Goal: Task Accomplishment & Management: Manage account settings

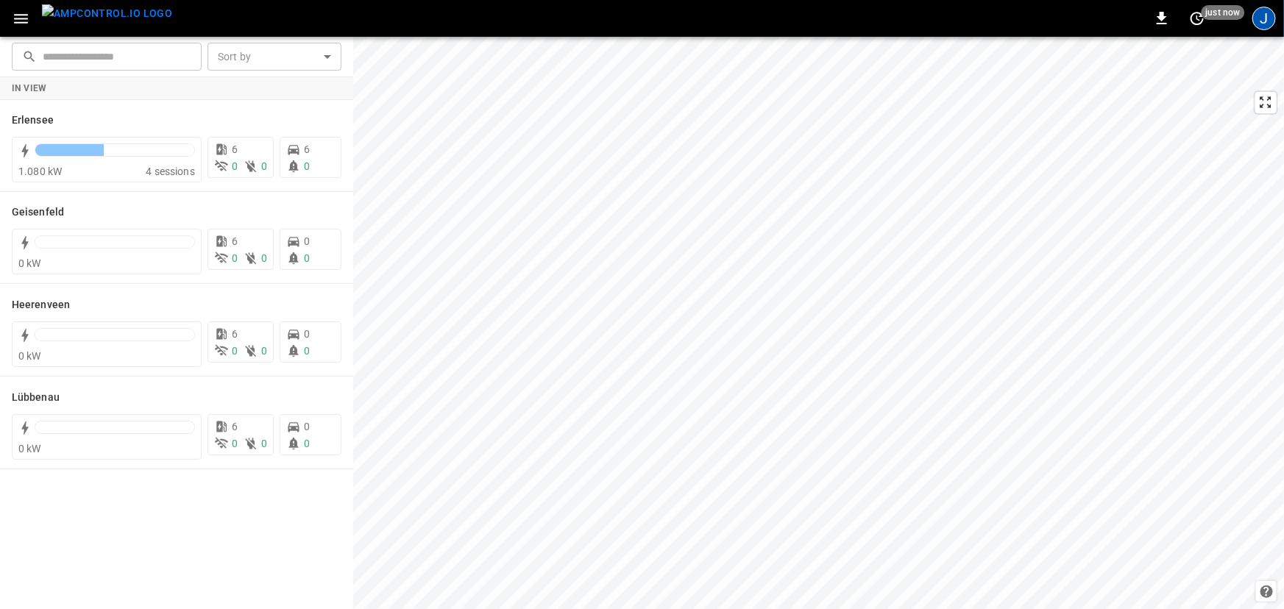
click at [1272, 21] on div "J" at bounding box center [1265, 19] width 24 height 24
click at [1269, 23] on div "J" at bounding box center [1265, 19] width 24 height 24
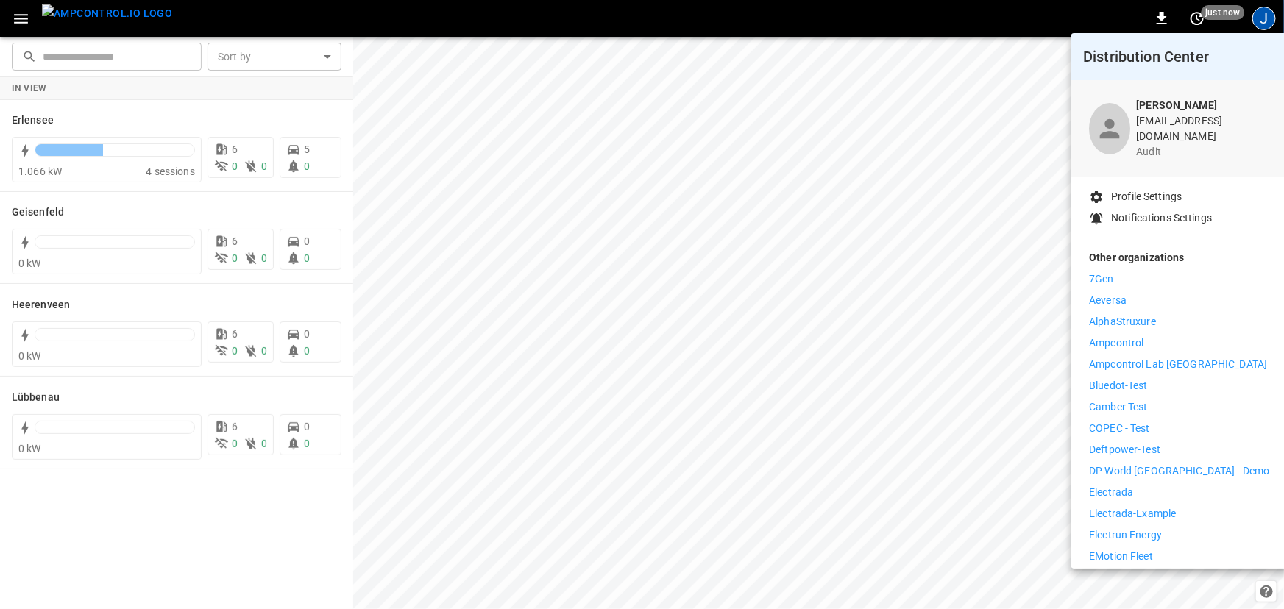
click at [1269, 21] on div at bounding box center [642, 304] width 1284 height 609
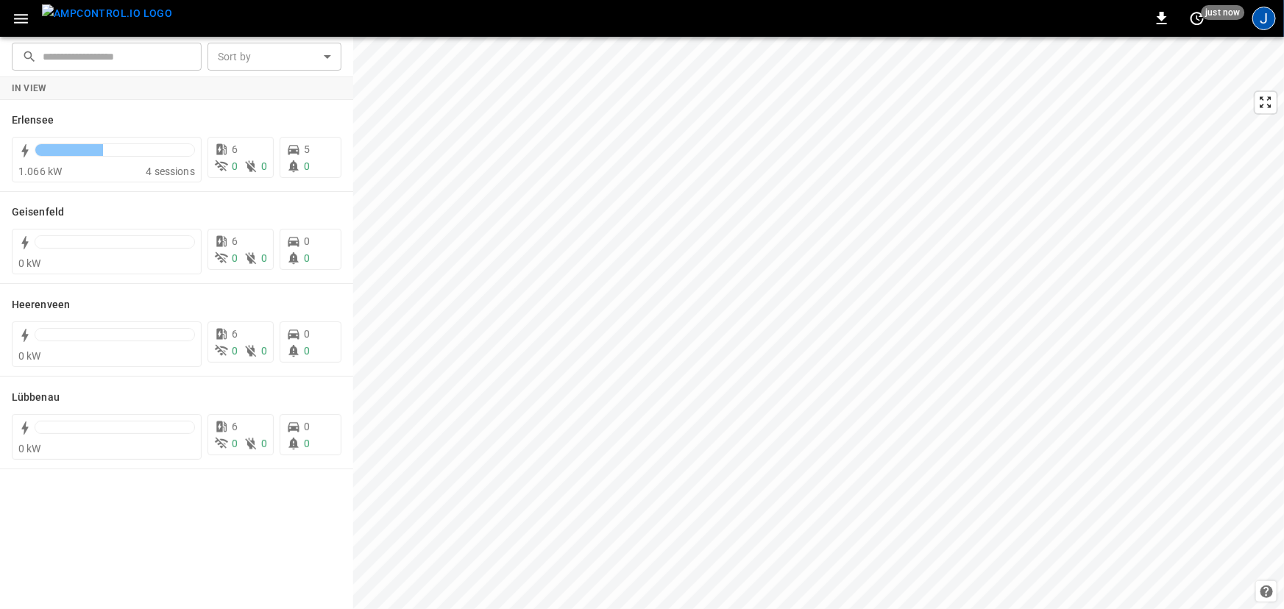
click at [1264, 8] on div "J" at bounding box center [1265, 19] width 24 height 24
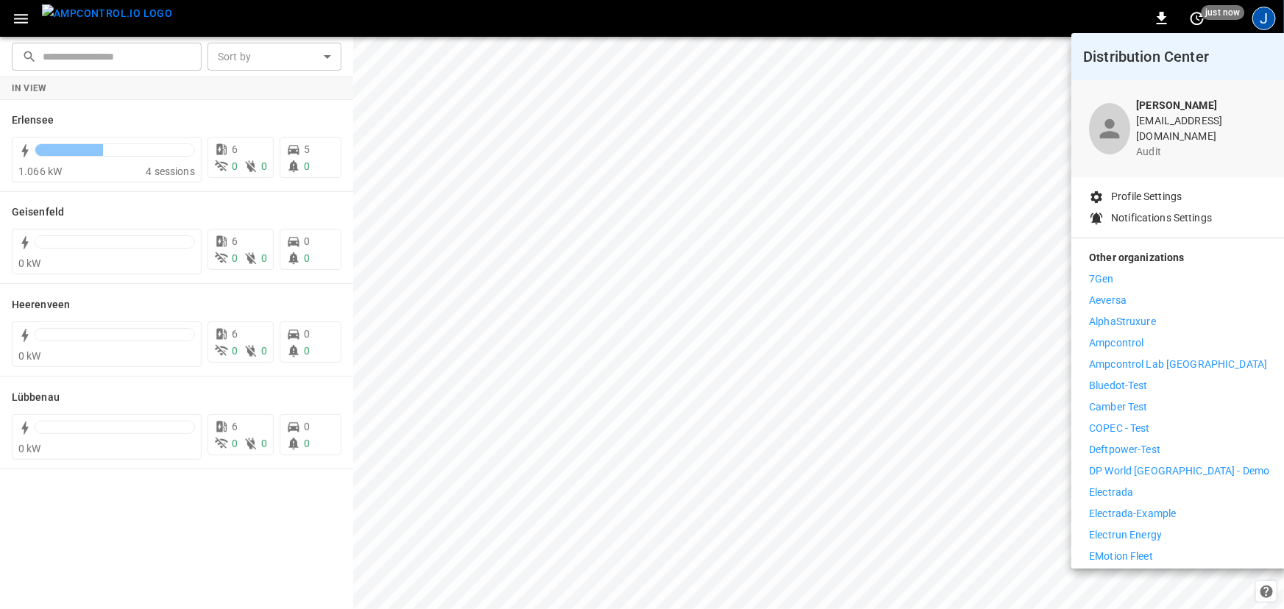
scroll to position [335, 0]
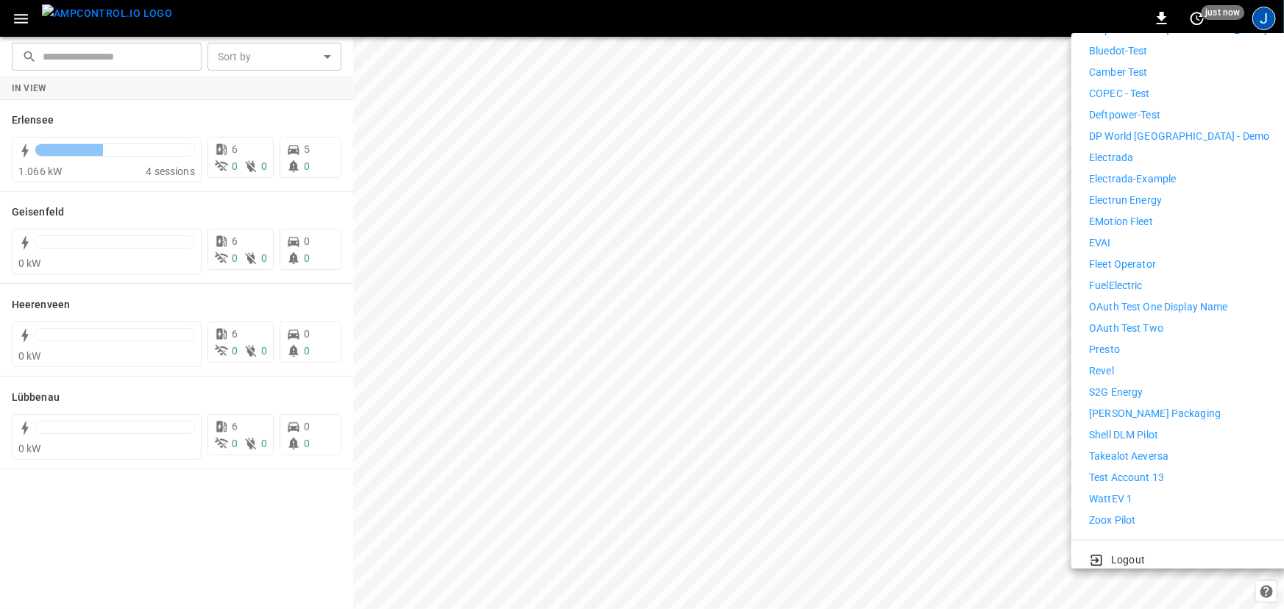
click at [1124, 553] on p "Logout" at bounding box center [1128, 560] width 34 height 15
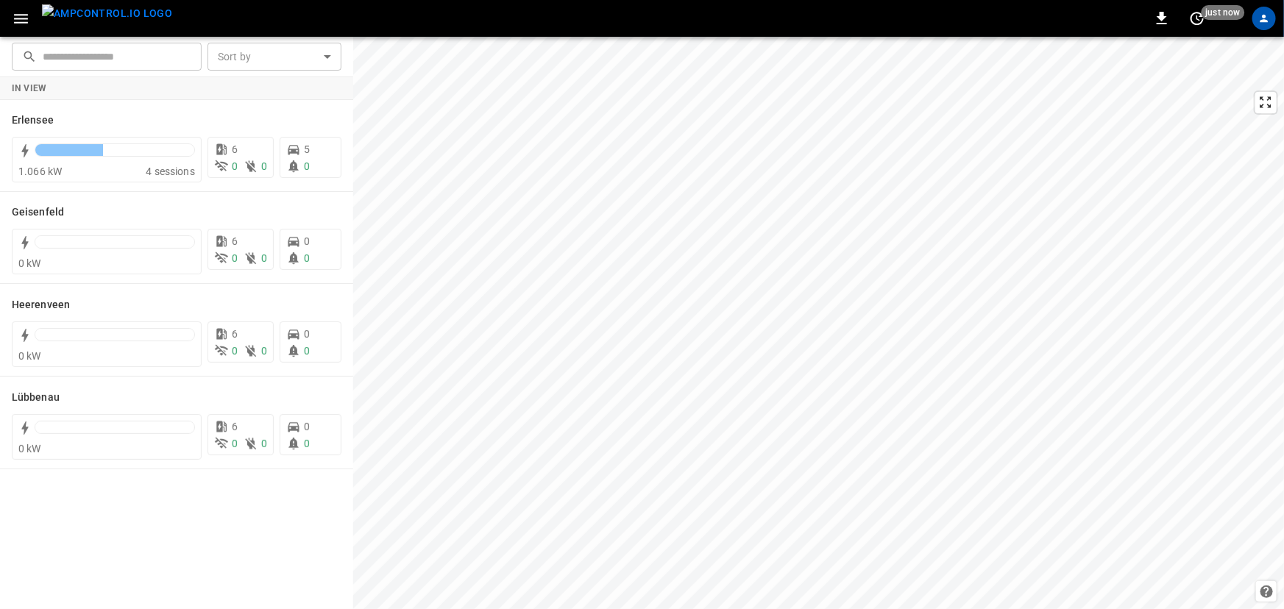
scroll to position [0, 0]
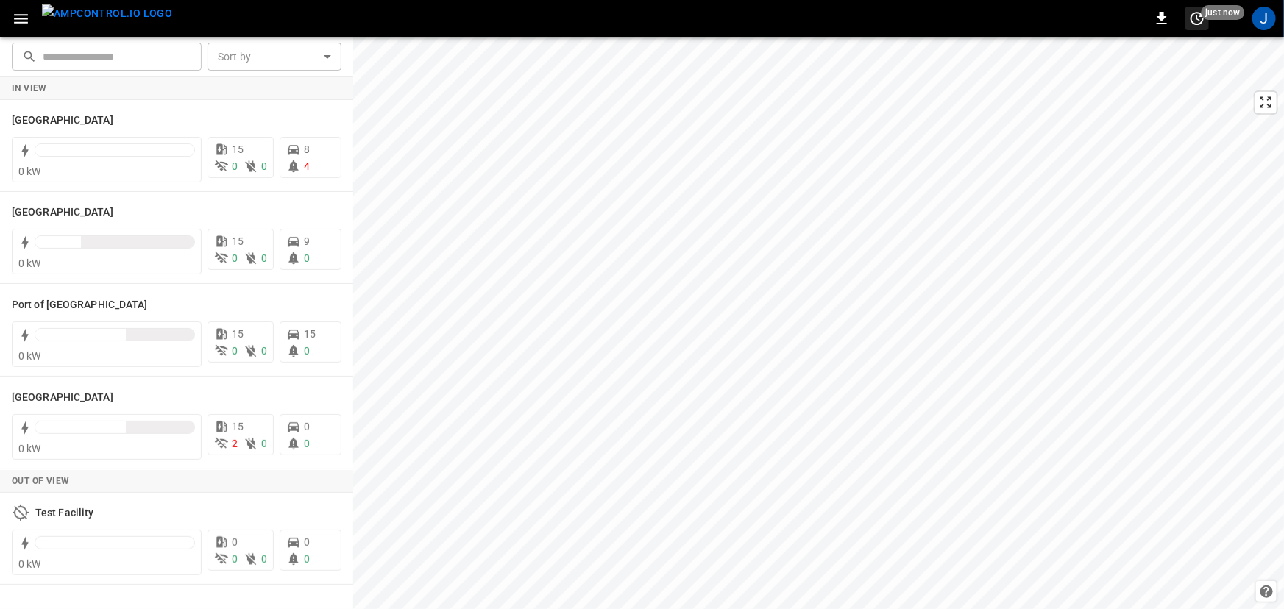
click at [1196, 17] on icon "set refresh interval" at bounding box center [1197, 19] width 18 height 18
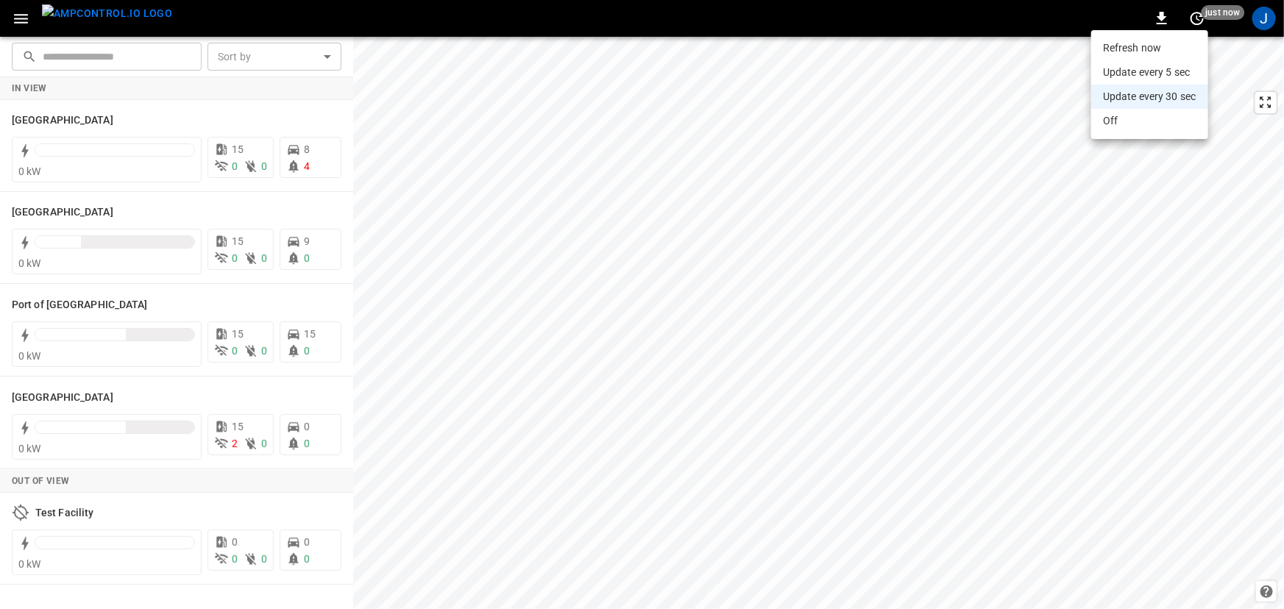
click at [1265, 18] on div at bounding box center [642, 304] width 1284 height 609
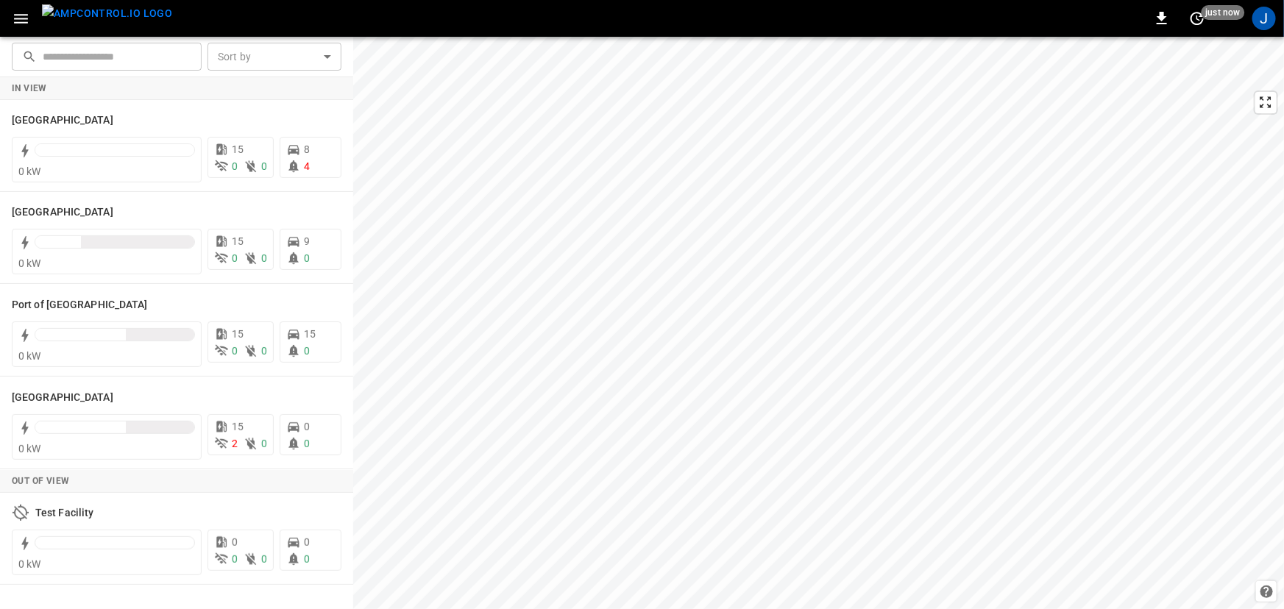
click at [1265, 22] on div "J" at bounding box center [1265, 19] width 24 height 24
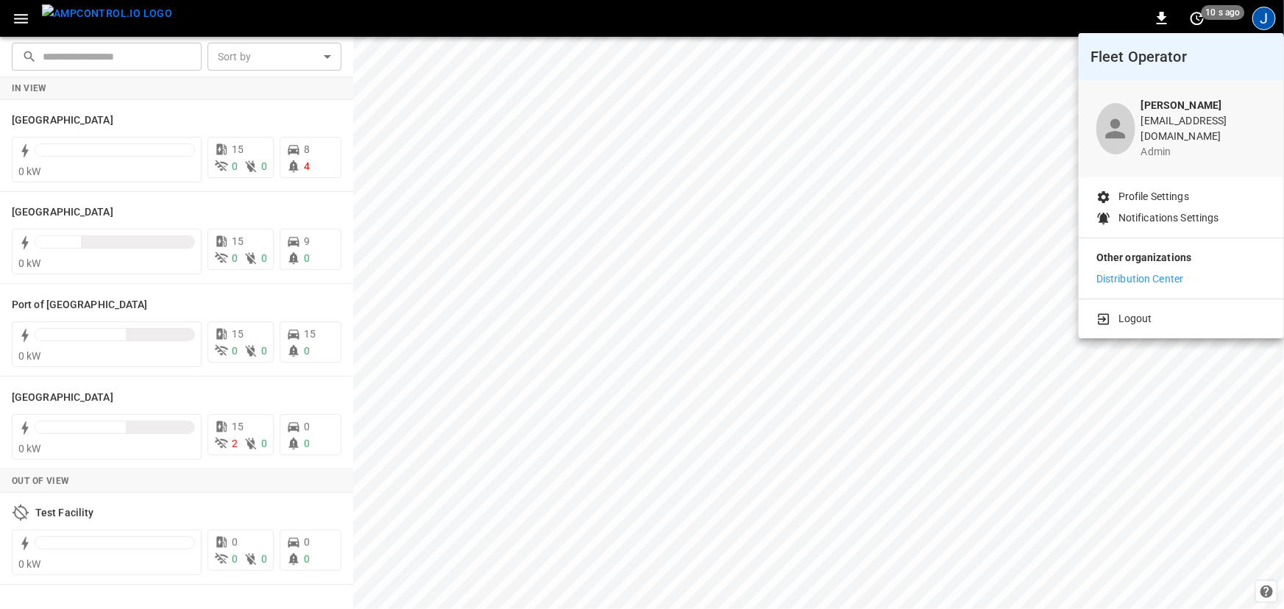
click at [1155, 272] on p "Distribution Center" at bounding box center [1141, 279] width 88 height 15
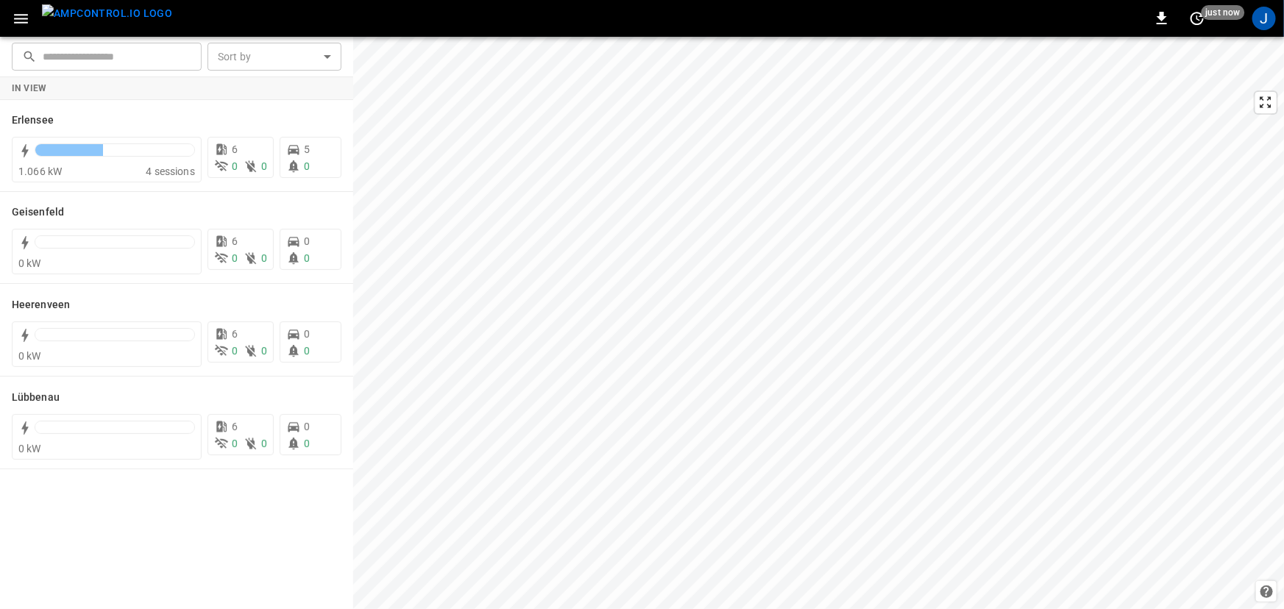
click at [1268, 6] on div "J" at bounding box center [1264, 18] width 28 height 28
click at [1268, 13] on div "J" at bounding box center [1265, 19] width 24 height 24
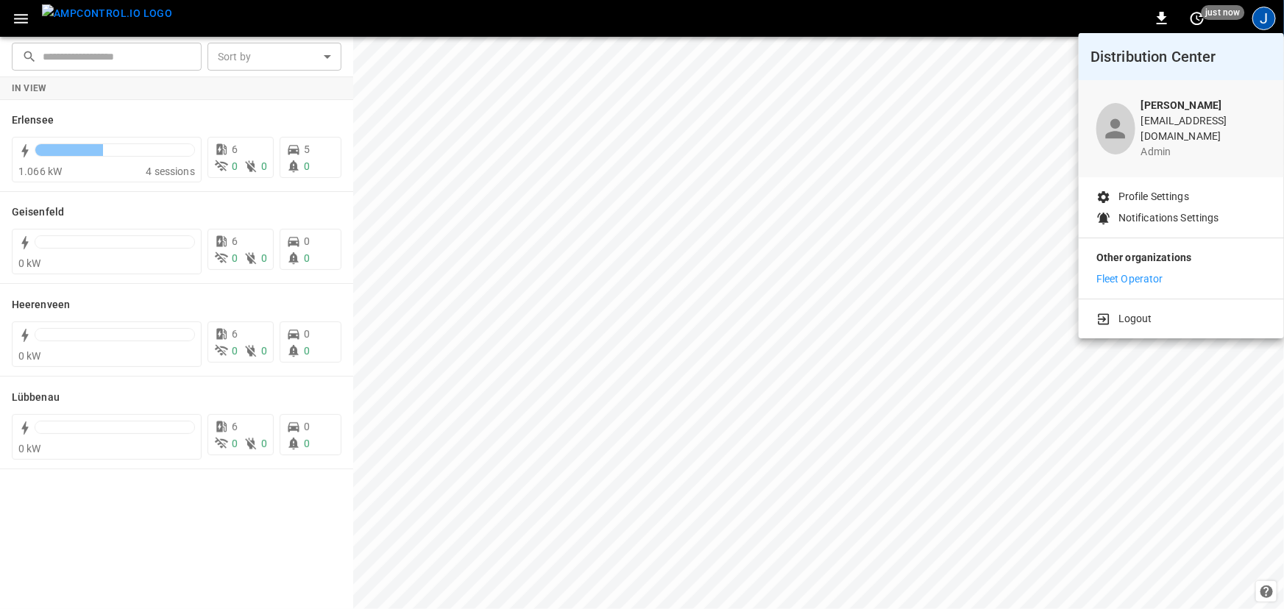
click at [1164, 274] on li "Fleet Operator" at bounding box center [1182, 279] width 170 height 15
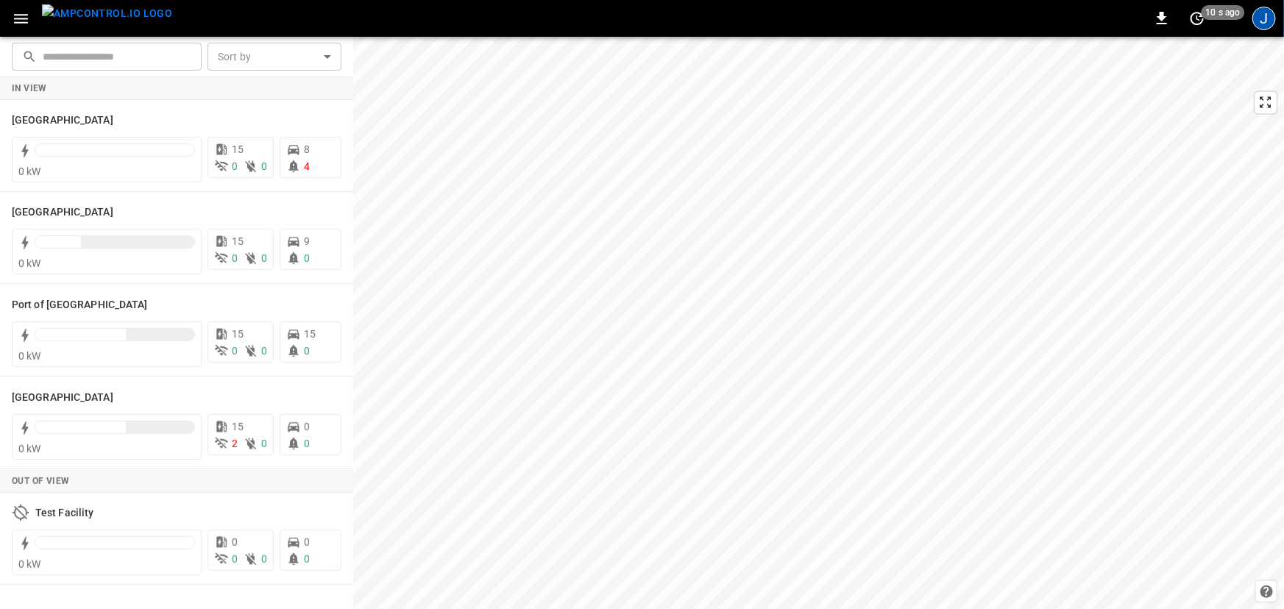
click at [1275, 23] on div "J" at bounding box center [1265, 19] width 24 height 24
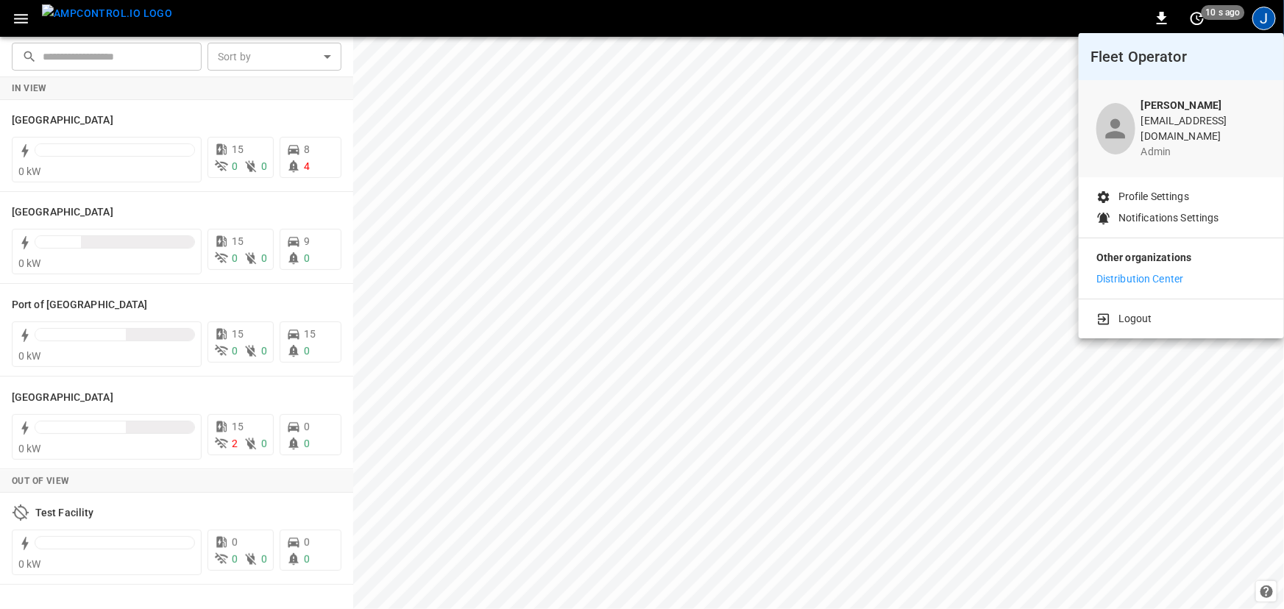
click at [82, 21] on div at bounding box center [642, 304] width 1284 height 609
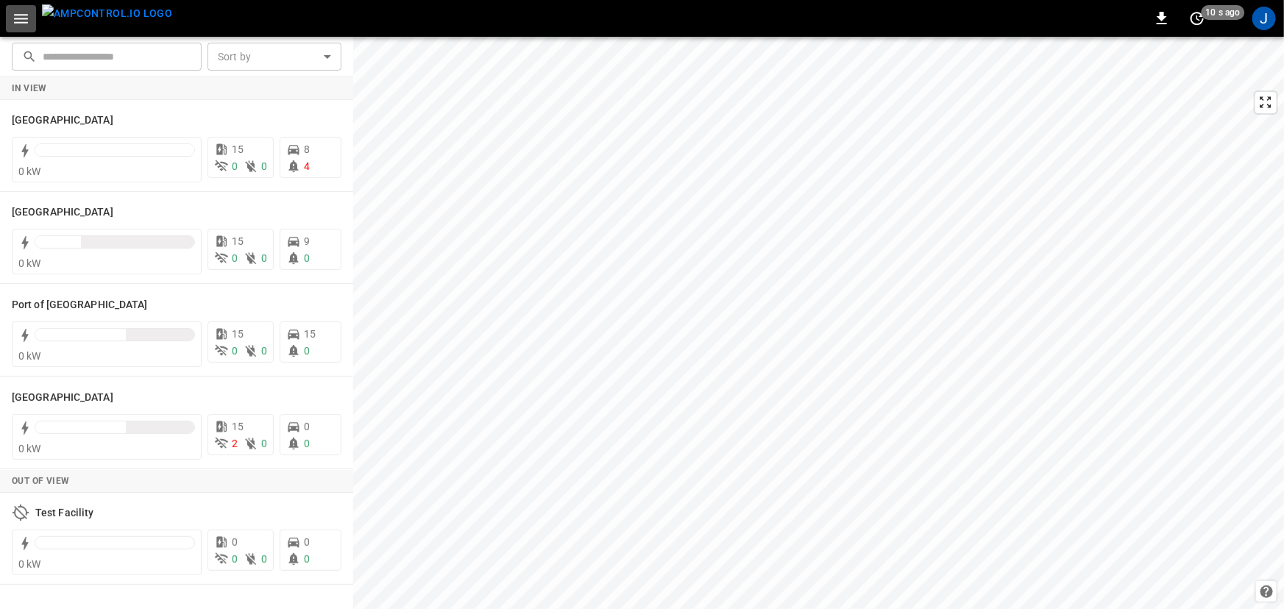
click at [31, 18] on button "button" at bounding box center [21, 18] width 30 height 27
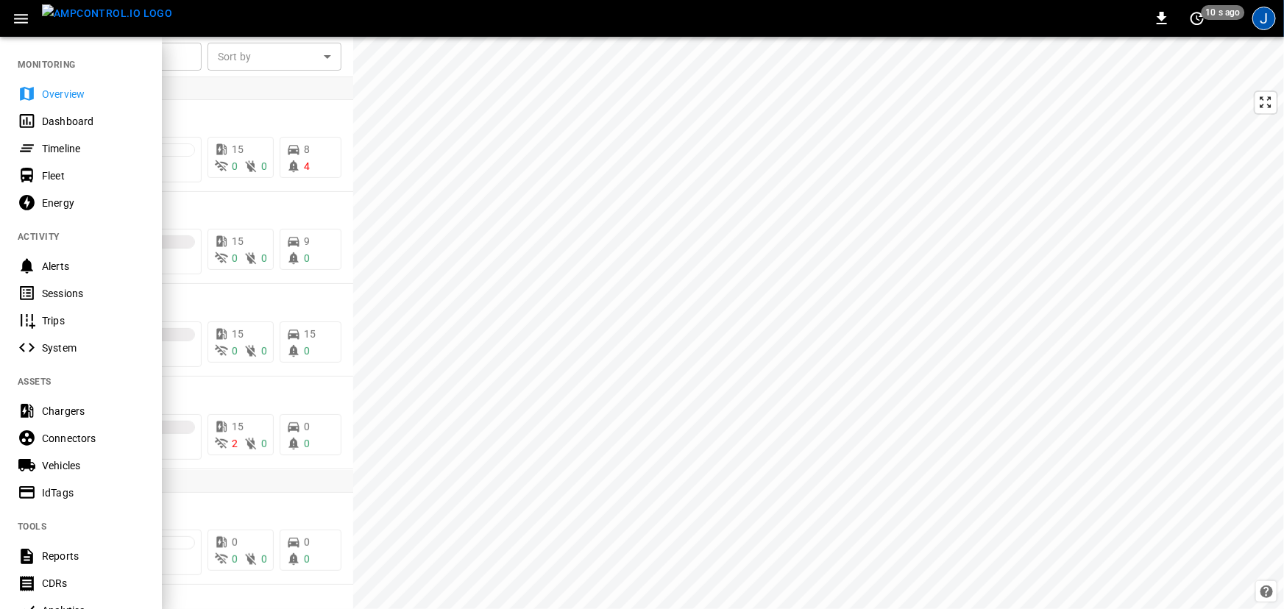
click at [1261, 20] on div "J" at bounding box center [1265, 19] width 24 height 24
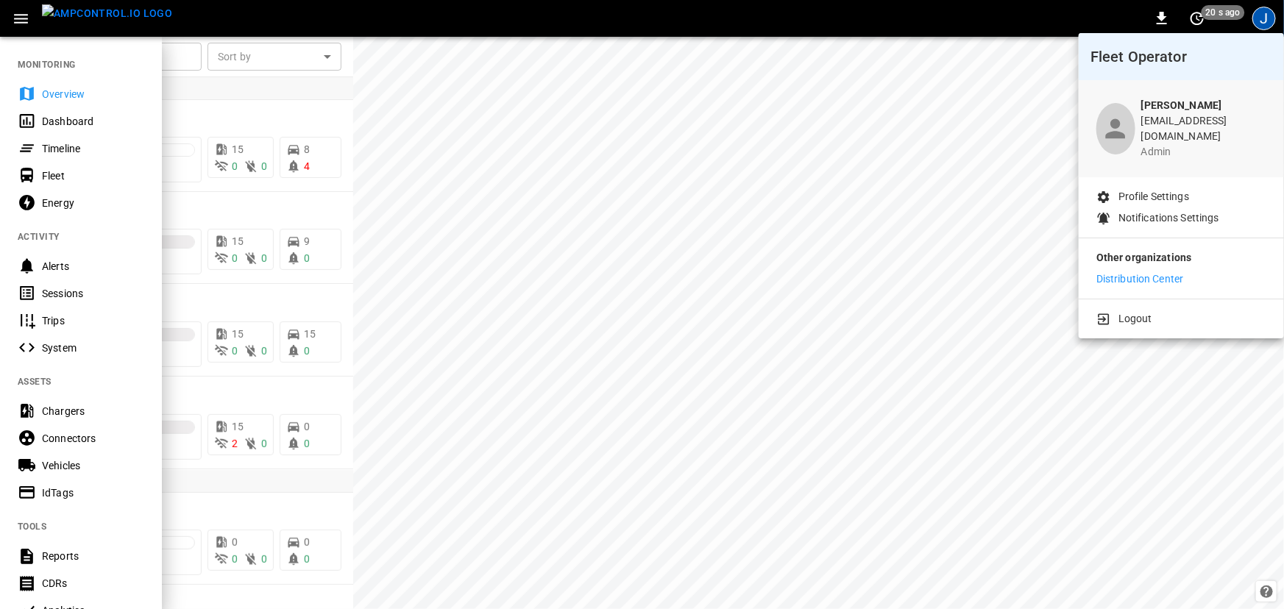
click at [816, 196] on div at bounding box center [642, 304] width 1284 height 609
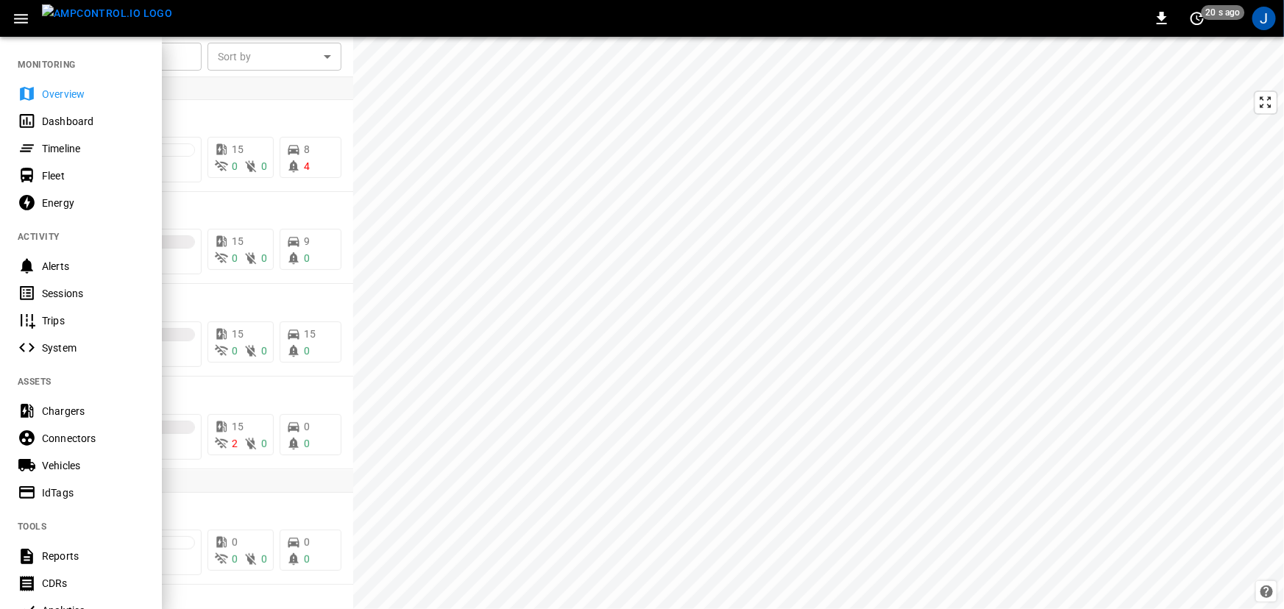
click at [869, 154] on div at bounding box center [642, 304] width 1284 height 609
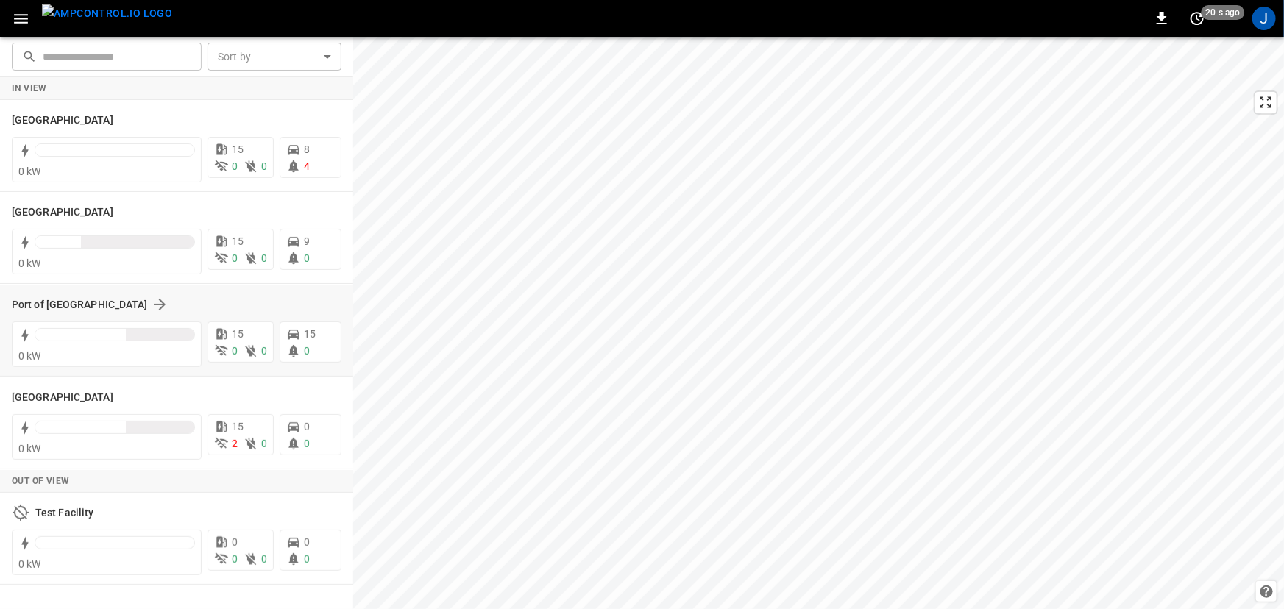
click at [331, 301] on div "​ ​ Sort by ​ Sort by In View Frankfurt Depot 0 kW 15 0 0 8 4 Port of Barcelona…" at bounding box center [642, 323] width 1284 height 573
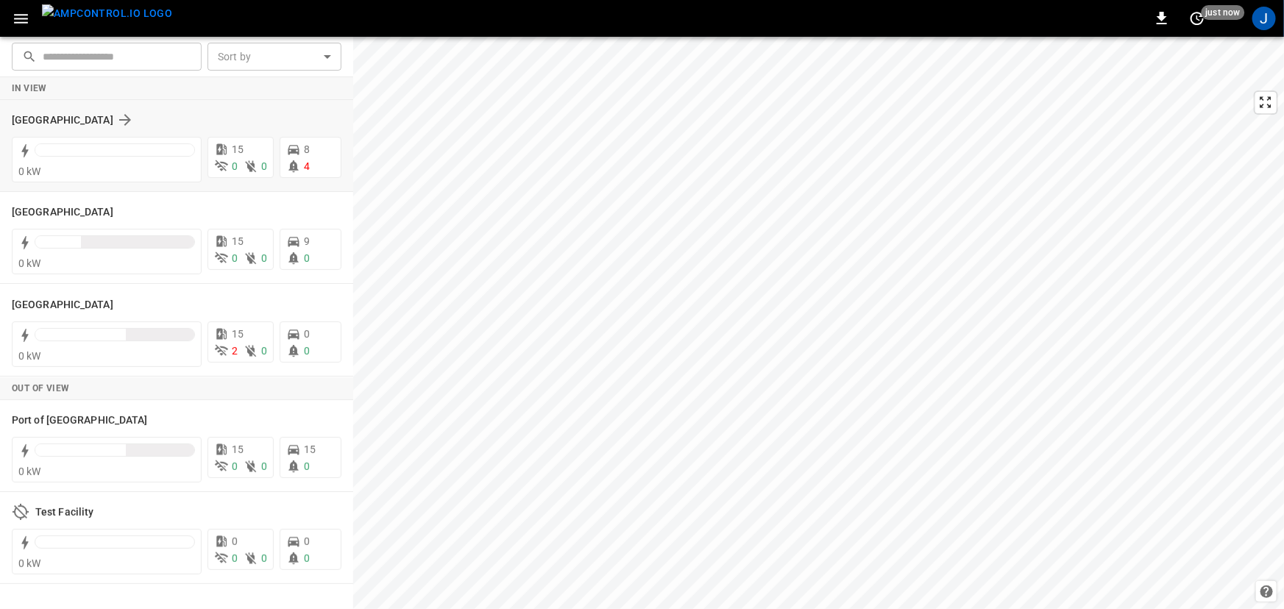
click at [171, 115] on div "[GEOGRAPHIC_DATA]" at bounding box center [168, 120] width 312 height 18
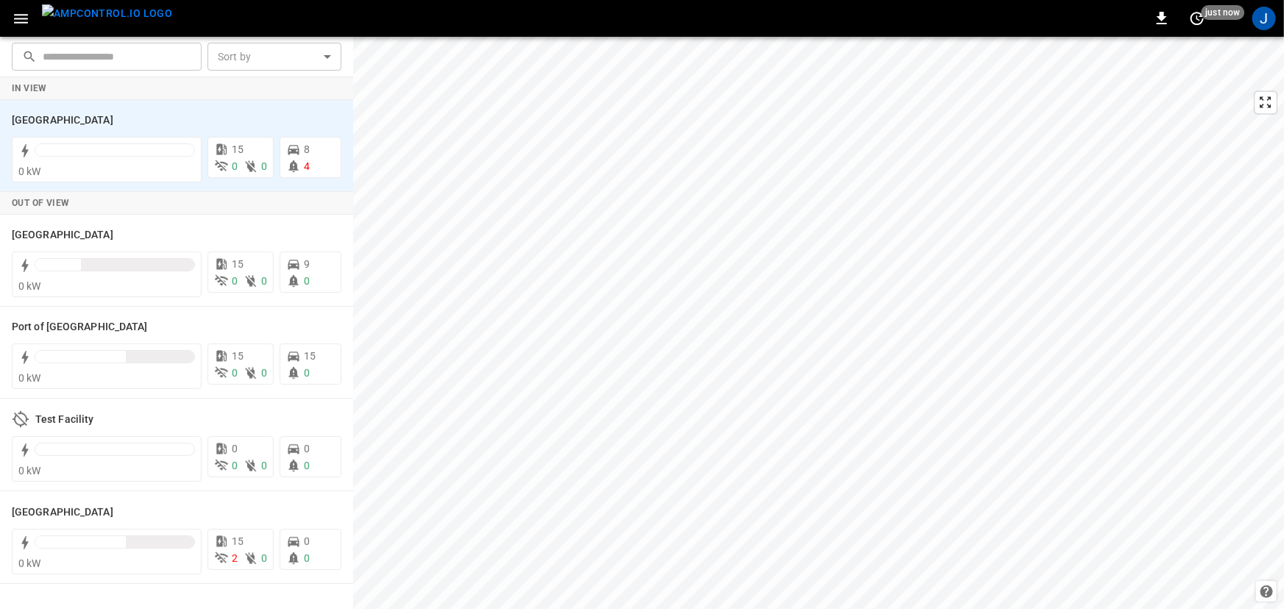
click at [26, 23] on icon "button" at bounding box center [21, 19] width 18 height 18
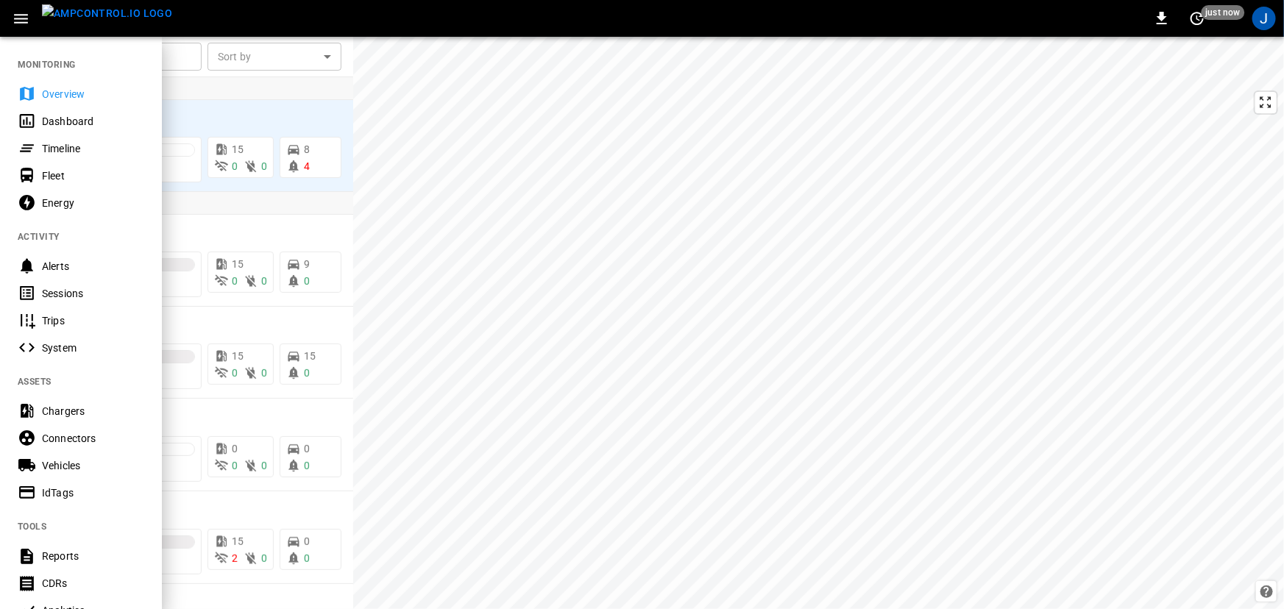
click at [107, 137] on div "Timeline" at bounding box center [81, 148] width 162 height 27
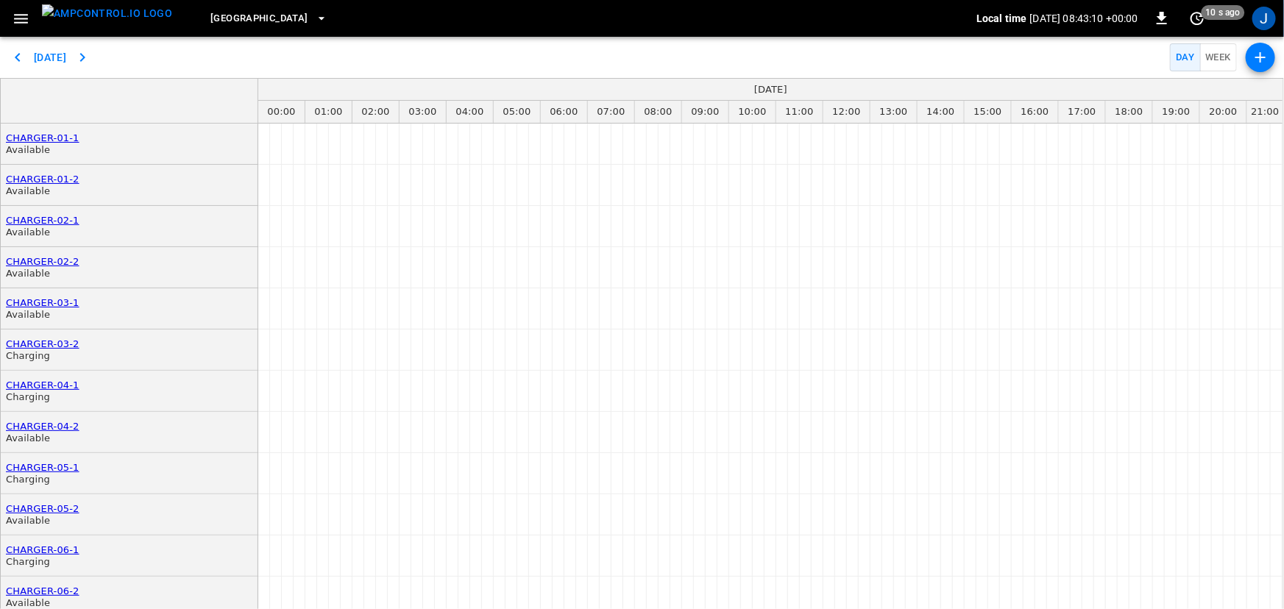
click at [18, 17] on icon "button" at bounding box center [21, 19] width 18 height 18
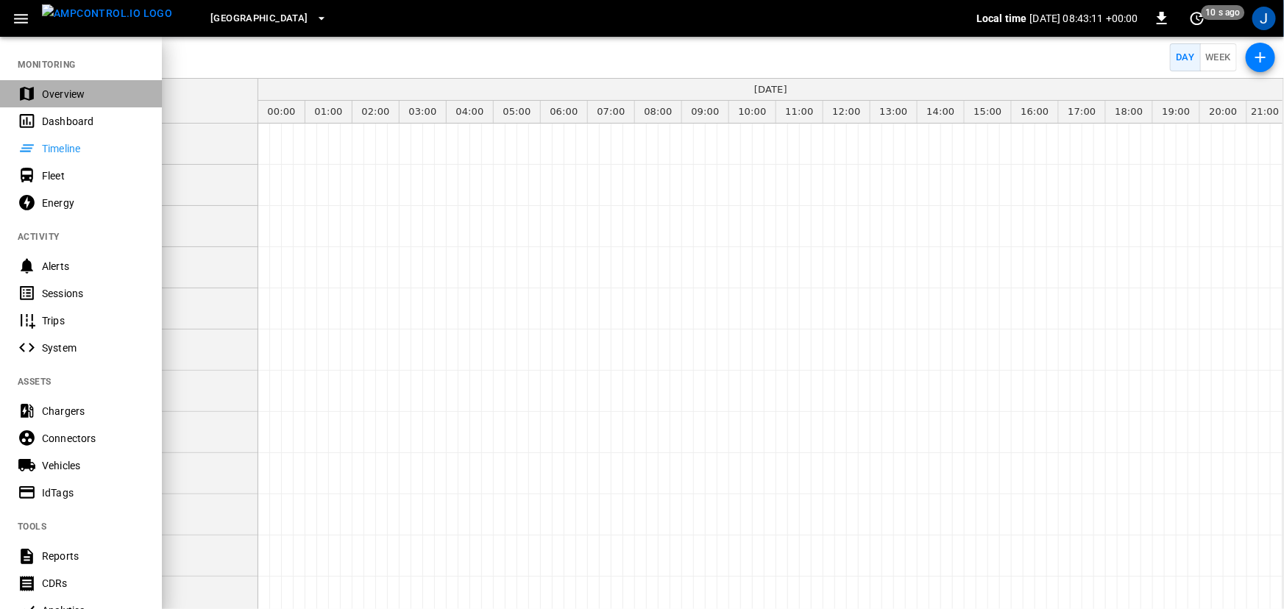
click at [29, 91] on icon at bounding box center [27, 94] width 14 height 14
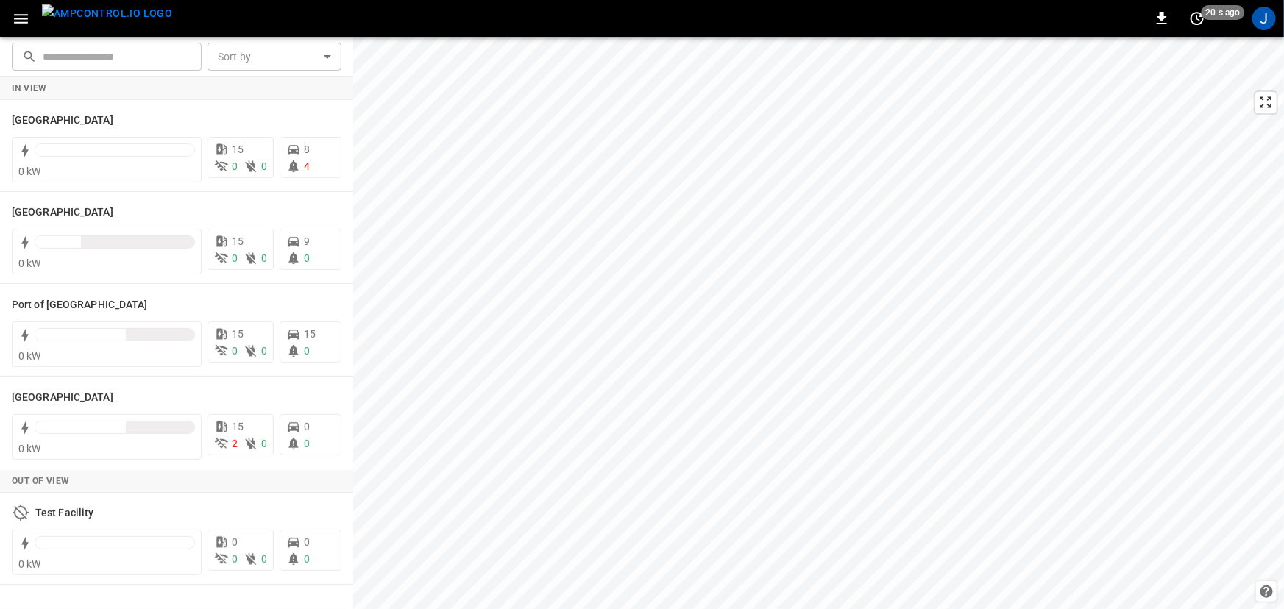
click at [31, 21] on button "button" at bounding box center [21, 18] width 30 height 27
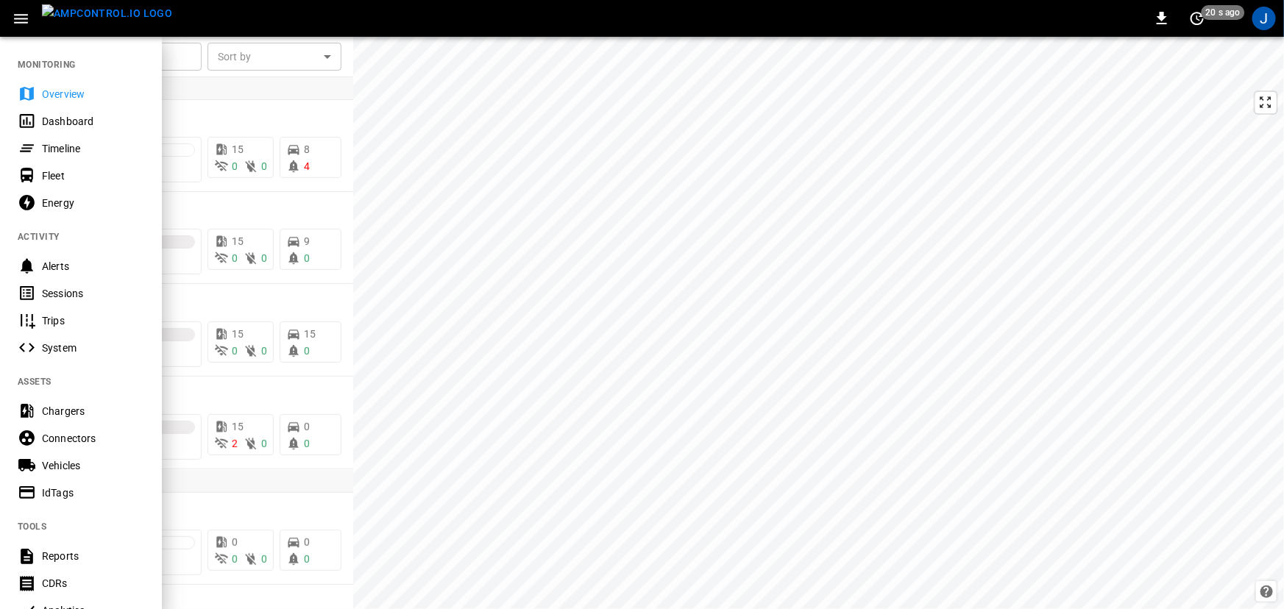
click at [43, 176] on div "Fleet" at bounding box center [93, 176] width 102 height 15
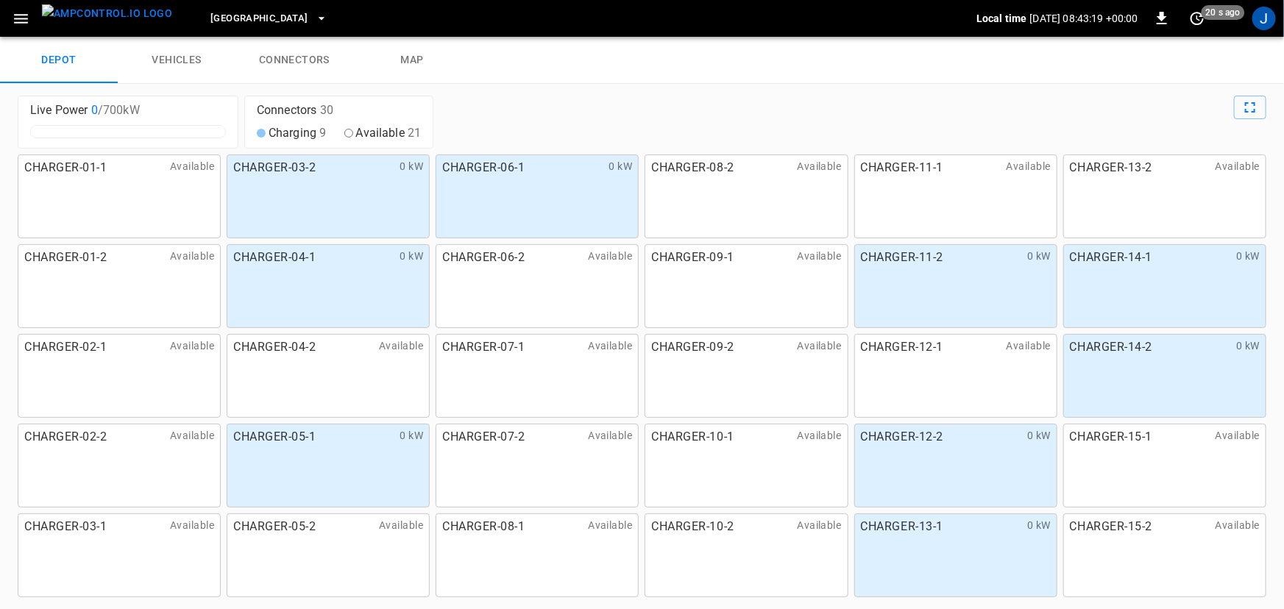
click at [29, 18] on icon "button" at bounding box center [21, 19] width 18 height 18
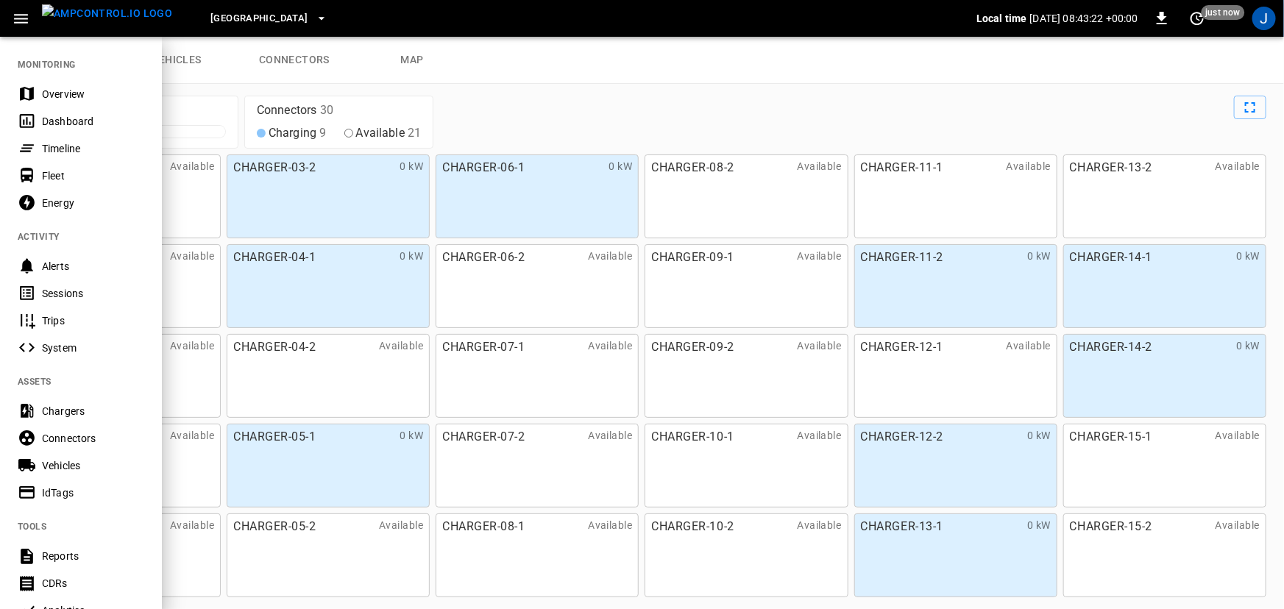
click at [508, 92] on div at bounding box center [642, 304] width 1284 height 609
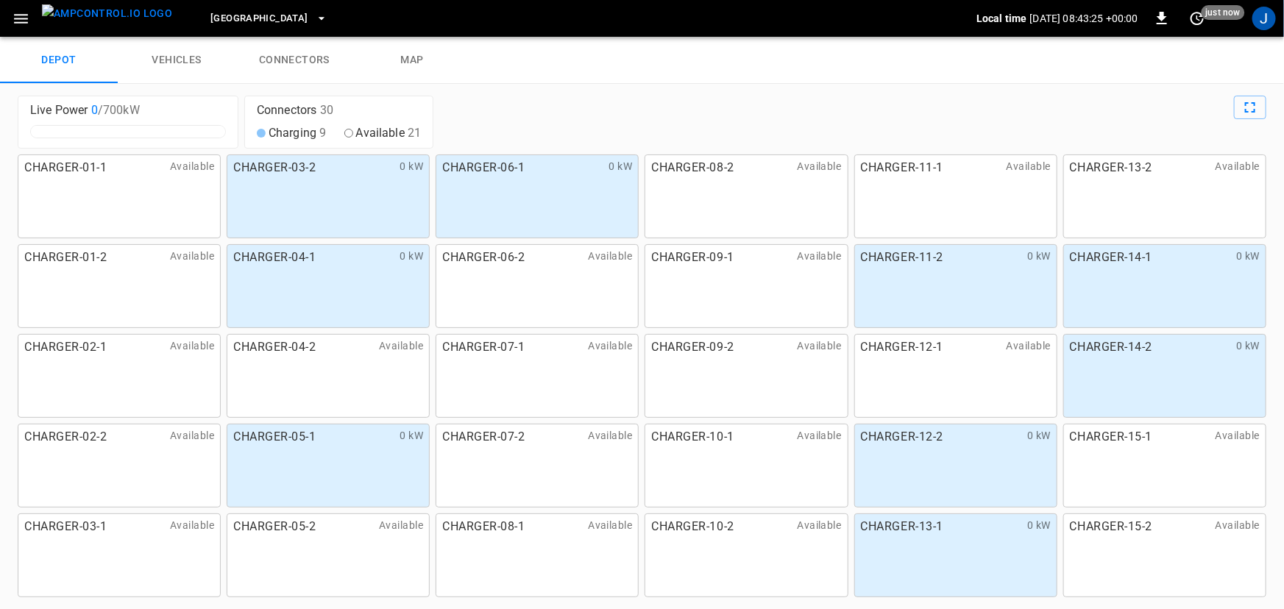
click at [29, 18] on icon "button" at bounding box center [21, 19] width 18 height 18
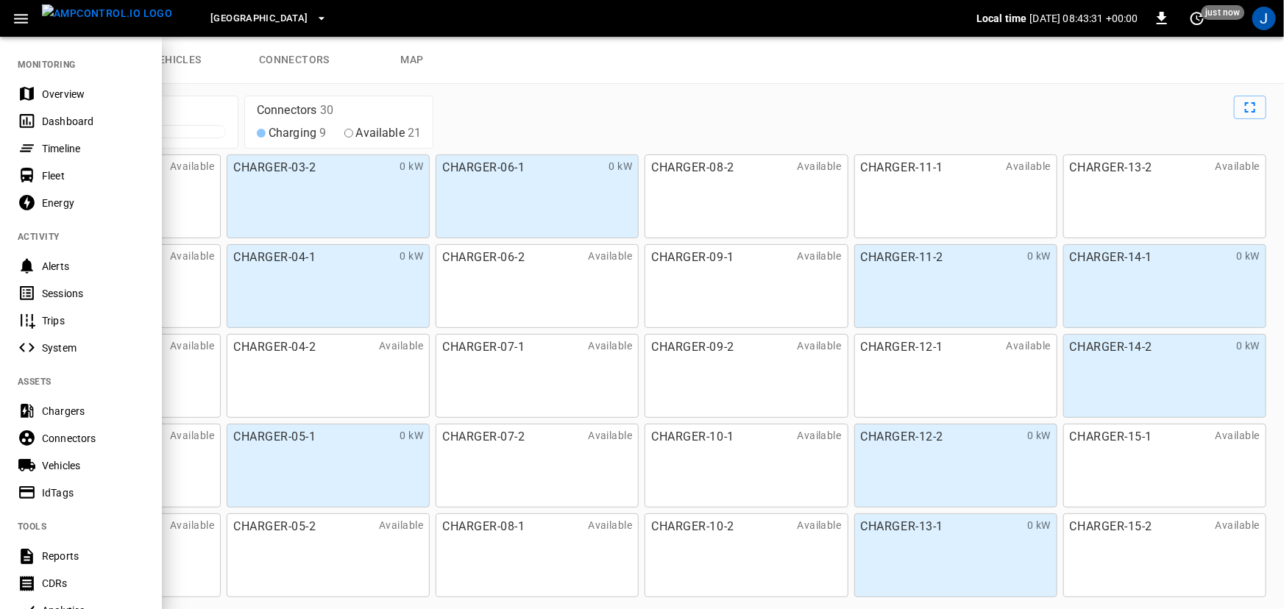
click at [706, 99] on div at bounding box center [642, 304] width 1284 height 609
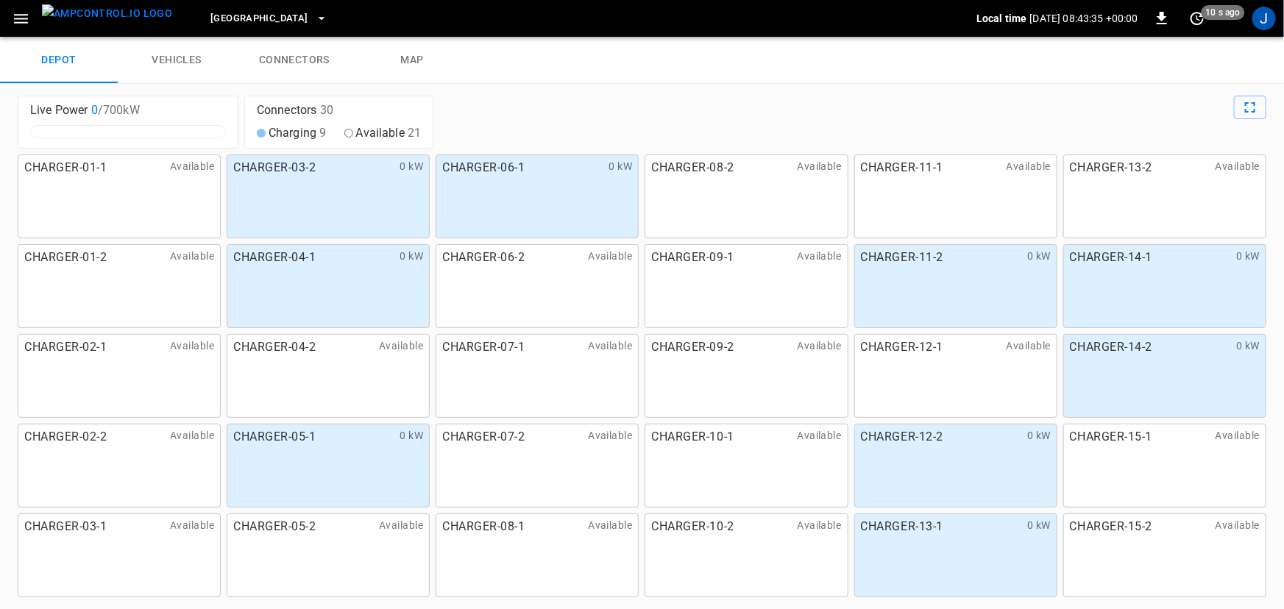
click at [1250, 20] on div "Frankfurt Depot Local time 2025-08-18 08:43:35 +00:00 0 10 s ago J" at bounding box center [642, 18] width 1284 height 37
click at [1255, 21] on div "J" at bounding box center [1265, 19] width 24 height 24
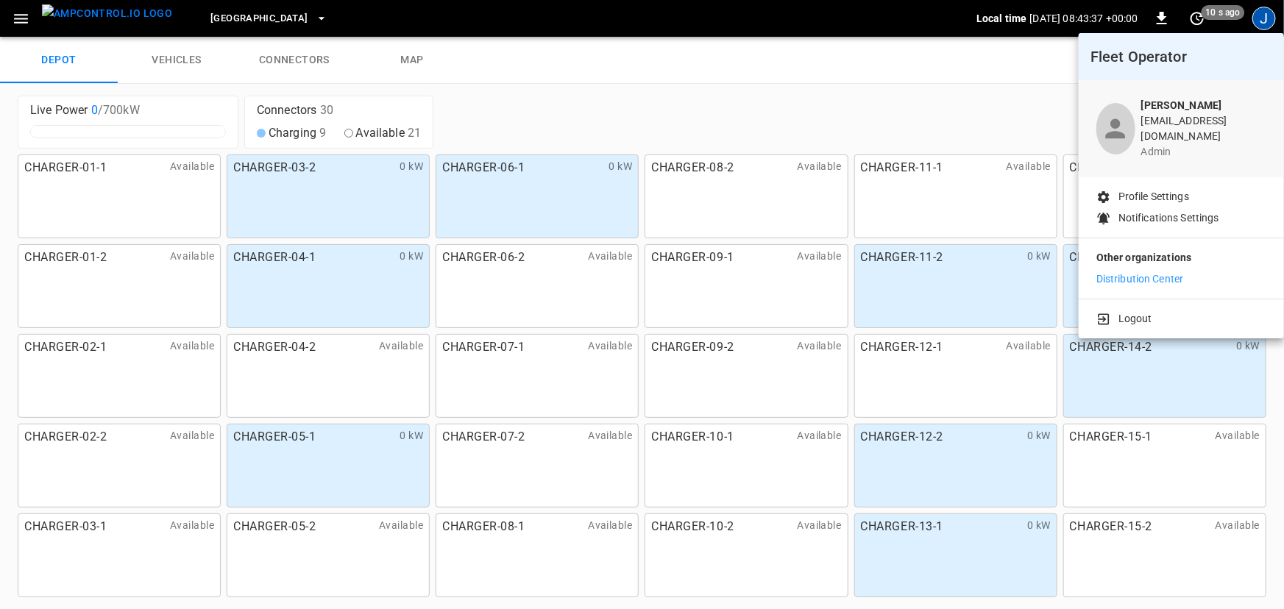
click at [1157, 258] on p "Other organizations" at bounding box center [1182, 260] width 170 height 21
click at [1157, 272] on p "Distribution Center" at bounding box center [1141, 279] width 88 height 15
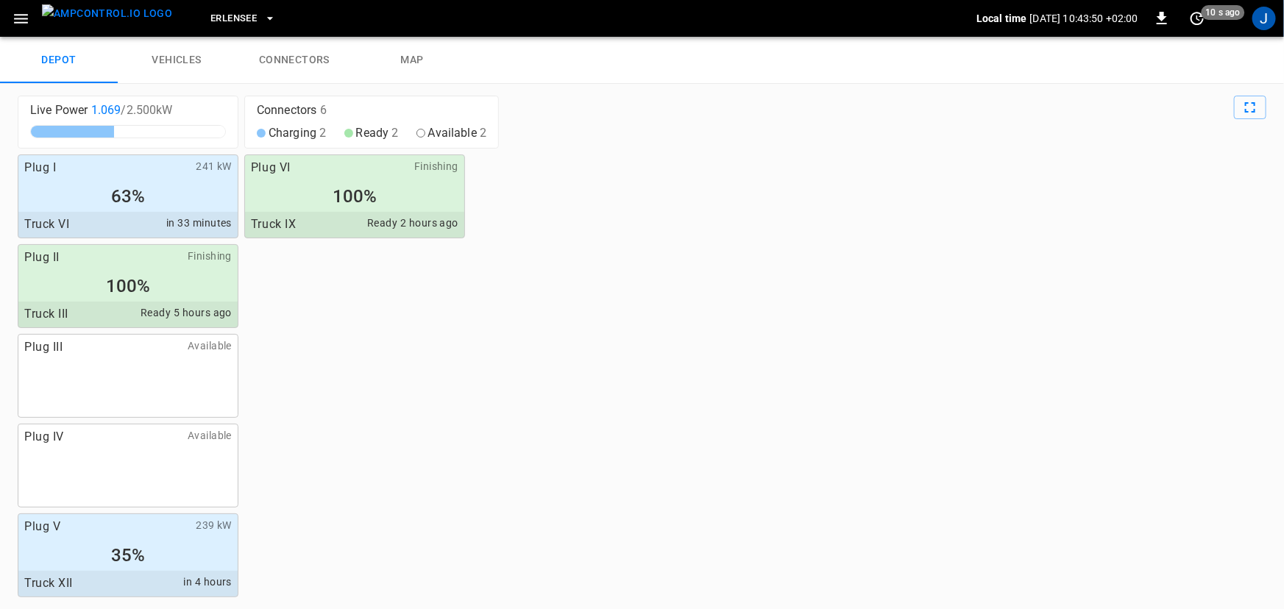
drag, startPoint x: 1265, startPoint y: 21, endPoint x: 1258, endPoint y: 33, distance: 14.5
click at [1265, 20] on div "J" at bounding box center [1265, 19] width 24 height 24
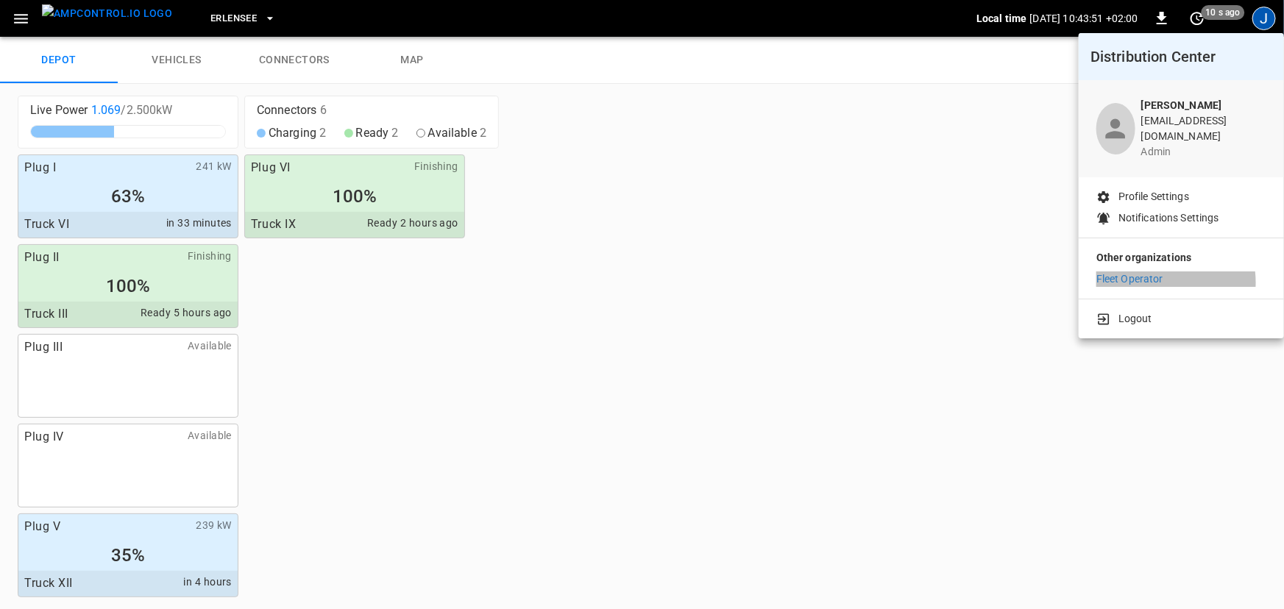
click at [1157, 272] on p "Fleet Operator" at bounding box center [1130, 279] width 67 height 15
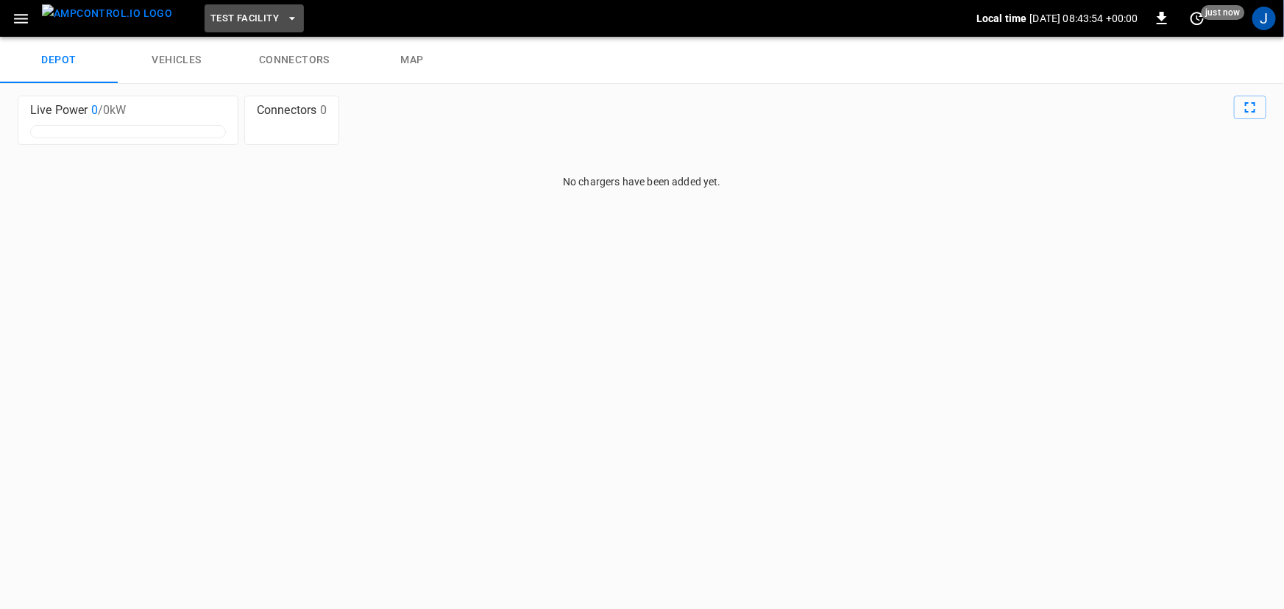
click at [255, 14] on button "Test Facility" at bounding box center [254, 18] width 99 height 29
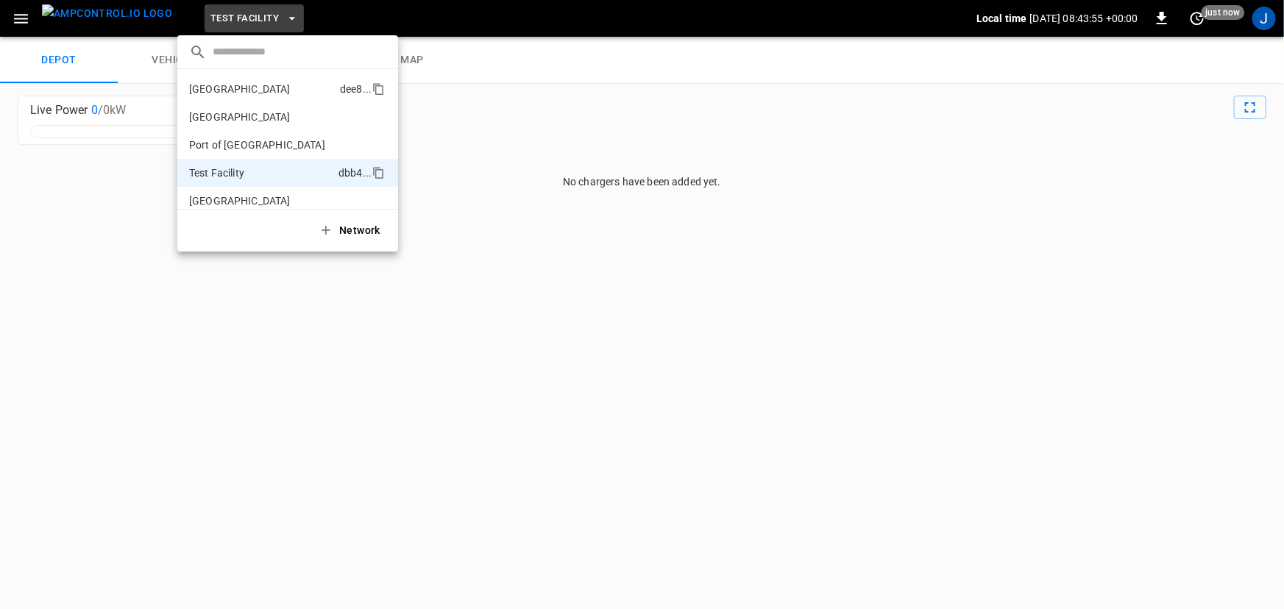
click at [249, 90] on p "[GEOGRAPHIC_DATA]" at bounding box center [240, 89] width 102 height 15
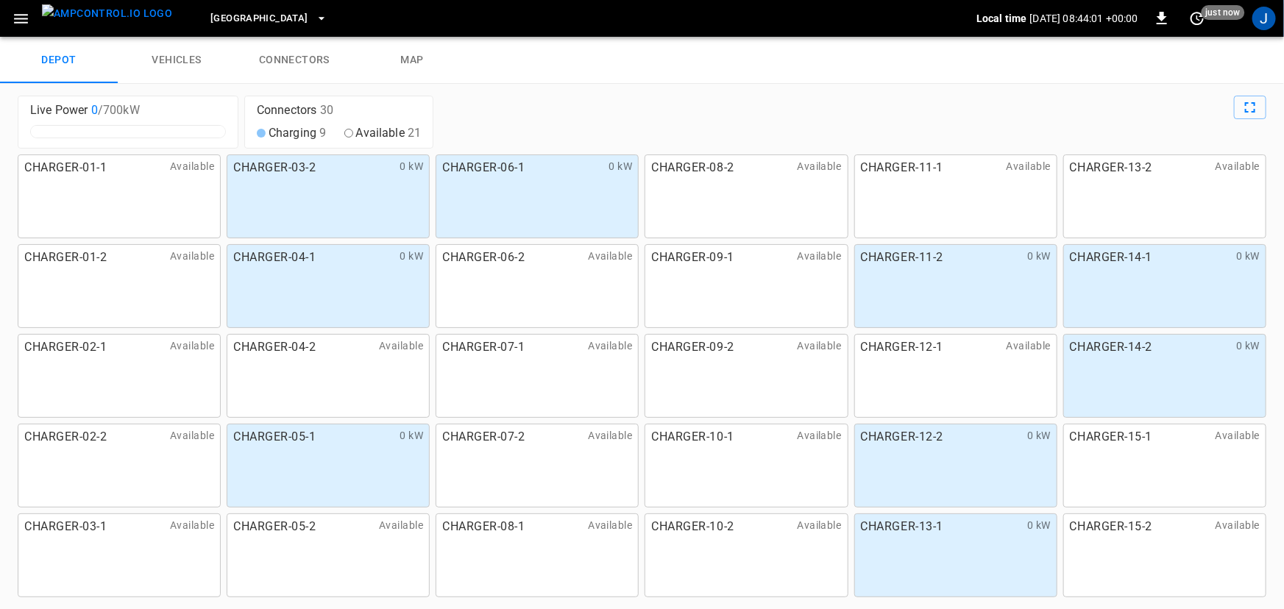
click at [19, 15] on icon "button" at bounding box center [21, 19] width 18 height 18
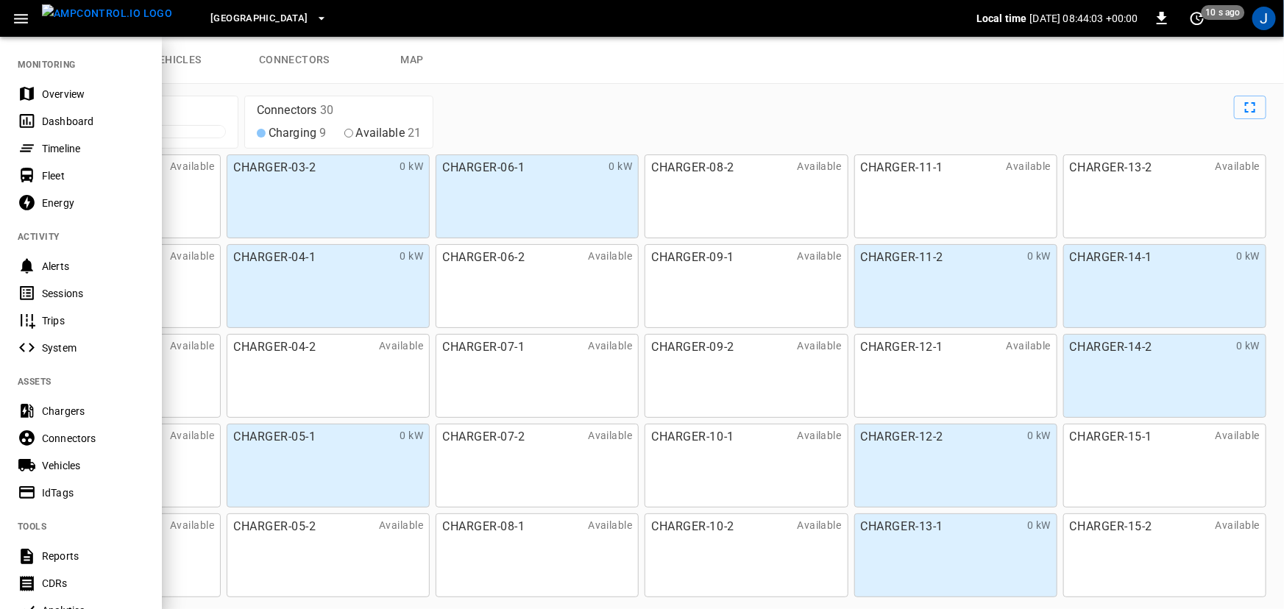
click at [675, 70] on div at bounding box center [642, 304] width 1284 height 609
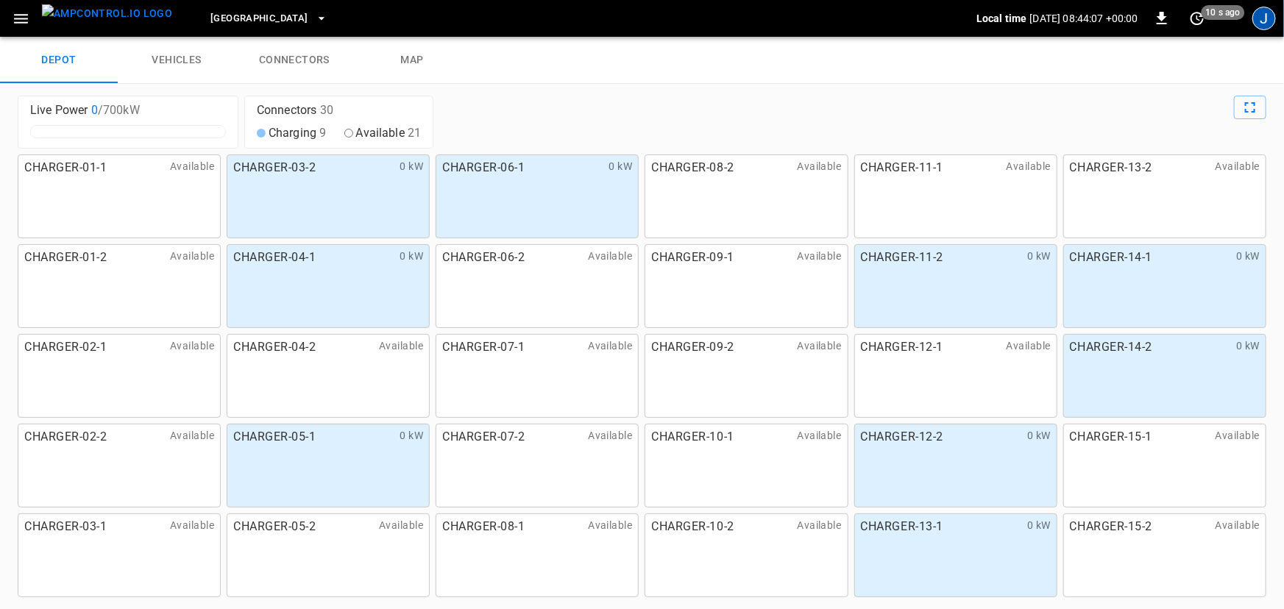
click at [1267, 23] on div "J" at bounding box center [1265, 19] width 24 height 24
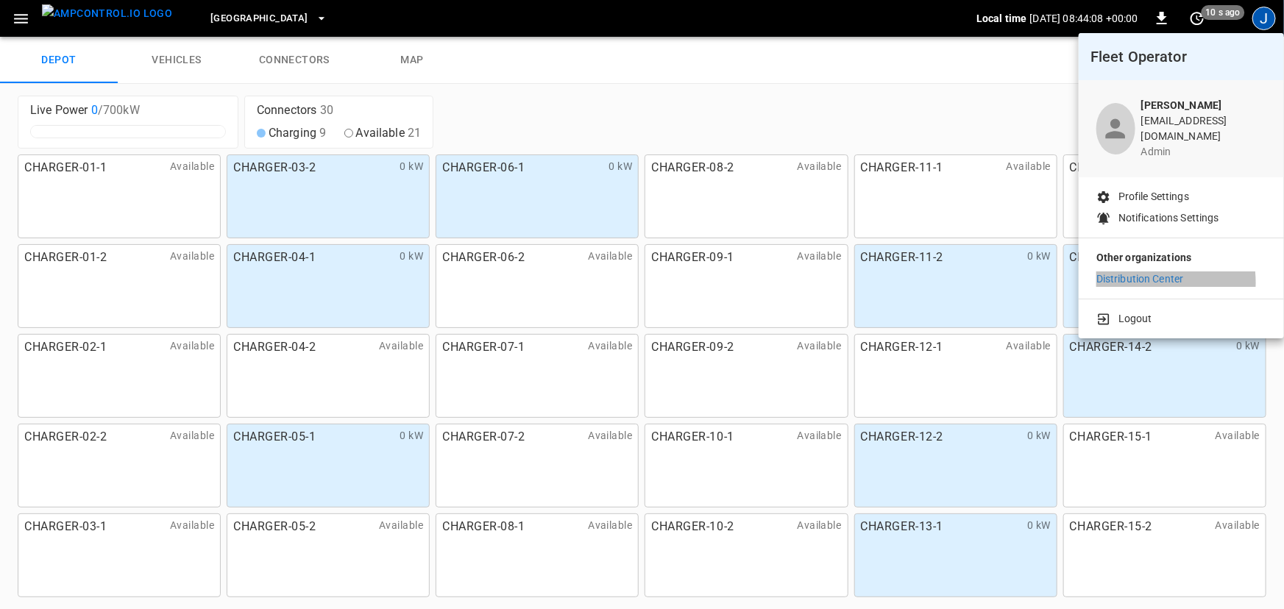
click at [1144, 272] on p "Distribution Center" at bounding box center [1141, 279] width 88 height 15
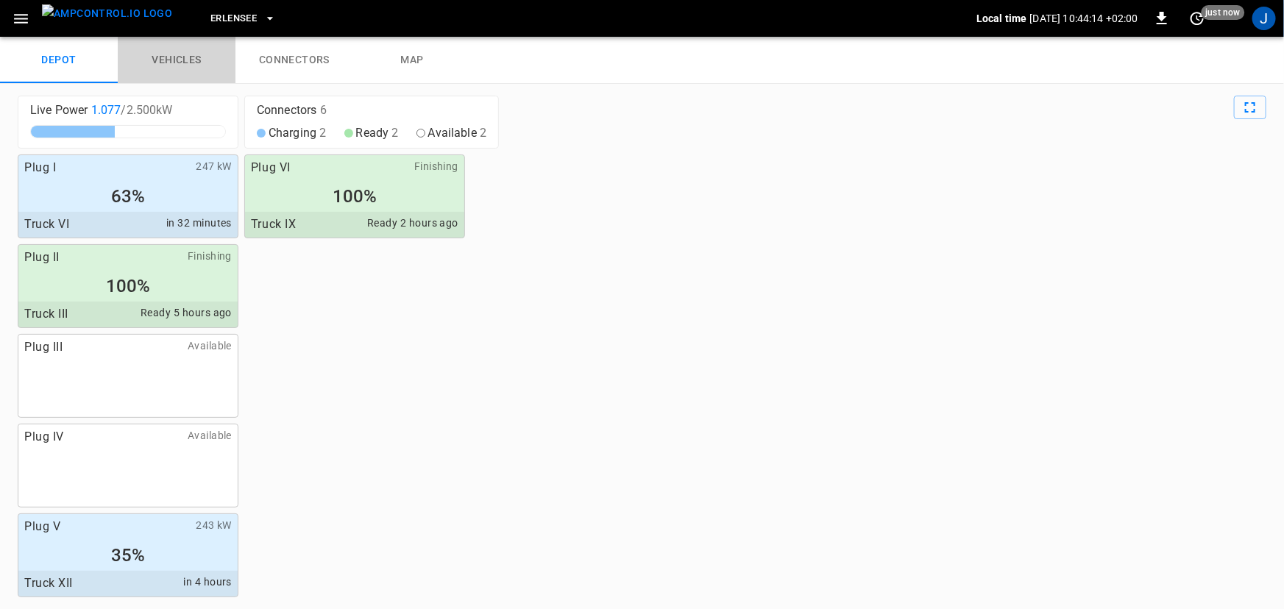
click at [183, 66] on link "vehicles" at bounding box center [177, 60] width 118 height 47
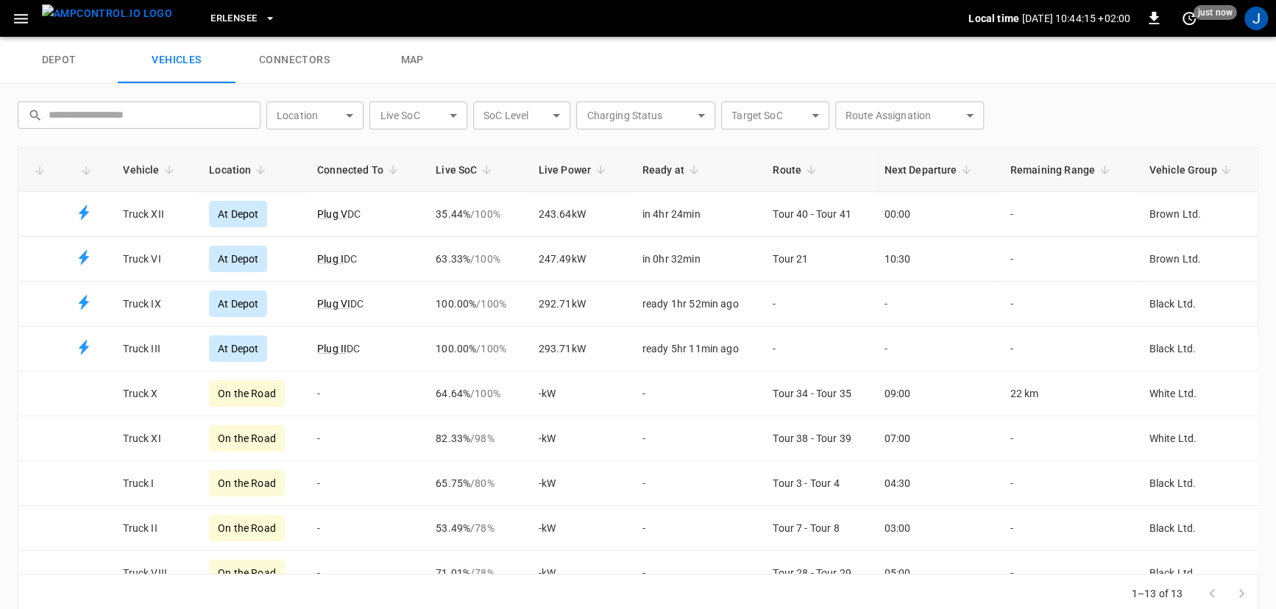
click at [258, 64] on link "connectors" at bounding box center [294, 60] width 118 height 47
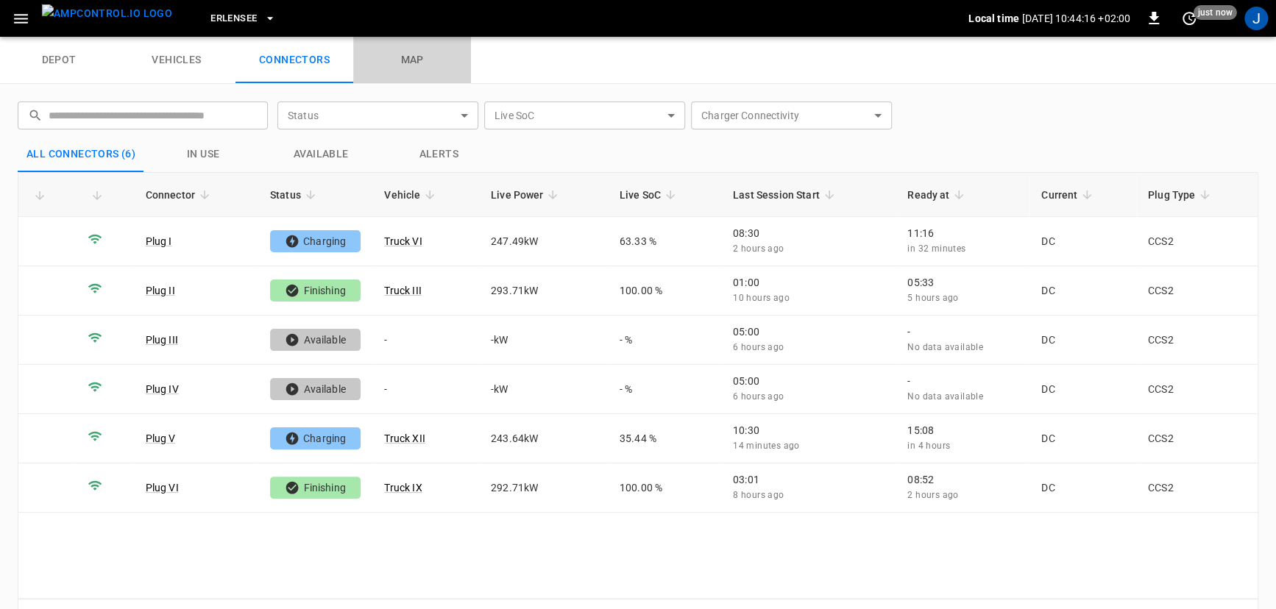
drag, startPoint x: 394, startPoint y: 67, endPoint x: 378, endPoint y: 70, distance: 16.5
click at [396, 68] on link "map" at bounding box center [412, 60] width 118 height 47
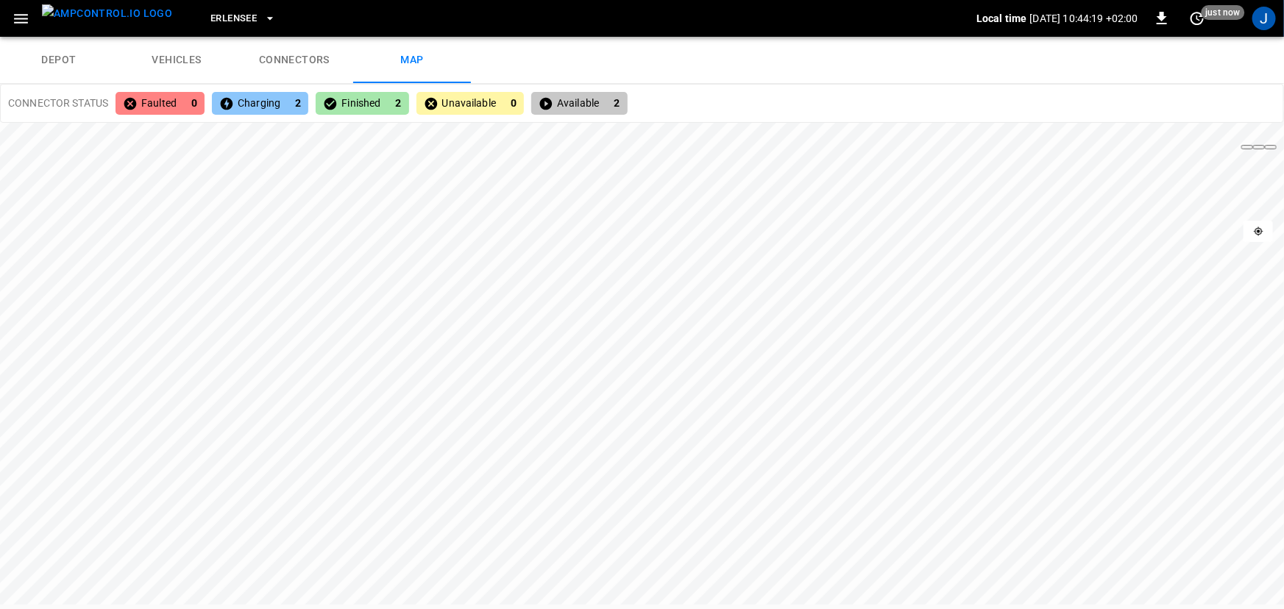
click at [44, 57] on link "depot" at bounding box center [59, 60] width 118 height 47
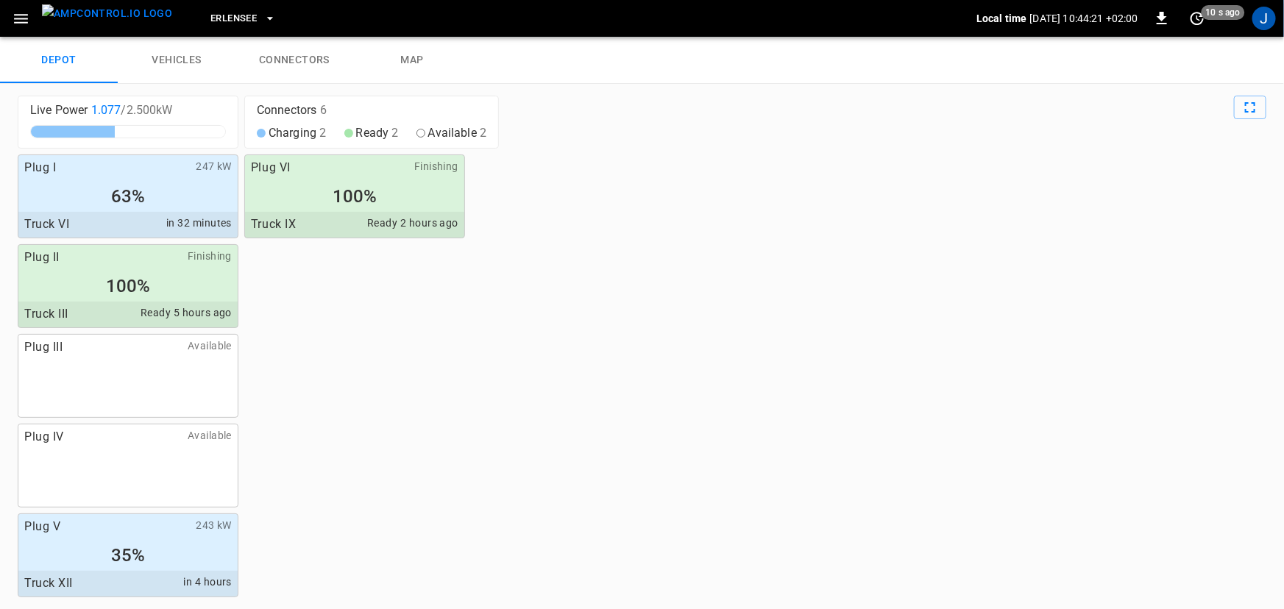
click at [28, 24] on icon "button" at bounding box center [21, 19] width 18 height 18
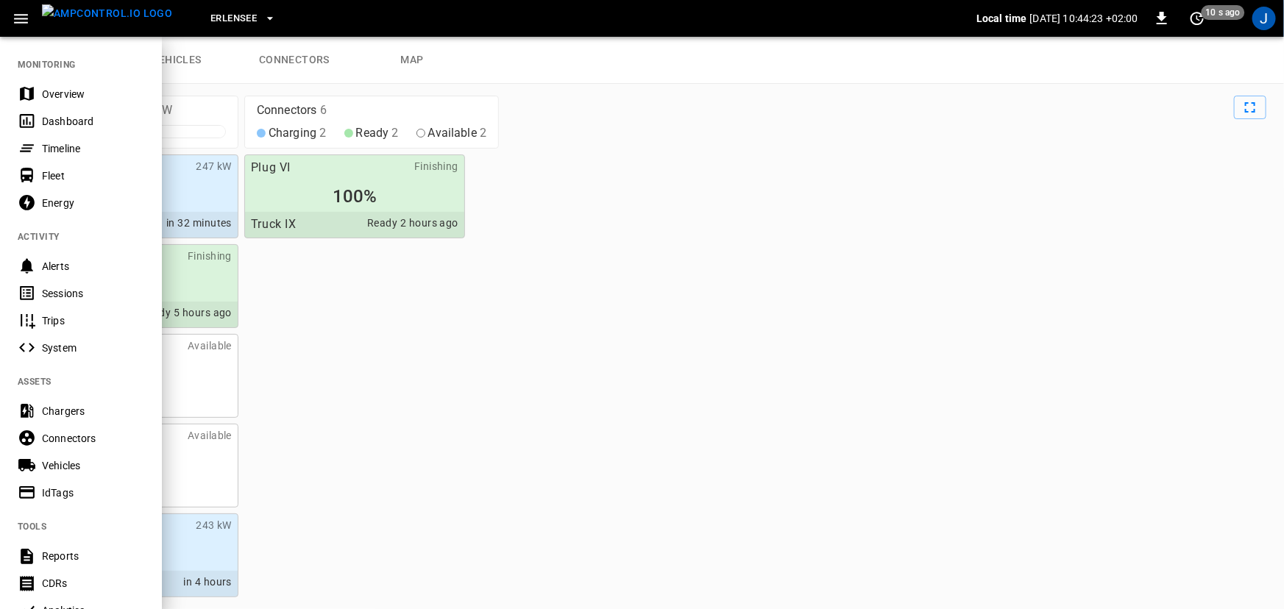
click at [77, 201] on div "Energy" at bounding box center [93, 203] width 102 height 15
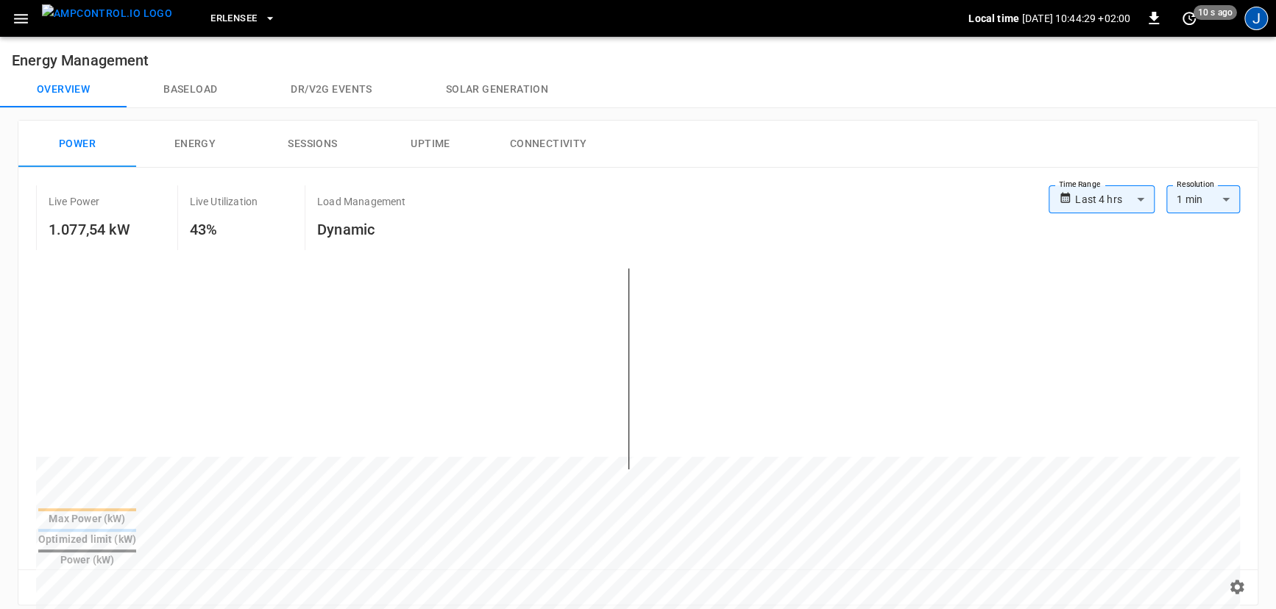
click at [1252, 21] on div "J" at bounding box center [1256, 19] width 24 height 24
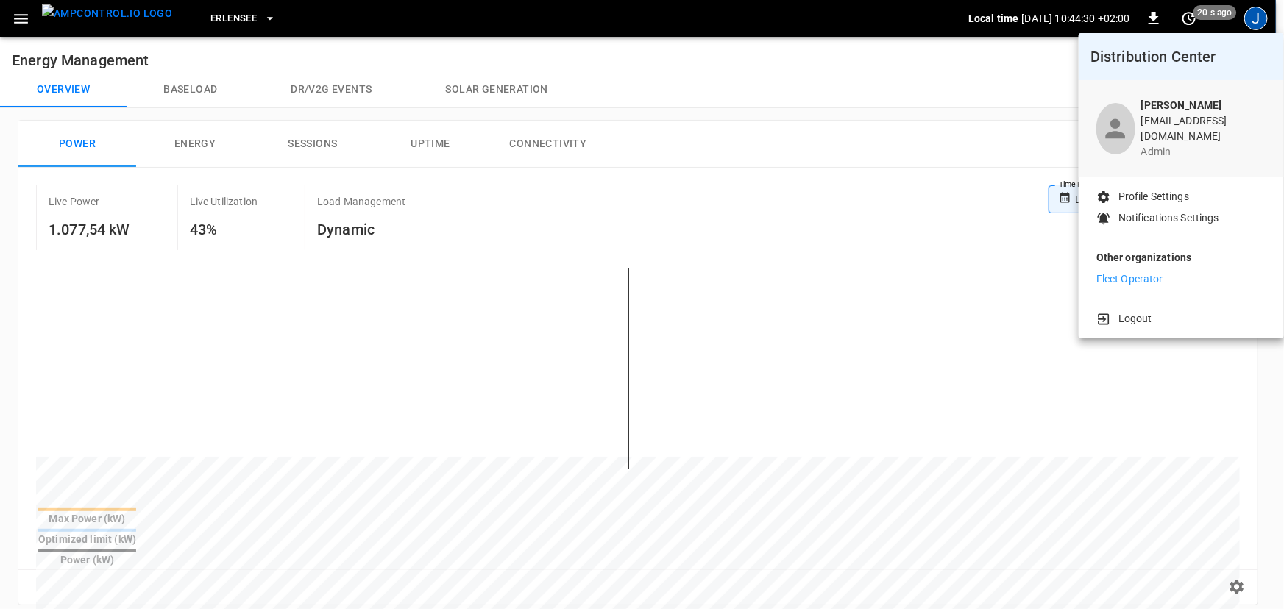
click at [1136, 260] on p "Other organizations" at bounding box center [1182, 260] width 170 height 21
click at [1136, 272] on p "Fleet Operator" at bounding box center [1130, 279] width 67 height 15
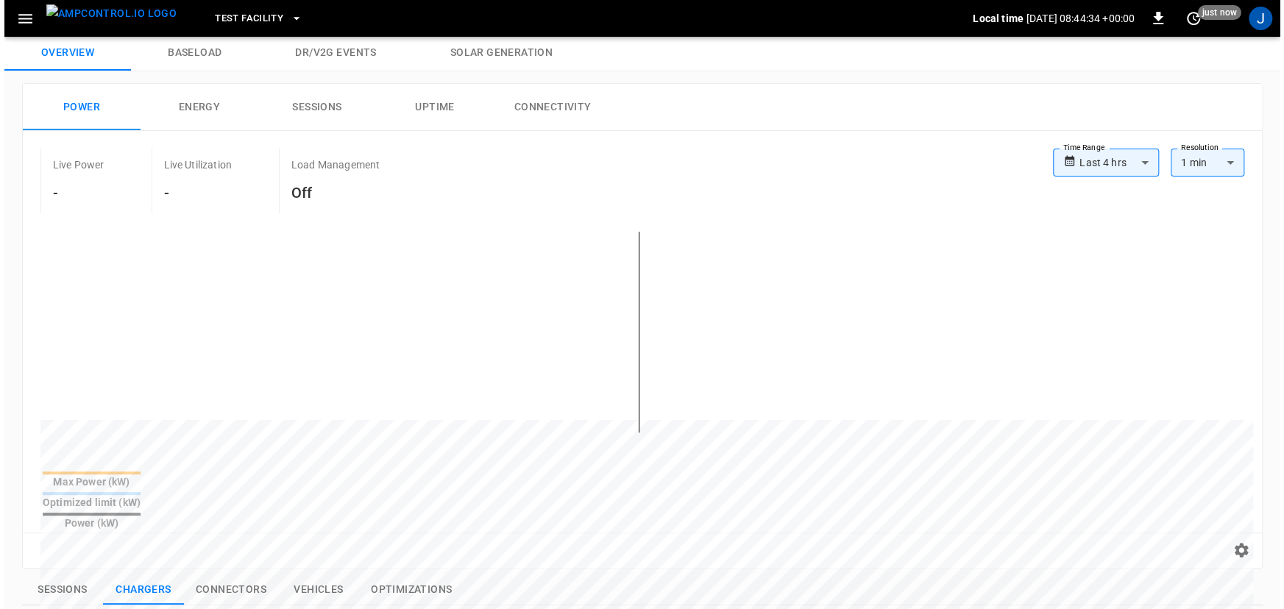
scroll to position [66, 0]
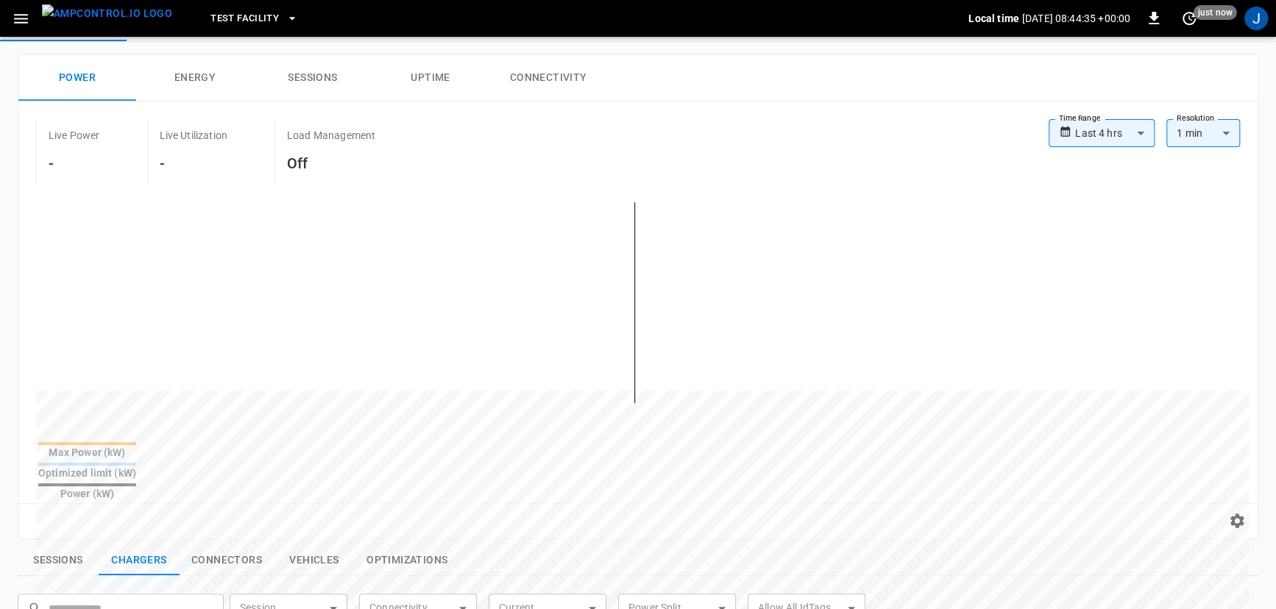
click at [210, 15] on span "Test Facility" at bounding box center [244, 18] width 68 height 17
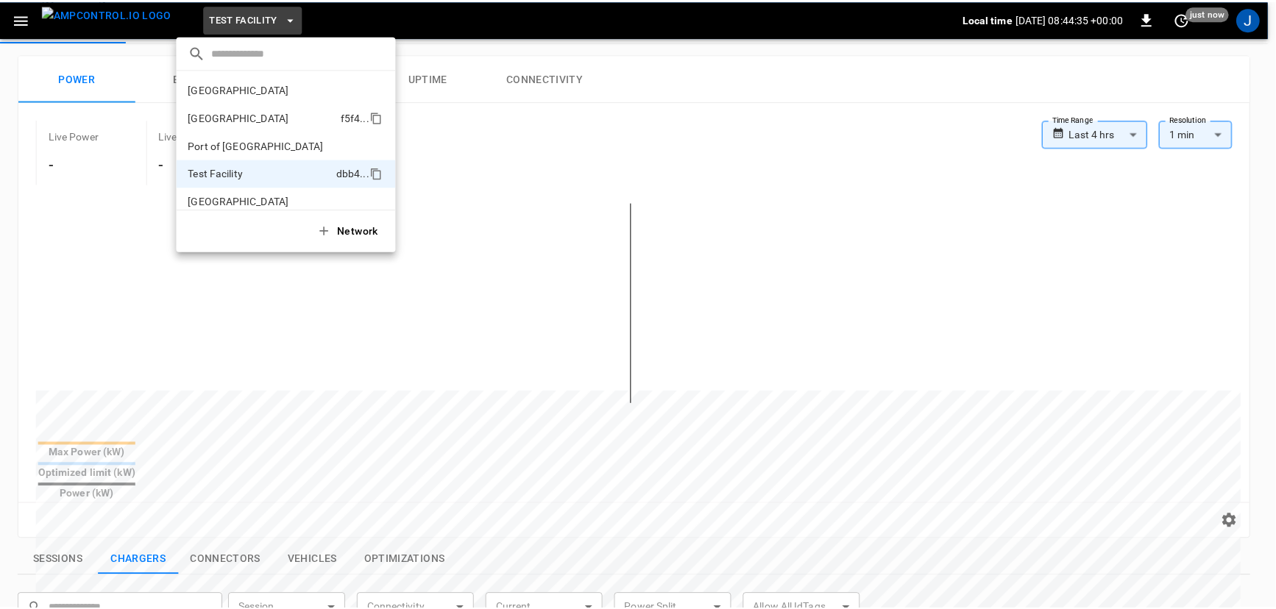
scroll to position [12, 0]
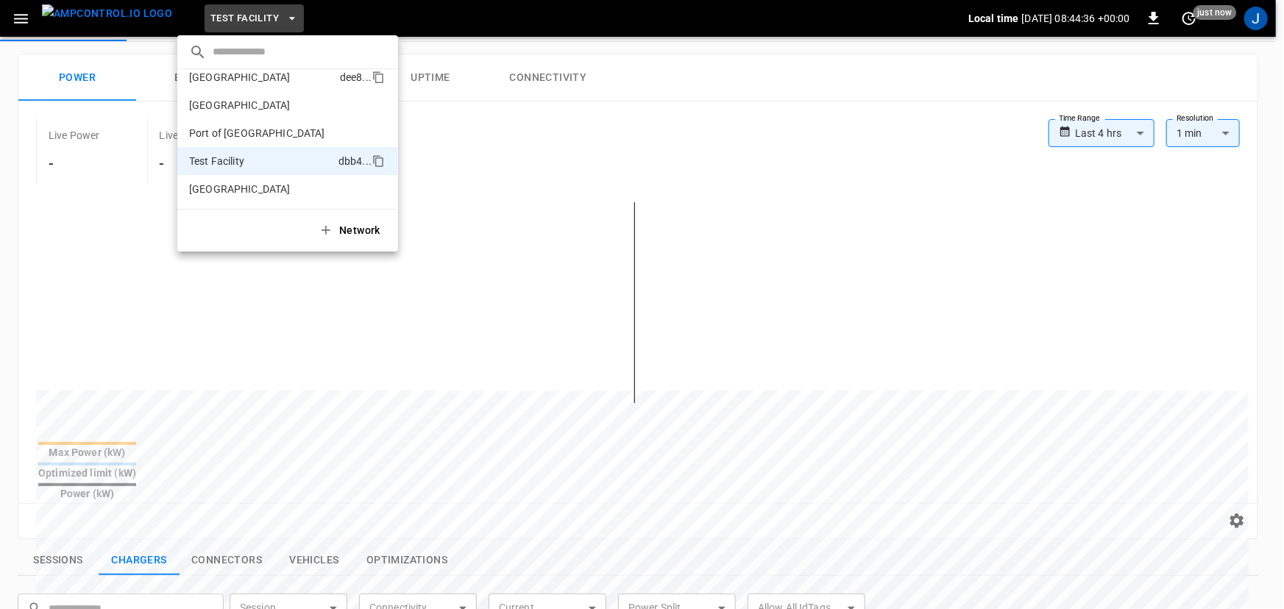
click at [246, 77] on p "[GEOGRAPHIC_DATA]" at bounding box center [240, 77] width 102 height 15
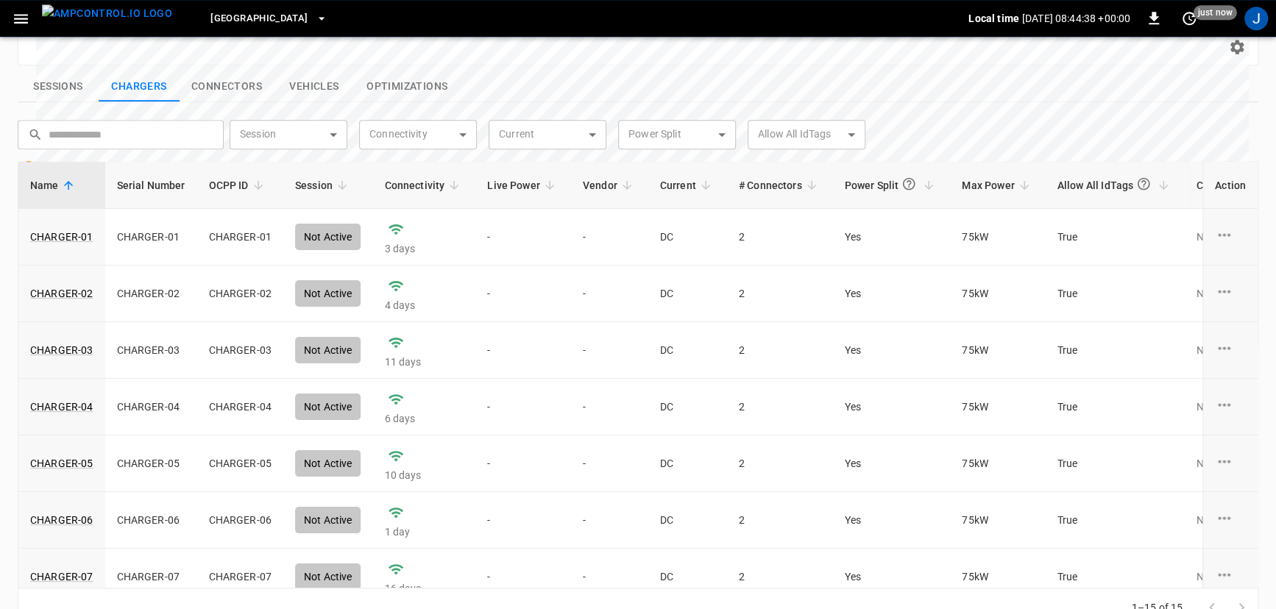
scroll to position [5, 0]
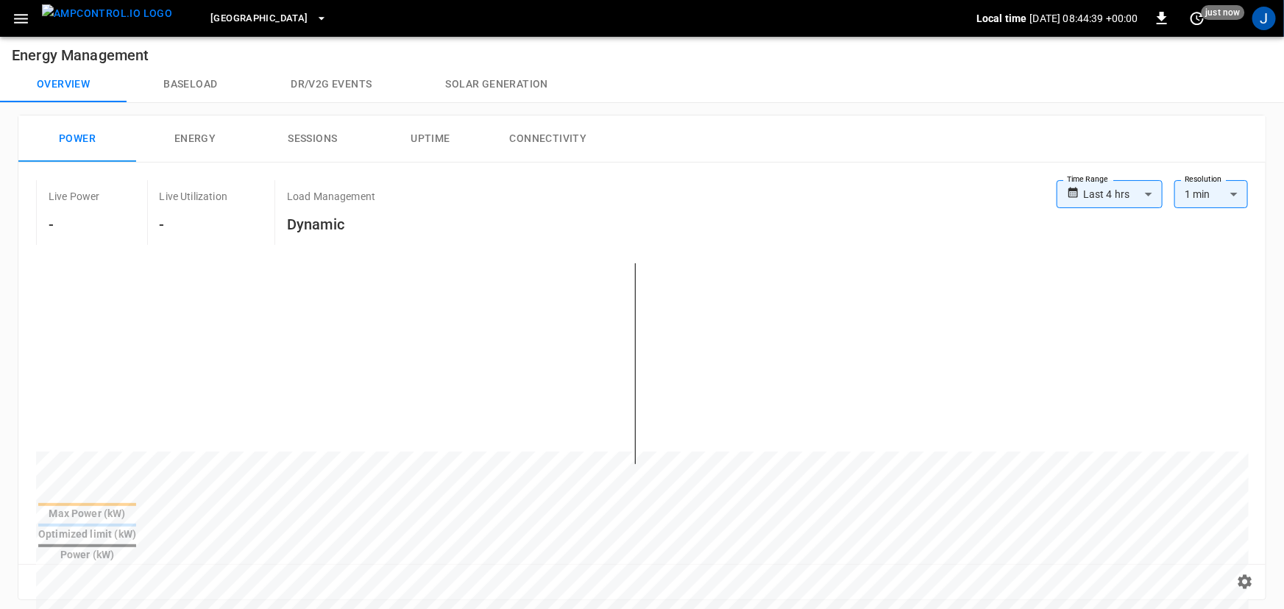
click at [1122, 192] on body "**********" at bounding box center [642, 585] width 1284 height 1180
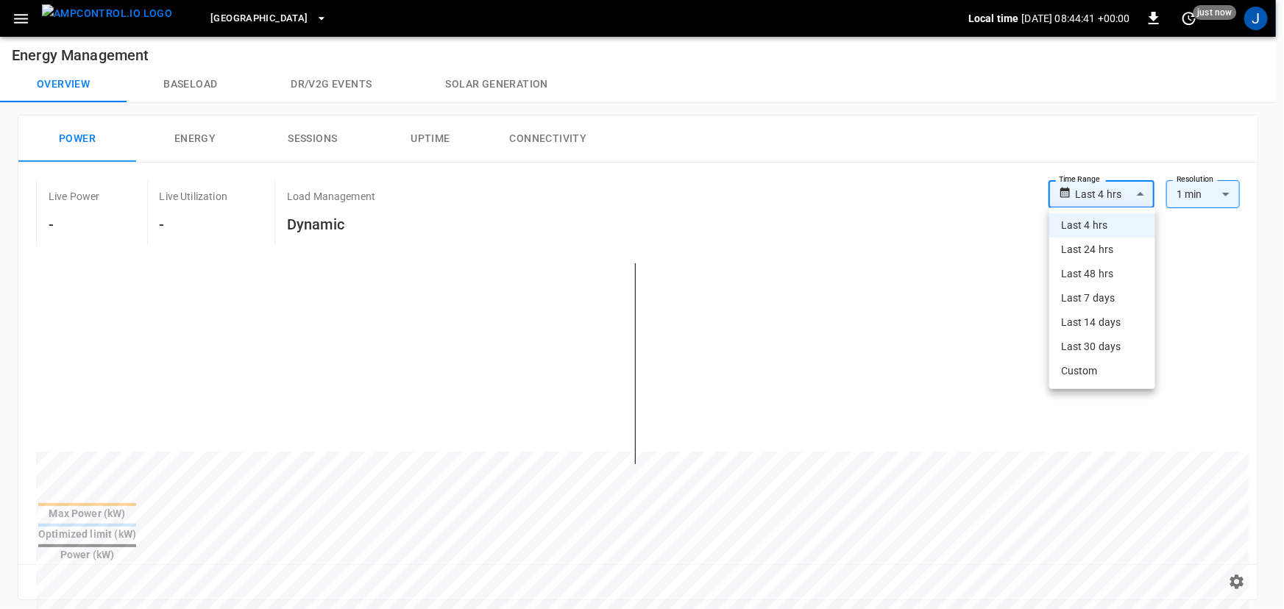
click at [1113, 302] on li "Last 7 days" at bounding box center [1102, 298] width 106 height 24
type input "**********"
type input "***"
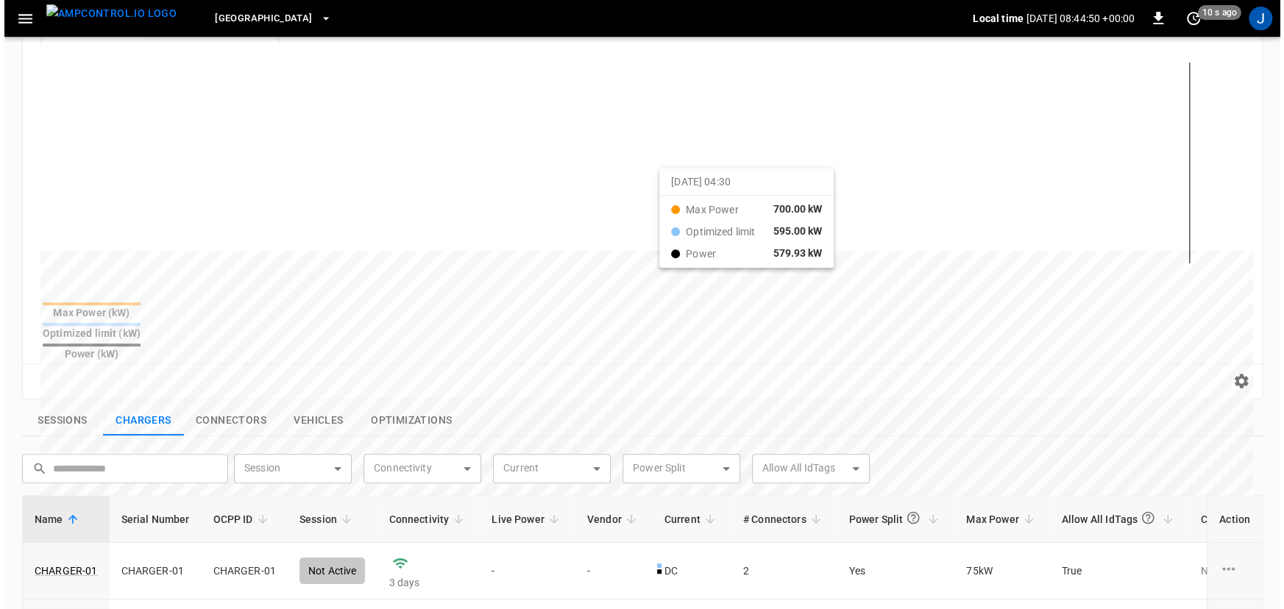
scroll to position [139, 0]
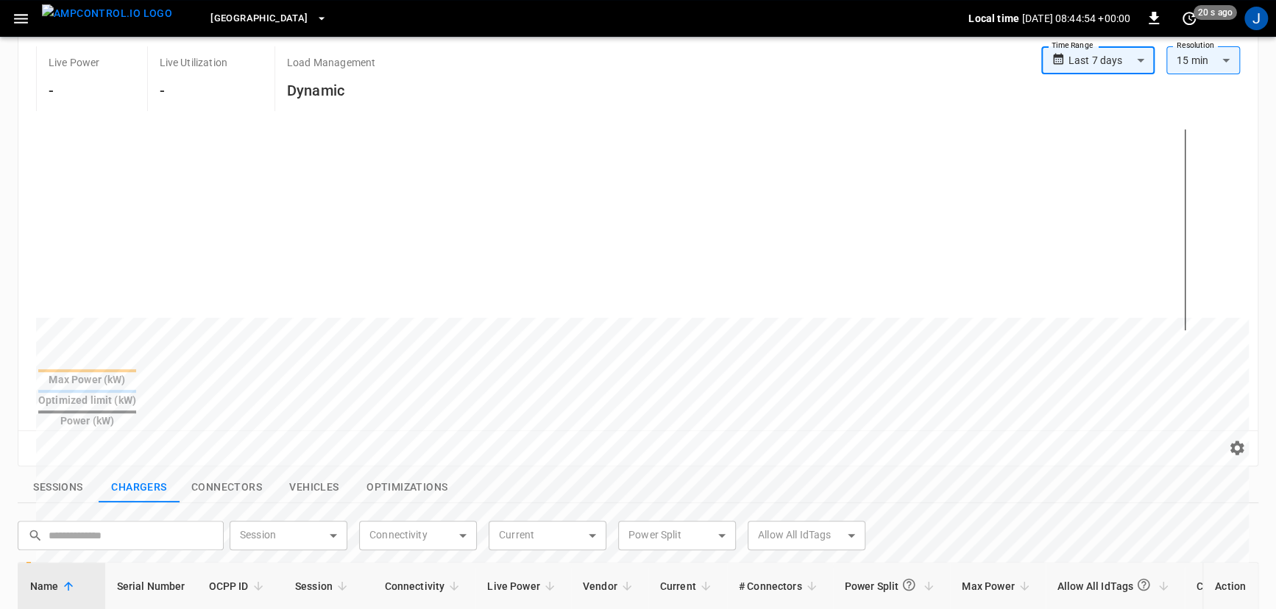
click at [1113, 49] on body "**********" at bounding box center [638, 451] width 1276 height 1180
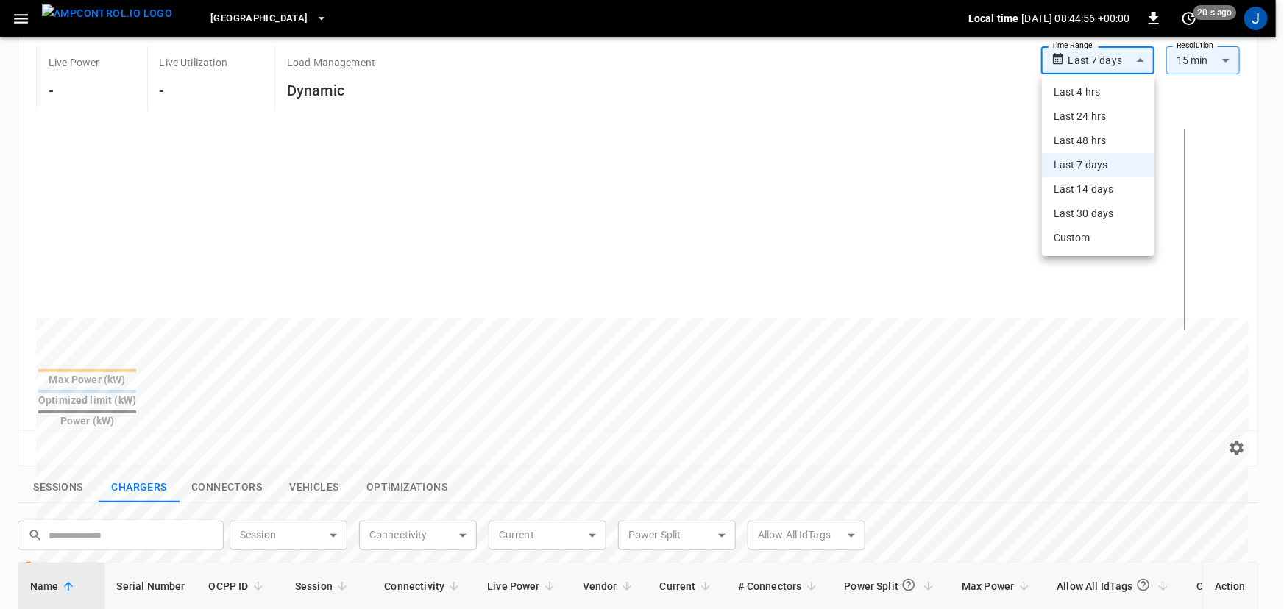
click at [1012, 78] on div at bounding box center [642, 304] width 1284 height 609
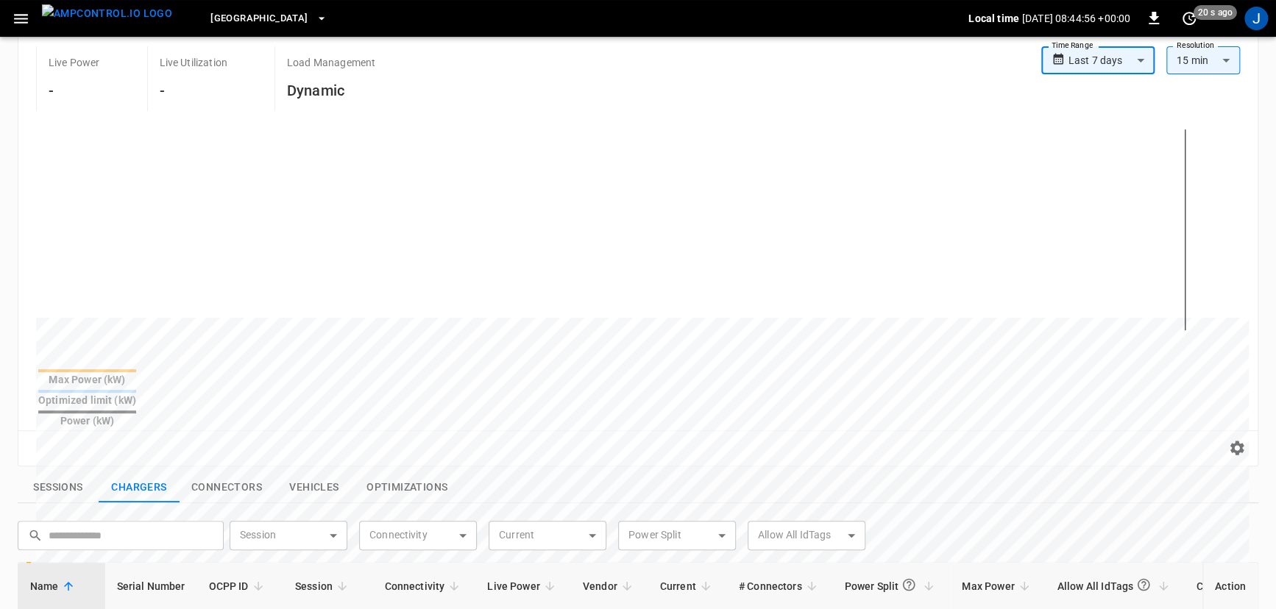
click at [239, 10] on span "Frankfurt Depot" at bounding box center [258, 18] width 97 height 17
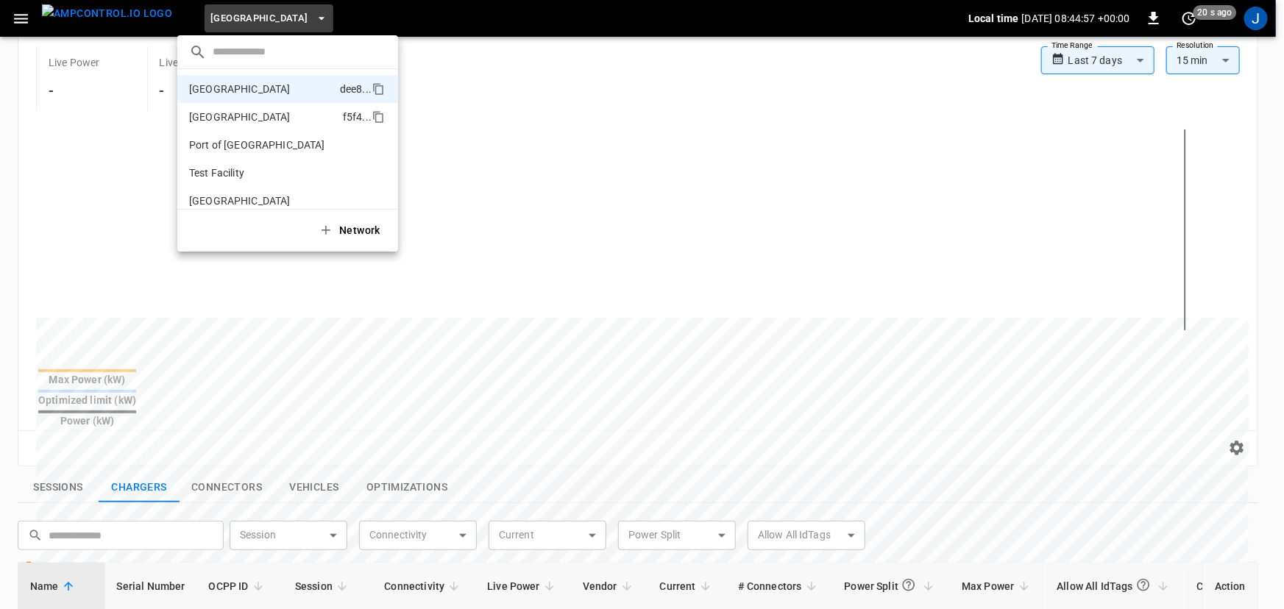
click at [258, 116] on p "Port of Barcelona" at bounding box center [240, 117] width 102 height 15
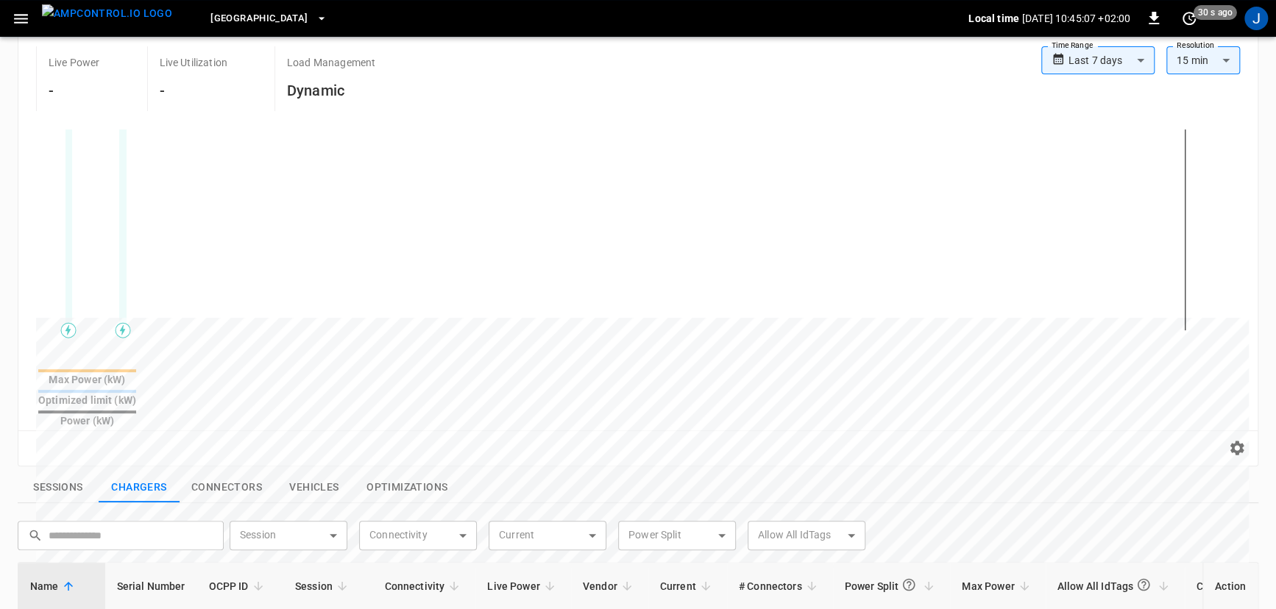
click at [261, 21] on span "Port of Barcelona" at bounding box center [258, 18] width 97 height 17
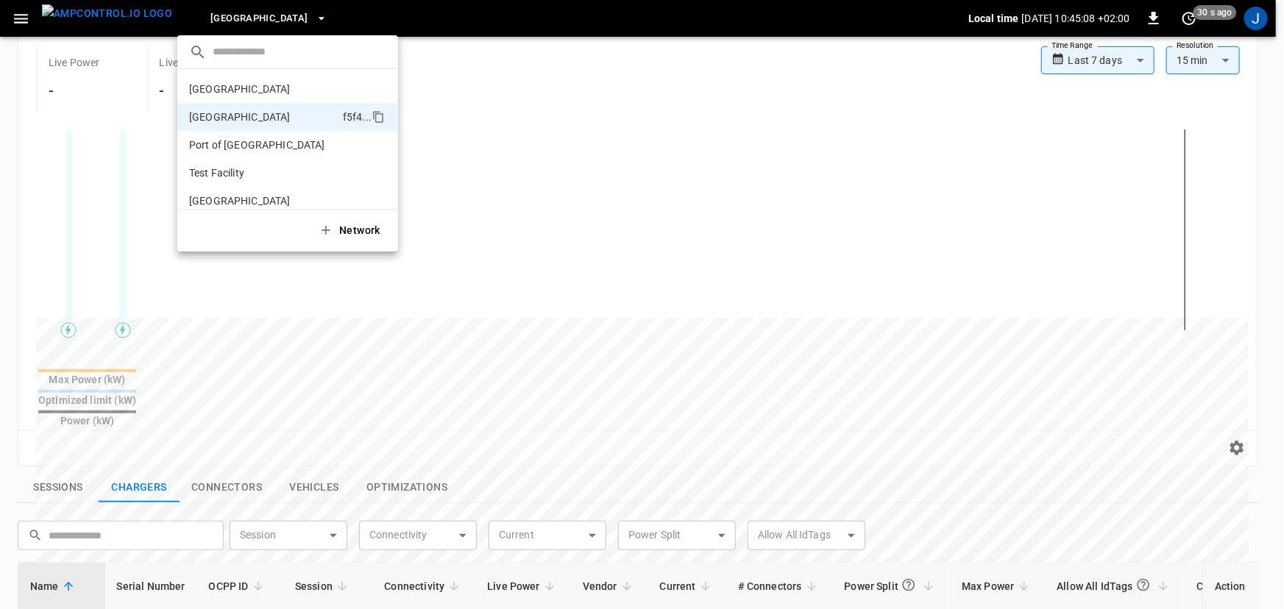
scroll to position [12, 0]
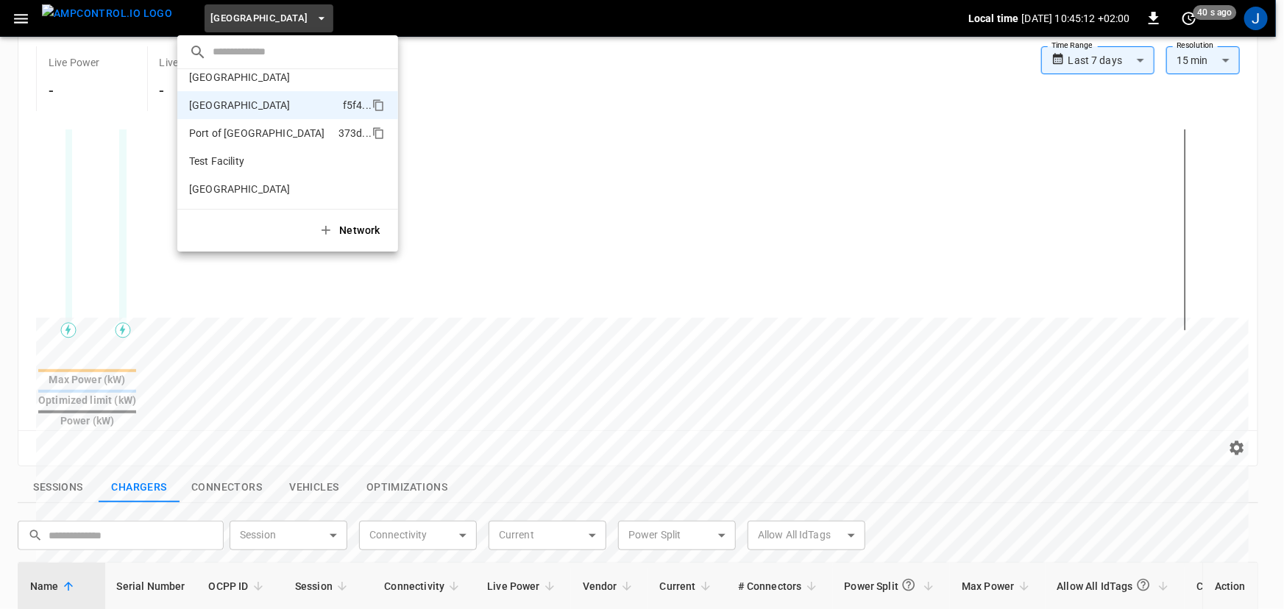
click at [258, 138] on p "Port of Long Beach" at bounding box center [257, 133] width 136 height 15
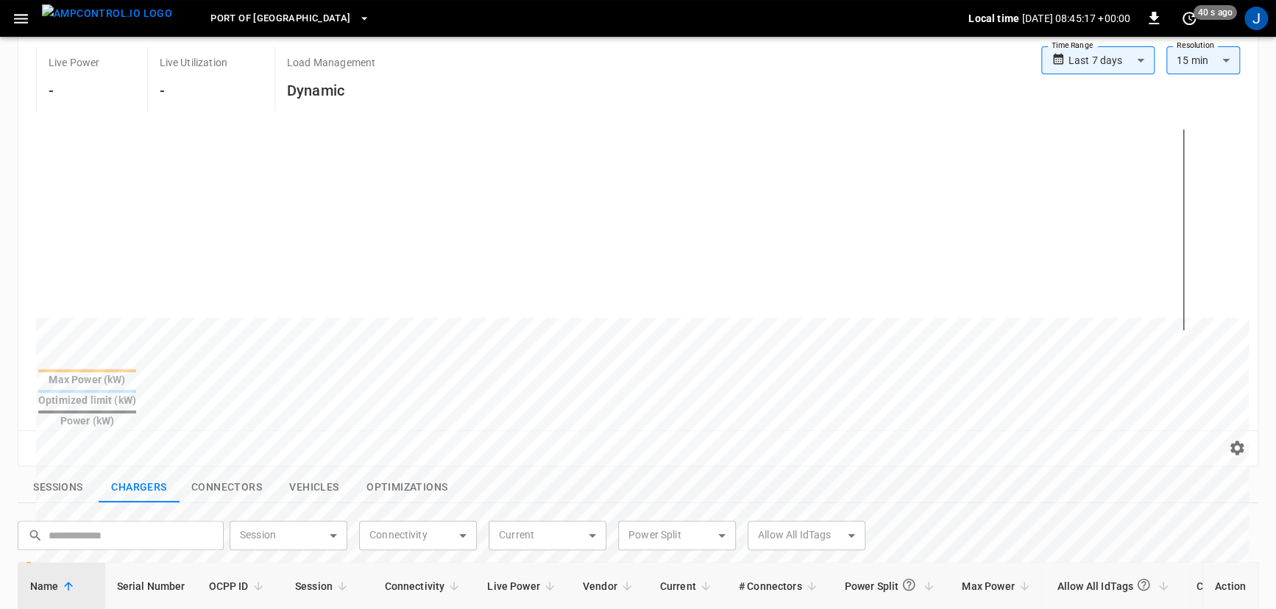
click at [270, 15] on span "Port of Long Beach" at bounding box center [280, 18] width 140 height 17
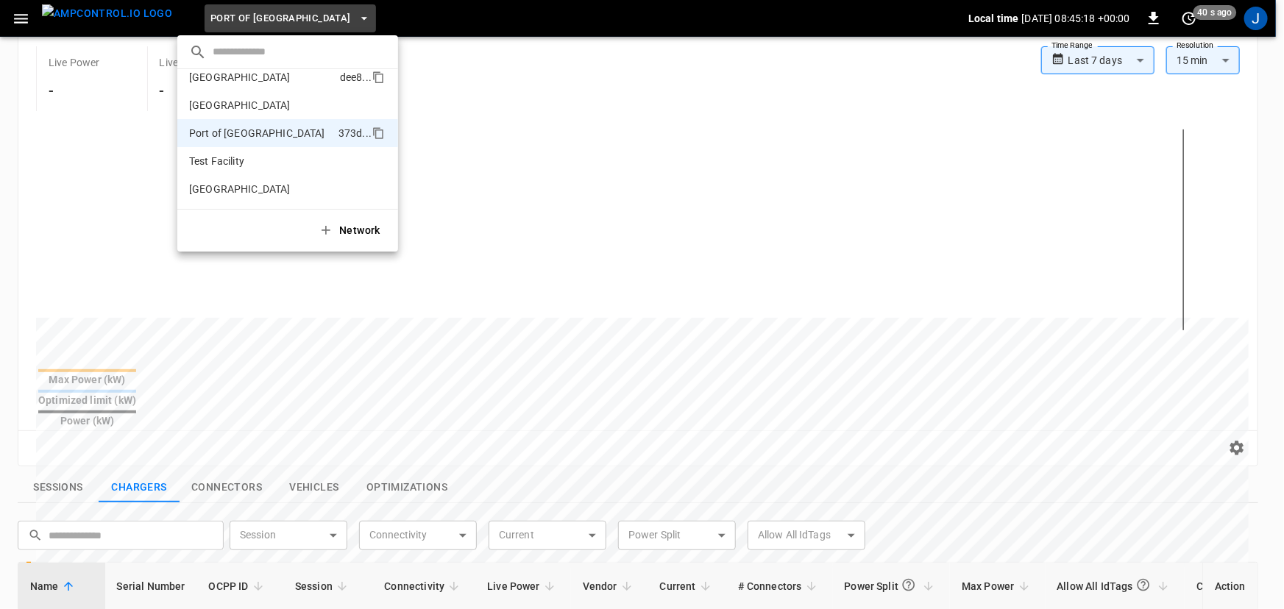
click at [260, 77] on p "Frankfurt Depot" at bounding box center [240, 77] width 102 height 15
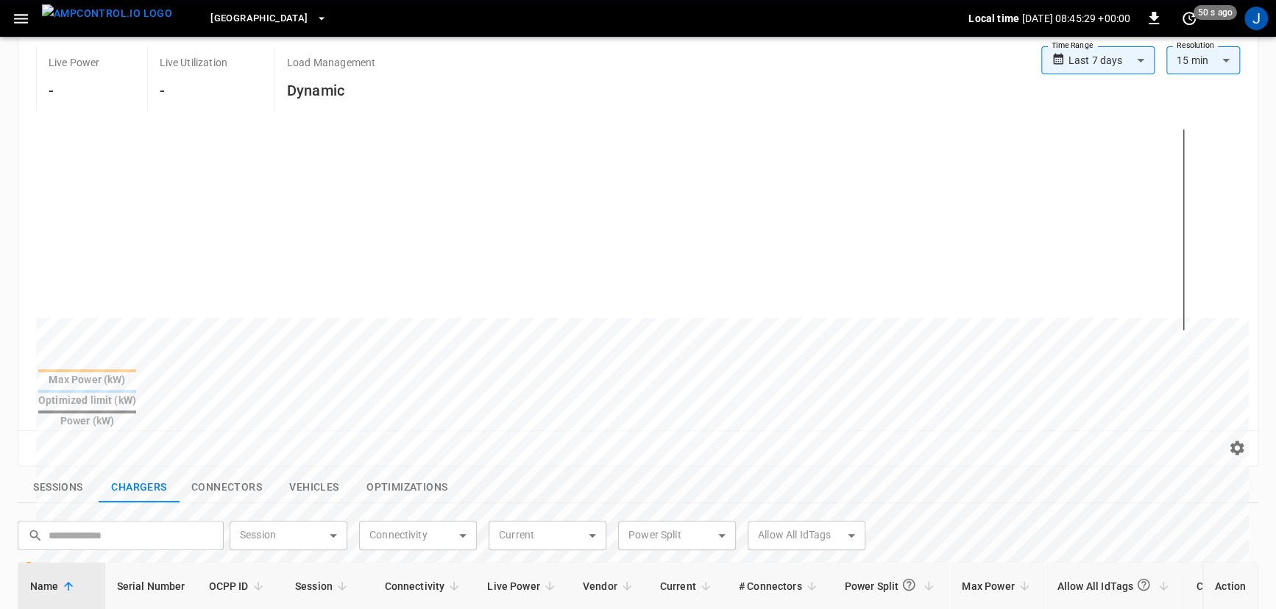
click at [893, 397] on div "**********" at bounding box center [637, 247] width 1239 height 437
click at [1254, 18] on div "J" at bounding box center [1256, 19] width 24 height 24
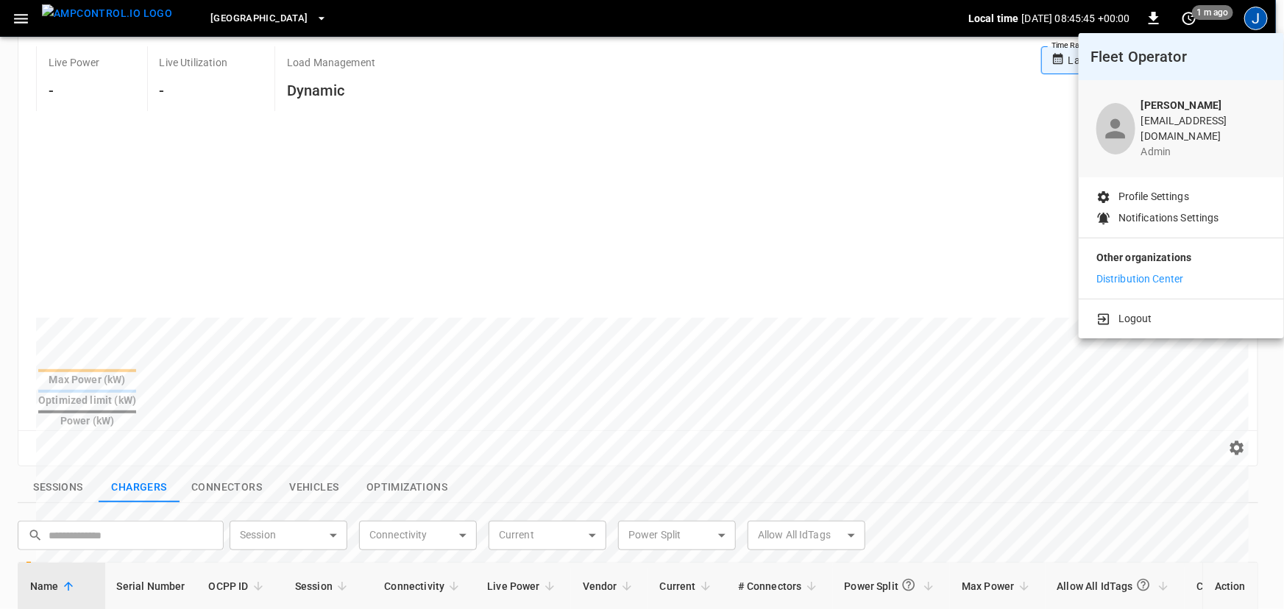
click at [1254, 19] on div at bounding box center [642, 304] width 1284 height 609
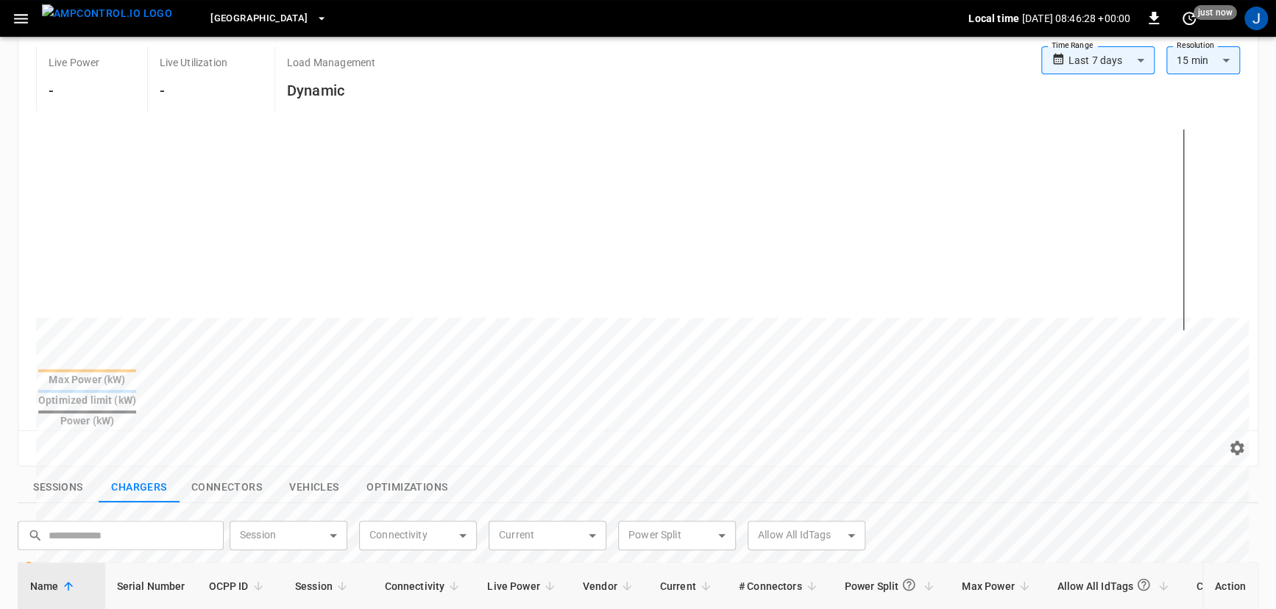
click at [265, 24] on span "Frankfurt Depot" at bounding box center [258, 18] width 97 height 17
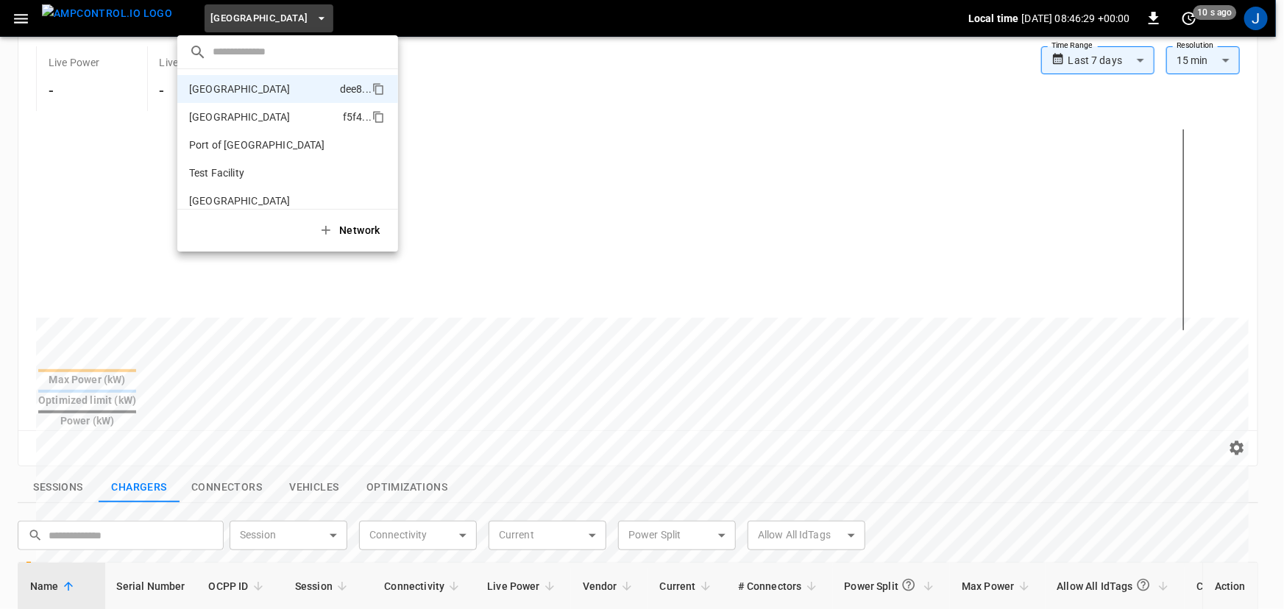
click at [265, 121] on p "Port of Barcelona" at bounding box center [240, 117] width 102 height 15
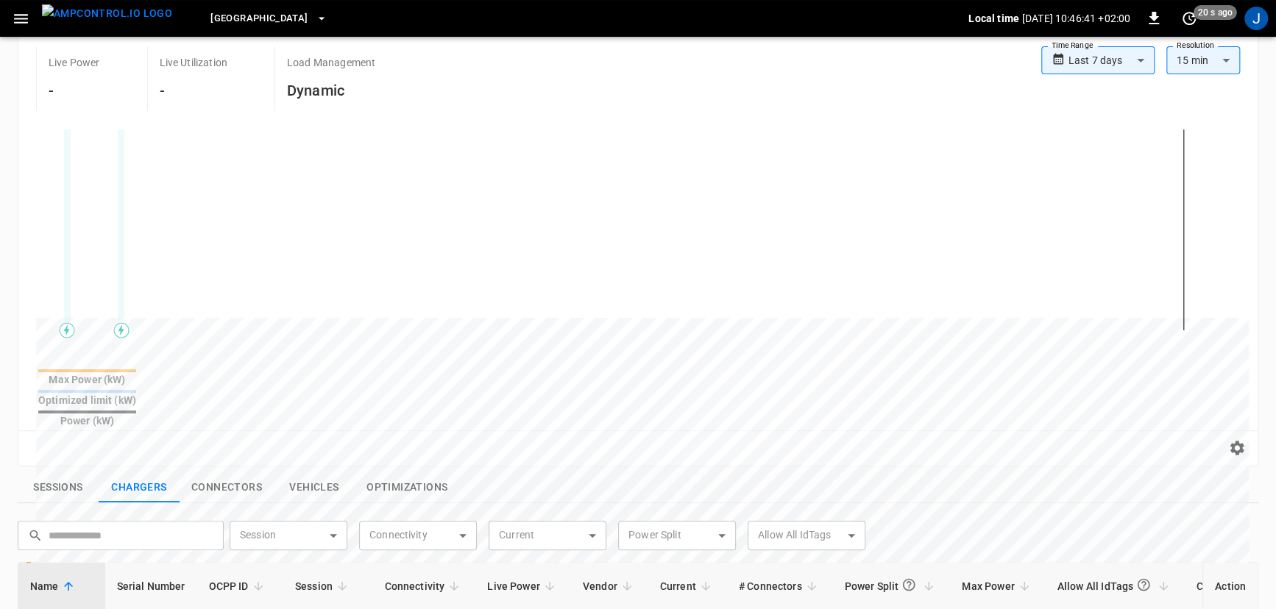
click at [262, 12] on span "[GEOGRAPHIC_DATA]" at bounding box center [258, 18] width 97 height 17
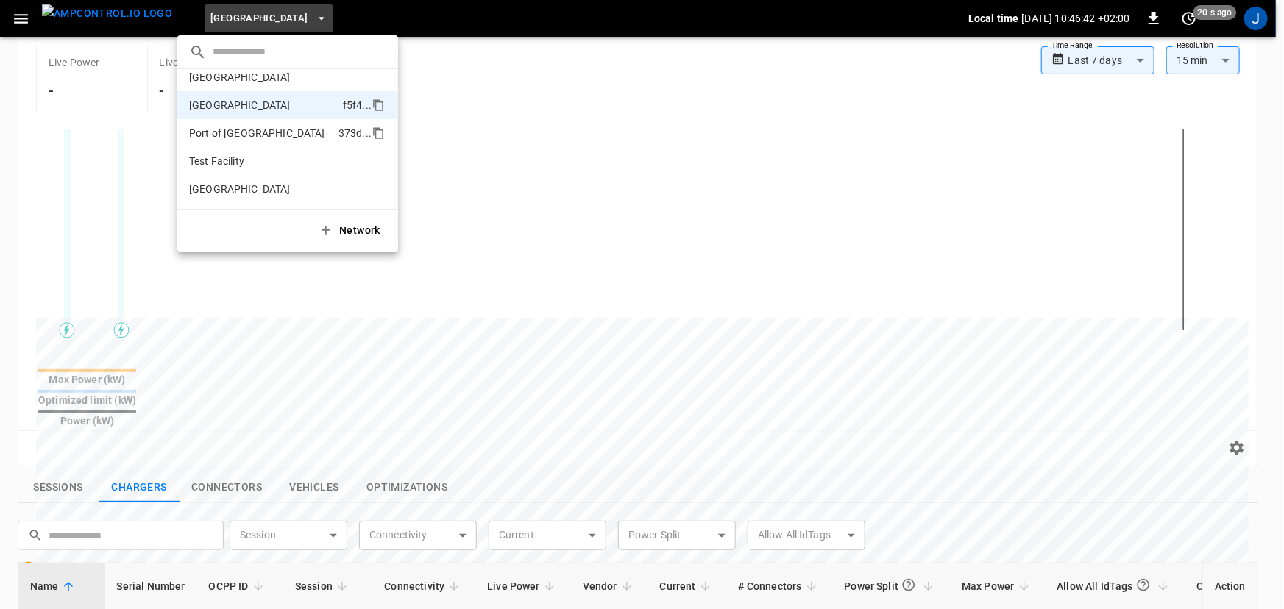
click at [247, 134] on p "Port of [GEOGRAPHIC_DATA]" at bounding box center [257, 133] width 136 height 15
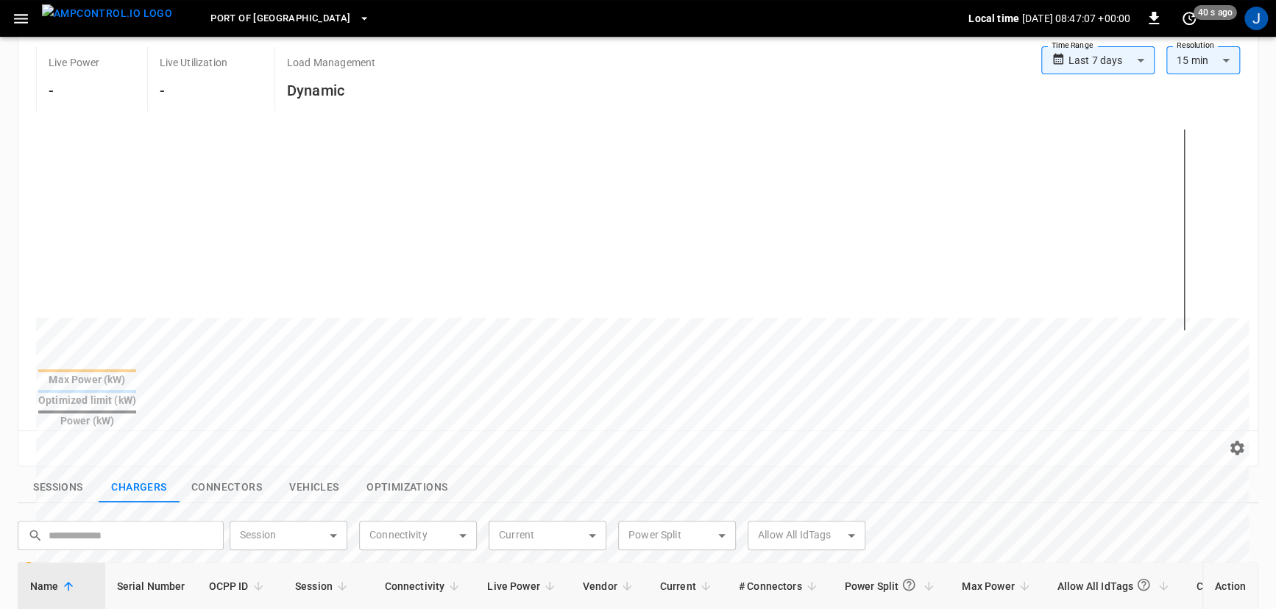
click at [258, 10] on span "Port of [GEOGRAPHIC_DATA]" at bounding box center [280, 18] width 140 height 17
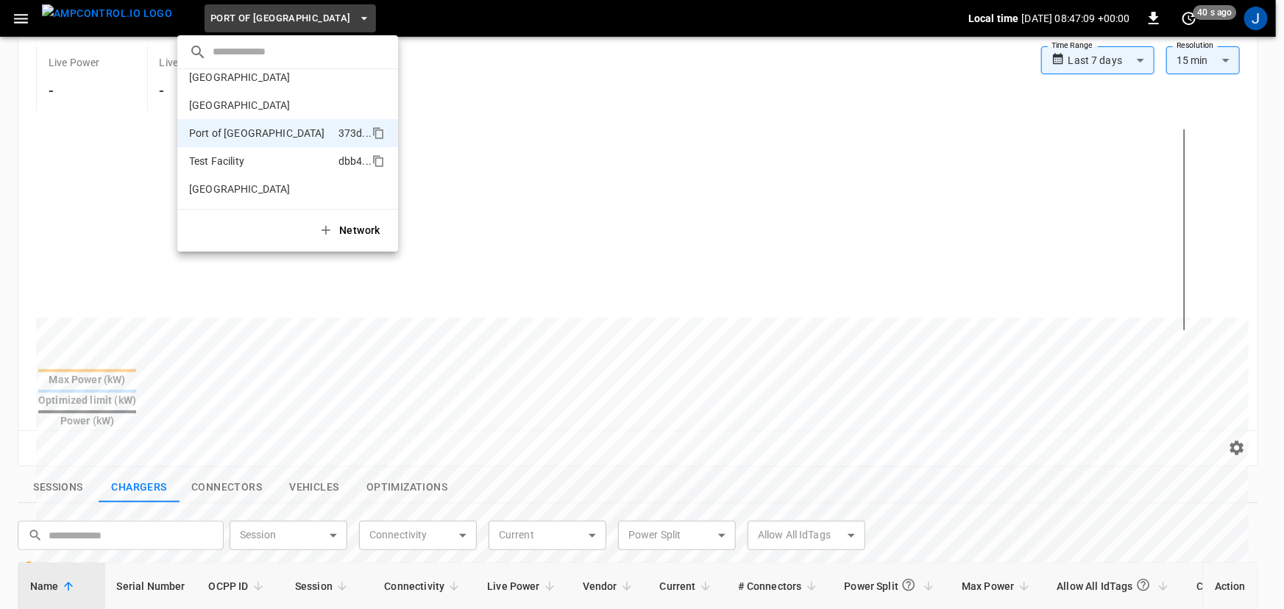
click at [287, 164] on li "Test Facility dbb4 ..." at bounding box center [287, 161] width 221 height 28
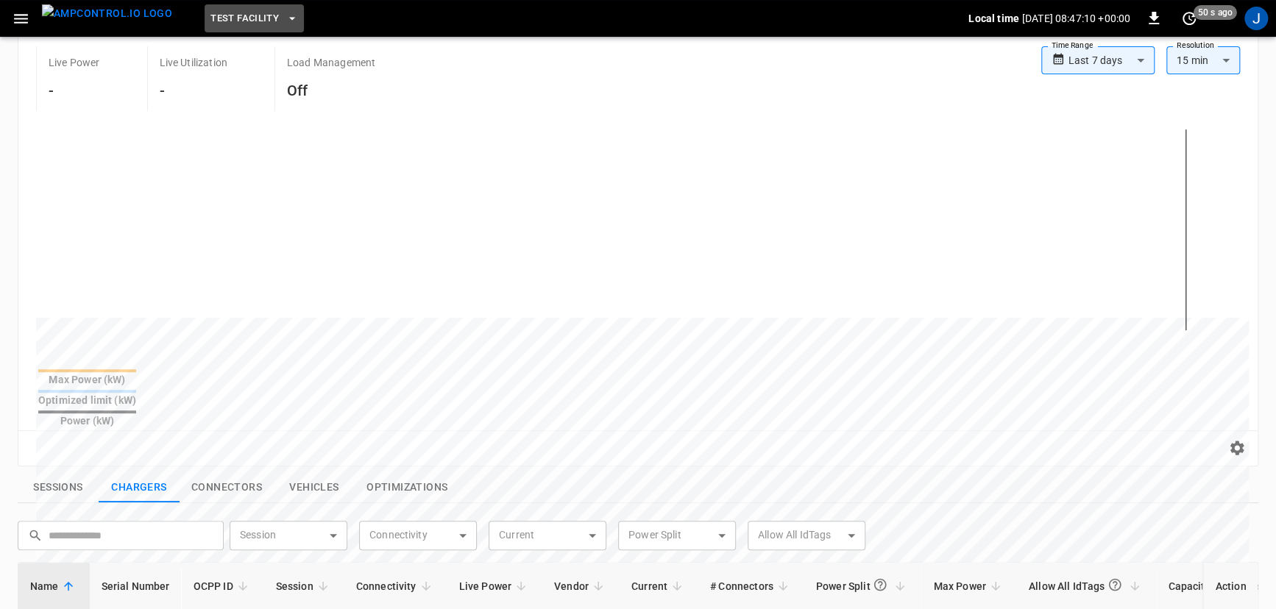
click at [285, 19] on icon "button" at bounding box center [292, 18] width 15 height 15
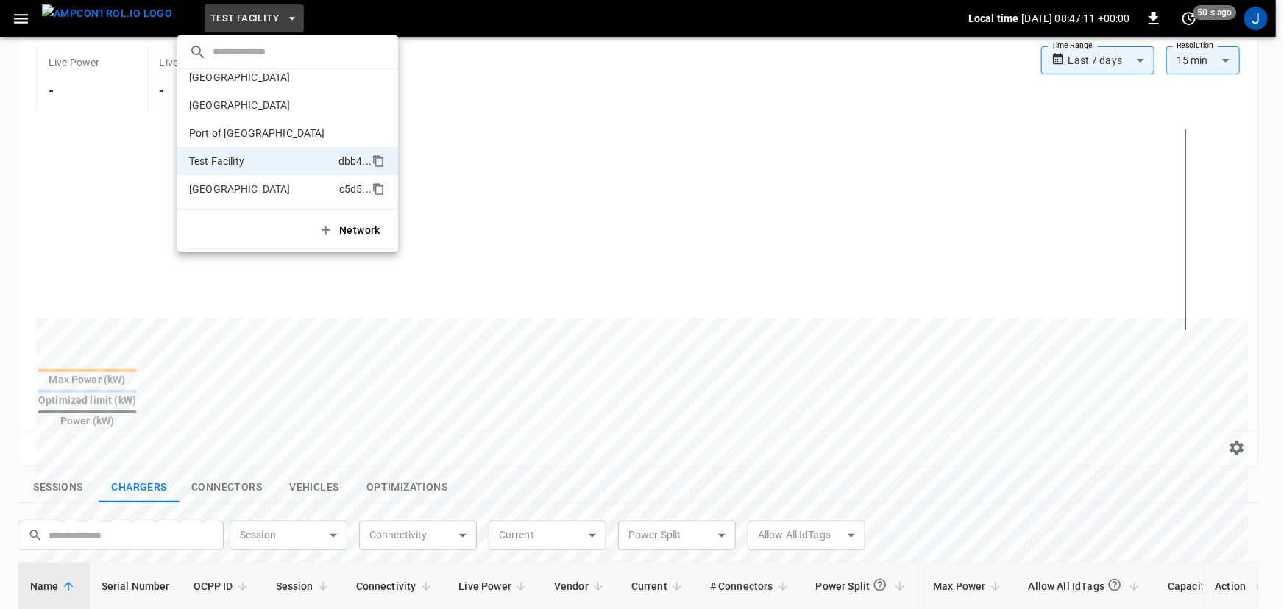
click at [257, 191] on li "Toronto South c5d5 ..." at bounding box center [287, 189] width 221 height 28
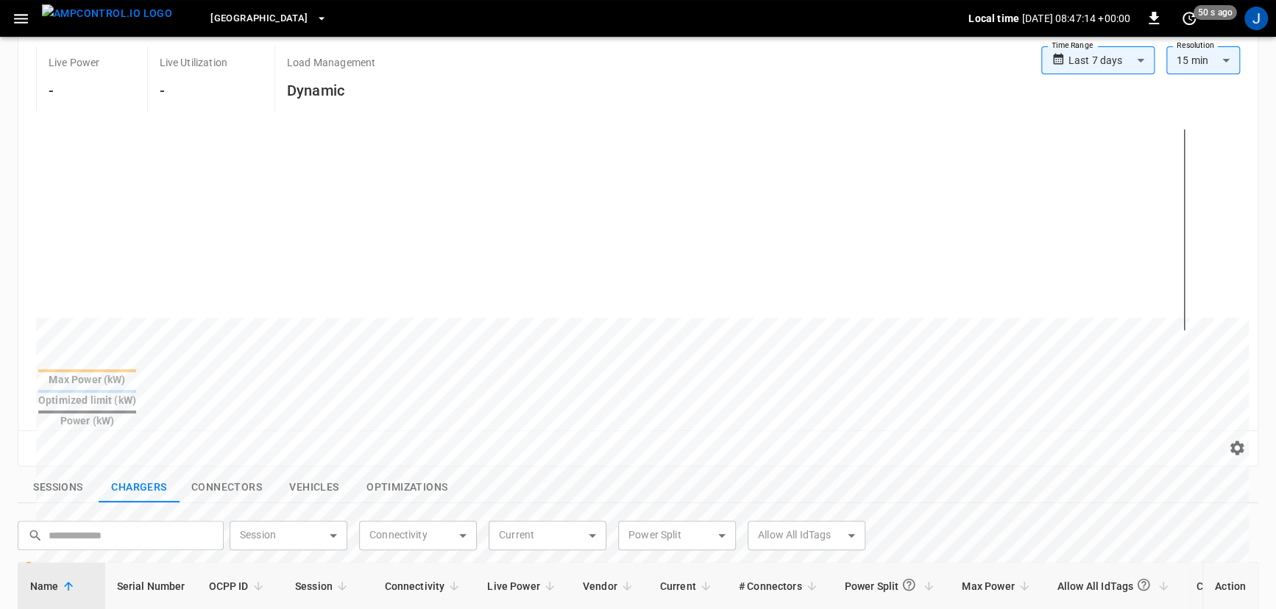
drag, startPoint x: 672, startPoint y: 75, endPoint x: 641, endPoint y: 74, distance: 30.9
click at [671, 75] on div "Live Power - Live Utilization - Load Management Dynamic" at bounding box center [538, 78] width 1005 height 65
click at [1255, 18] on div "J" at bounding box center [1256, 19] width 24 height 24
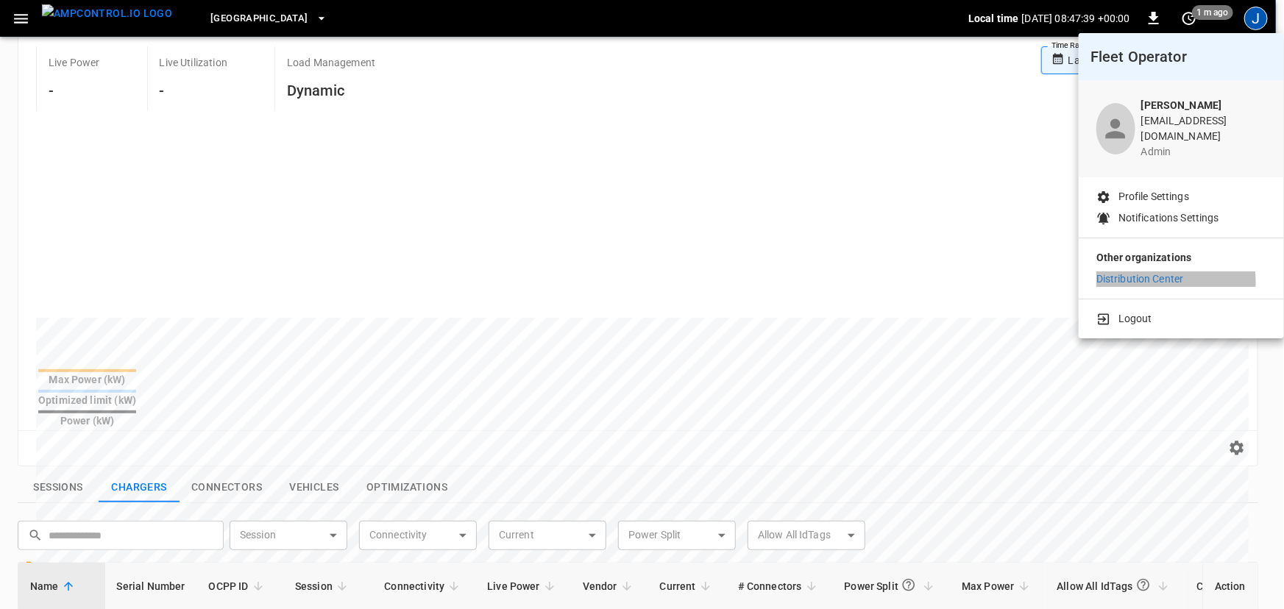
click at [1152, 272] on p "Distribution Center" at bounding box center [1141, 279] width 88 height 15
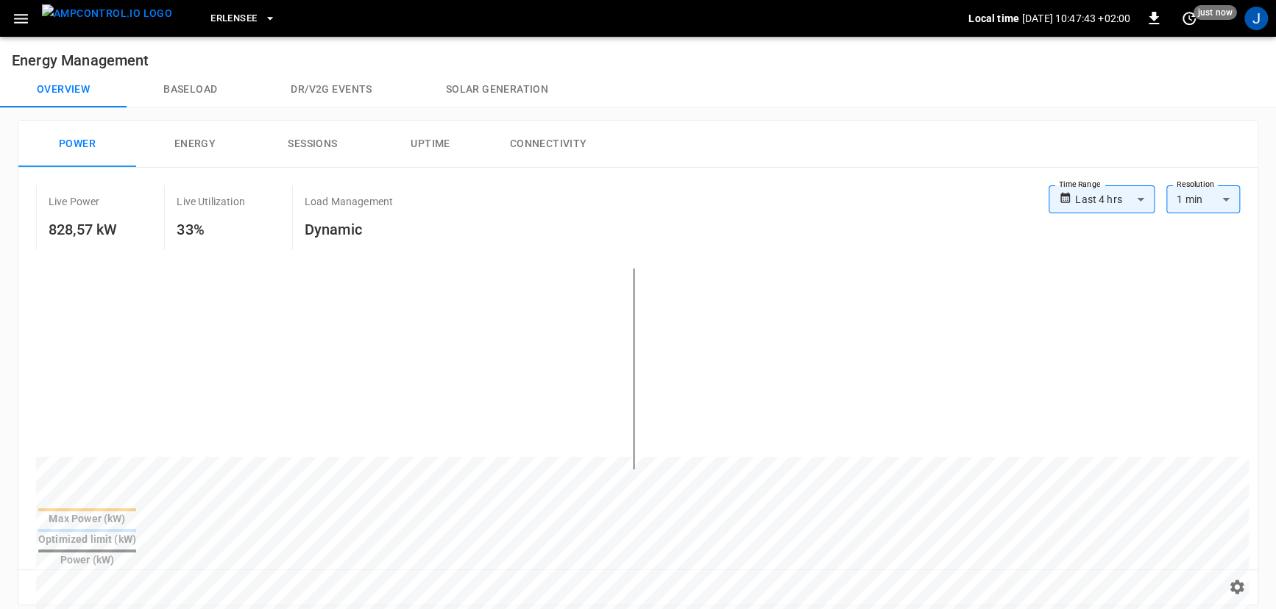
click at [1134, 203] on body "**********" at bounding box center [638, 590] width 1276 height 1180
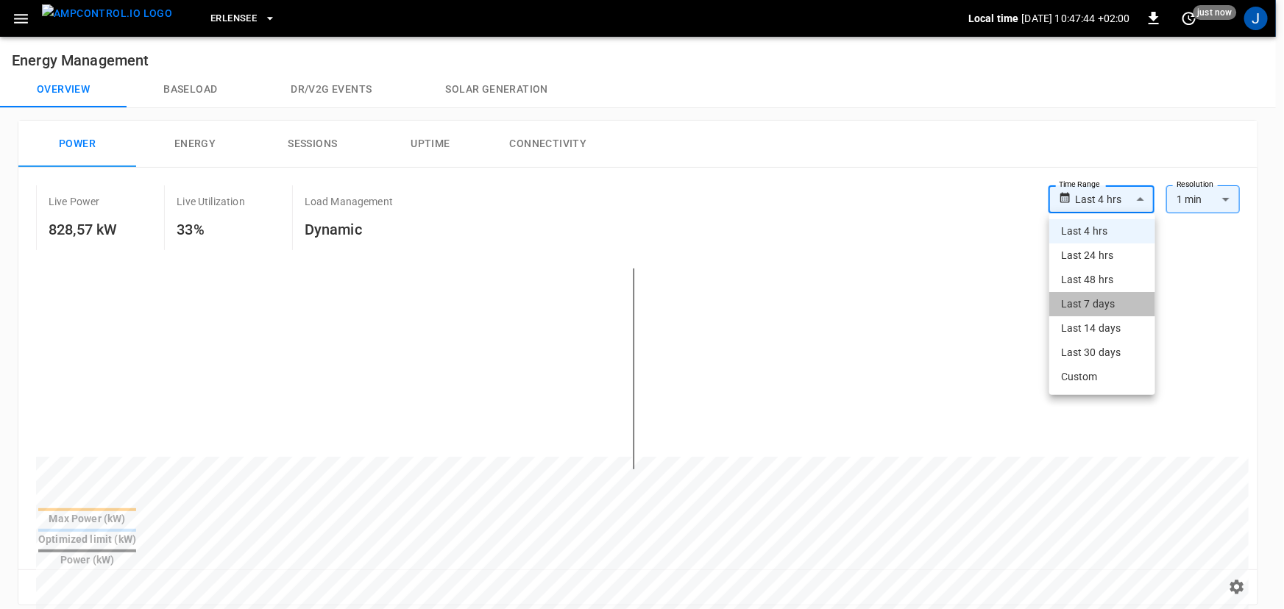
click at [1102, 308] on li "Last 7 days" at bounding box center [1102, 304] width 106 height 24
type input "**********"
type input "***"
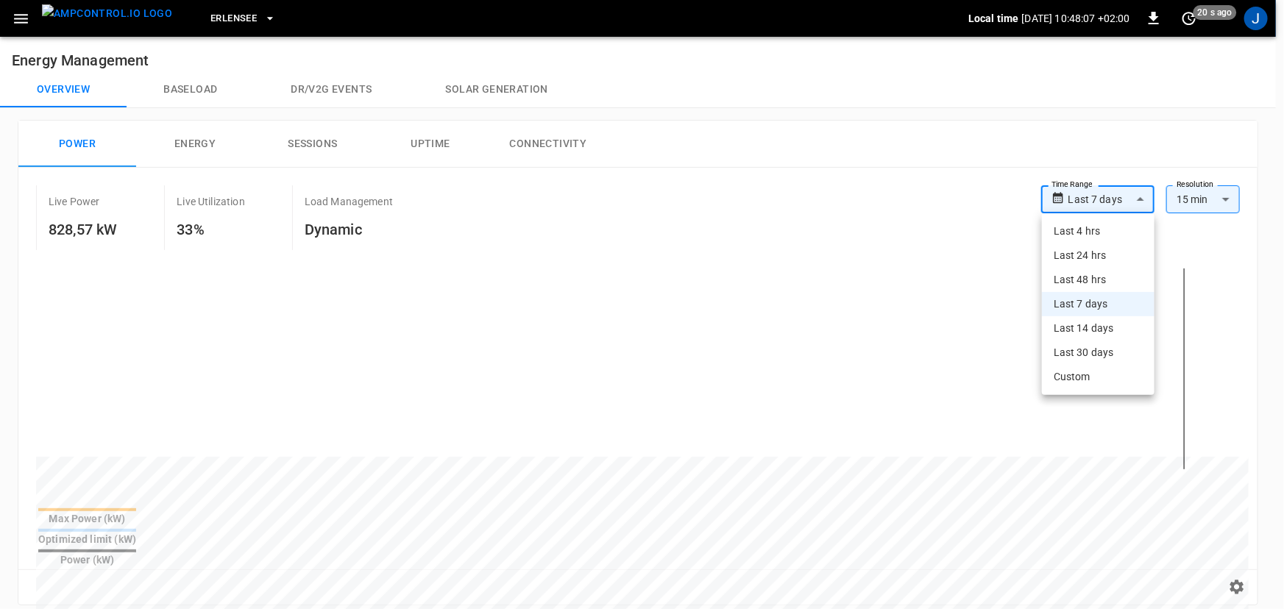
click at [1122, 205] on body "**********" at bounding box center [642, 590] width 1284 height 1180
click at [717, 233] on div at bounding box center [642, 304] width 1284 height 609
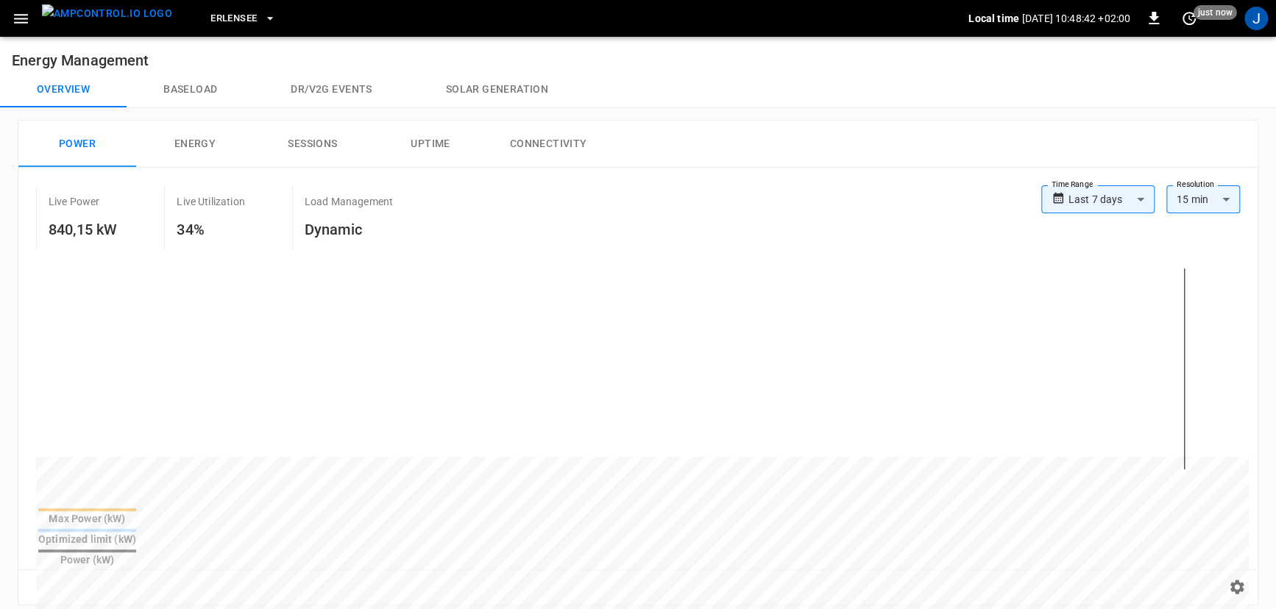
click at [1248, 15] on div "J" at bounding box center [1256, 19] width 24 height 24
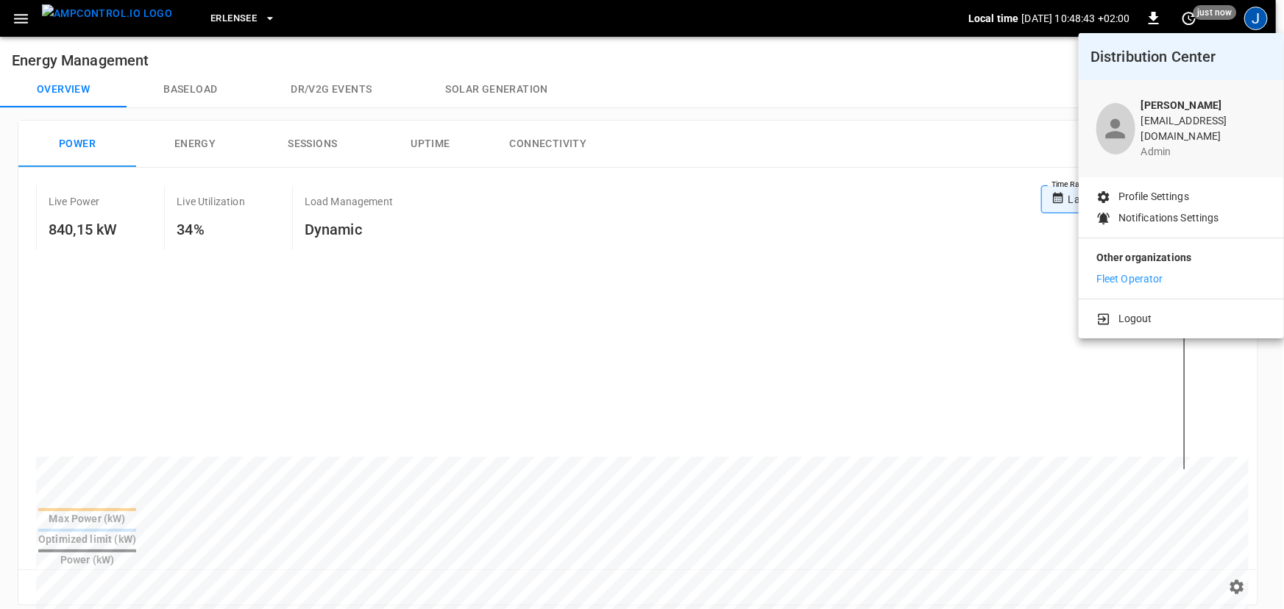
click at [1146, 275] on p "Fleet Operator" at bounding box center [1130, 279] width 67 height 15
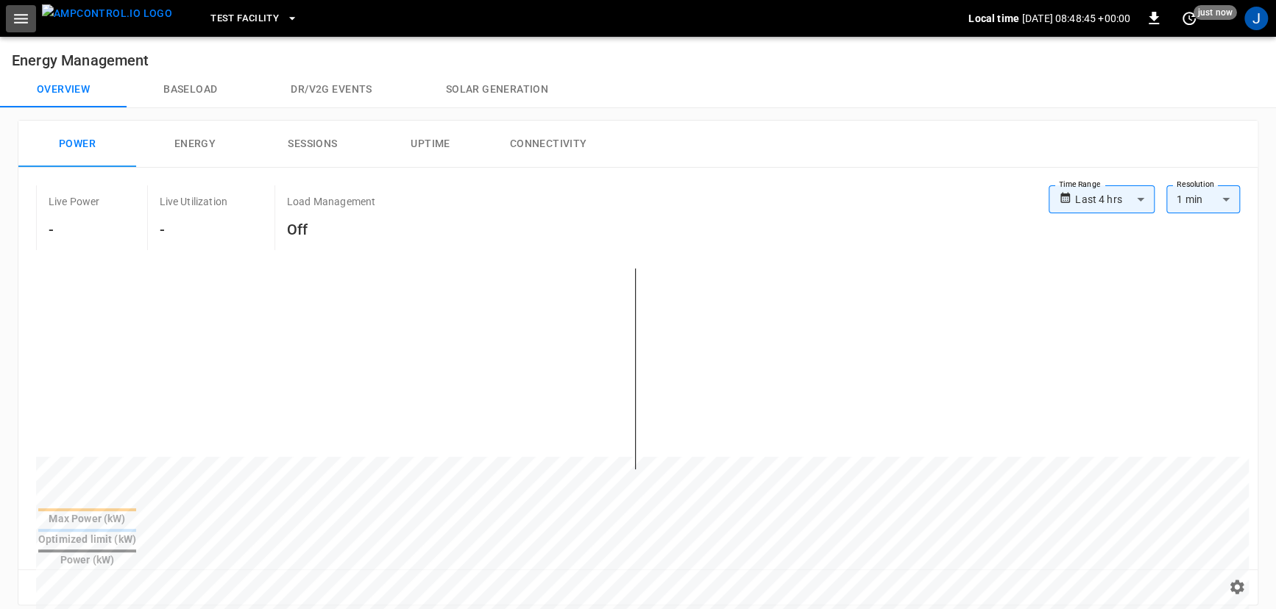
click at [16, 19] on icon "button" at bounding box center [21, 19] width 18 height 18
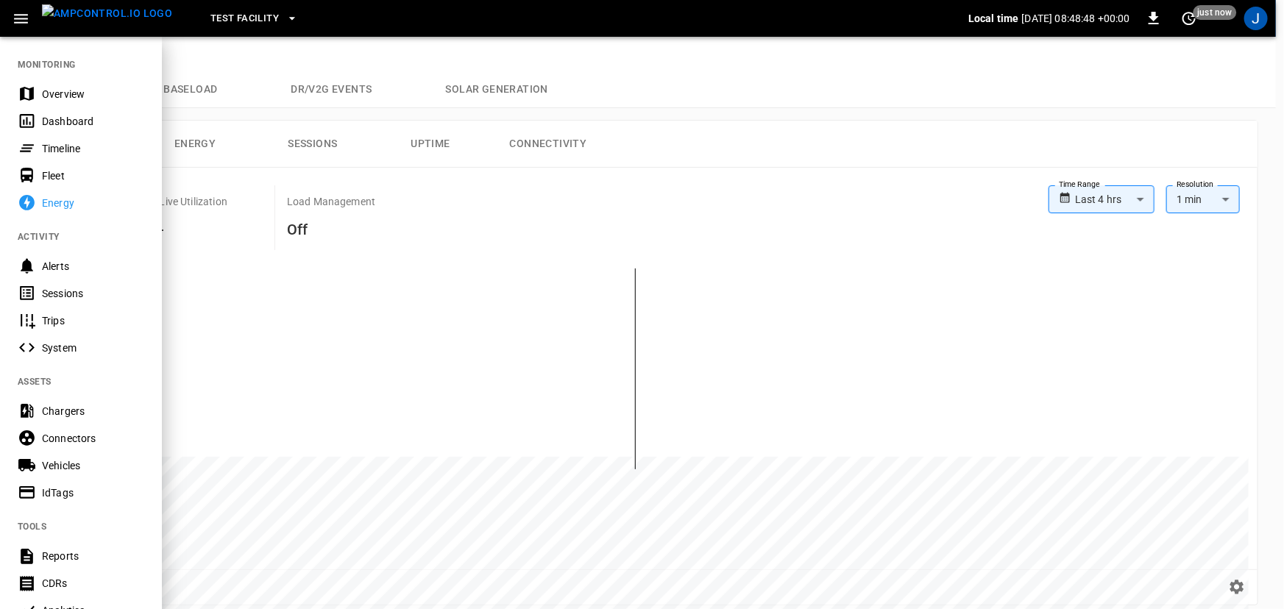
click at [202, 4] on div "Test Facility" at bounding box center [576, 18] width 784 height 35
click at [221, 11] on span "Test Facility" at bounding box center [244, 18] width 68 height 17
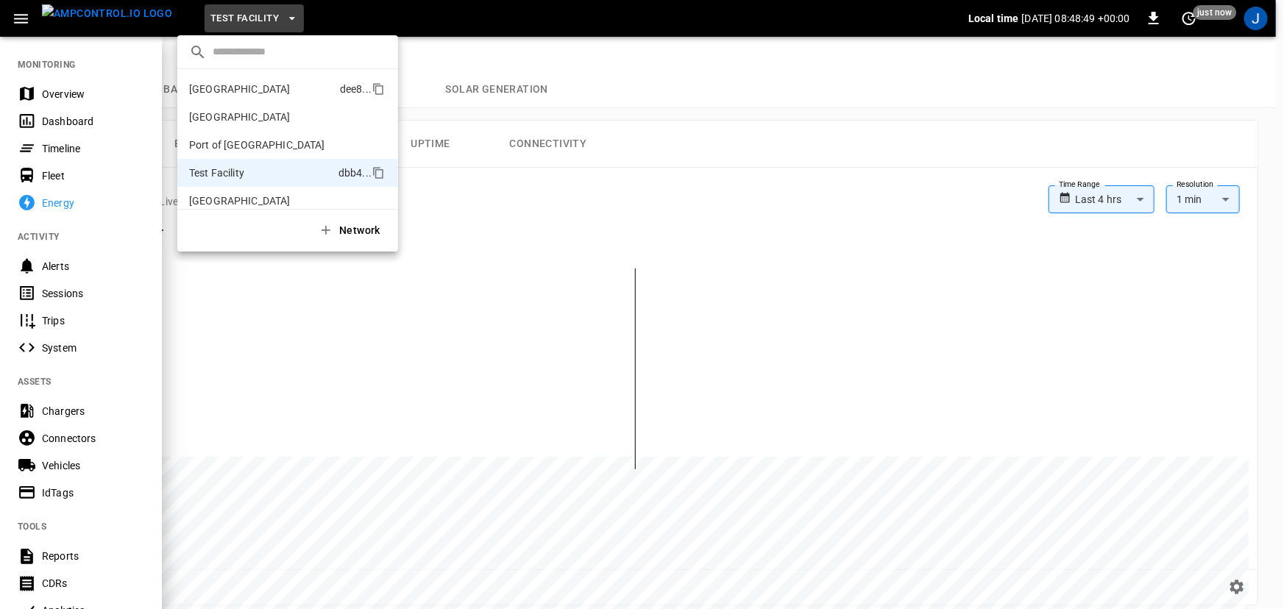
scroll to position [12, 0]
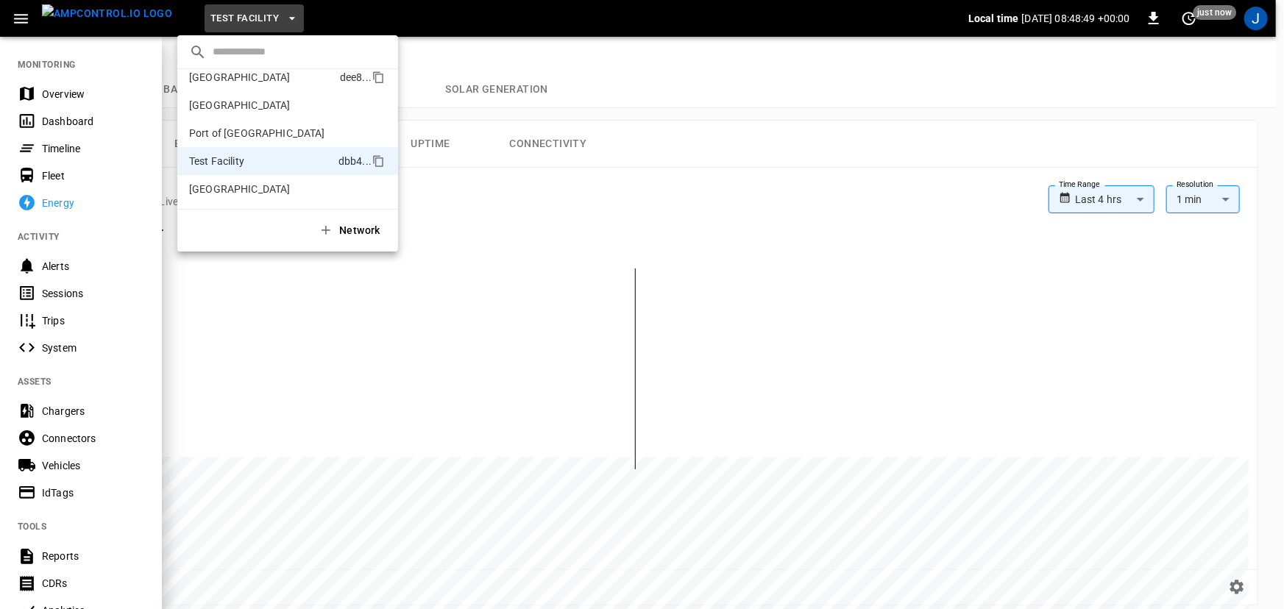
click at [244, 81] on p "Frankfurt Depot" at bounding box center [240, 77] width 102 height 15
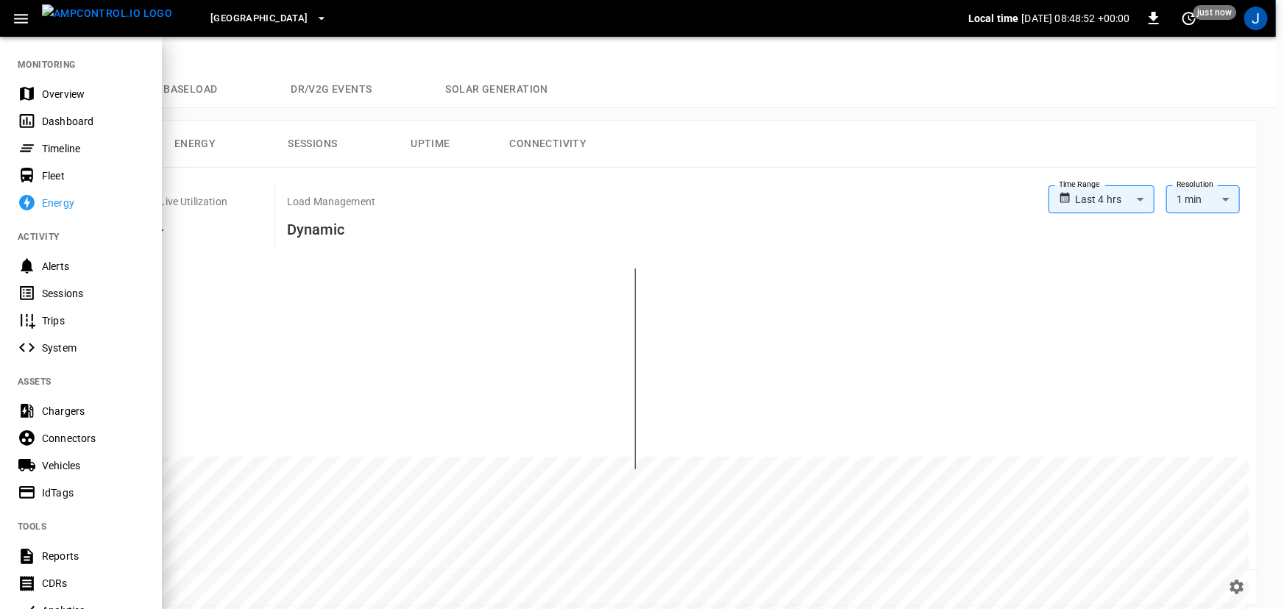
click at [710, 112] on div at bounding box center [642, 304] width 1284 height 609
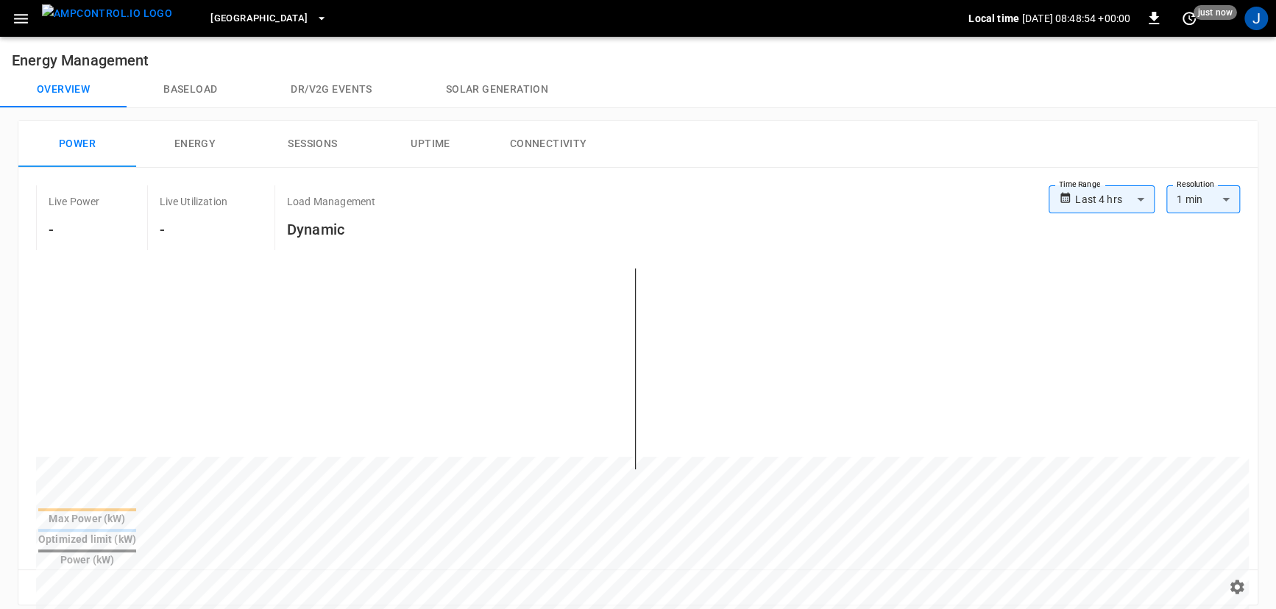
click at [1133, 207] on body "**********" at bounding box center [638, 590] width 1276 height 1180
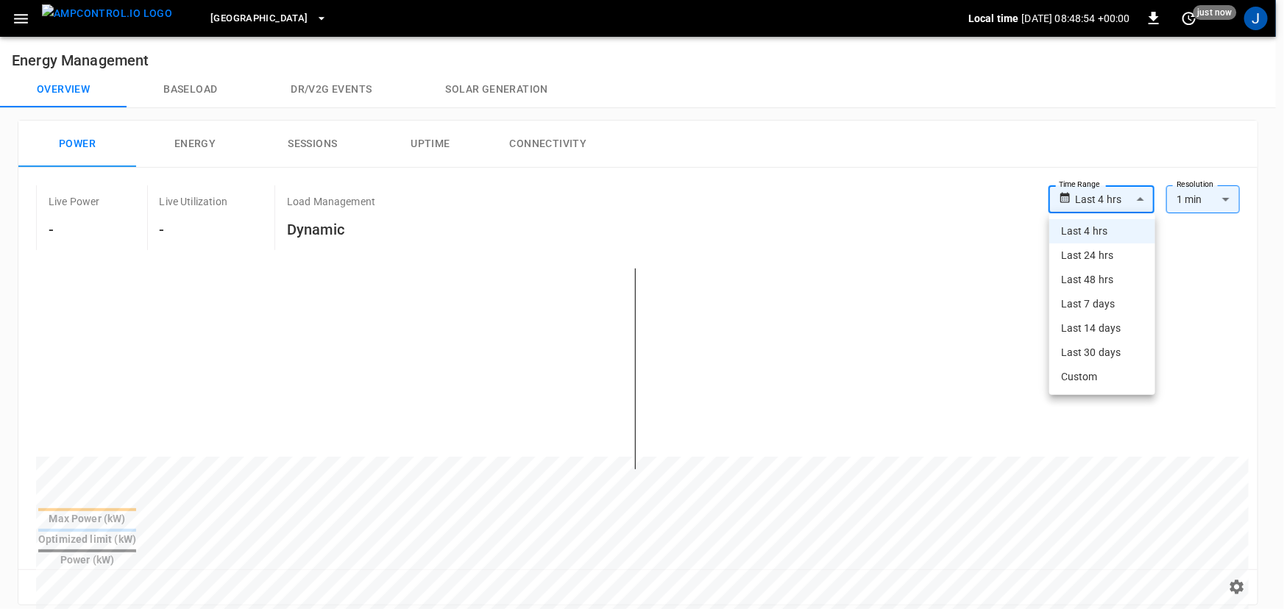
click at [1114, 266] on li "Last 24 hrs" at bounding box center [1102, 256] width 106 height 24
type input "**********"
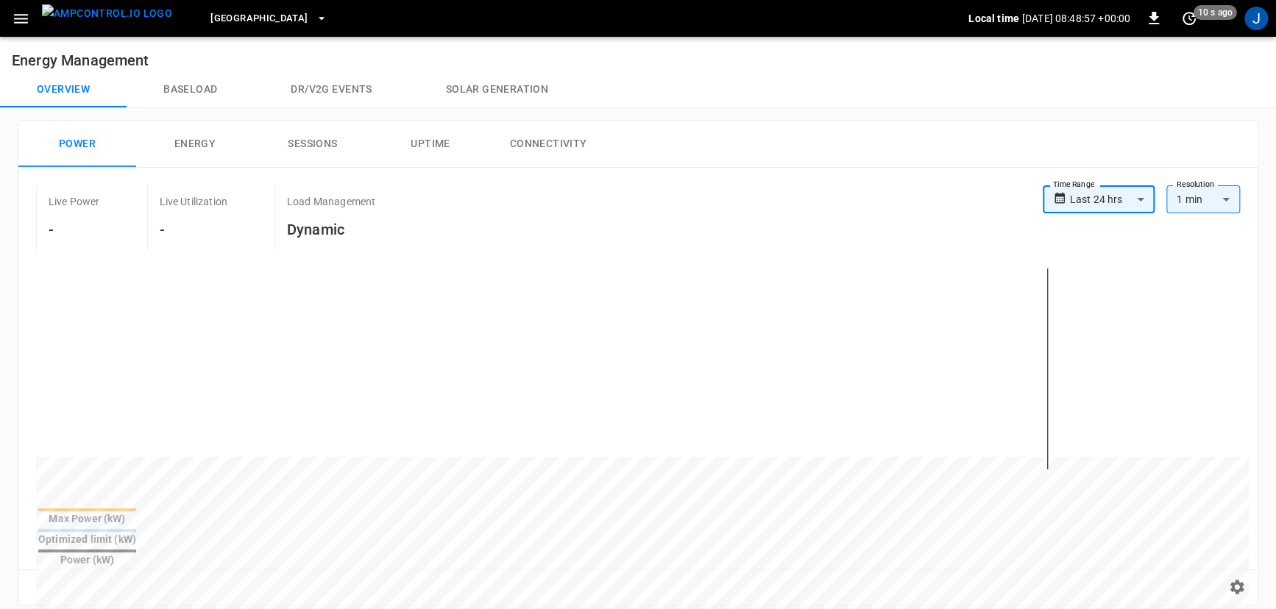
click at [77, 21] on img "menu" at bounding box center [107, 13] width 130 height 18
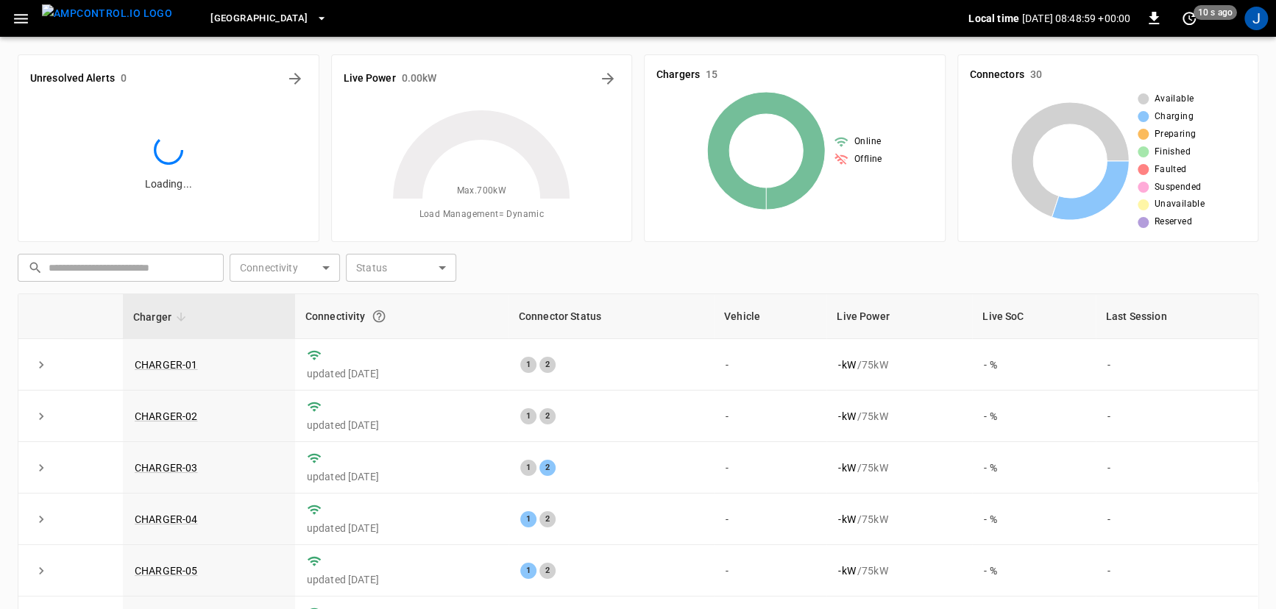
click at [30, 15] on button "button" at bounding box center [21, 18] width 30 height 27
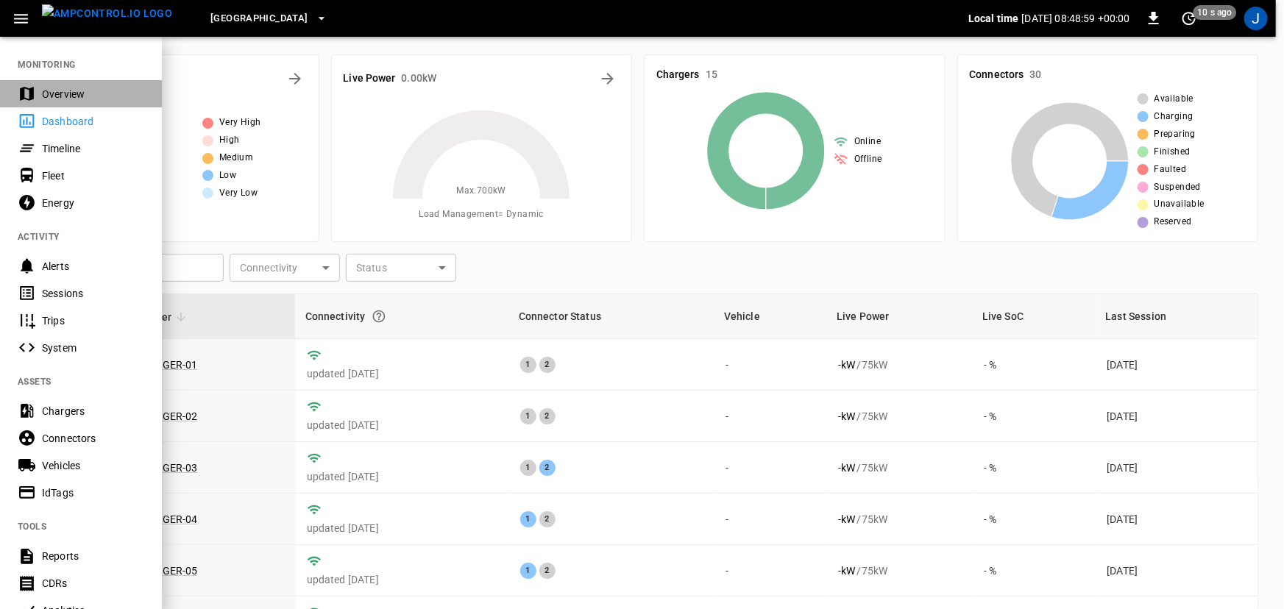
click at [62, 93] on div "Overview" at bounding box center [93, 94] width 102 height 15
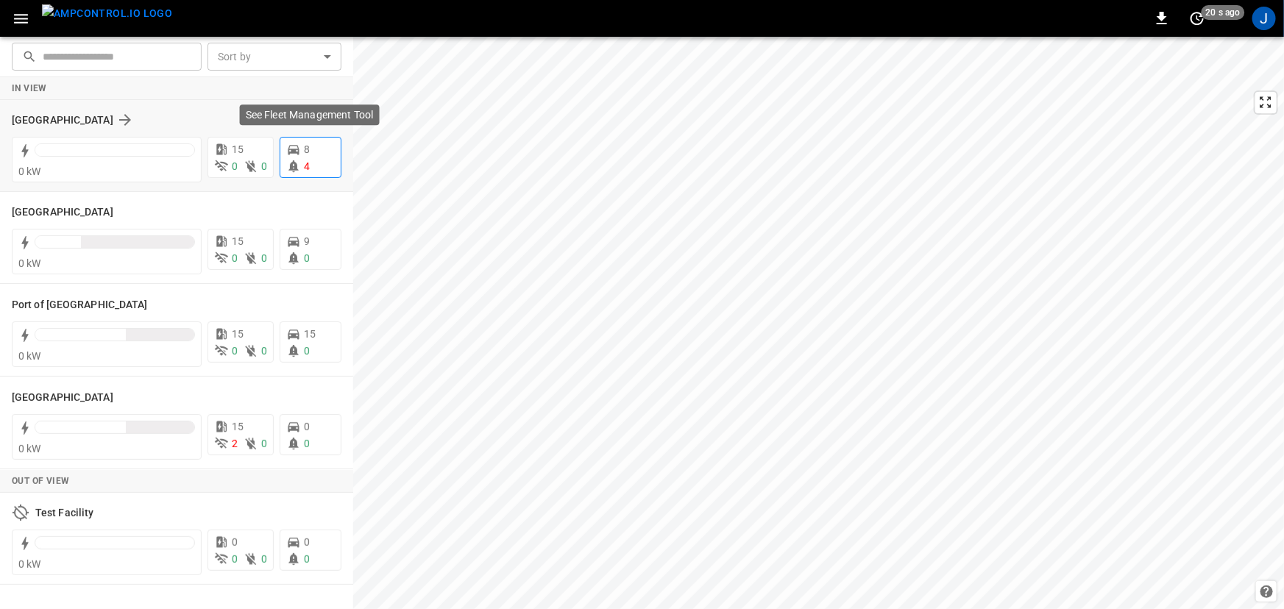
click at [305, 159] on p "4" at bounding box center [307, 166] width 6 height 15
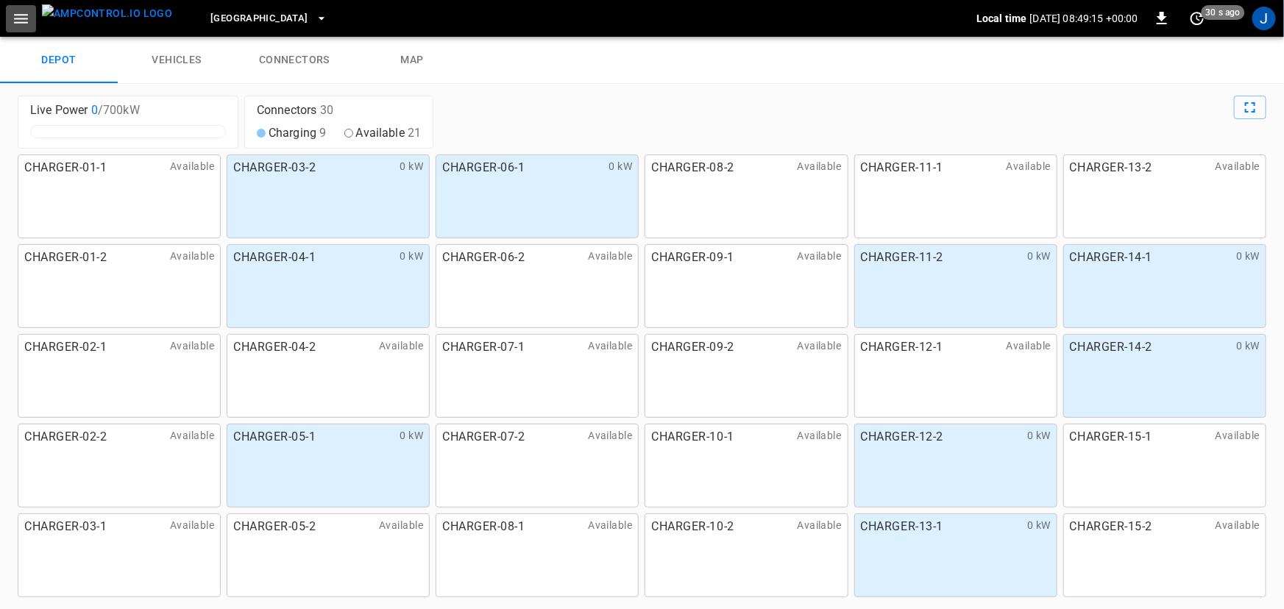
click at [29, 19] on icon "button" at bounding box center [21, 19] width 18 height 18
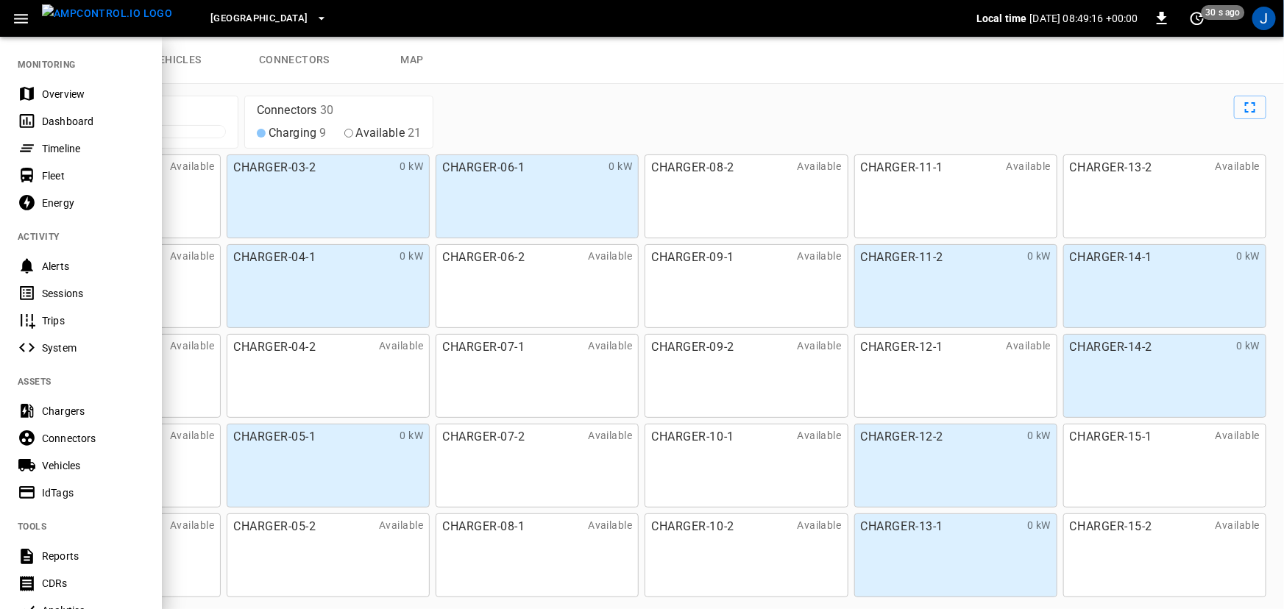
click at [72, 88] on div "Overview" at bounding box center [93, 94] width 102 height 15
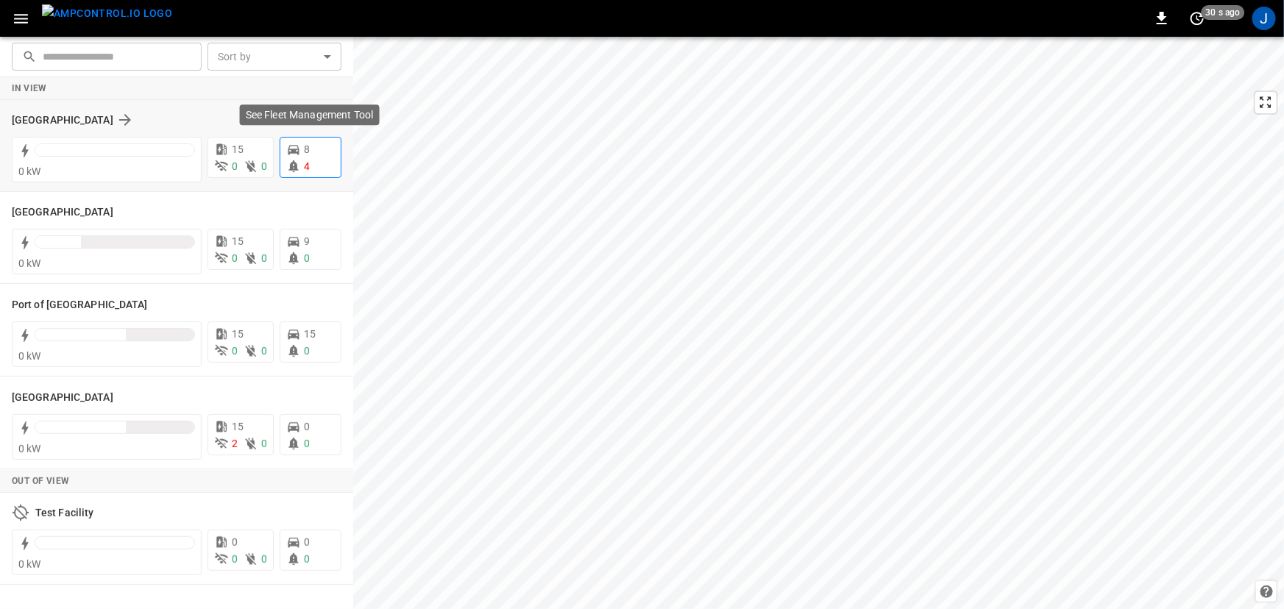
click at [316, 169] on div "4" at bounding box center [310, 166] width 49 height 15
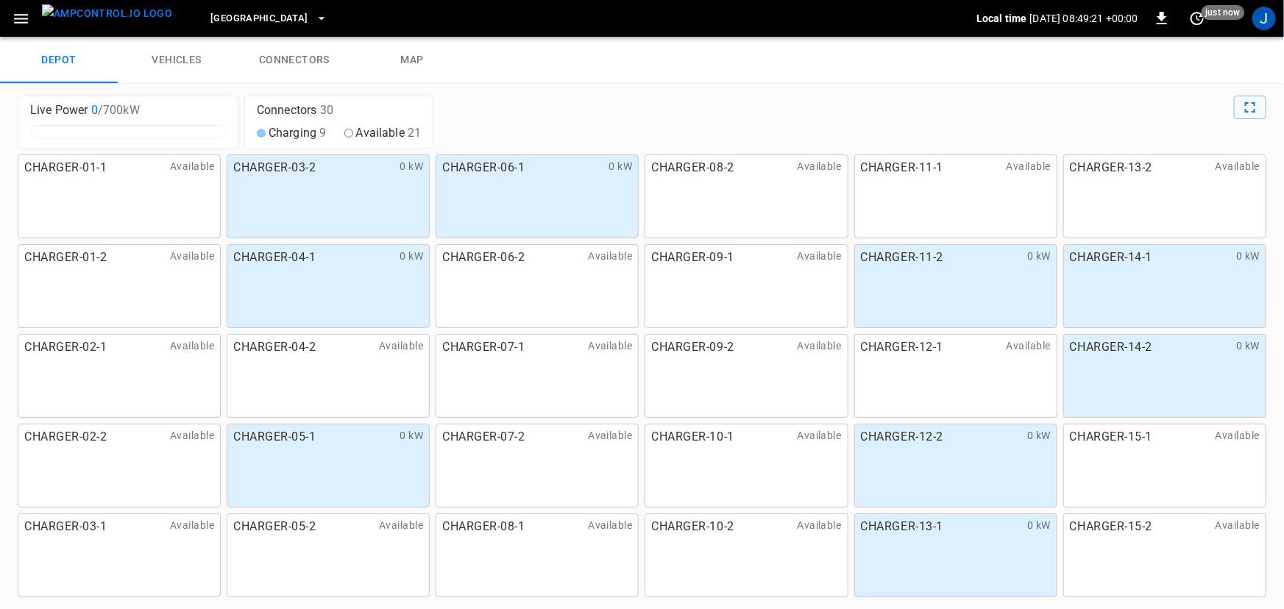
click at [13, 13] on icon "button" at bounding box center [21, 19] width 18 height 18
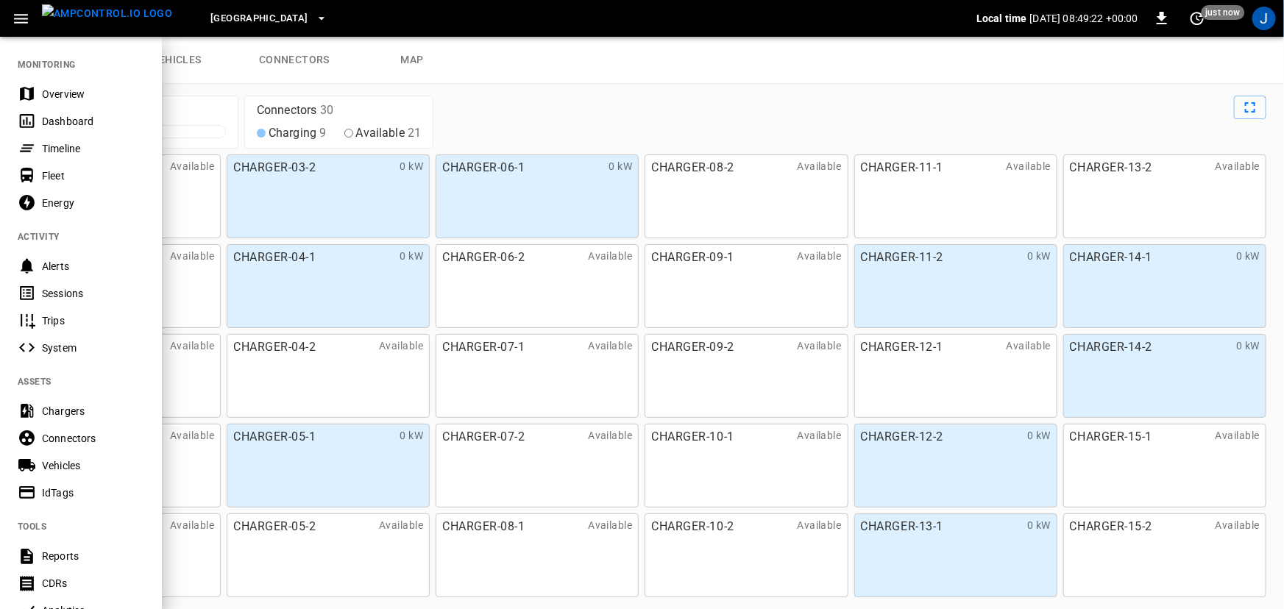
drag, startPoint x: 49, startPoint y: 94, endPoint x: 68, endPoint y: 102, distance: 20.5
click at [52, 96] on div "Overview" at bounding box center [93, 94] width 102 height 15
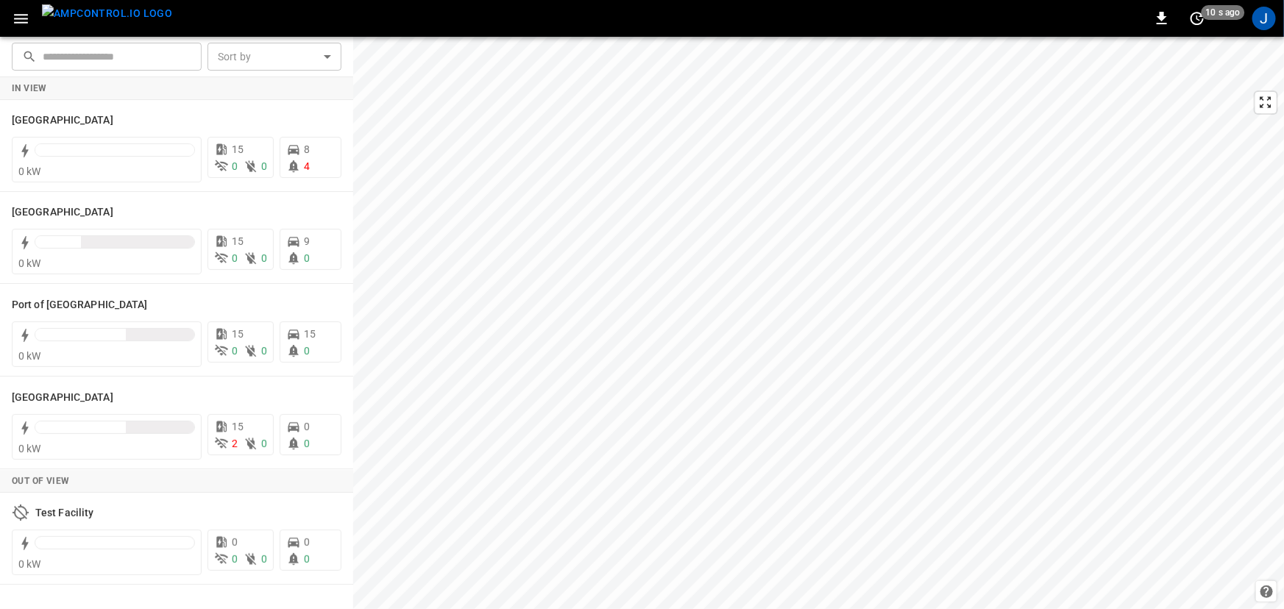
click at [21, 17] on icon "button" at bounding box center [21, 19] width 18 height 18
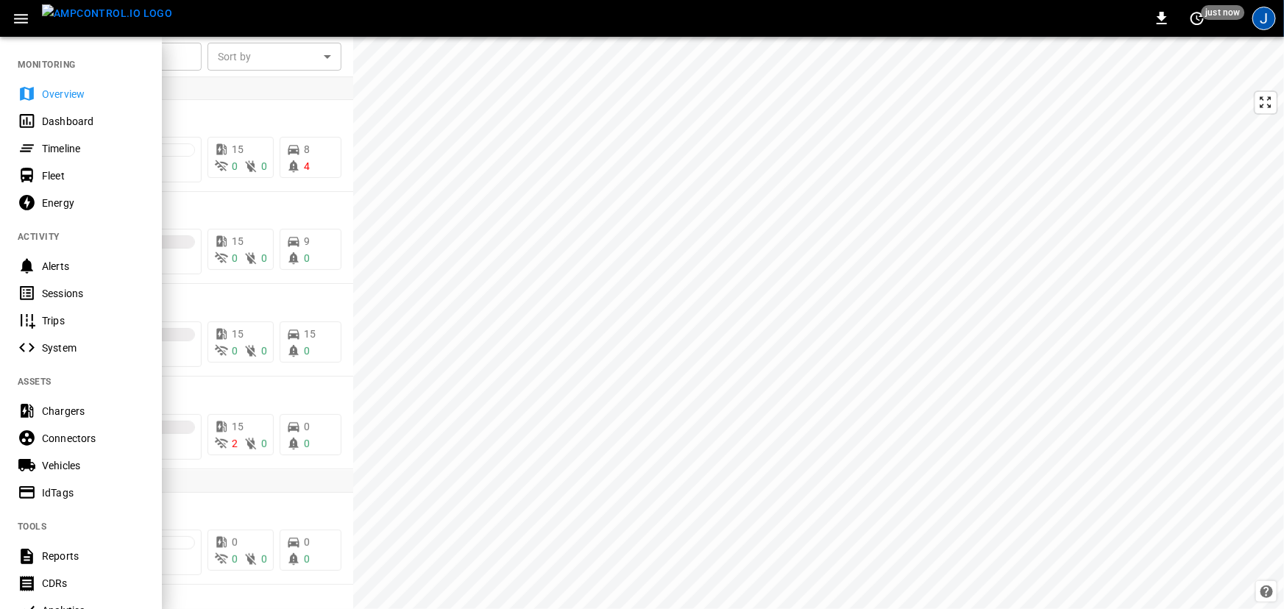
click at [1261, 21] on div "J" at bounding box center [1265, 19] width 24 height 24
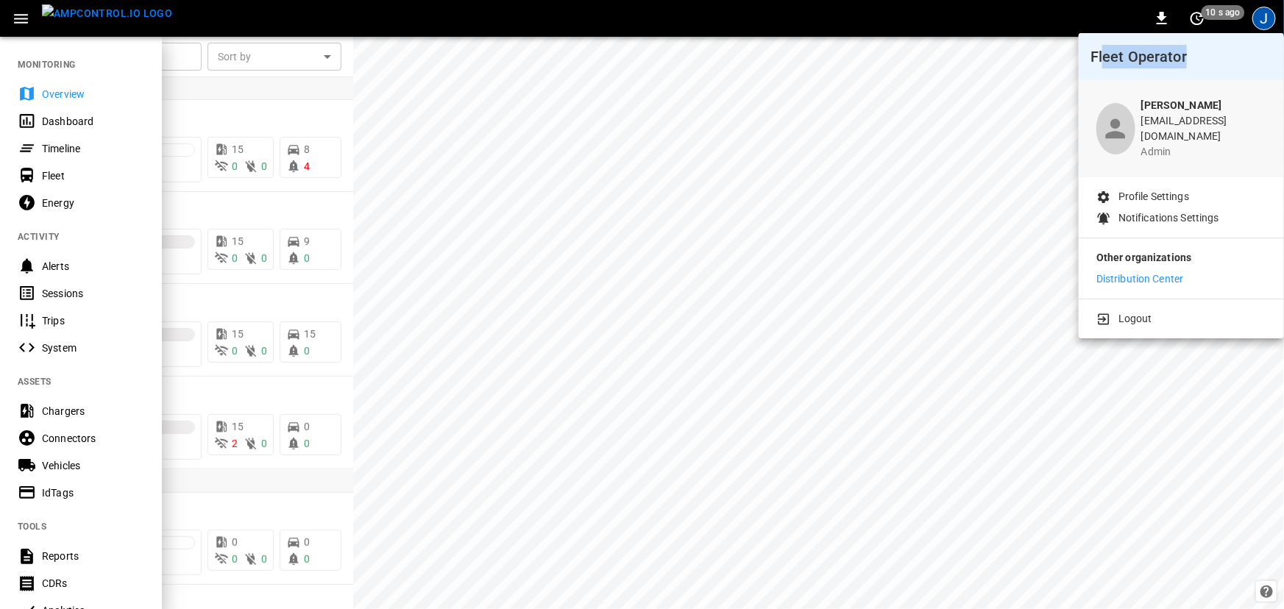
drag, startPoint x: 1101, startPoint y: 61, endPoint x: 1191, endPoint y: 65, distance: 90.6
click at [1191, 65] on h6 "Fleet Operator" at bounding box center [1182, 57] width 182 height 24
click at [1191, 63] on h6 "Fleet Operator" at bounding box center [1182, 57] width 182 height 24
click at [1186, 57] on h6 "Fleet Operator" at bounding box center [1182, 57] width 182 height 24
click at [1160, 57] on h6 "Fleet Operator" at bounding box center [1182, 57] width 182 height 24
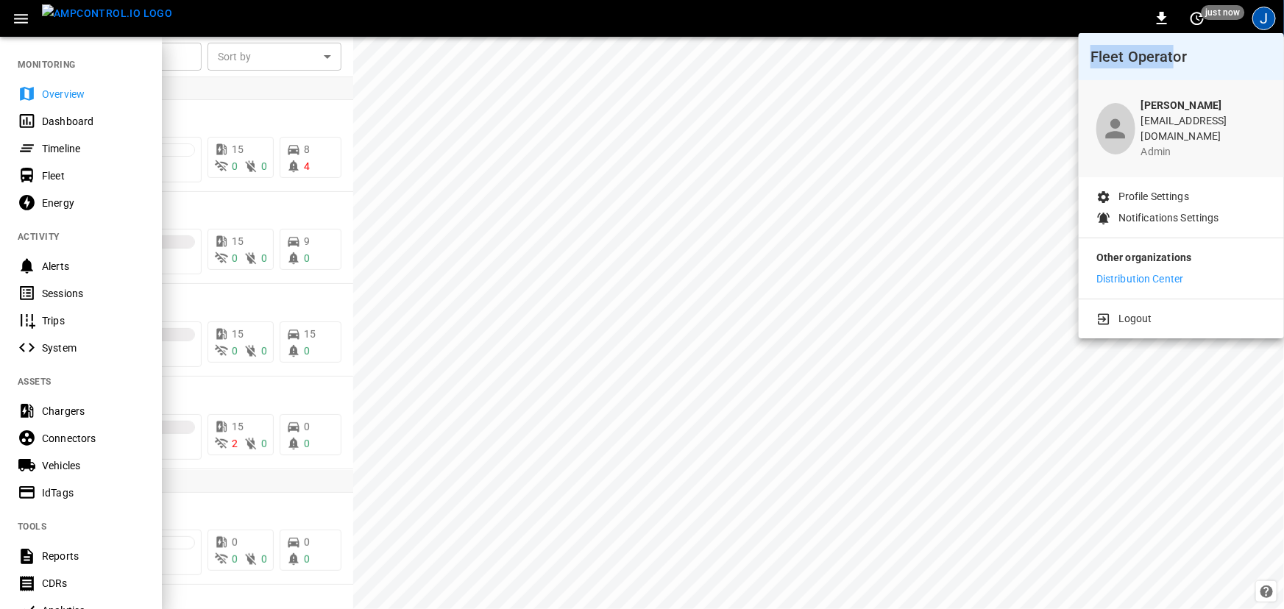
drag, startPoint x: 1172, startPoint y: 63, endPoint x: 1080, endPoint y: 63, distance: 92.0
click at [1080, 63] on div "Fleet Operator" at bounding box center [1181, 56] width 205 height 47
click at [1124, 61] on h6 "Fleet Operator" at bounding box center [1182, 57] width 182 height 24
click at [1008, 124] on div at bounding box center [642, 304] width 1284 height 609
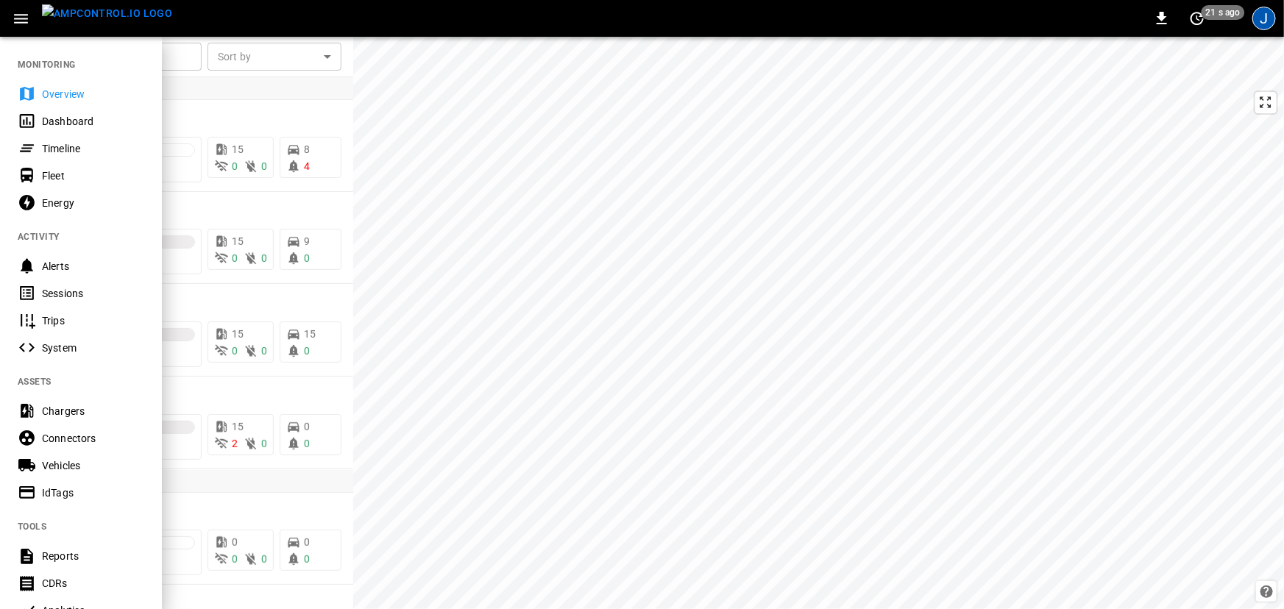
click at [1253, 21] on div "J" at bounding box center [1265, 19] width 24 height 24
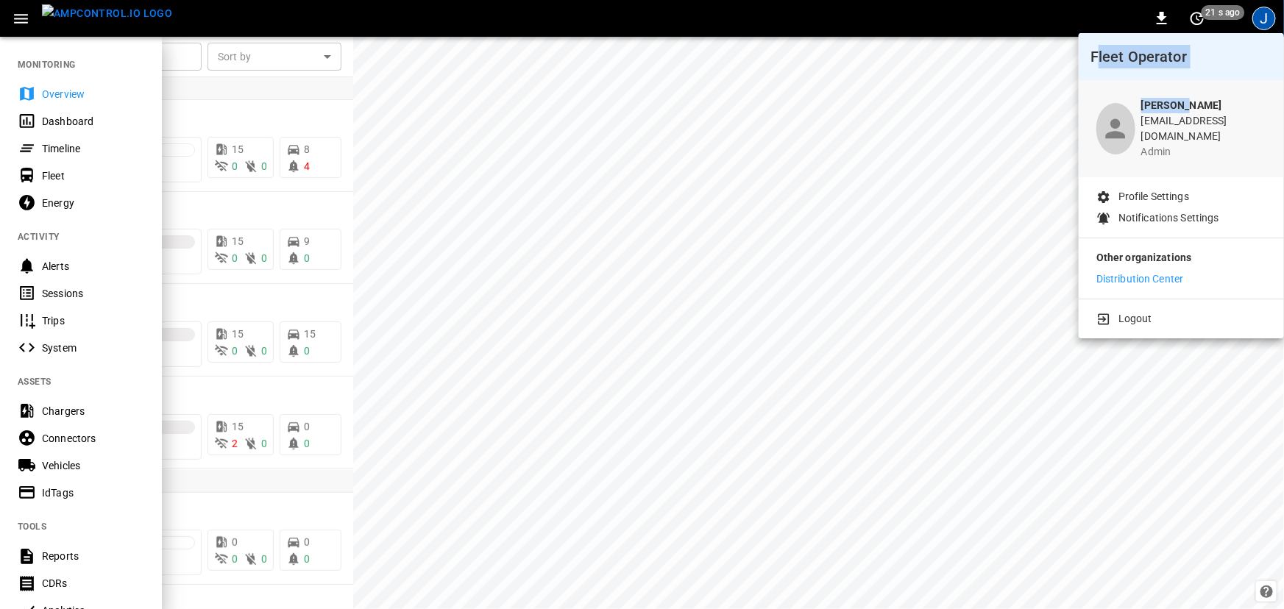
drag, startPoint x: 1100, startPoint y: 52, endPoint x: 1194, endPoint y: 93, distance: 102.1
click at [1196, 94] on div "Fleet Operator John Doe demo@ampcontrol.io admin Profile Settings Notifications…" at bounding box center [1181, 166] width 205 height 266
click at [1198, 110] on p "[PERSON_NAME]" at bounding box center [1203, 105] width 125 height 15
drag, startPoint x: 1153, startPoint y: 103, endPoint x: 1233, endPoint y: 138, distance: 87.6
click at [1233, 138] on div "John Doe demo@ampcontrol.io admin" at bounding box center [1203, 129] width 125 height 62
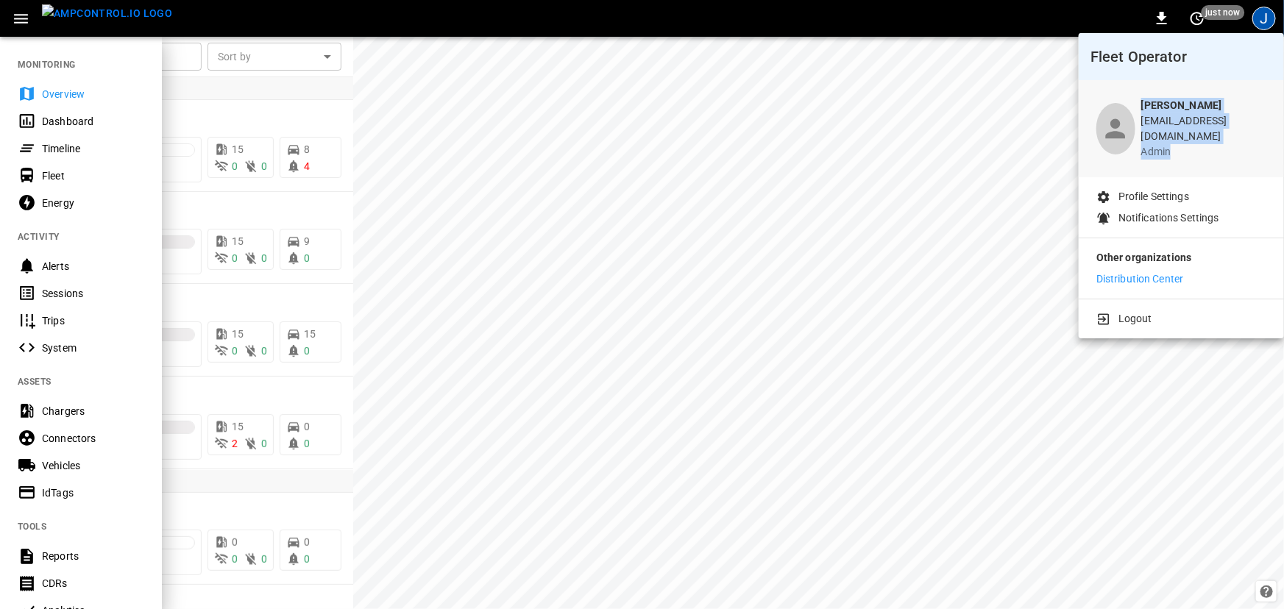
click at [1233, 144] on p "admin" at bounding box center [1203, 151] width 125 height 15
drag, startPoint x: 1092, startPoint y: 53, endPoint x: 1205, endPoint y: 63, distance: 113.7
click at [1205, 63] on h6 "Fleet Operator" at bounding box center [1182, 57] width 182 height 24
drag, startPoint x: 1148, startPoint y: 262, endPoint x: 1131, endPoint y: 47, distance: 215.6
click at [1119, 34] on div "Fleet Operator John Doe demo@ampcontrol.io admin Profile Settings Notifications…" at bounding box center [1181, 166] width 205 height 266
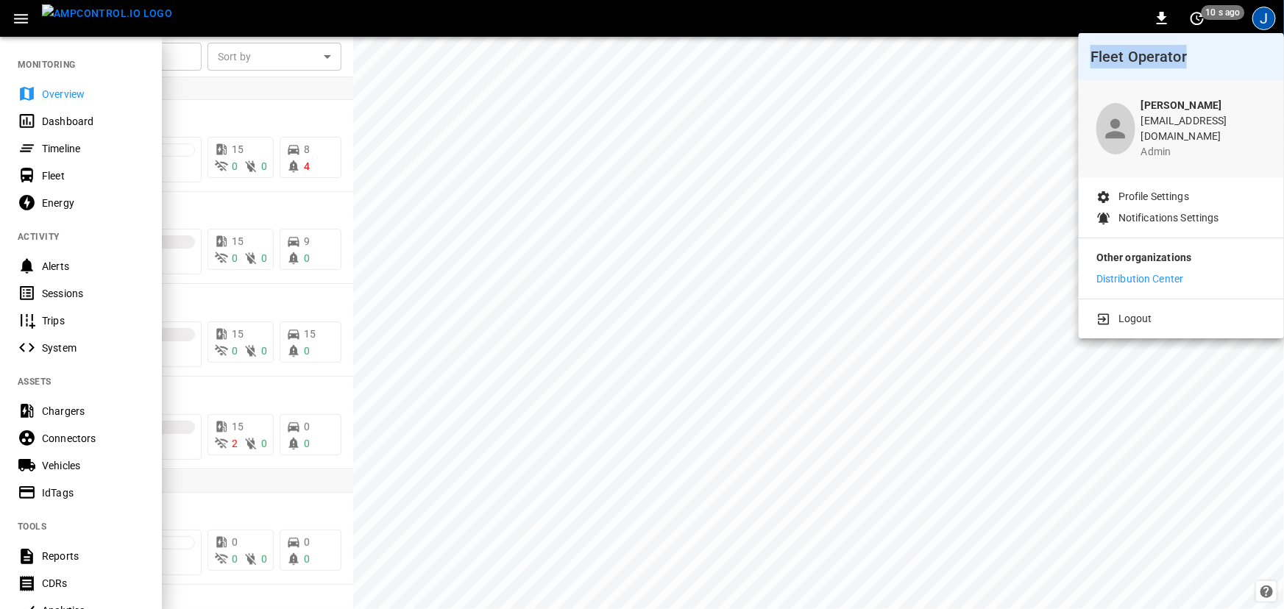
click at [1140, 56] on h6 "Fleet Operator" at bounding box center [1182, 57] width 182 height 24
click at [1147, 54] on h6 "Fleet Operator" at bounding box center [1182, 57] width 182 height 24
click at [1023, 247] on div at bounding box center [642, 304] width 1284 height 609
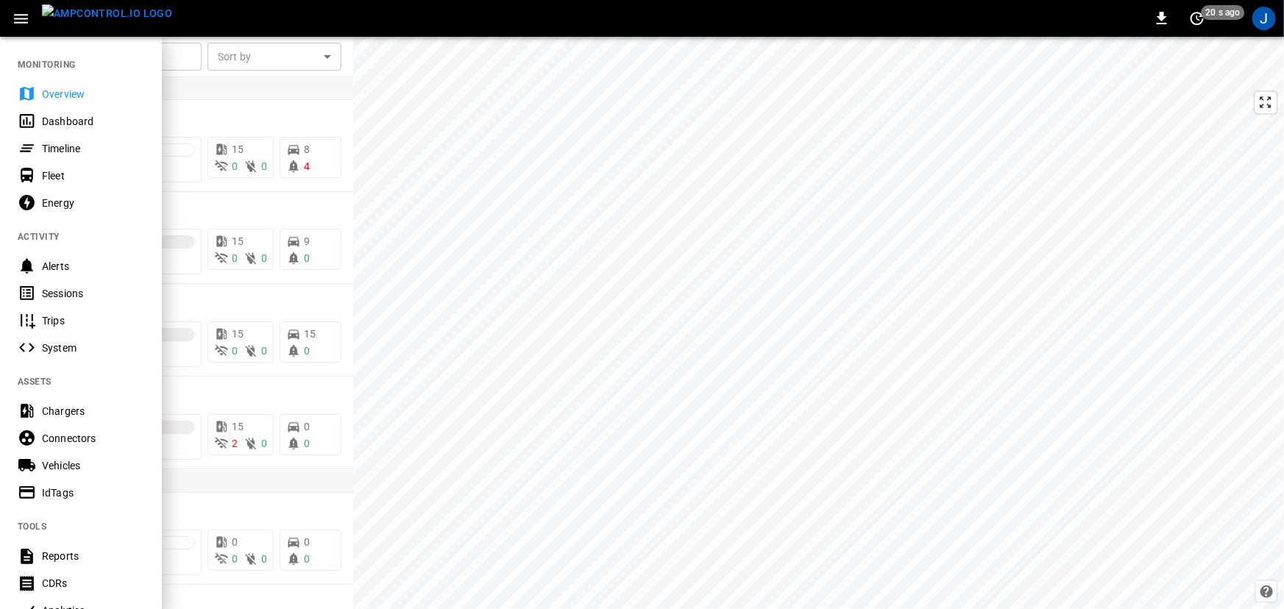
drag, startPoint x: 957, startPoint y: 261, endPoint x: 907, endPoint y: 263, distance: 50.1
click at [905, 263] on div at bounding box center [642, 304] width 1284 height 609
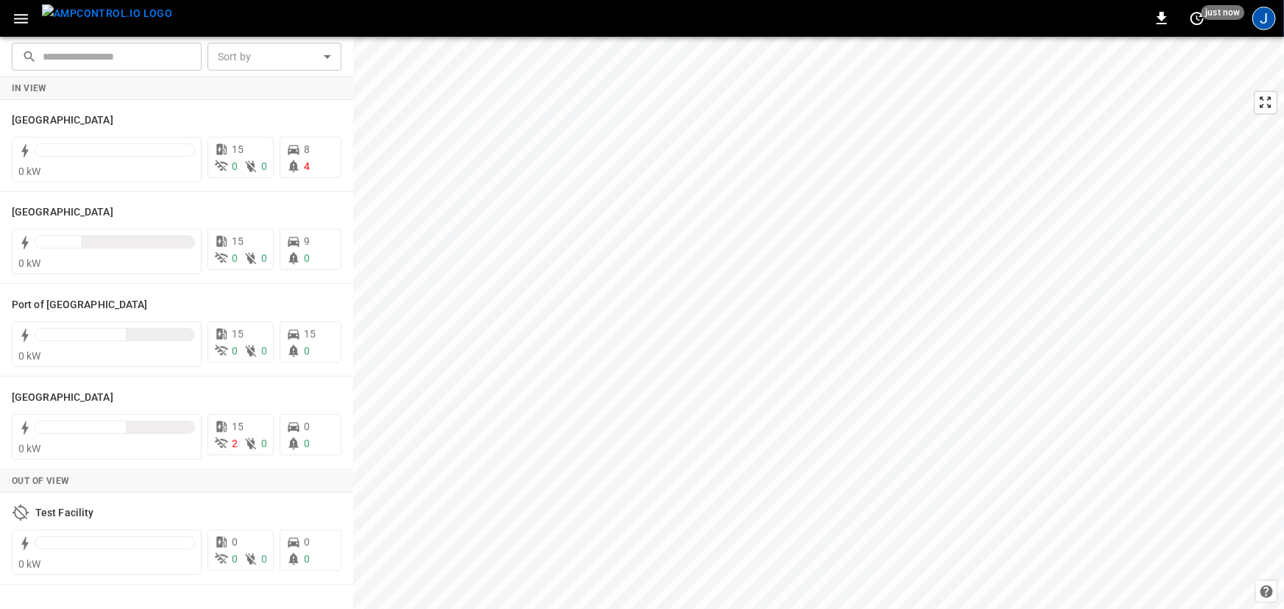
click at [1258, 16] on div "J" at bounding box center [1265, 19] width 24 height 24
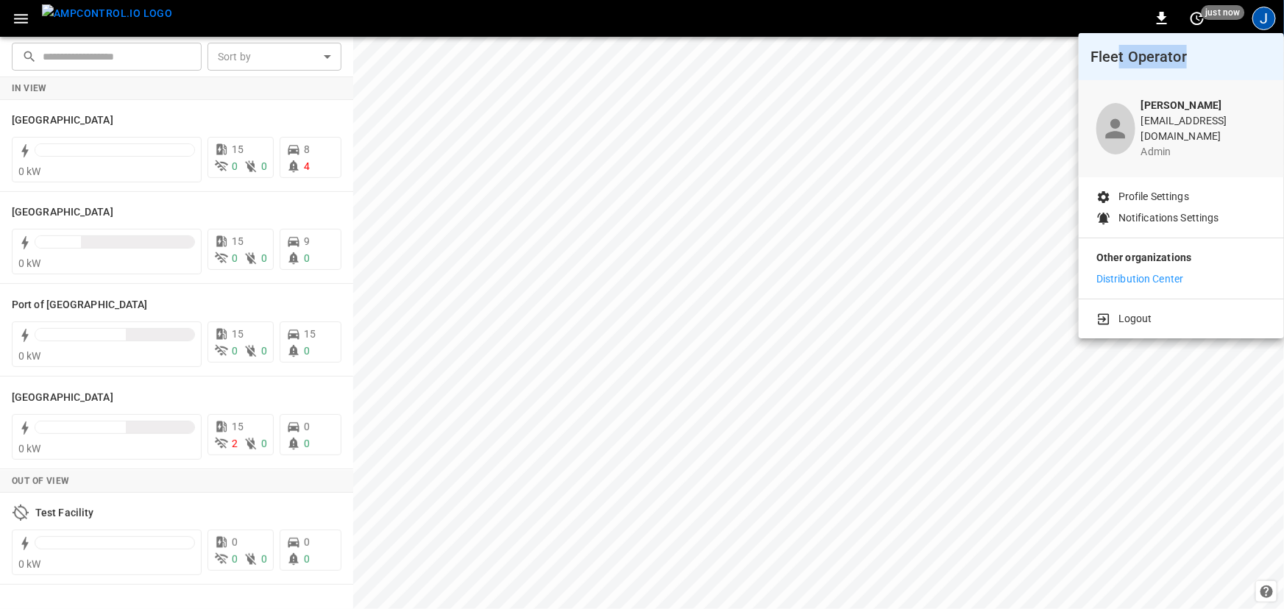
drag, startPoint x: 1136, startPoint y: 60, endPoint x: 1186, endPoint y: 62, distance: 50.8
click at [1186, 62] on h6 "Fleet Operator" at bounding box center [1182, 57] width 182 height 24
click at [1156, 272] on p "Distribution Center" at bounding box center [1141, 279] width 88 height 15
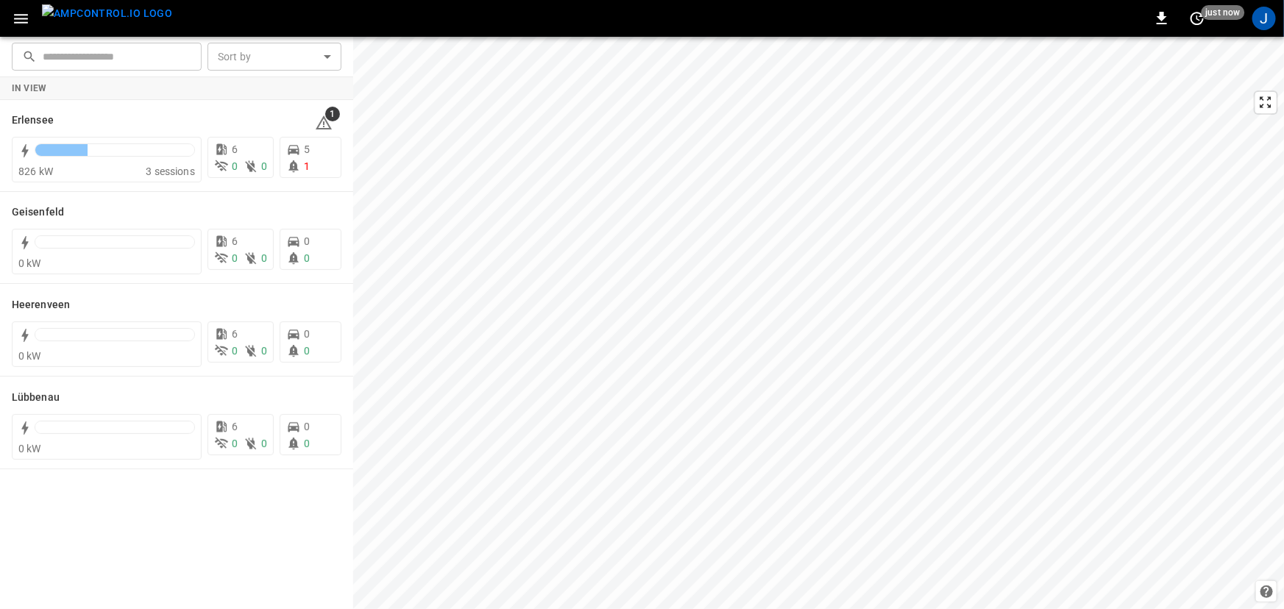
click at [28, 15] on icon "button" at bounding box center [21, 19] width 18 height 18
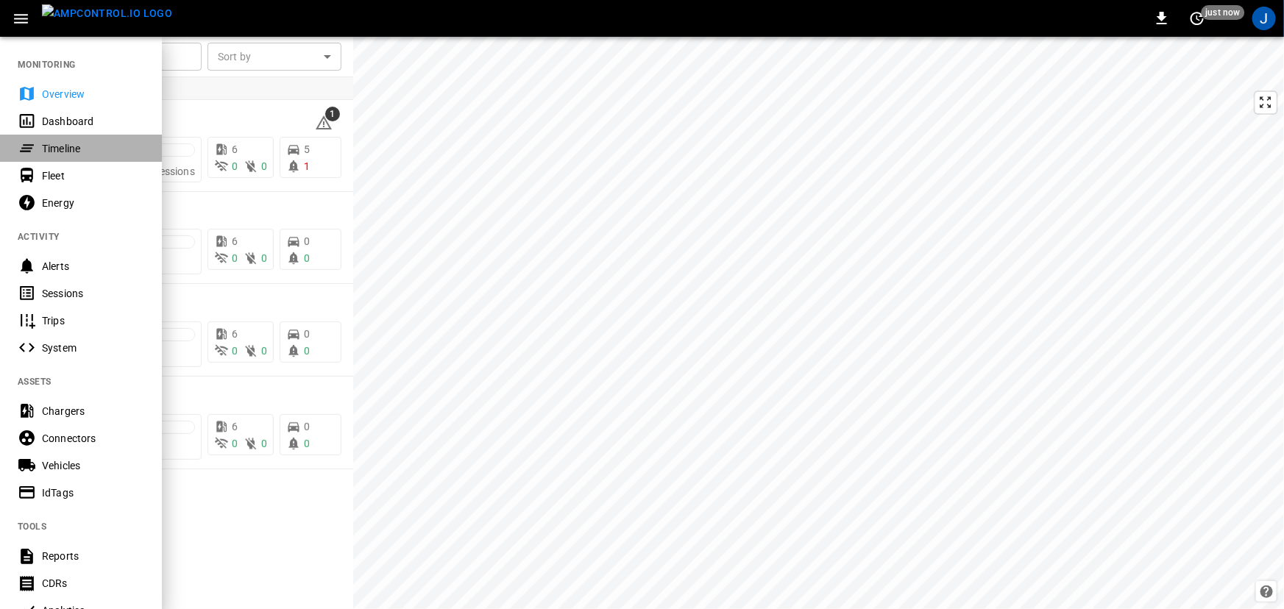
click at [96, 152] on div "Timeline" at bounding box center [93, 148] width 102 height 15
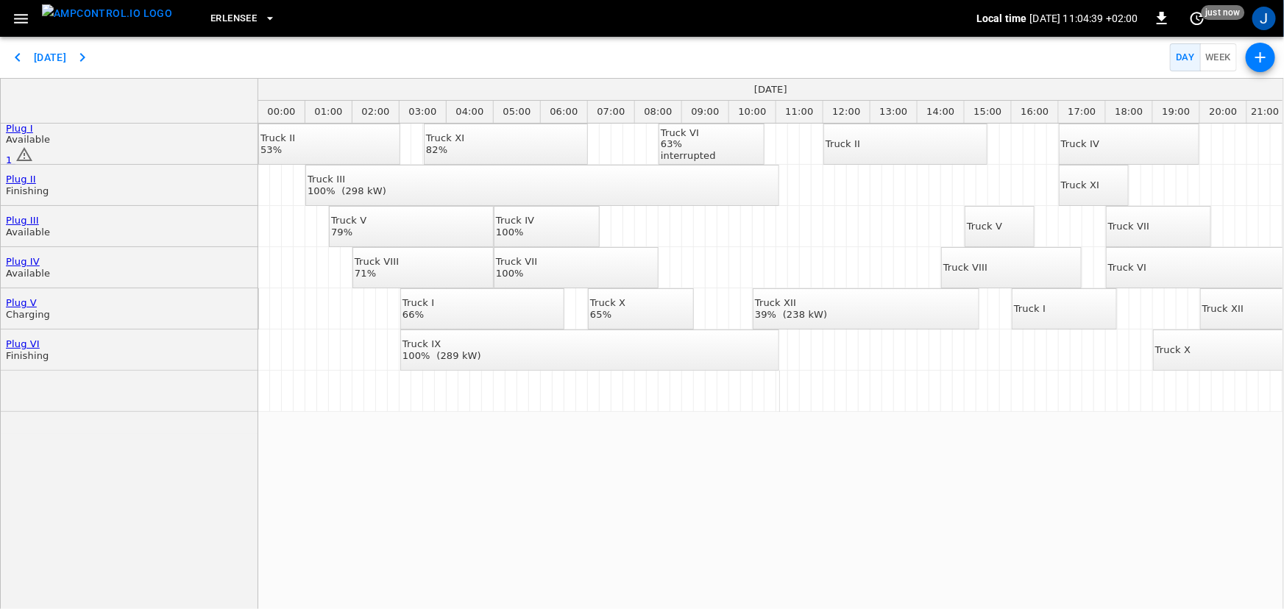
click at [34, 15] on button "button" at bounding box center [21, 18] width 30 height 27
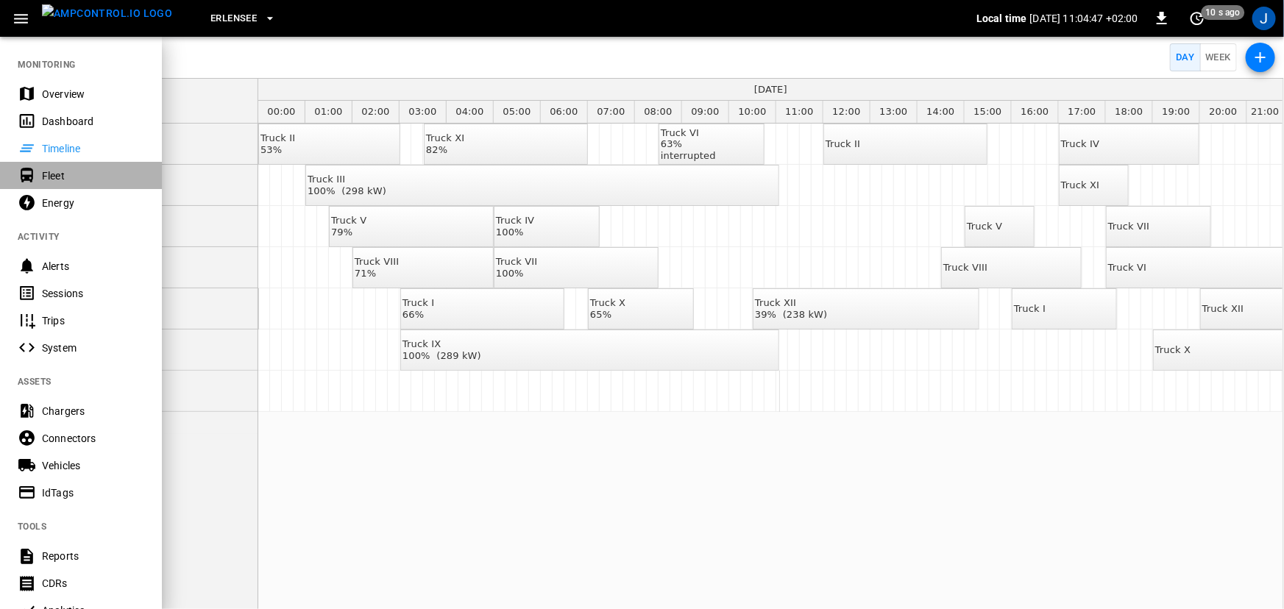
click at [80, 170] on div "Fleet" at bounding box center [93, 176] width 102 height 15
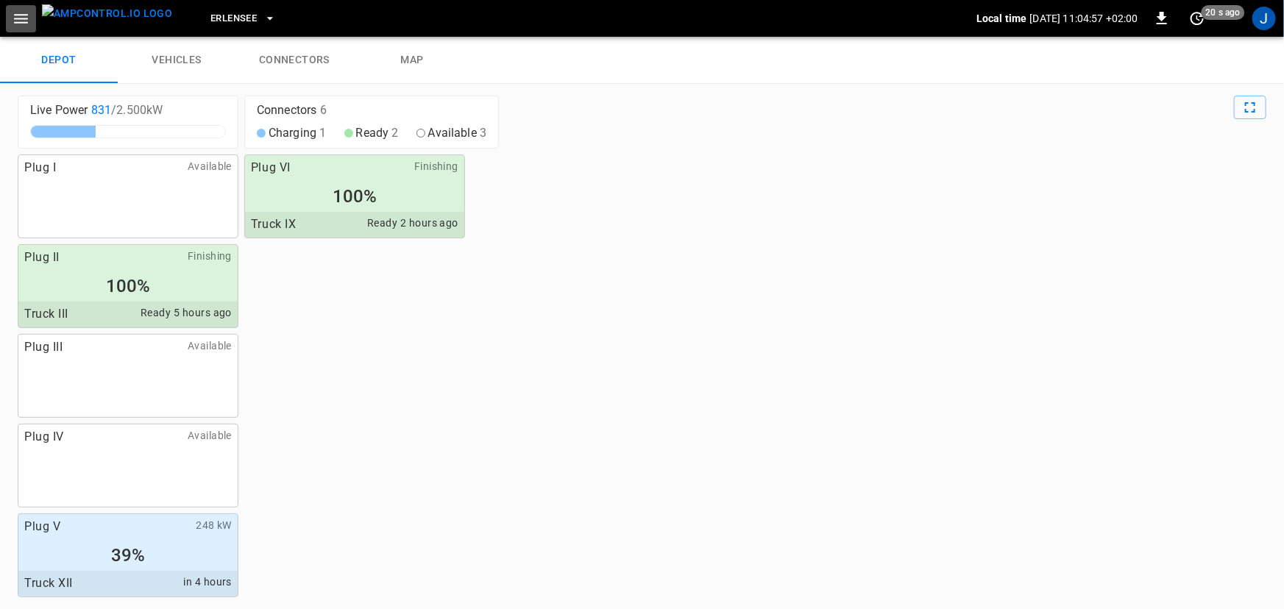
click at [27, 26] on icon "button" at bounding box center [21, 19] width 18 height 18
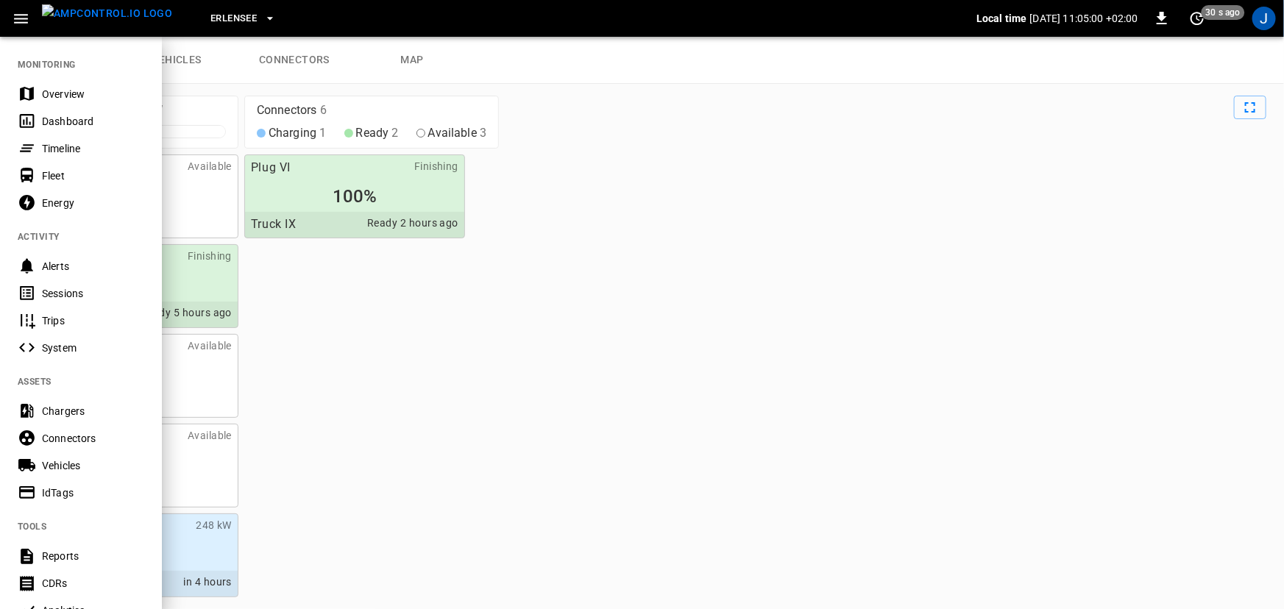
drag, startPoint x: 70, startPoint y: 85, endPoint x: 852, endPoint y: 216, distance: 793.0
click at [70, 85] on div "Overview" at bounding box center [81, 93] width 162 height 27
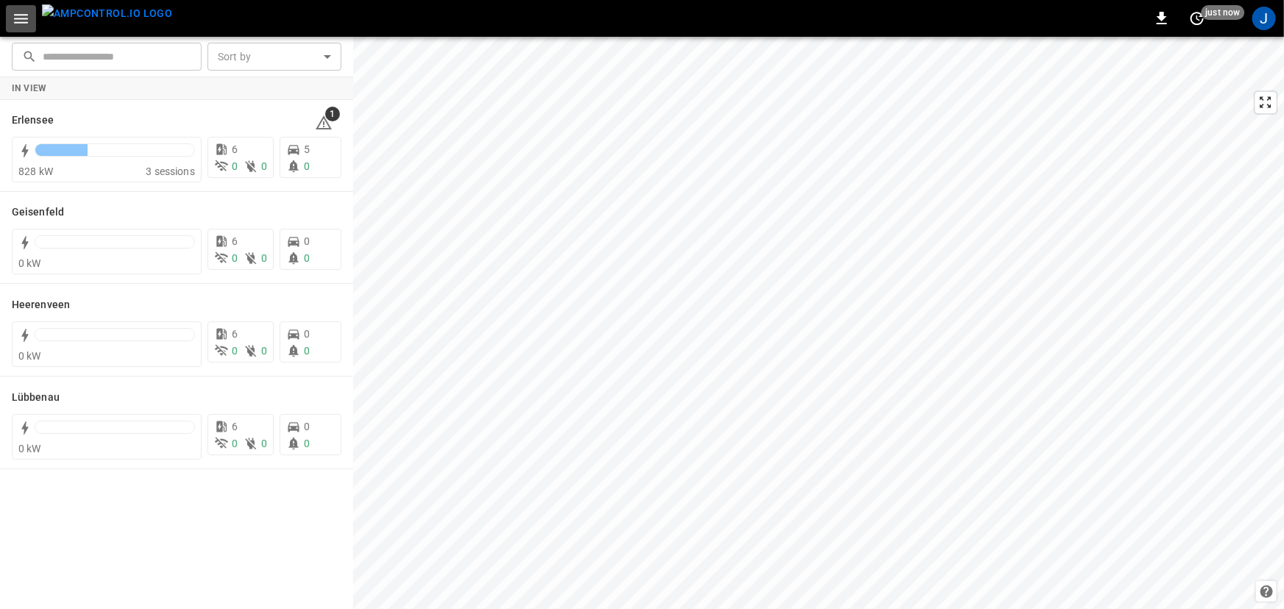
click at [22, 21] on icon "button" at bounding box center [21, 19] width 18 height 18
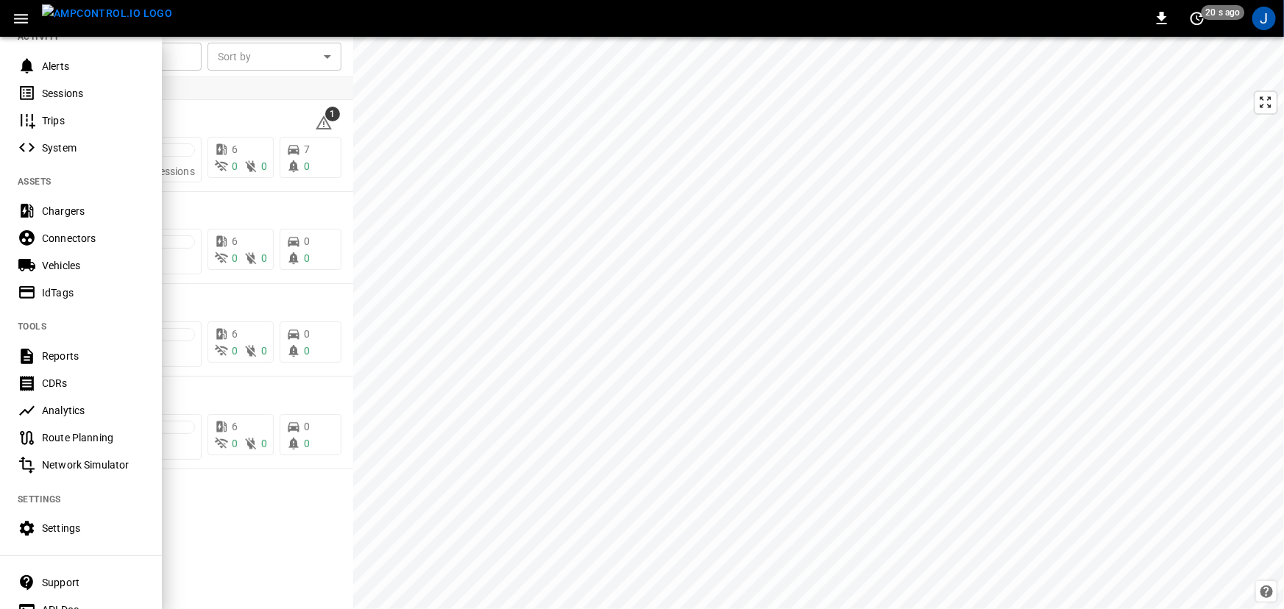
scroll to position [266, 0]
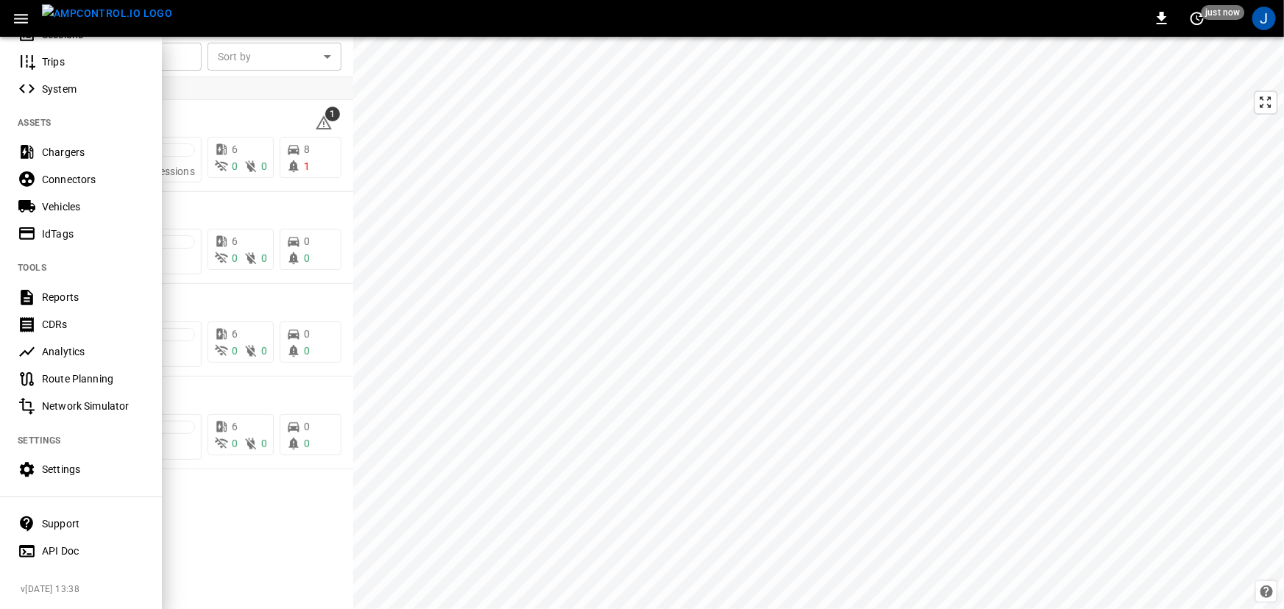
drag, startPoint x: 74, startPoint y: 473, endPoint x: 110, endPoint y: 470, distance: 36.2
click at [74, 473] on div "Settings" at bounding box center [81, 469] width 162 height 27
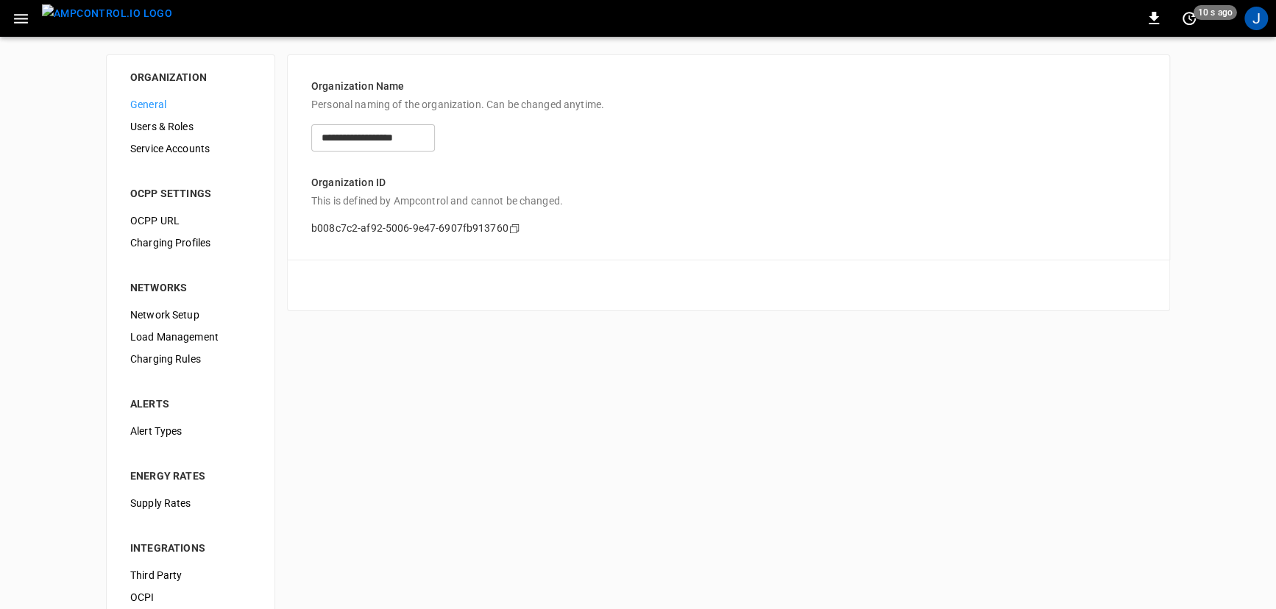
click at [196, 131] on span "Users & Roles" at bounding box center [190, 126] width 121 height 15
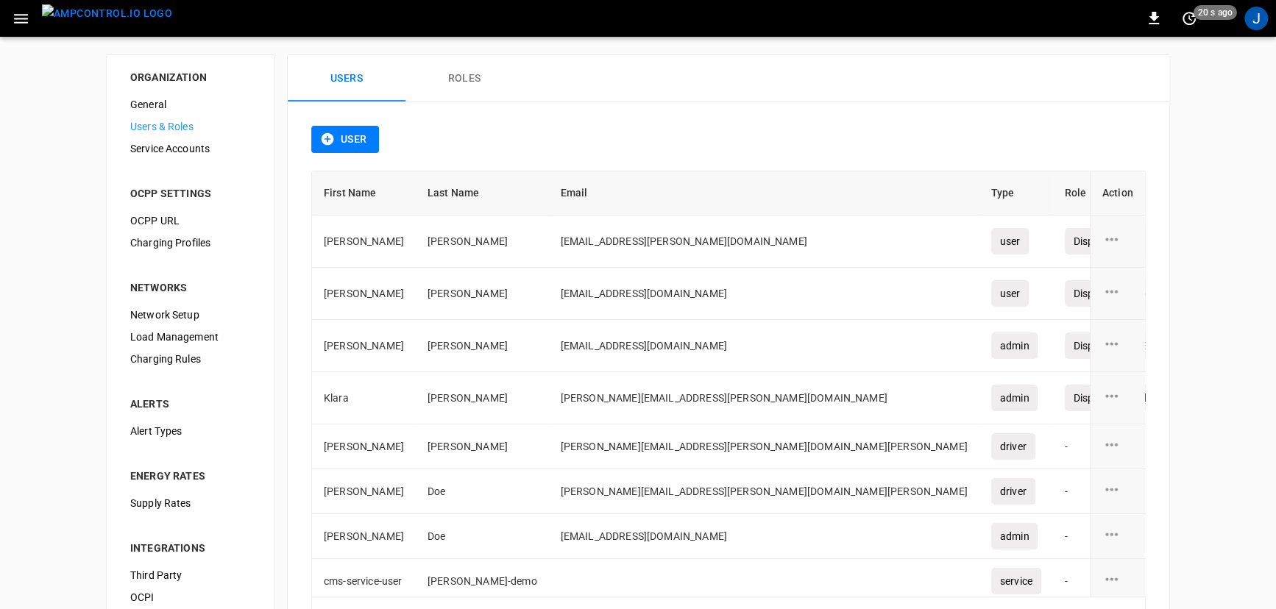
click at [457, 75] on button "Roles" at bounding box center [464, 78] width 118 height 47
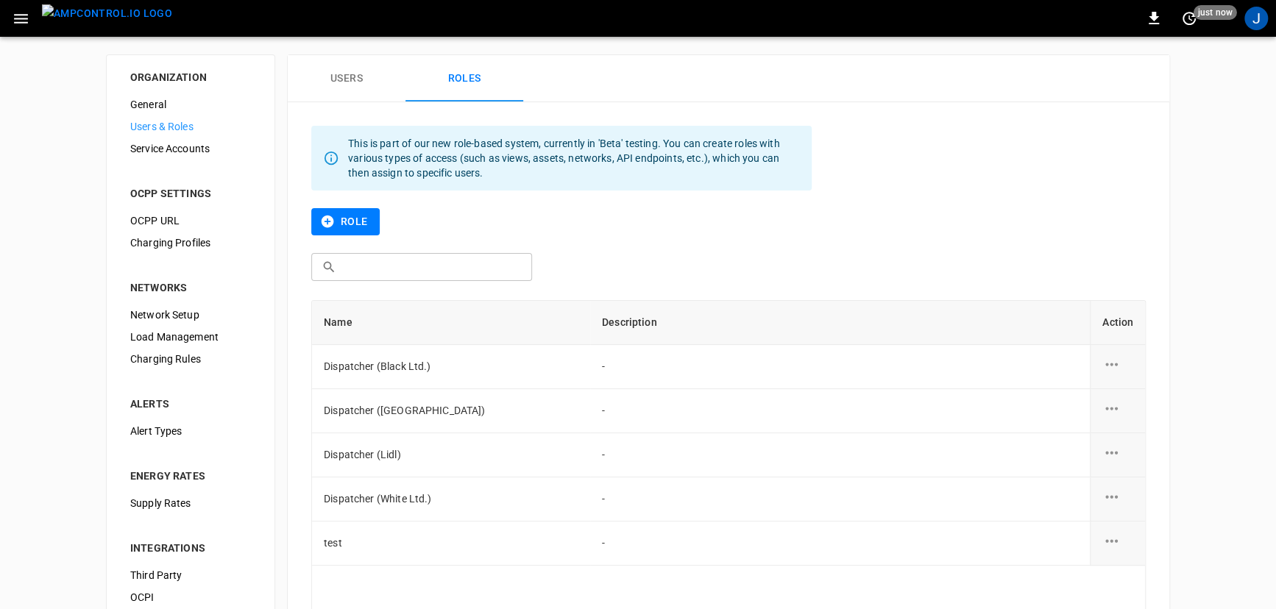
click at [364, 221] on button "Role" at bounding box center [345, 221] width 68 height 27
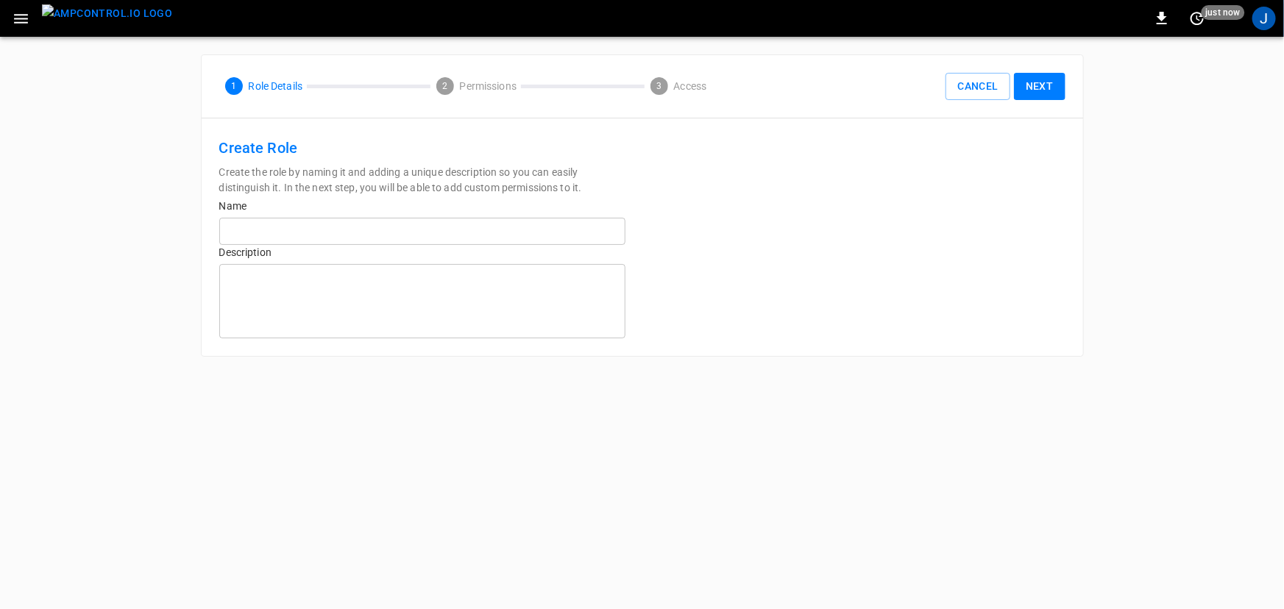
click at [286, 235] on input "text" at bounding box center [422, 231] width 406 height 27
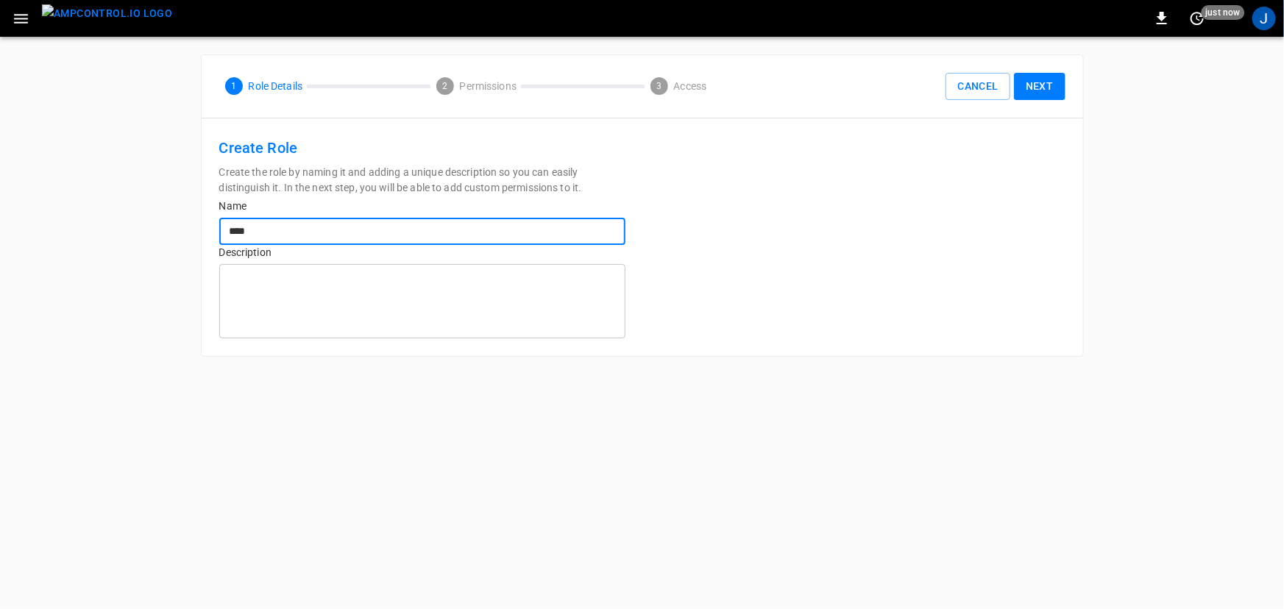
type input "****"
click at [1045, 82] on button "Next" at bounding box center [1040, 86] width 52 height 27
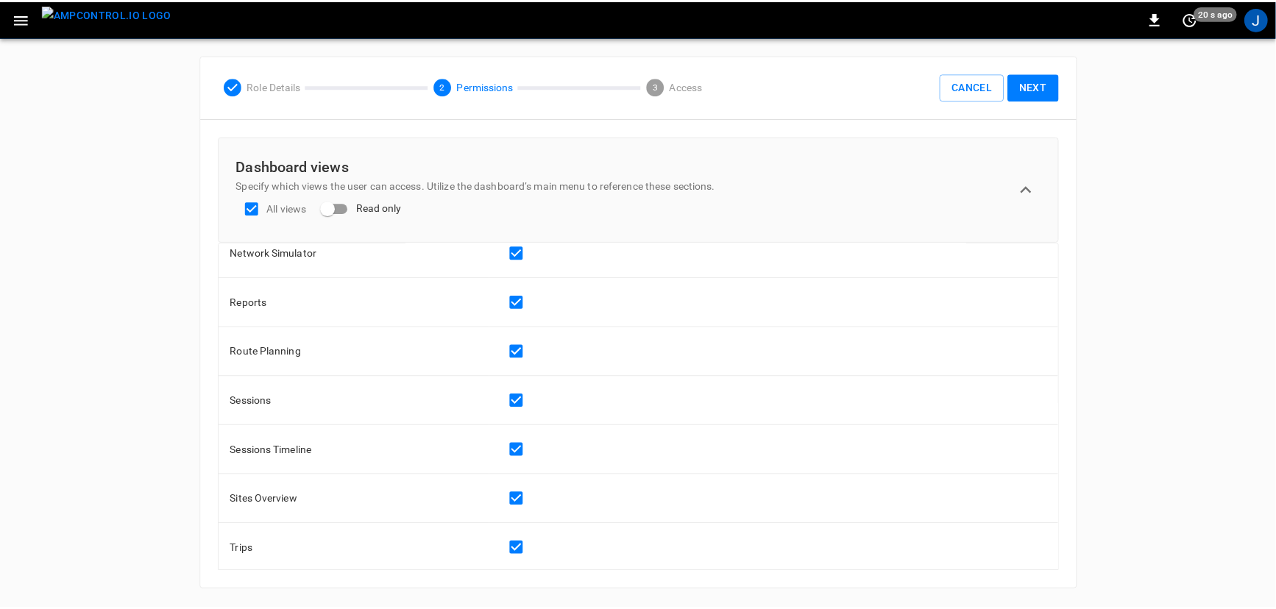
scroll to position [252, 0]
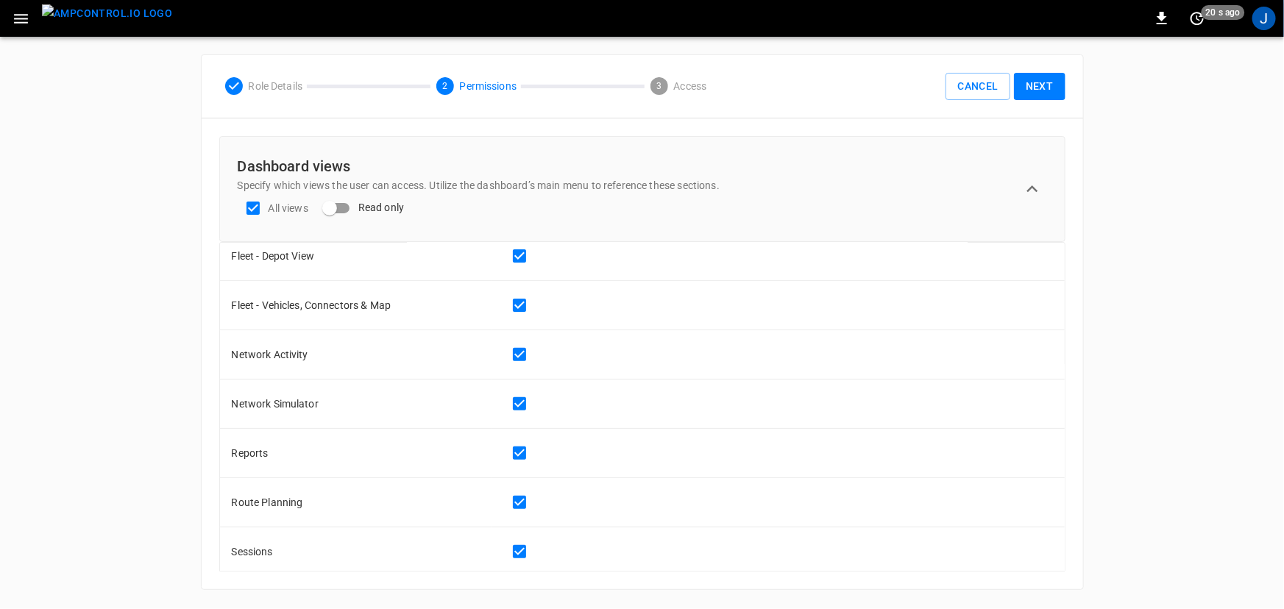
click at [1042, 80] on button "Next" at bounding box center [1040, 86] width 52 height 27
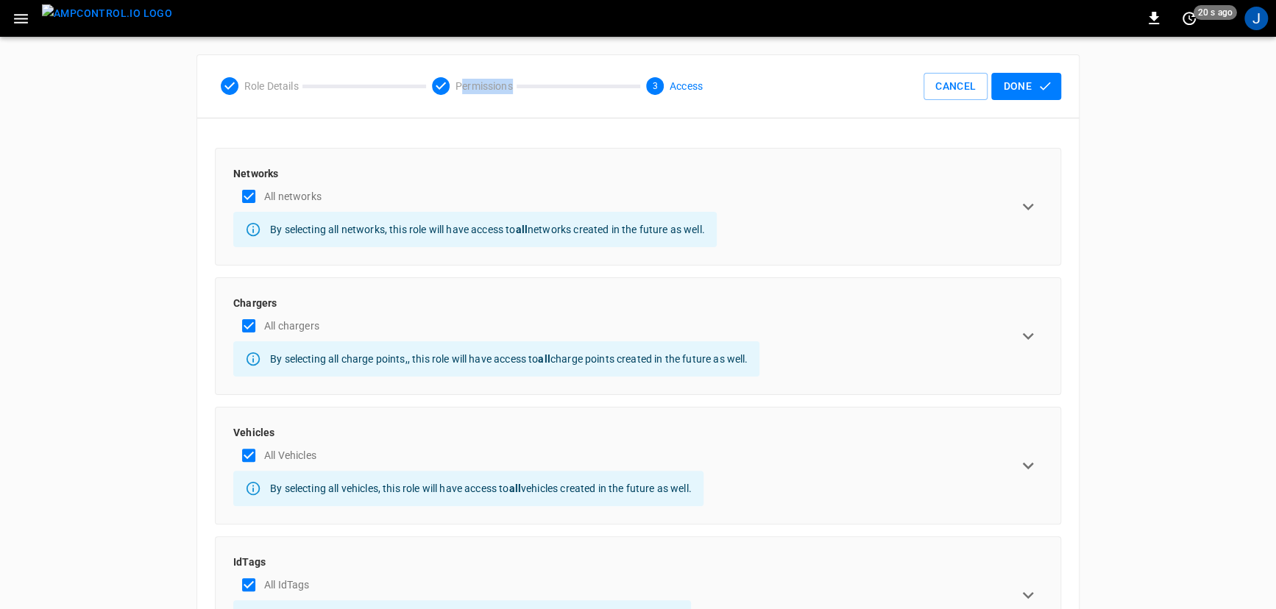
drag, startPoint x: 461, startPoint y: 81, endPoint x: 522, endPoint y: 80, distance: 61.1
click at [522, 80] on div "Role Details Permissions 3 Access" at bounding box center [462, 86] width 494 height 18
drag, startPoint x: 673, startPoint y: 88, endPoint x: 716, endPoint y: 88, distance: 43.4
click at [716, 88] on div "Role Details Permissions 3 Access" at bounding box center [461, 86] width 529 height 53
click at [1016, 208] on button "expand row" at bounding box center [1027, 206] width 29 height 29
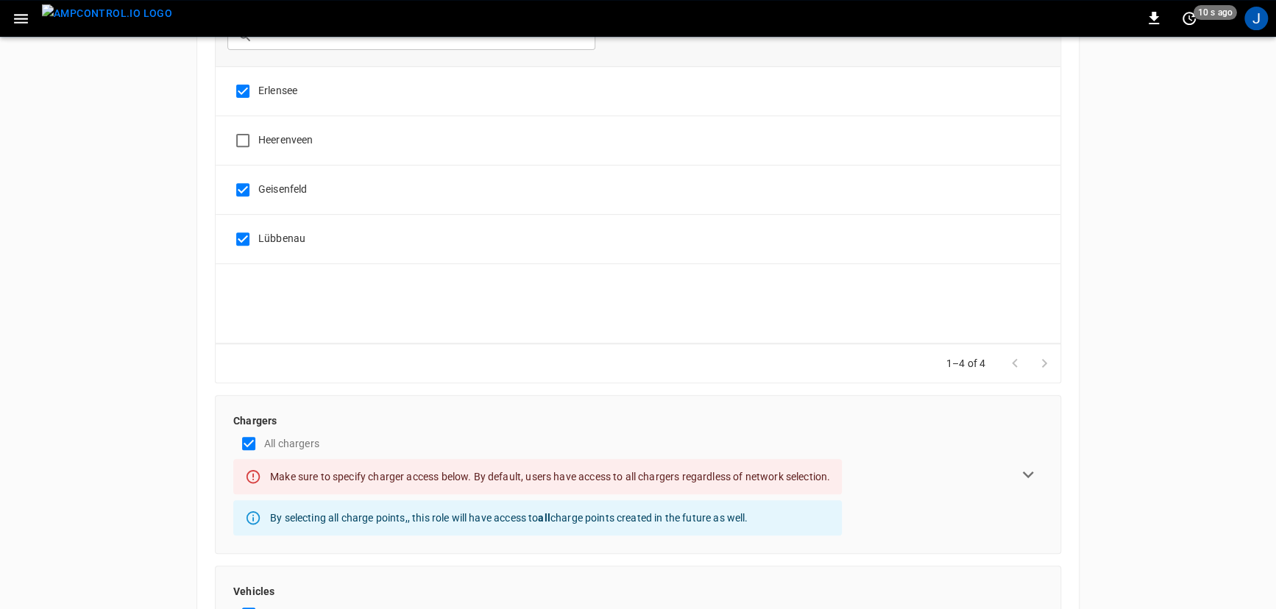
scroll to position [545, 0]
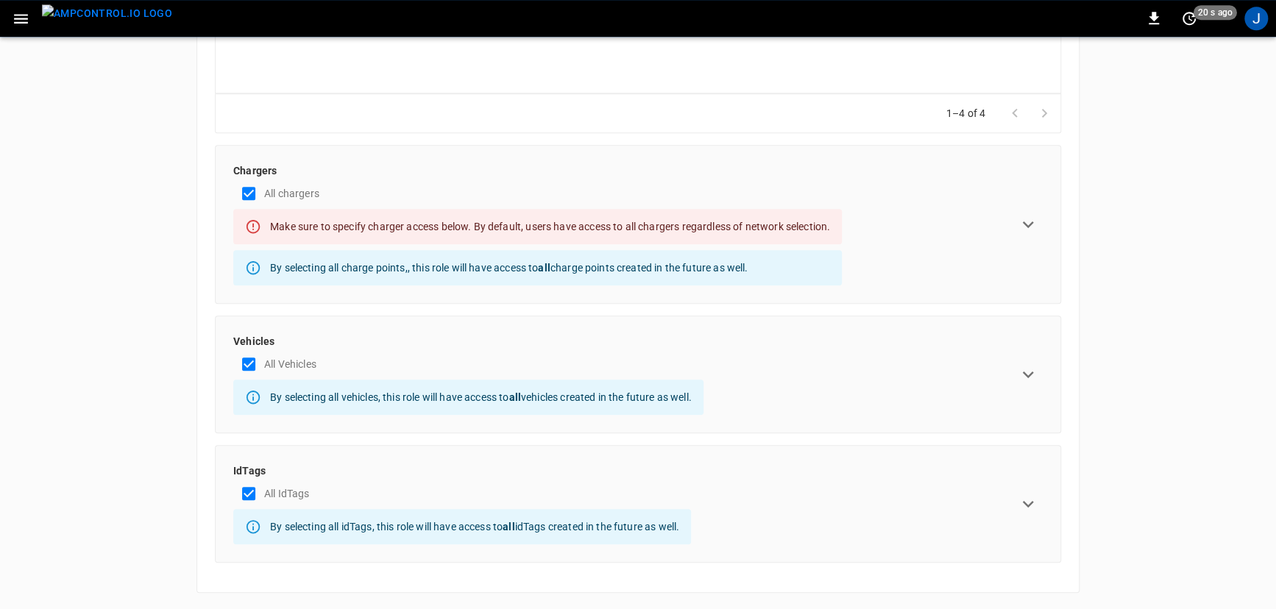
click at [1024, 370] on icon "expand row" at bounding box center [1028, 375] width 22 height 22
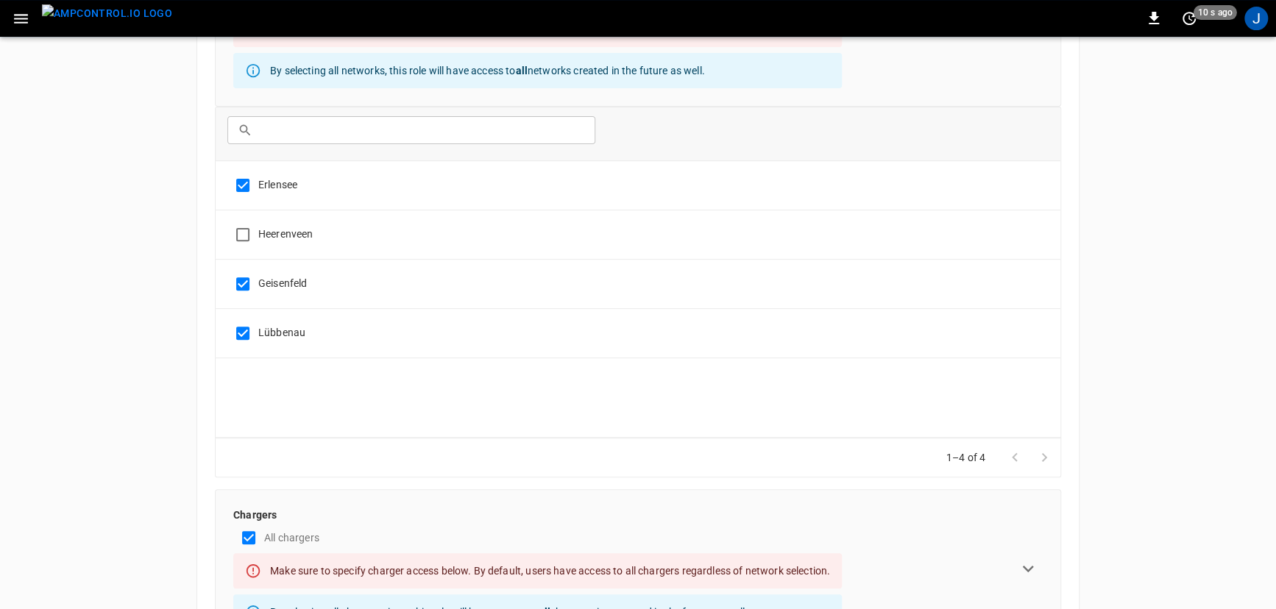
scroll to position [0, 0]
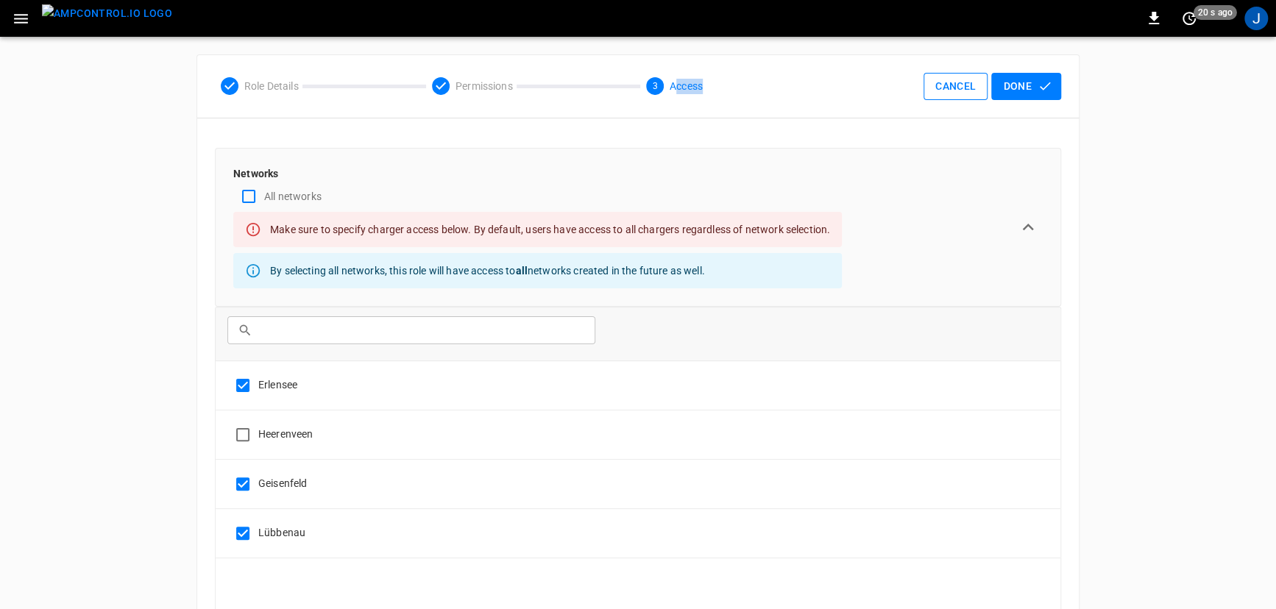
click at [963, 96] on button "Cancel" at bounding box center [956, 86] width 64 height 27
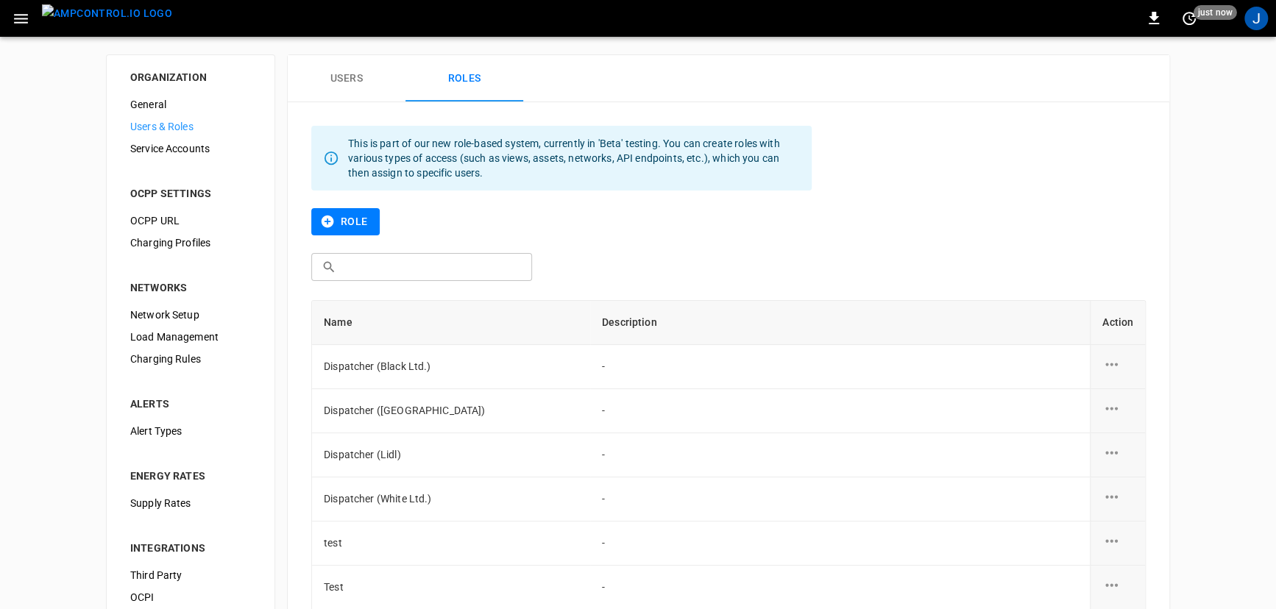
click at [168, 155] on span "Service Accounts" at bounding box center [190, 148] width 121 height 15
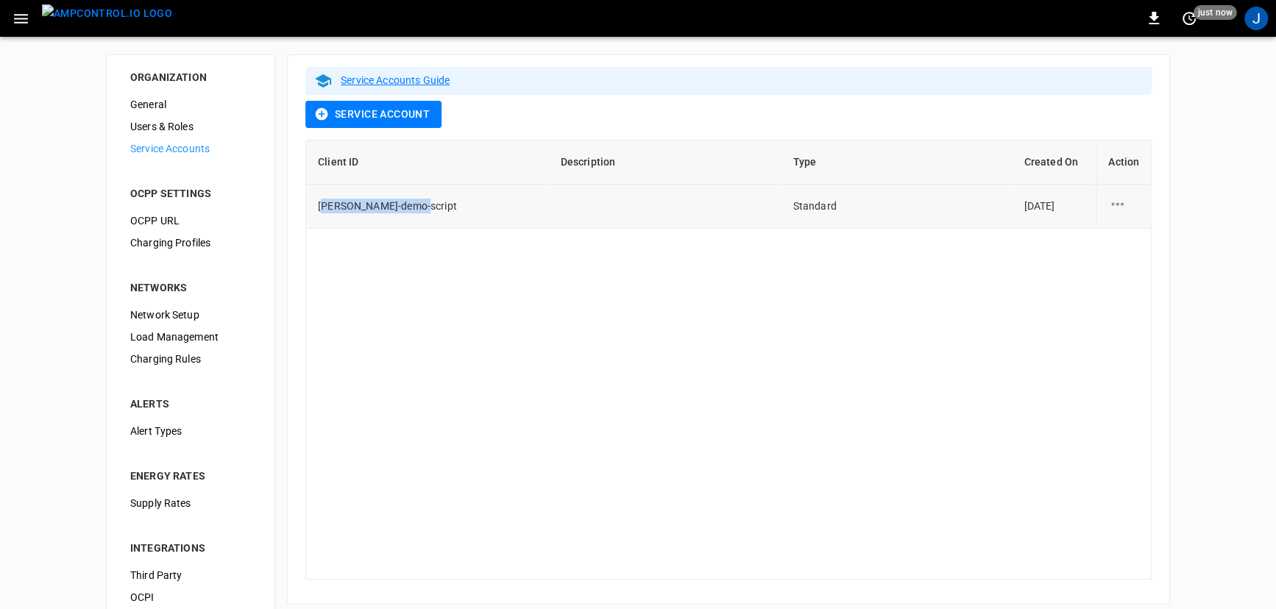
drag, startPoint x: 322, startPoint y: 204, endPoint x: 471, endPoint y: 210, distance: 149.5
click at [472, 210] on td "[PERSON_NAME]-demo-script" at bounding box center [427, 207] width 243 height 44
click at [471, 210] on td "[PERSON_NAME]-demo-script" at bounding box center [427, 207] width 243 height 44
drag, startPoint x: 789, startPoint y: 199, endPoint x: 893, endPoint y: 191, distance: 104.8
click at [893, 191] on td "Standard" at bounding box center [896, 207] width 231 height 44
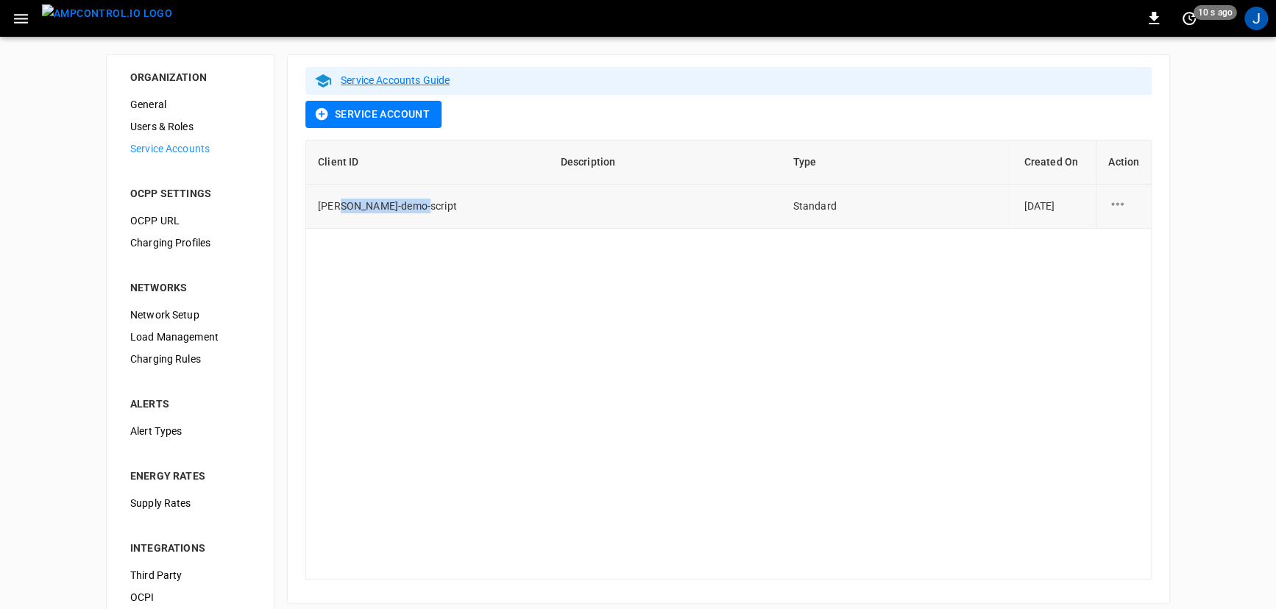
drag, startPoint x: 339, startPoint y: 208, endPoint x: 467, endPoint y: 207, distance: 128.1
click at [467, 207] on td "[PERSON_NAME]-demo-script" at bounding box center [427, 207] width 243 height 44
click at [414, 204] on span "[PERSON_NAME]-demo-script" at bounding box center [387, 206] width 139 height 12
drag, startPoint x: 319, startPoint y: 199, endPoint x: 453, endPoint y: 203, distance: 134.0
click at [453, 203] on td "[PERSON_NAME]-demo-script" at bounding box center [427, 207] width 243 height 44
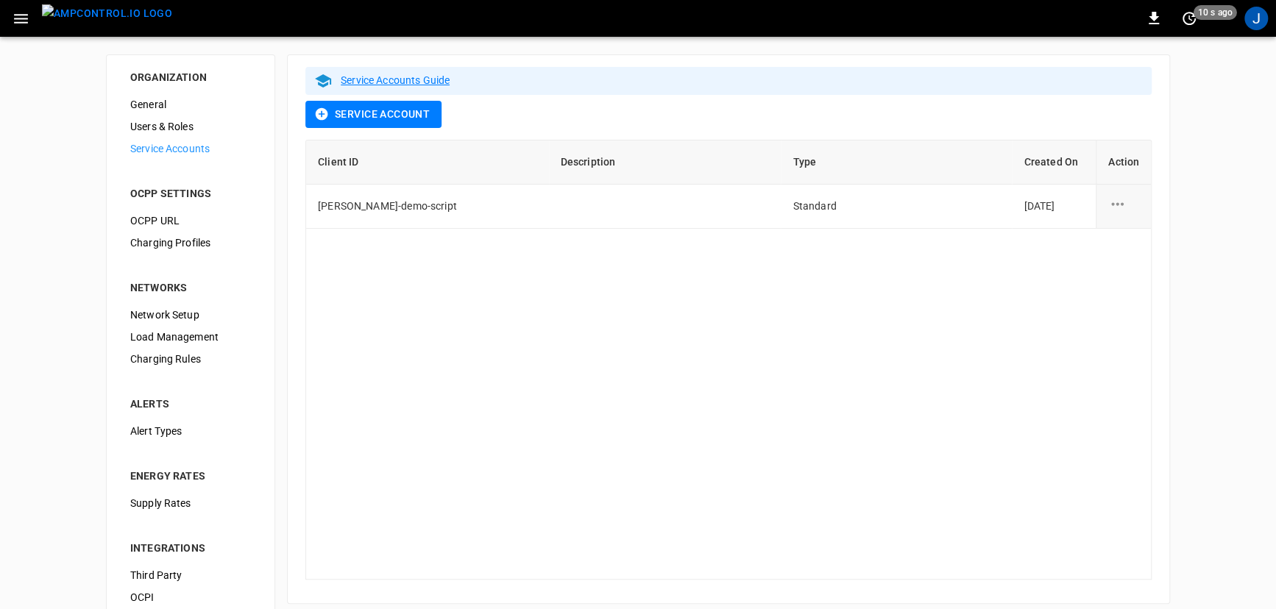
drag, startPoint x: 481, startPoint y: 254, endPoint x: 657, endPoint y: 250, distance: 176.7
click at [483, 254] on div "Client ID Description Type Created On Action [PERSON_NAME]-demo-script Standard…" at bounding box center [728, 360] width 846 height 440
click at [390, 118] on button "Service Account" at bounding box center [373, 114] width 136 height 27
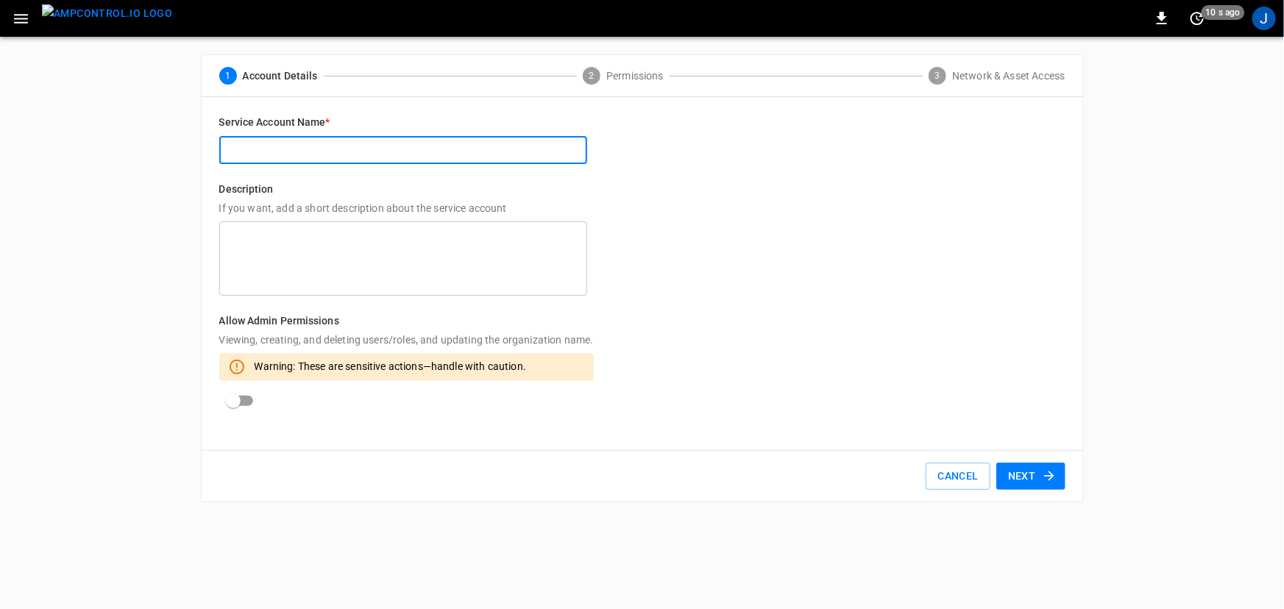
click at [322, 159] on input "text" at bounding box center [403, 150] width 368 height 27
click at [333, 251] on textarea at bounding box center [403, 259] width 347 height 62
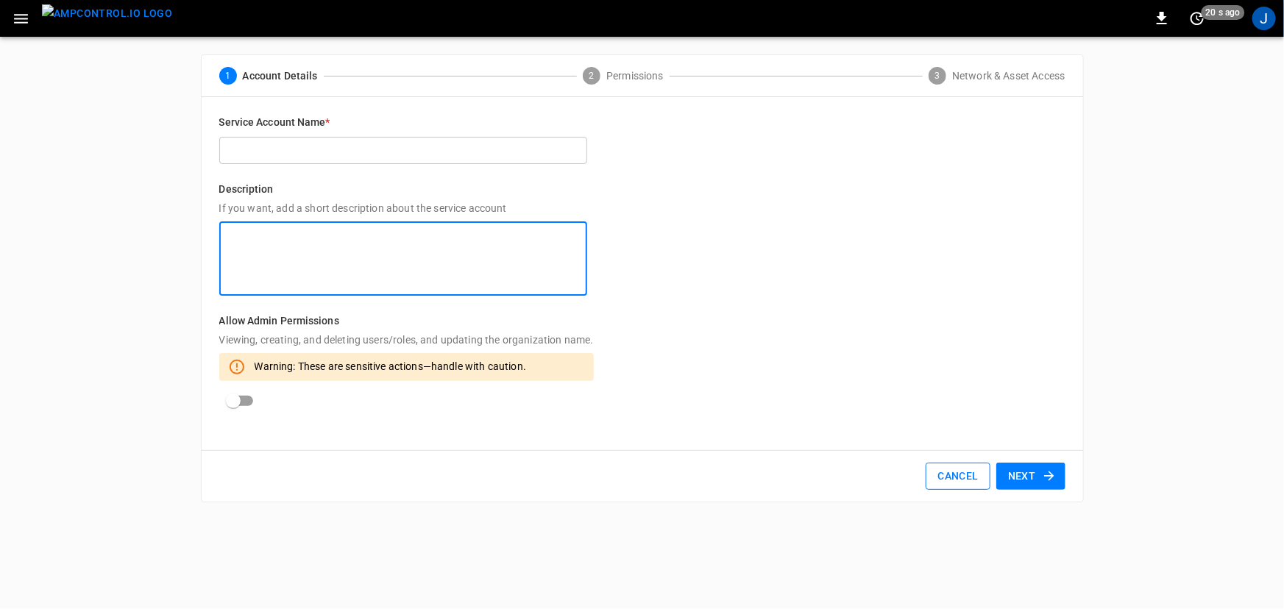
click at [968, 473] on button "Cancel" at bounding box center [958, 476] width 64 height 27
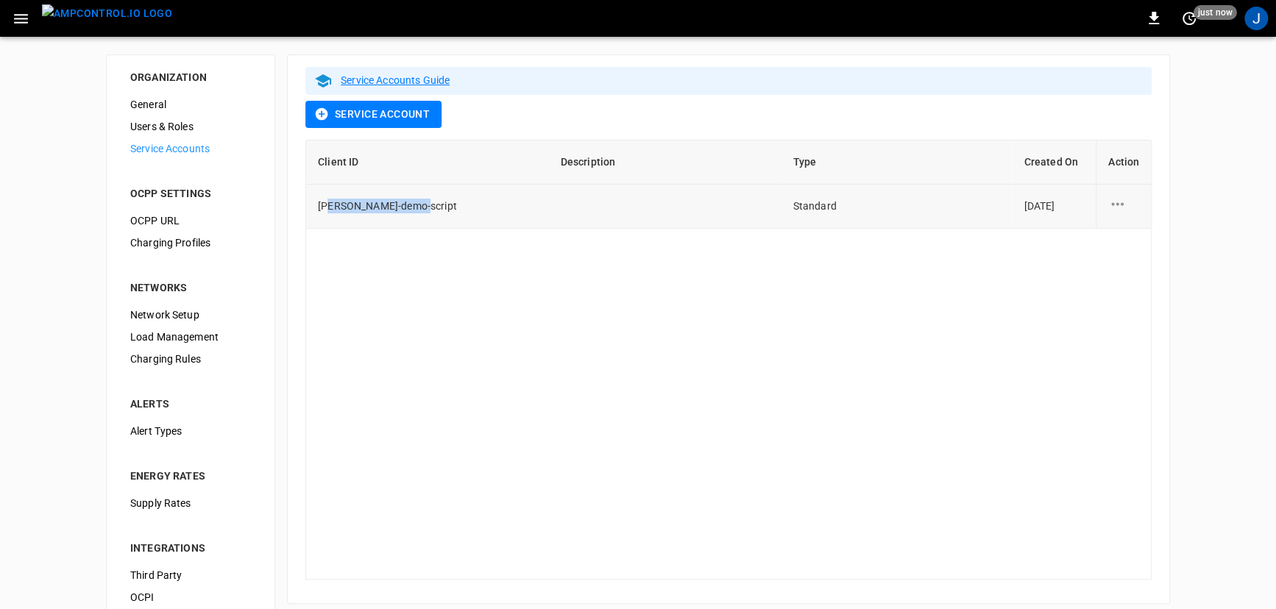
drag, startPoint x: 426, startPoint y: 199, endPoint x: 321, endPoint y: 197, distance: 105.2
click at [321, 197] on td "[PERSON_NAME]-demo-script" at bounding box center [427, 207] width 243 height 44
click at [445, 285] on div "Client ID Description Type Created On Action [PERSON_NAME]-demo-script Standard…" at bounding box center [728, 360] width 846 height 440
click at [183, 216] on span "OCPP URL" at bounding box center [190, 220] width 121 height 15
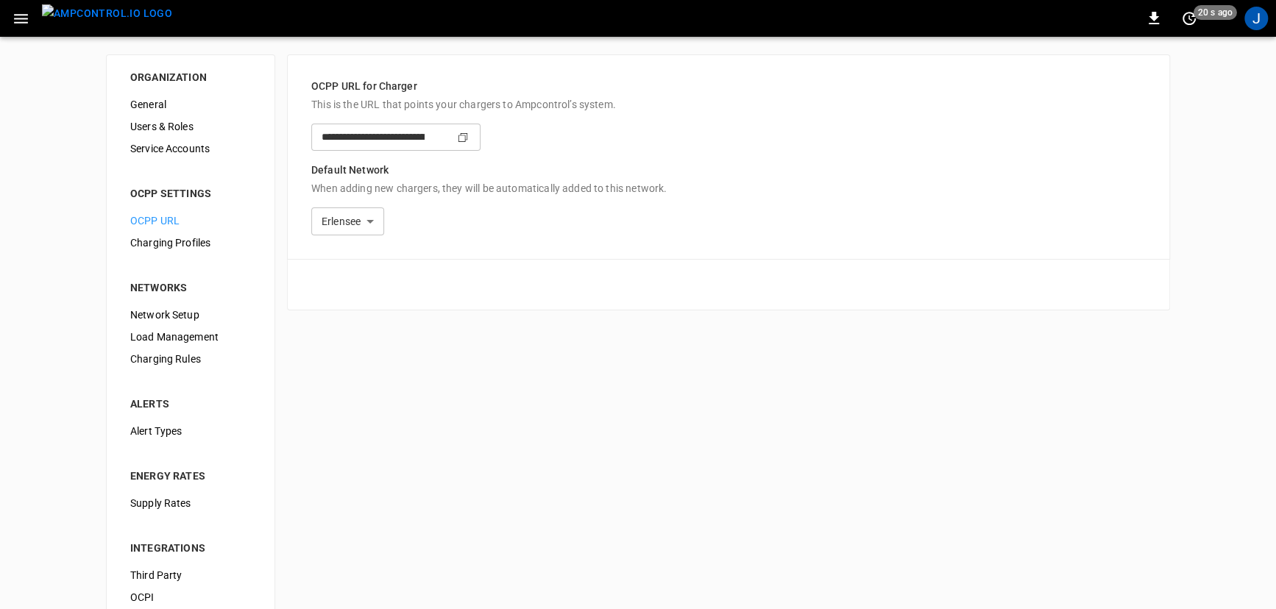
type input "**********"
drag, startPoint x: 596, startPoint y: 135, endPoint x: 319, endPoint y: 135, distance: 277.4
click at [319, 135] on input "**********" at bounding box center [367, 137] width 113 height 27
click at [605, 222] on body "**********" at bounding box center [638, 366] width 1276 height 733
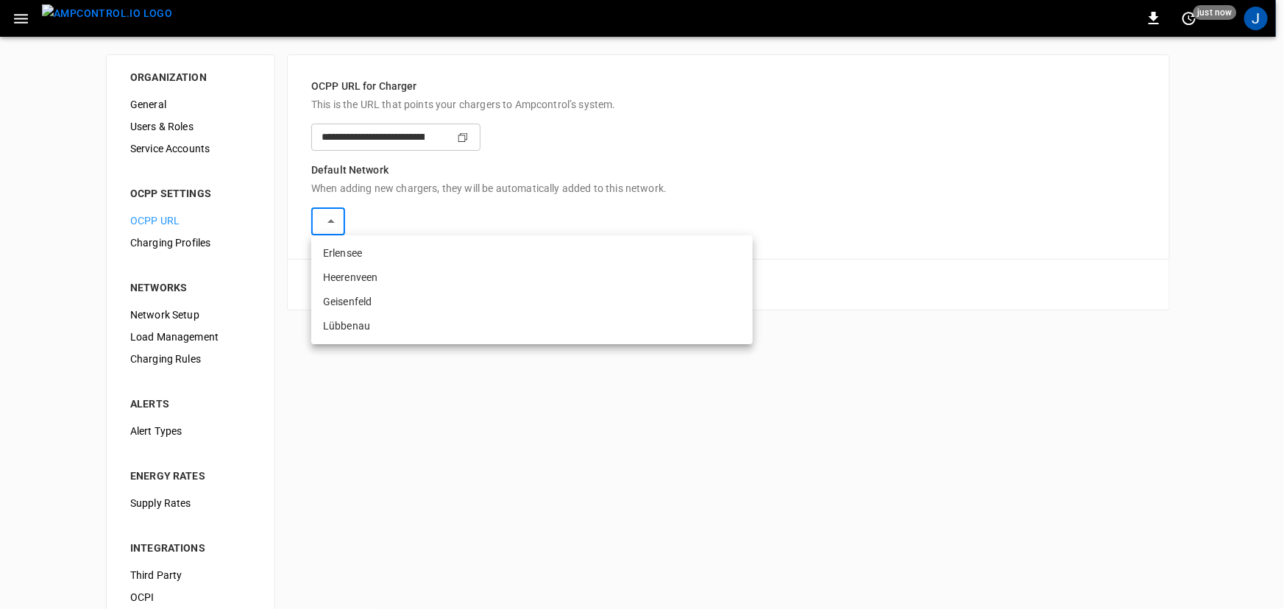
click at [572, 169] on div at bounding box center [642, 304] width 1284 height 609
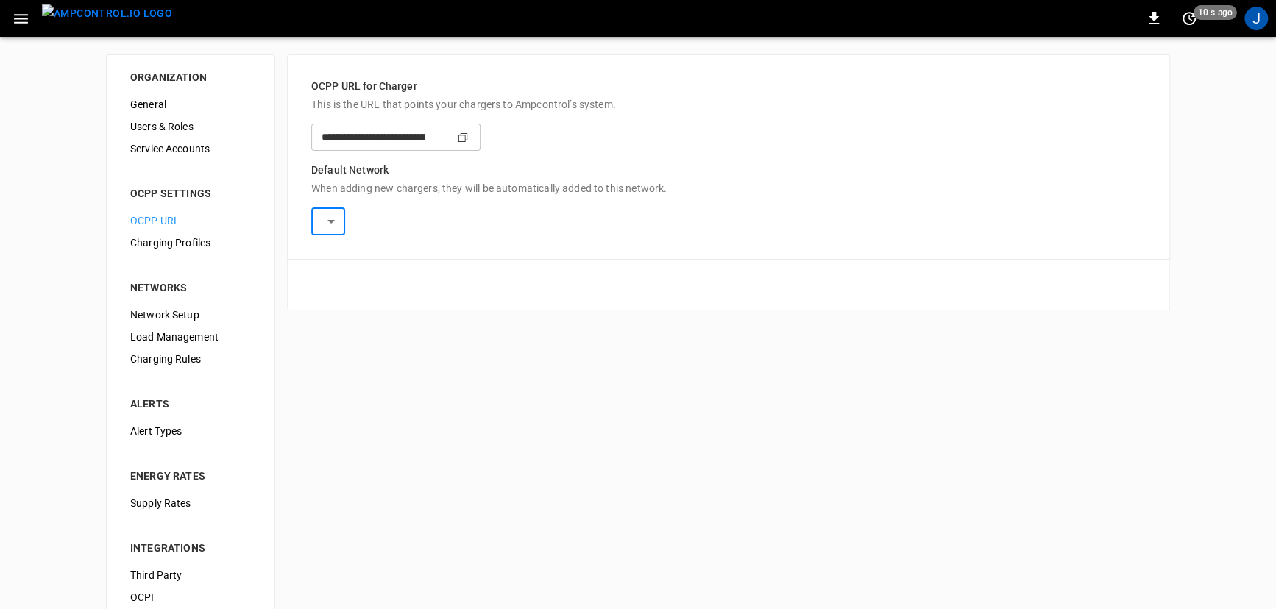
click at [405, 224] on body "**********" at bounding box center [638, 366] width 1276 height 733
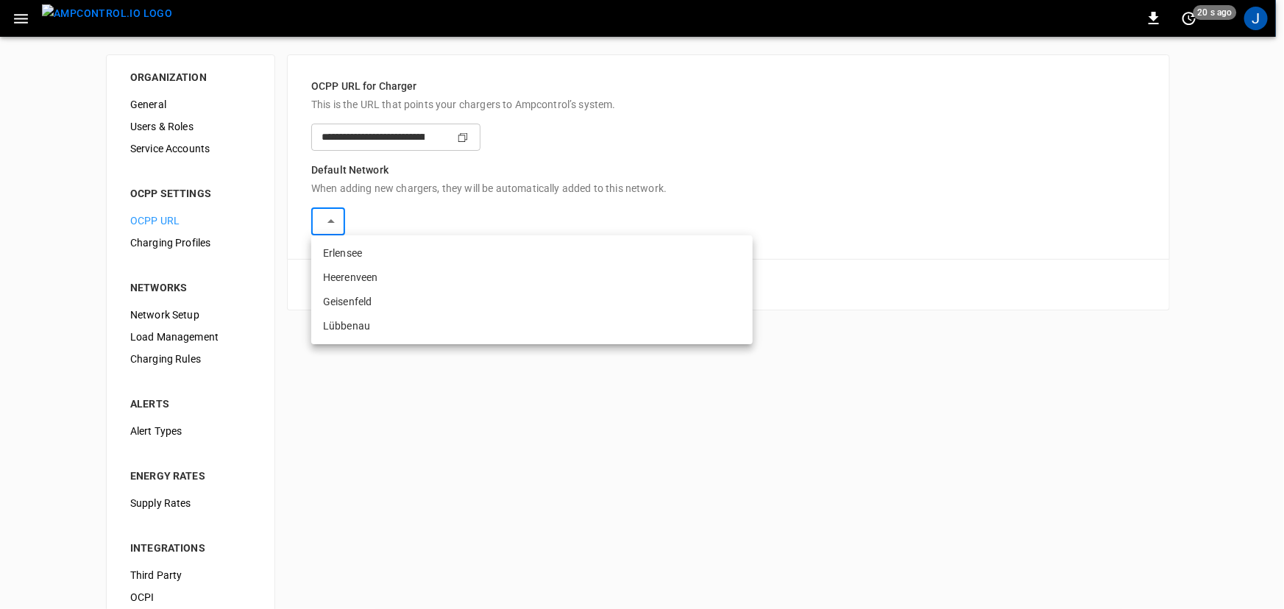
click at [417, 177] on div at bounding box center [642, 304] width 1284 height 609
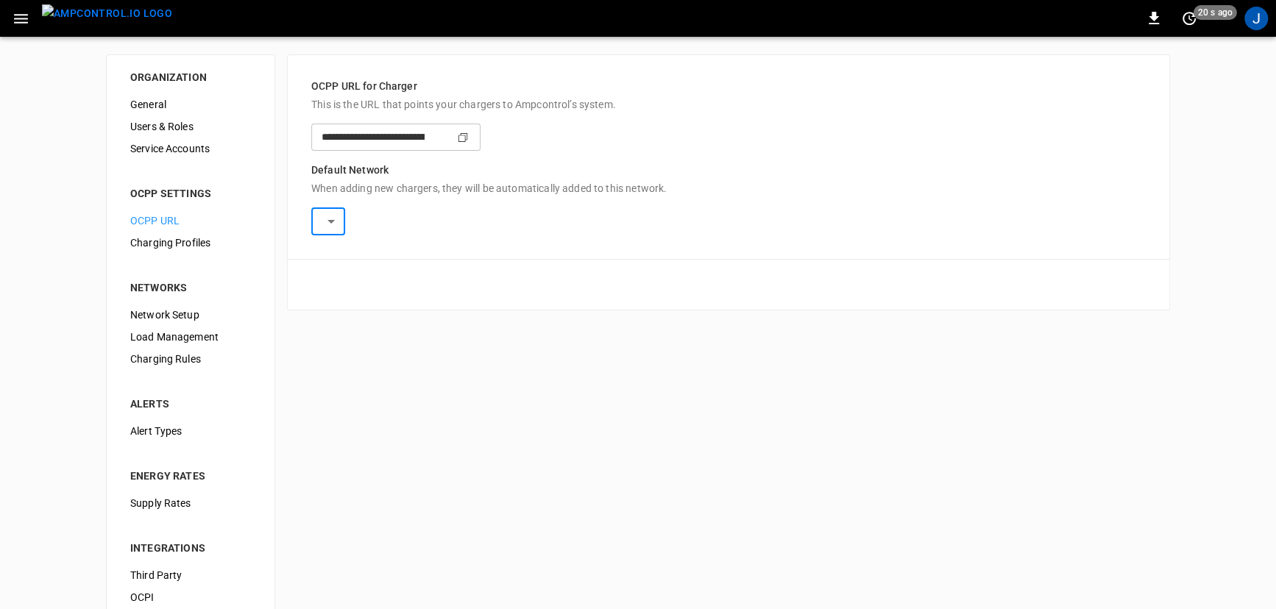
click at [6, 14] on button "button" at bounding box center [21, 18] width 30 height 27
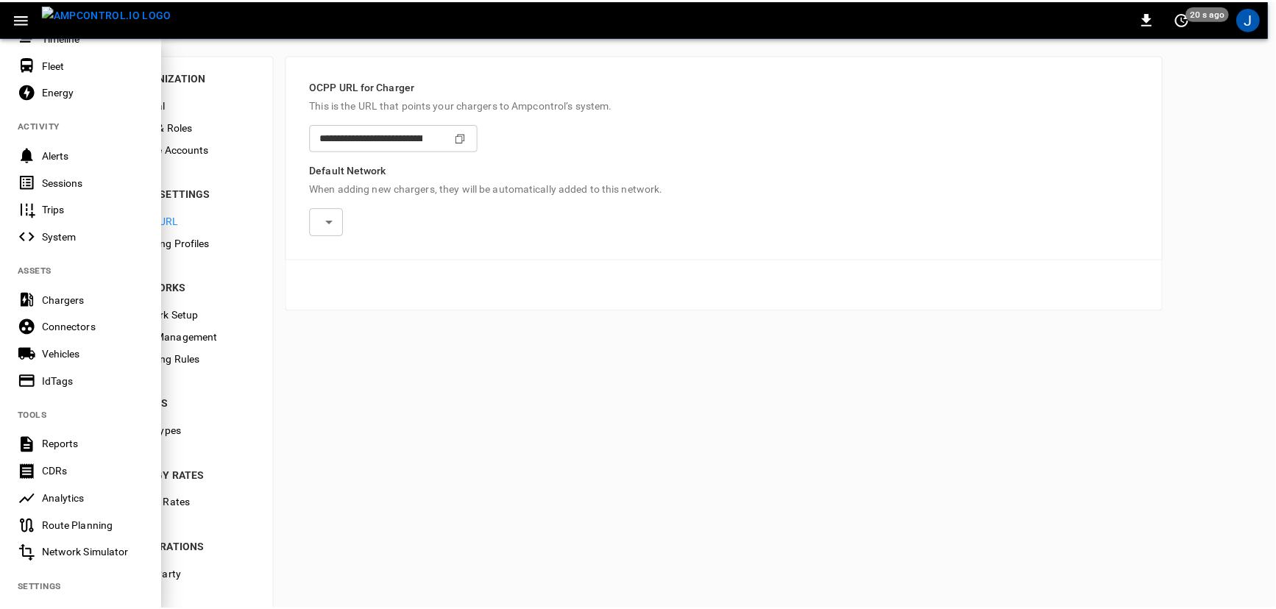
scroll to position [133, 0]
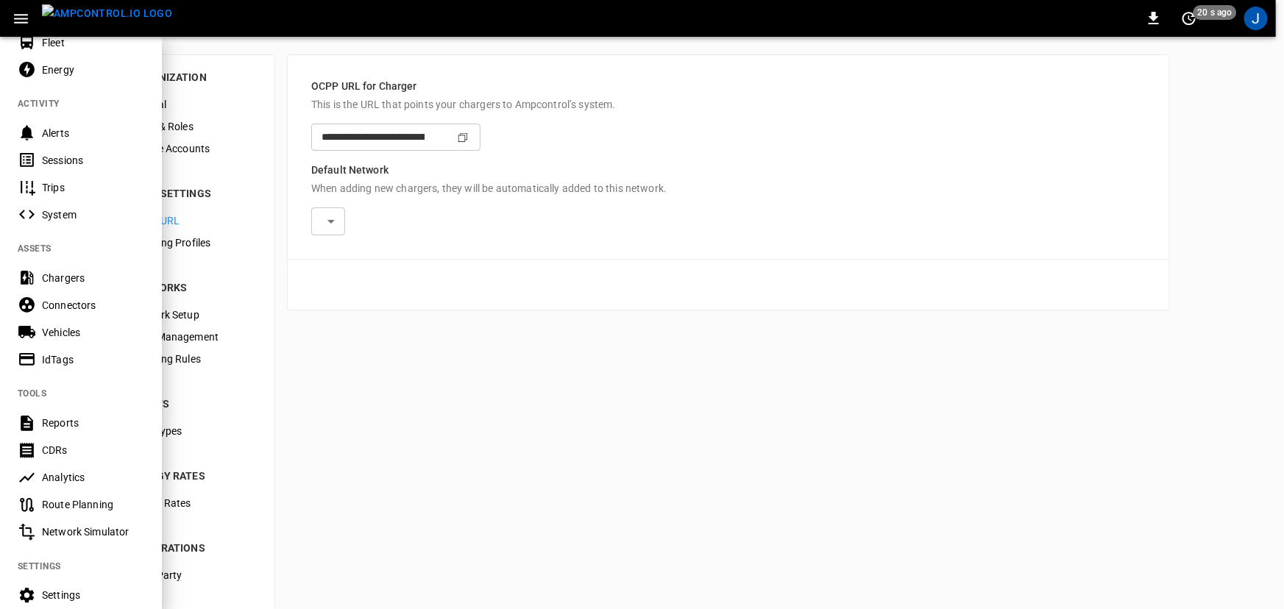
drag, startPoint x: 78, startPoint y: 274, endPoint x: 667, endPoint y: 160, distance: 600.3
click at [78, 274] on div "Chargers" at bounding box center [93, 278] width 102 height 15
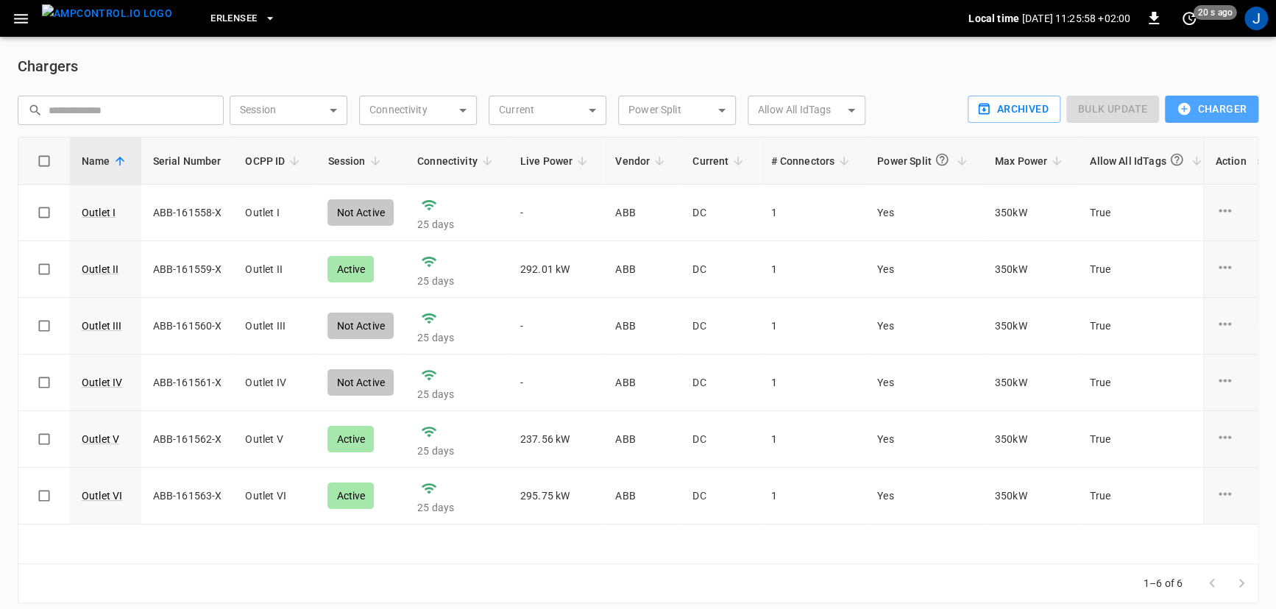
click at [1222, 98] on button "Charger" at bounding box center [1211, 109] width 93 height 27
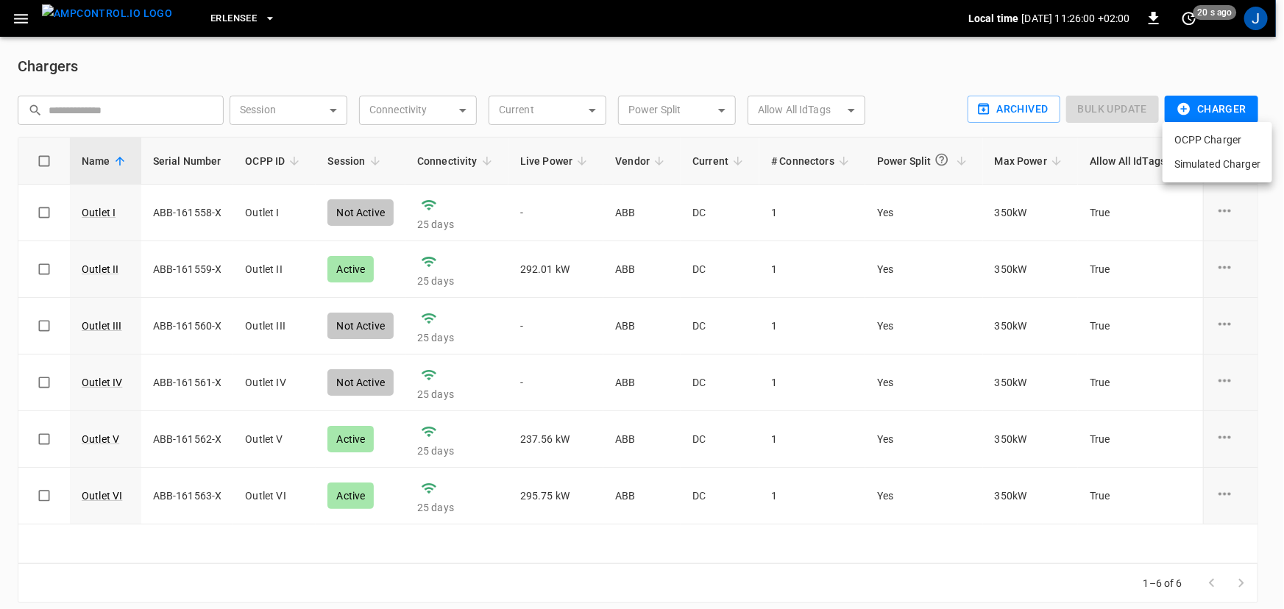
click at [1213, 138] on li "OCPP Charger" at bounding box center [1218, 140] width 110 height 24
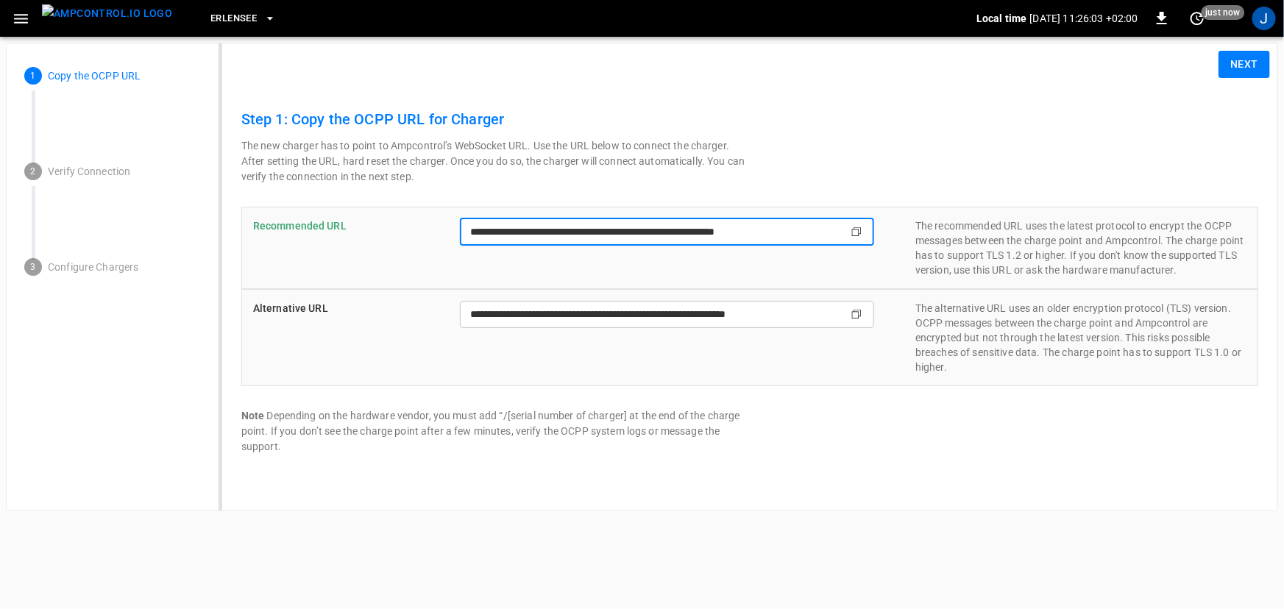
drag, startPoint x: 723, startPoint y: 235, endPoint x: 433, endPoint y: 244, distance: 289.4
click at [433, 244] on div "**********" at bounding box center [749, 248] width 1017 height 82
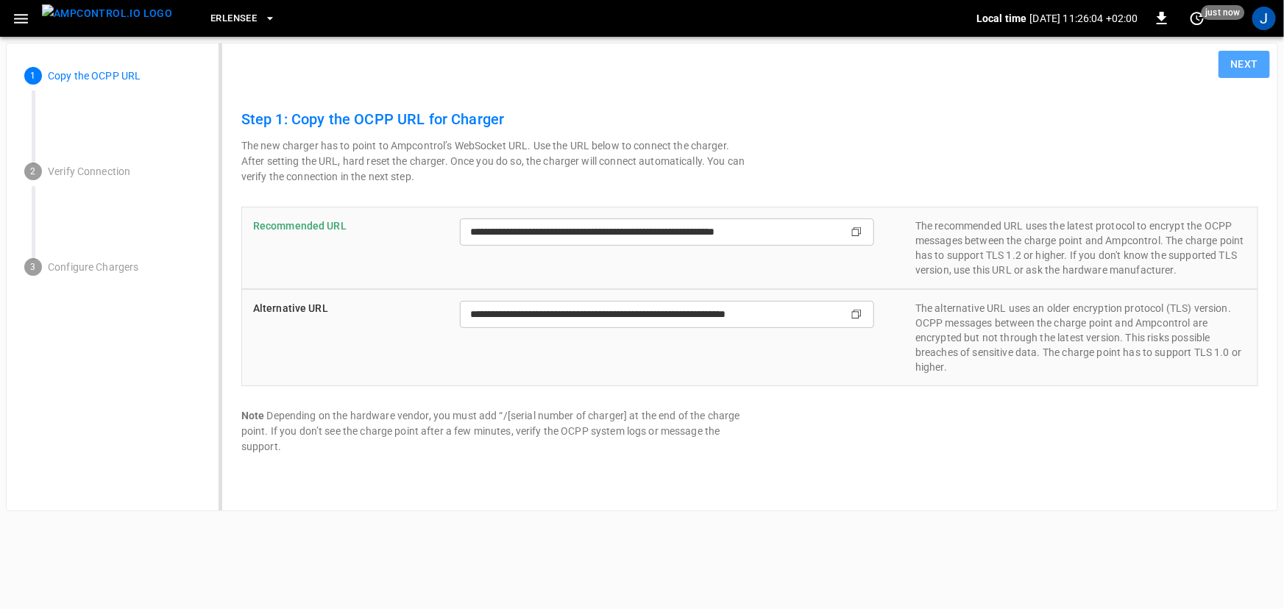
click at [1227, 65] on button "Next" at bounding box center [1245, 64] width 52 height 27
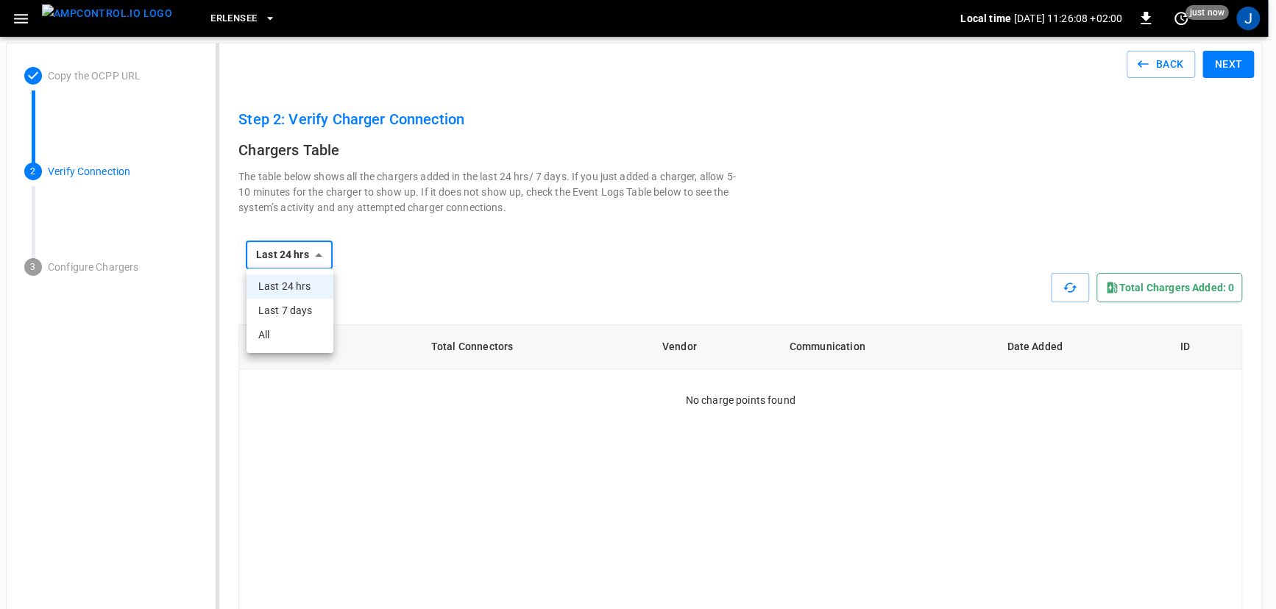
click at [302, 329] on li "All" at bounding box center [290, 335] width 87 height 24
type input "***"
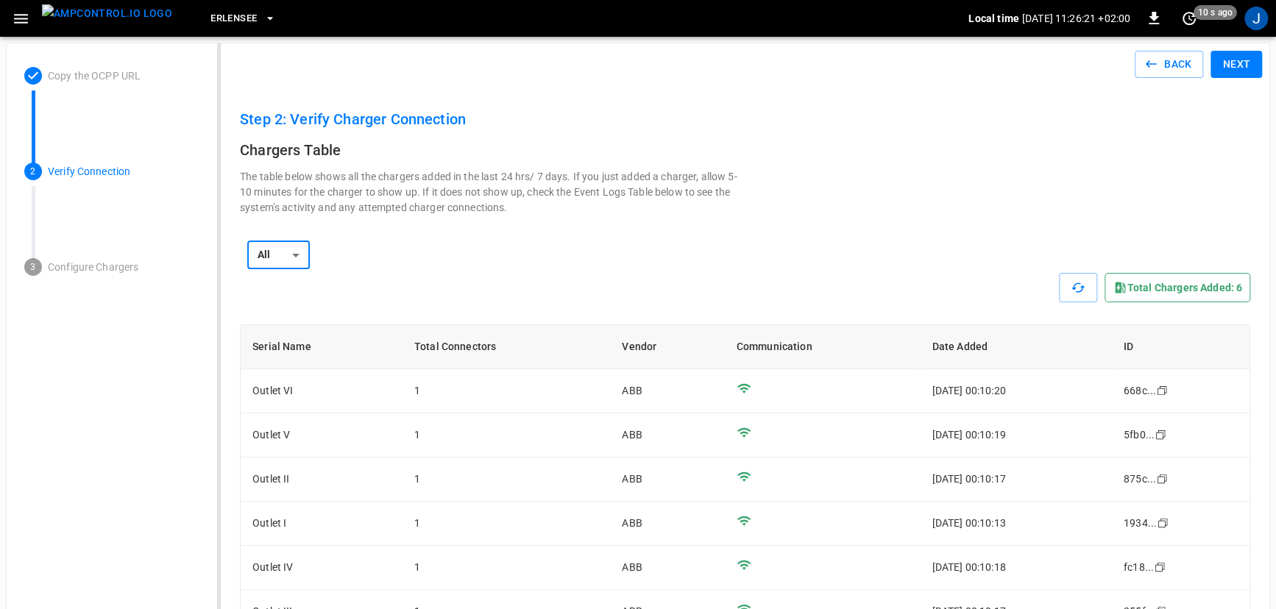
click at [1232, 62] on button "Next" at bounding box center [1237, 64] width 52 height 27
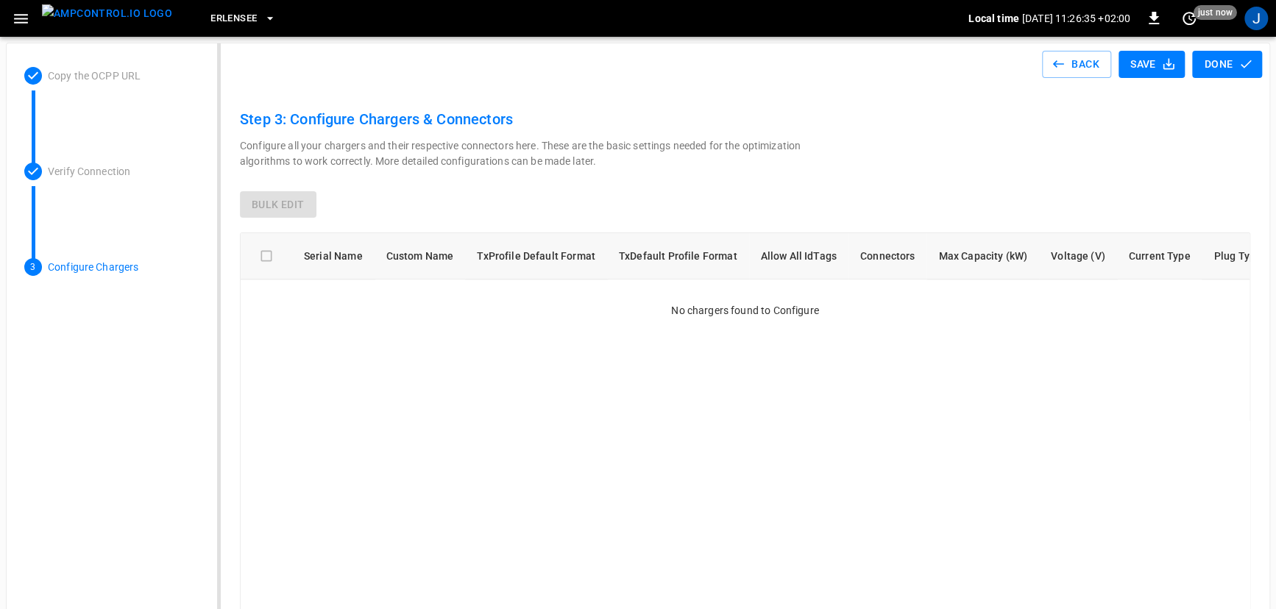
click at [263, 14] on icon "button" at bounding box center [270, 18] width 15 height 15
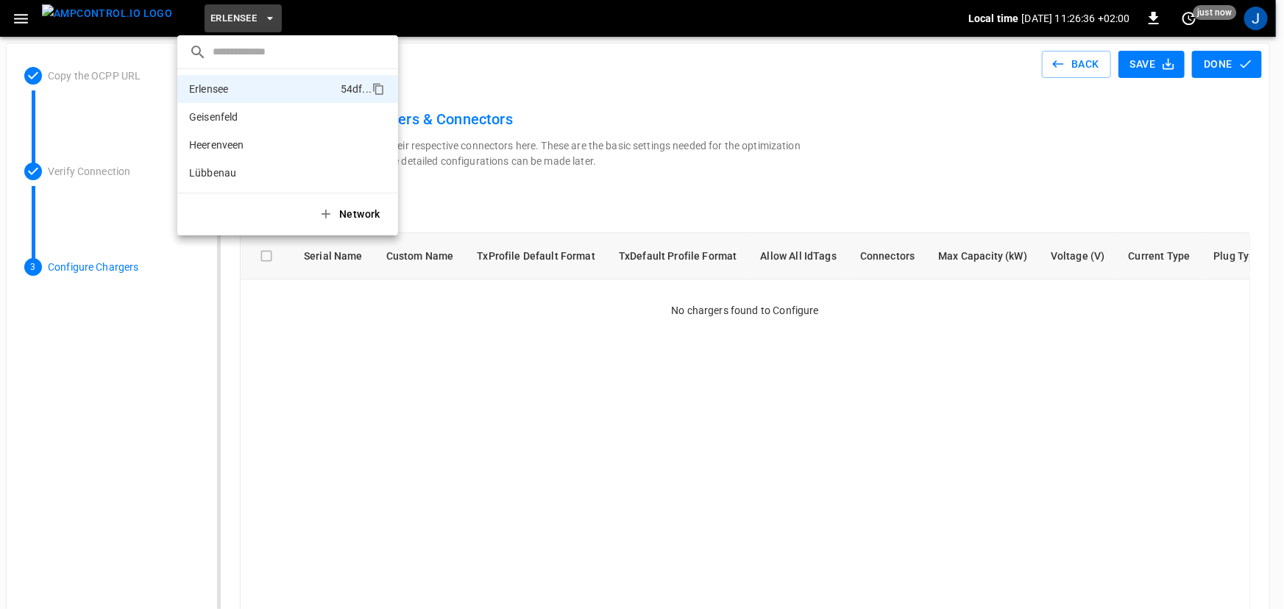
click at [32, 19] on div at bounding box center [642, 304] width 1284 height 609
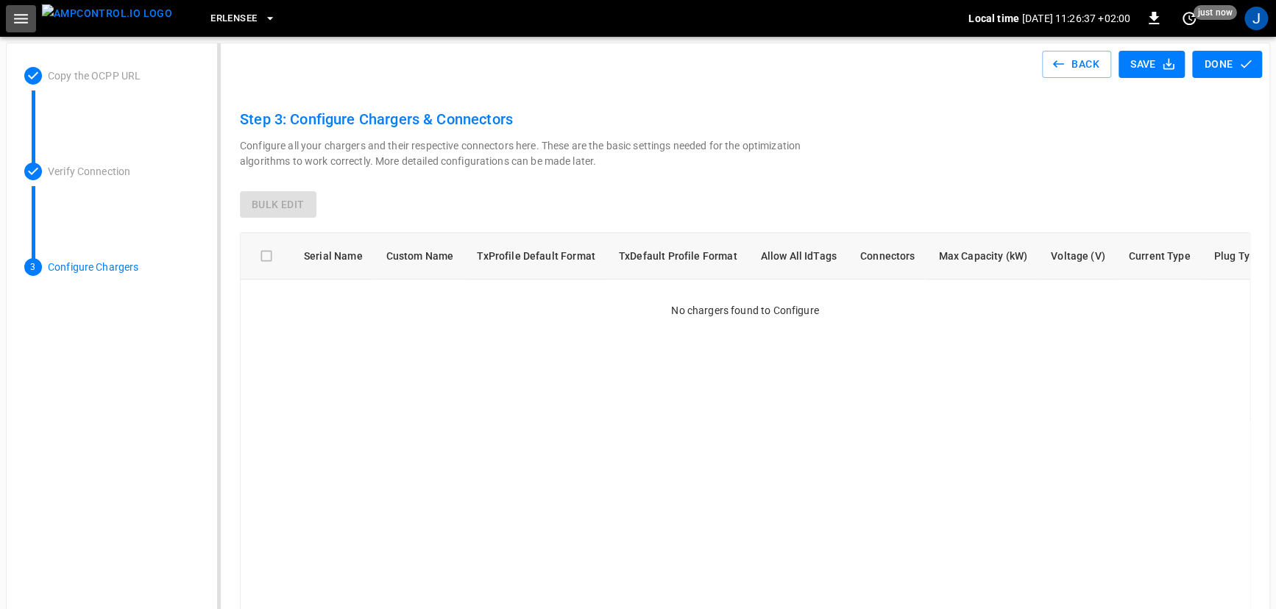
click at [26, 19] on icon "button" at bounding box center [21, 19] width 18 height 18
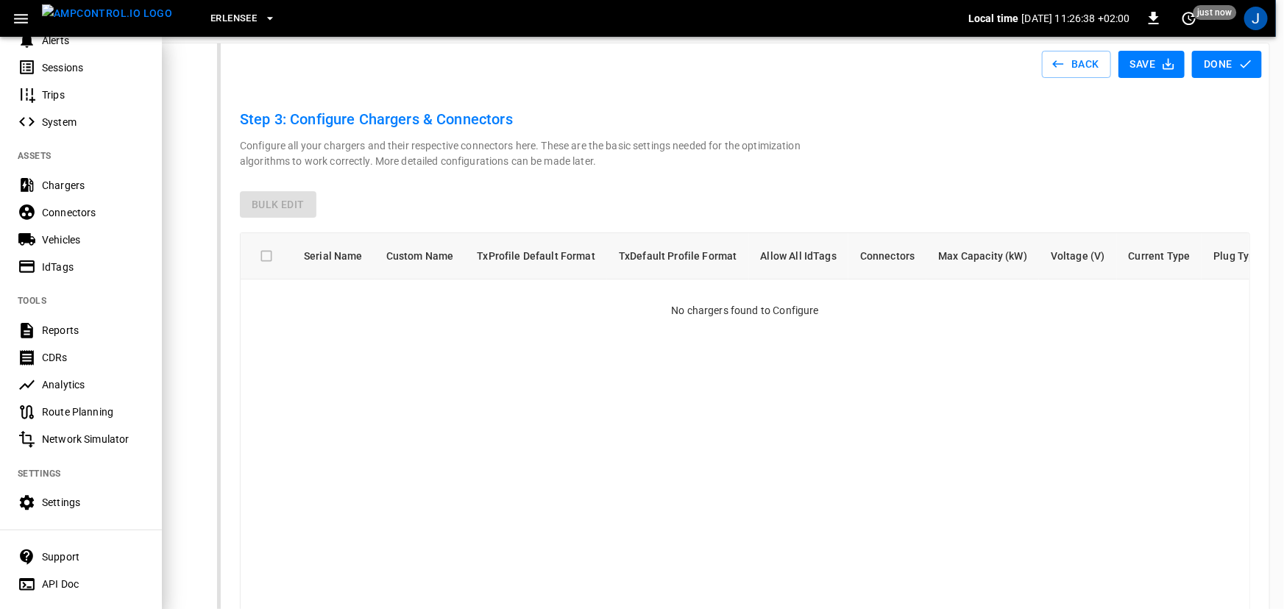
scroll to position [266, 0]
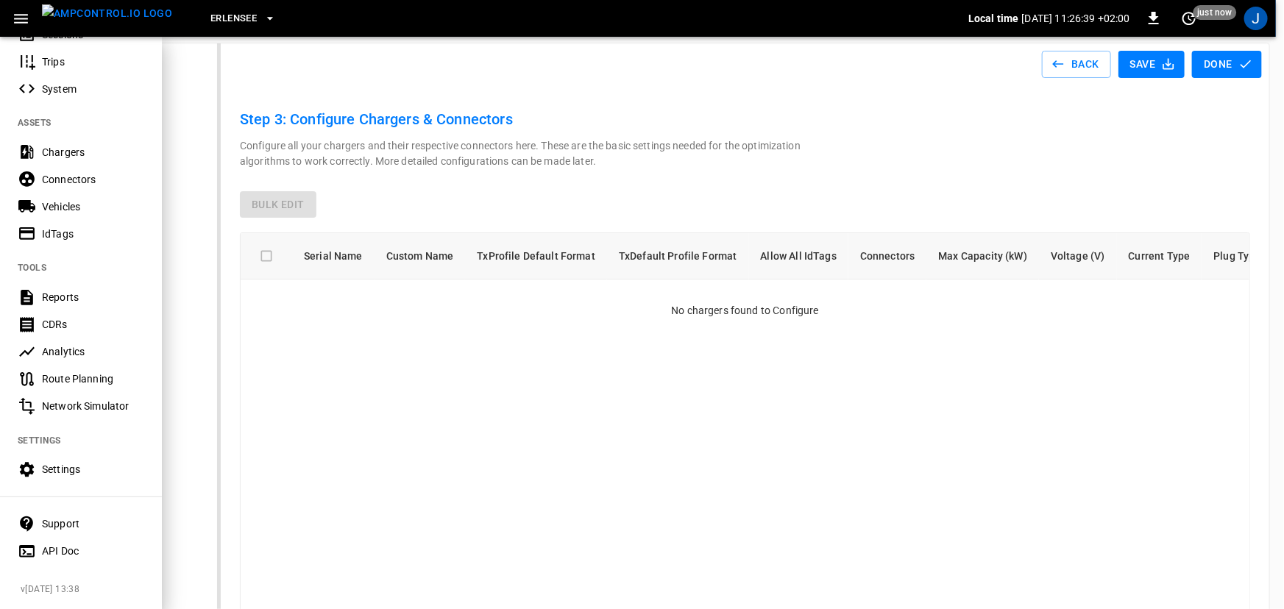
drag, startPoint x: 71, startPoint y: 464, endPoint x: 124, endPoint y: 372, distance: 106.4
click at [71, 464] on div "Settings" at bounding box center [93, 469] width 102 height 15
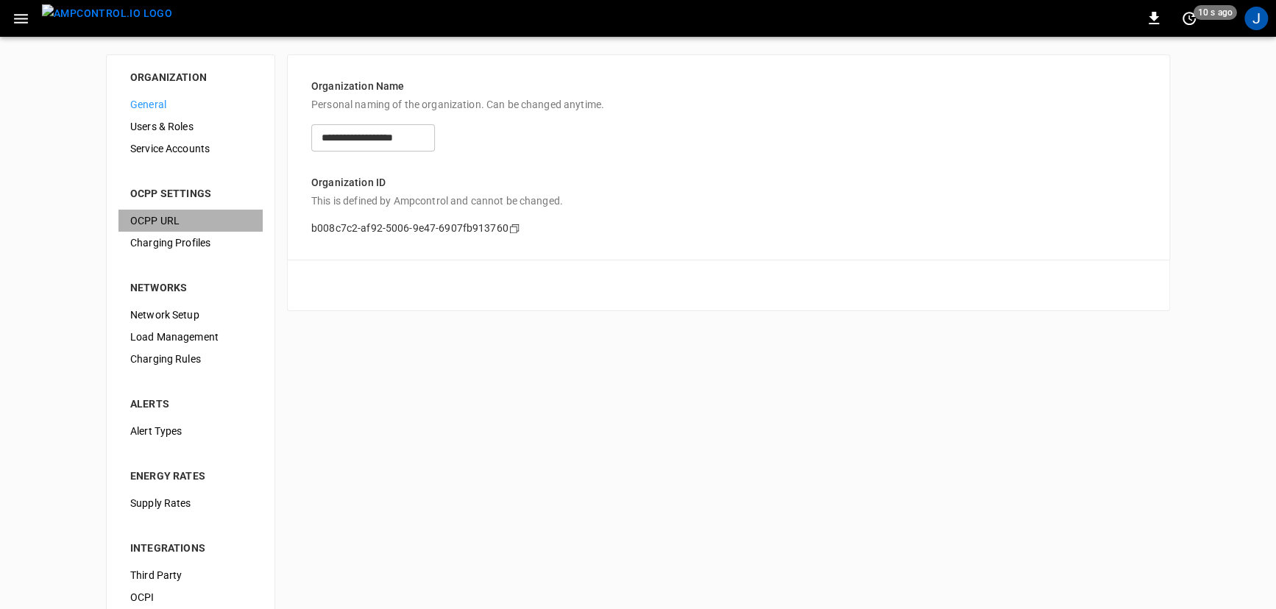
click at [187, 225] on span "OCPP URL" at bounding box center [190, 220] width 121 height 15
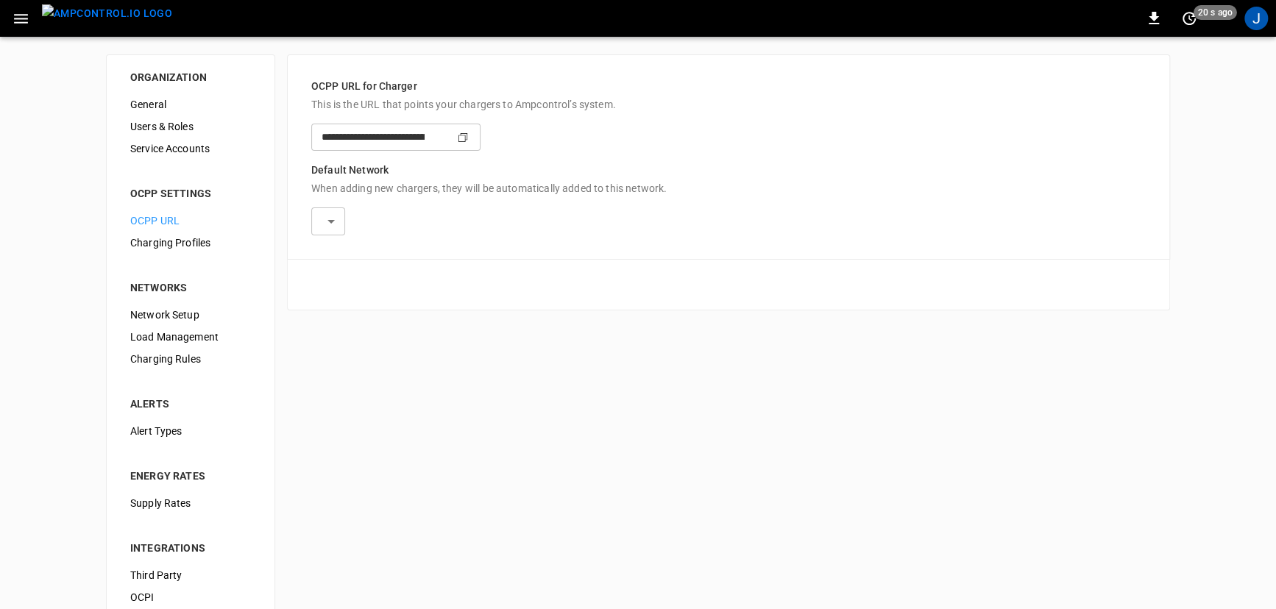
click at [17, 15] on icon "button" at bounding box center [21, 19] width 14 height 10
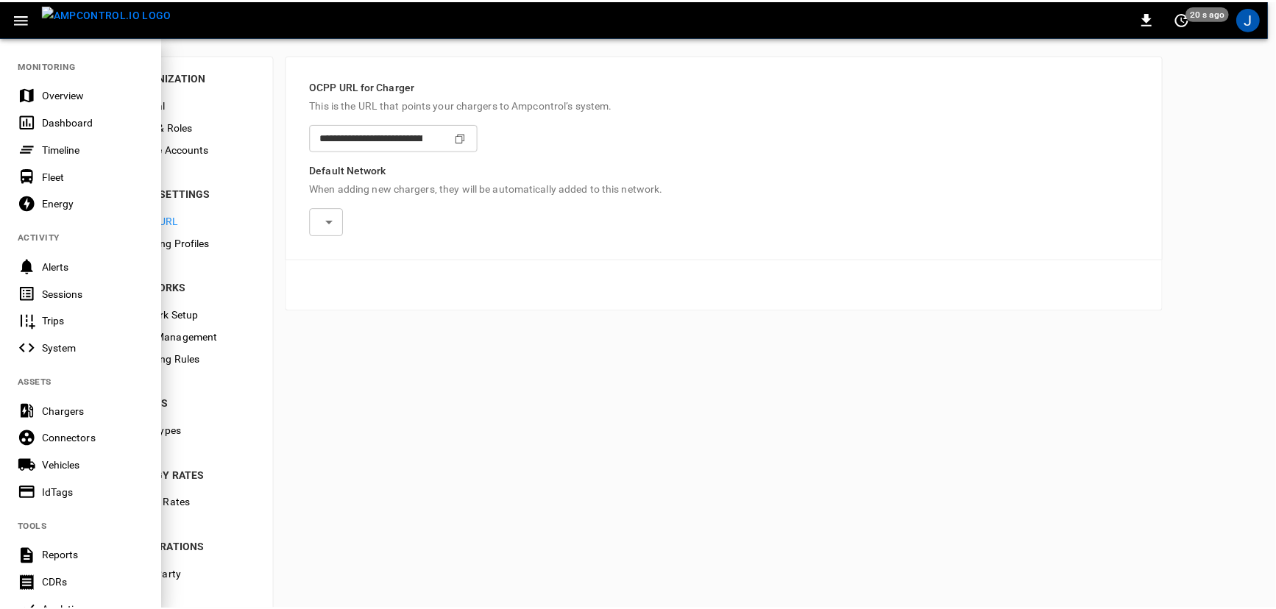
scroll to position [266, 0]
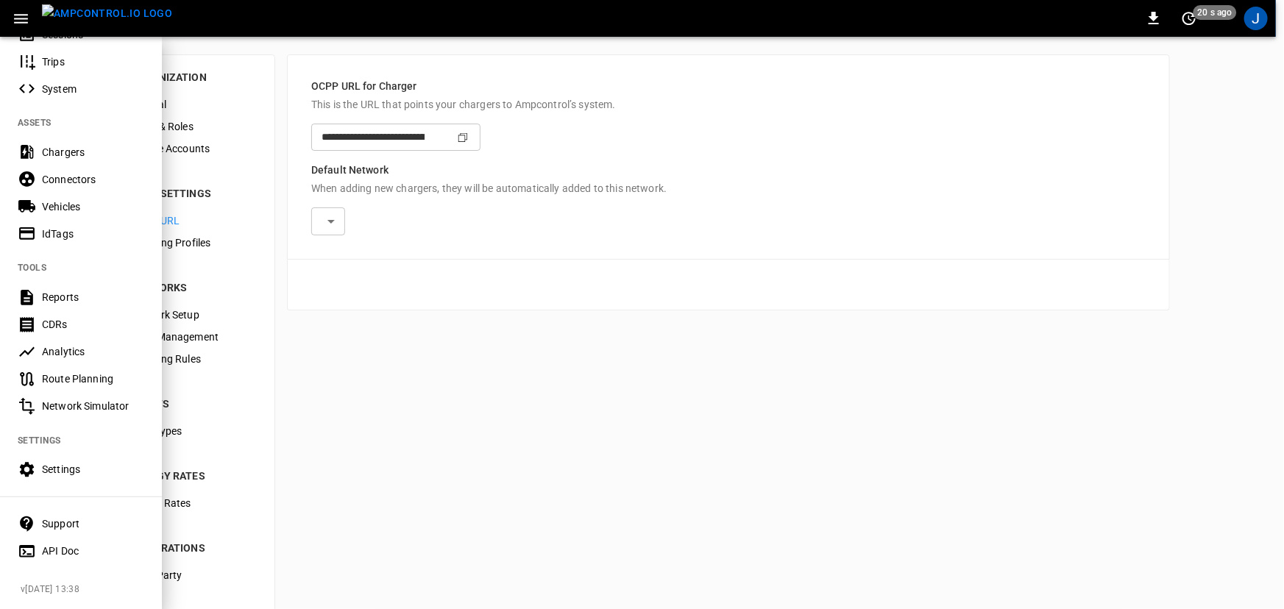
click at [71, 517] on div "Support" at bounding box center [93, 524] width 102 height 15
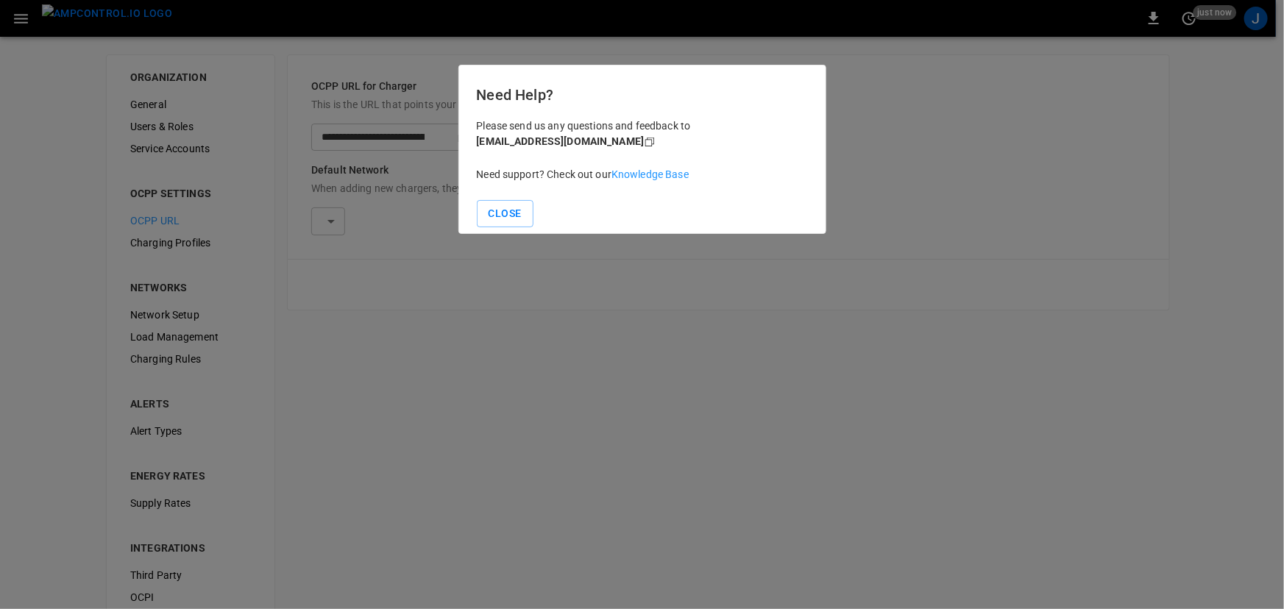
click at [667, 178] on p "Need support? Check out our Knowledge Base" at bounding box center [642, 174] width 331 height 15
click at [667, 176] on link "Knowledge Base" at bounding box center [650, 175] width 77 height 12
click at [598, 306] on div at bounding box center [642, 304] width 1284 height 609
click at [509, 210] on button "Close" at bounding box center [505, 213] width 57 height 27
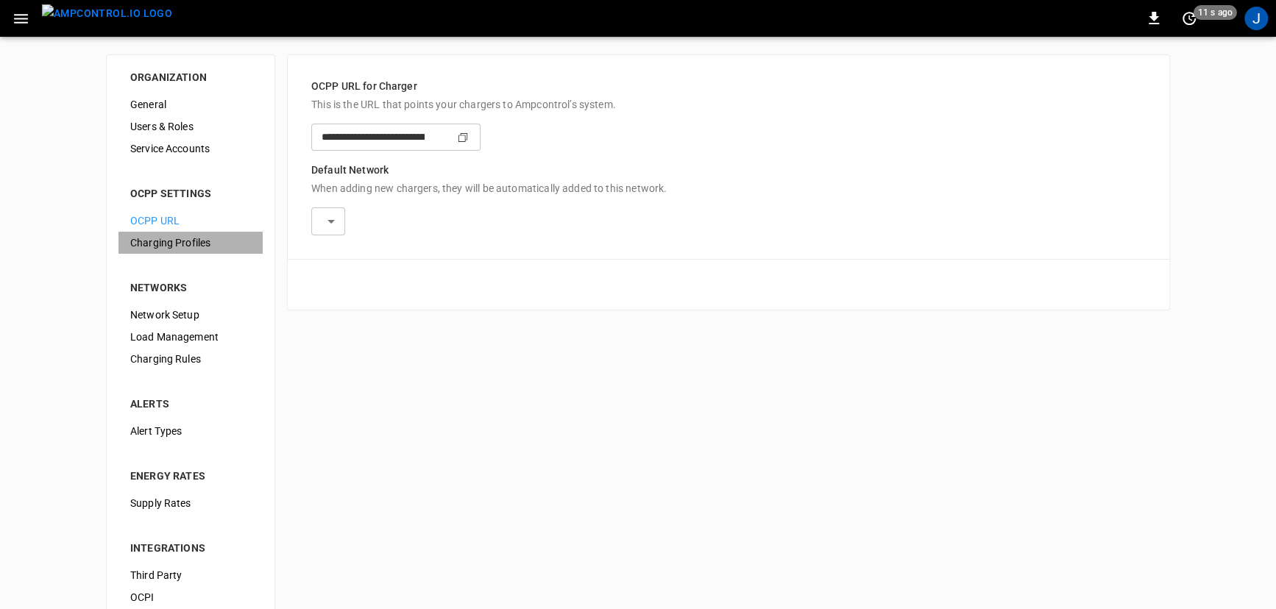
click at [178, 243] on span "Charging Profiles" at bounding box center [190, 242] width 121 height 15
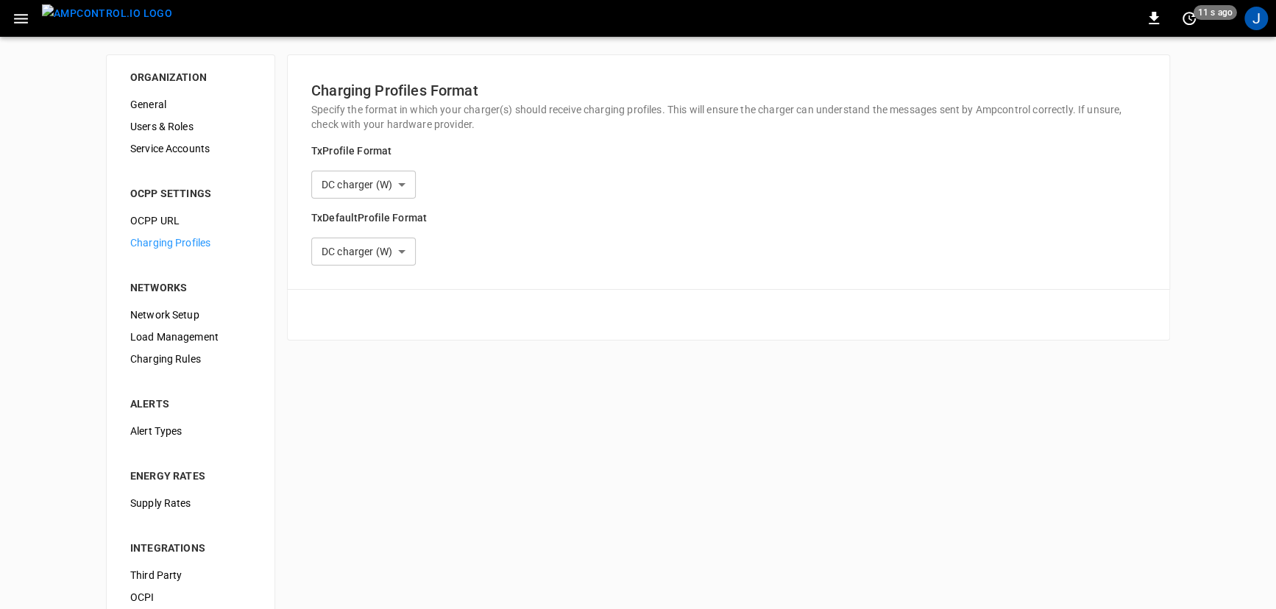
click at [434, 198] on body "**********" at bounding box center [638, 366] width 1276 height 733
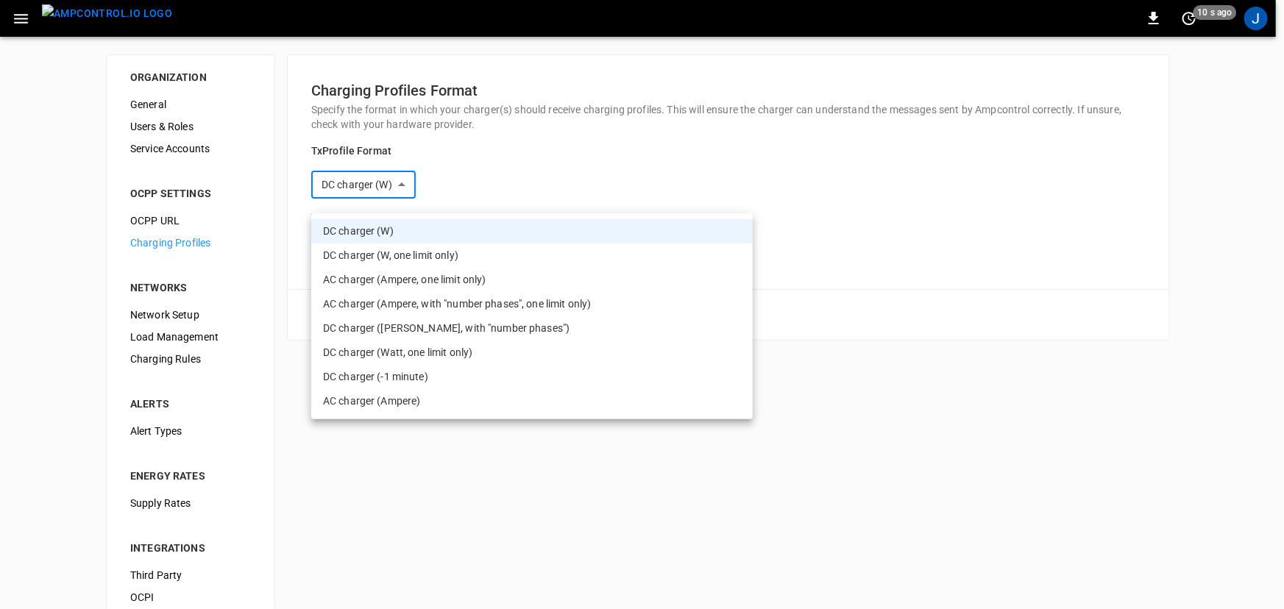
click at [913, 241] on div at bounding box center [642, 304] width 1284 height 609
click at [444, 199] on body "**********" at bounding box center [638, 366] width 1276 height 733
click at [434, 256] on li "DC charger (W, one limit only)" at bounding box center [532, 256] width 442 height 24
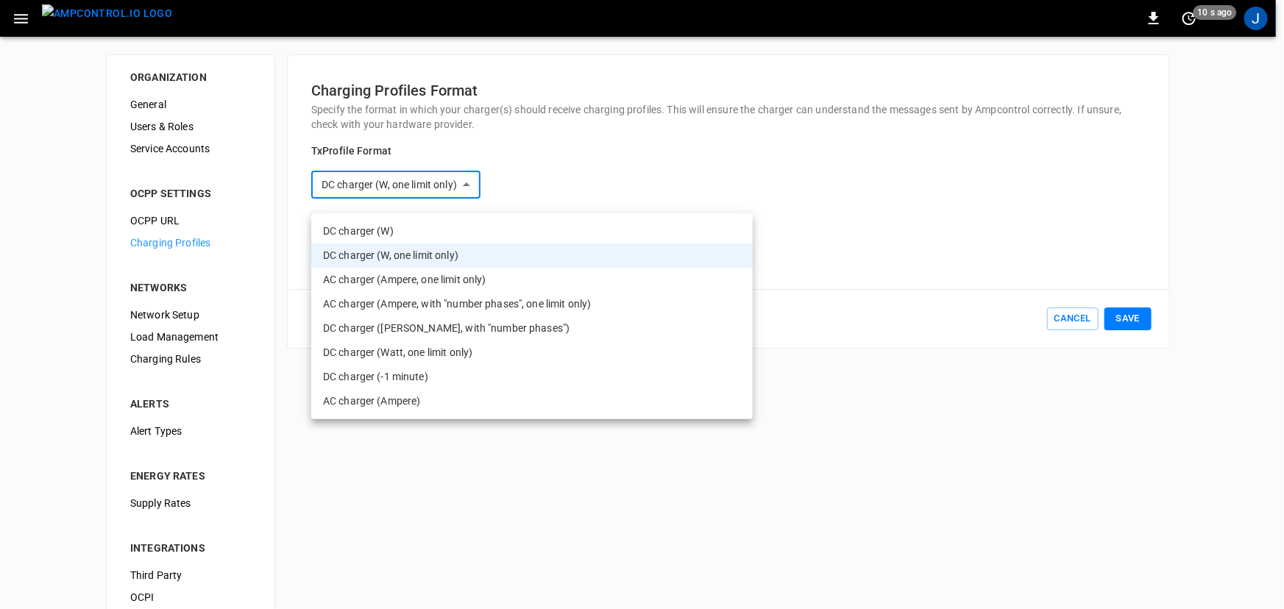
click at [425, 199] on body "**********" at bounding box center [642, 366] width 1284 height 733
click at [375, 234] on li "DC charger (W)" at bounding box center [532, 231] width 442 height 24
type input "**********"
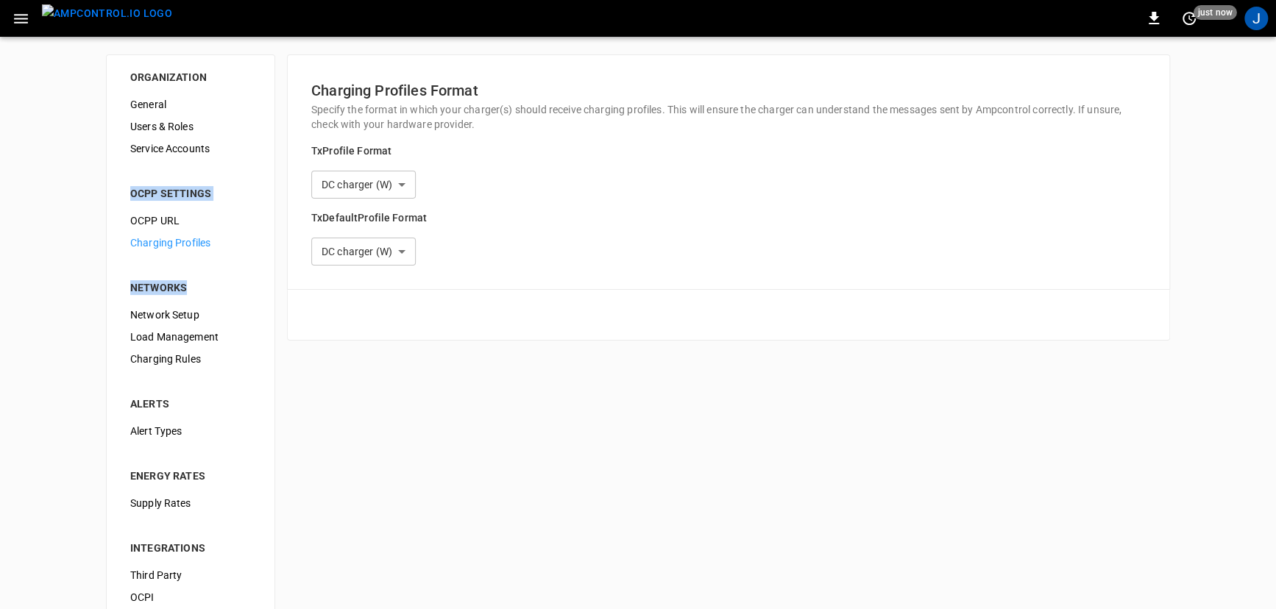
drag, startPoint x: 194, startPoint y: 241, endPoint x: 233, endPoint y: 275, distance: 52.7
click at [234, 275] on div "OCPP SETTINGS OCPP URL Charging Profiles NETWORKS Network Setup Load Management…" at bounding box center [190, 431] width 144 height 543
click at [142, 191] on div "OCPP SETTINGS" at bounding box center [190, 193] width 121 height 15
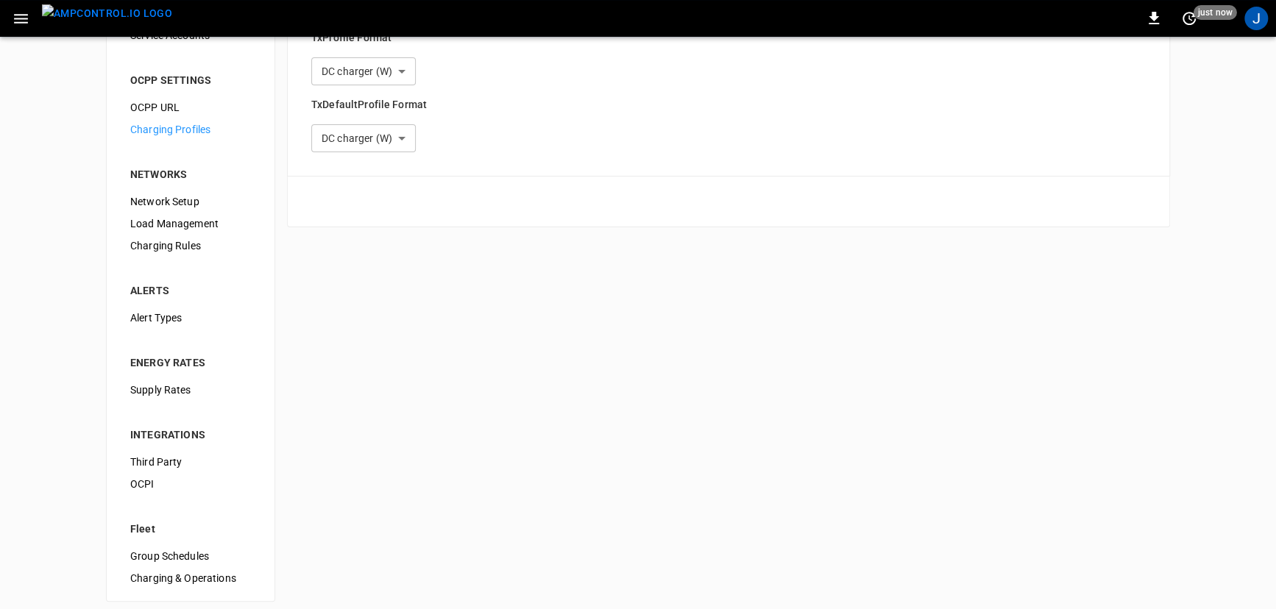
scroll to position [56, 0]
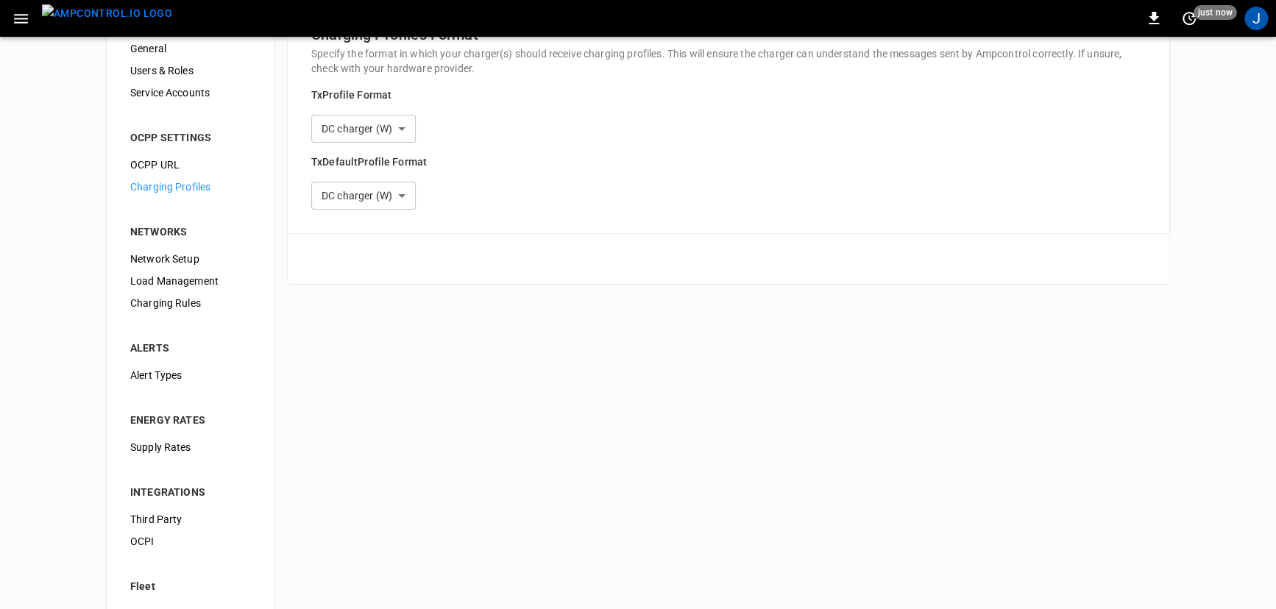
click at [180, 261] on span "Network Setup" at bounding box center [190, 259] width 121 height 15
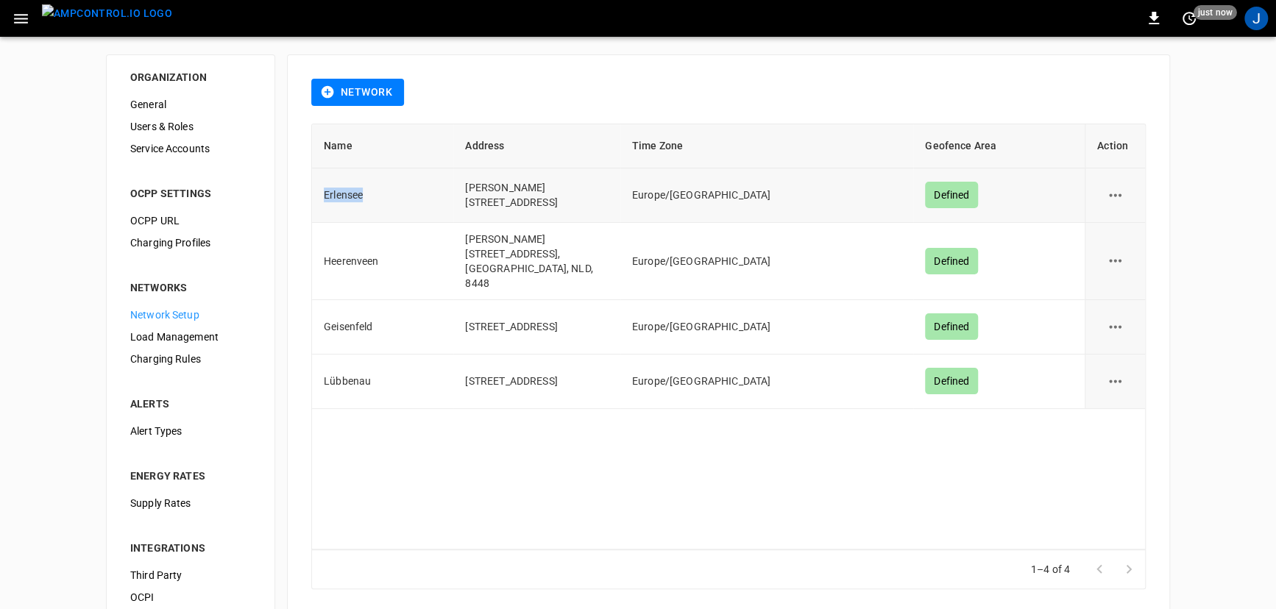
click at [392, 214] on td "Erlensee" at bounding box center [382, 196] width 141 height 54
click at [149, 344] on span "Load Management" at bounding box center [190, 337] width 121 height 15
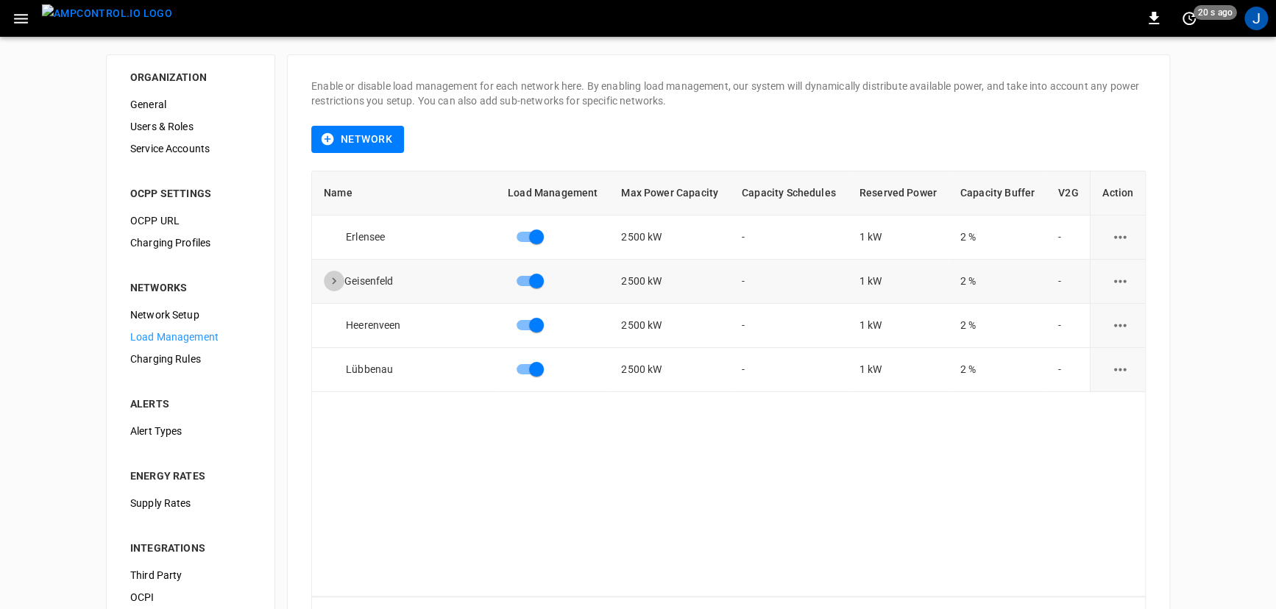
click at [333, 283] on icon "expand row" at bounding box center [333, 280] width 13 height 13
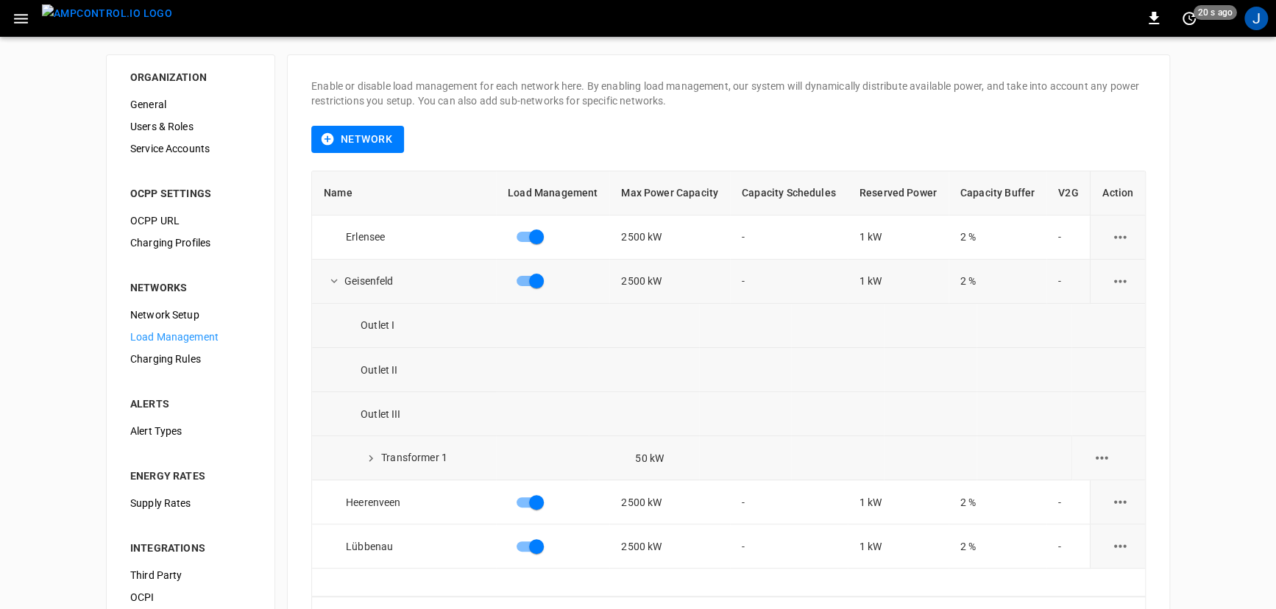
click at [369, 455] on icon "expand row" at bounding box center [371, 458] width 4 height 7
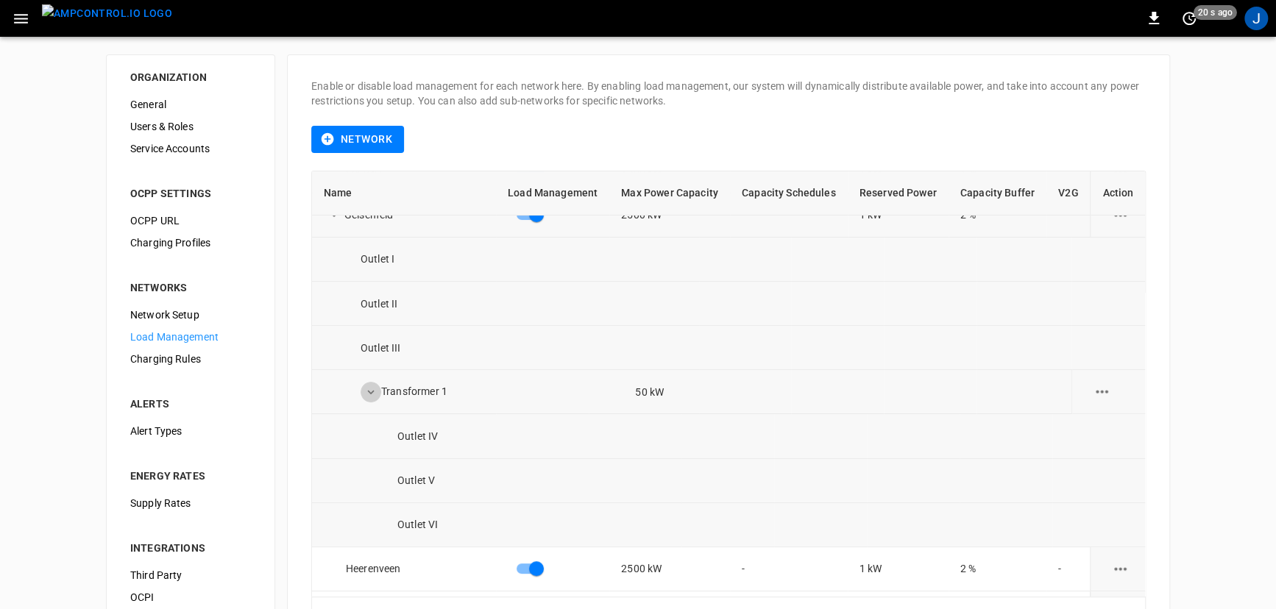
click at [368, 388] on icon "expand row" at bounding box center [370, 392] width 13 height 13
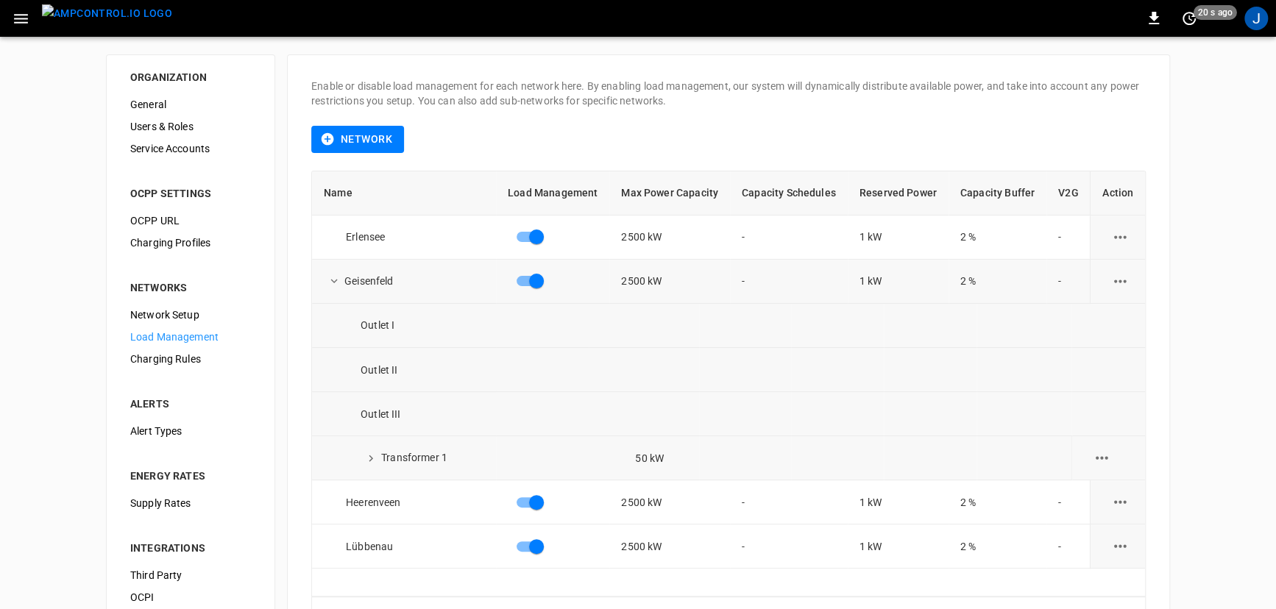
scroll to position [0, 0]
click at [332, 274] on icon "expand row" at bounding box center [333, 280] width 13 height 13
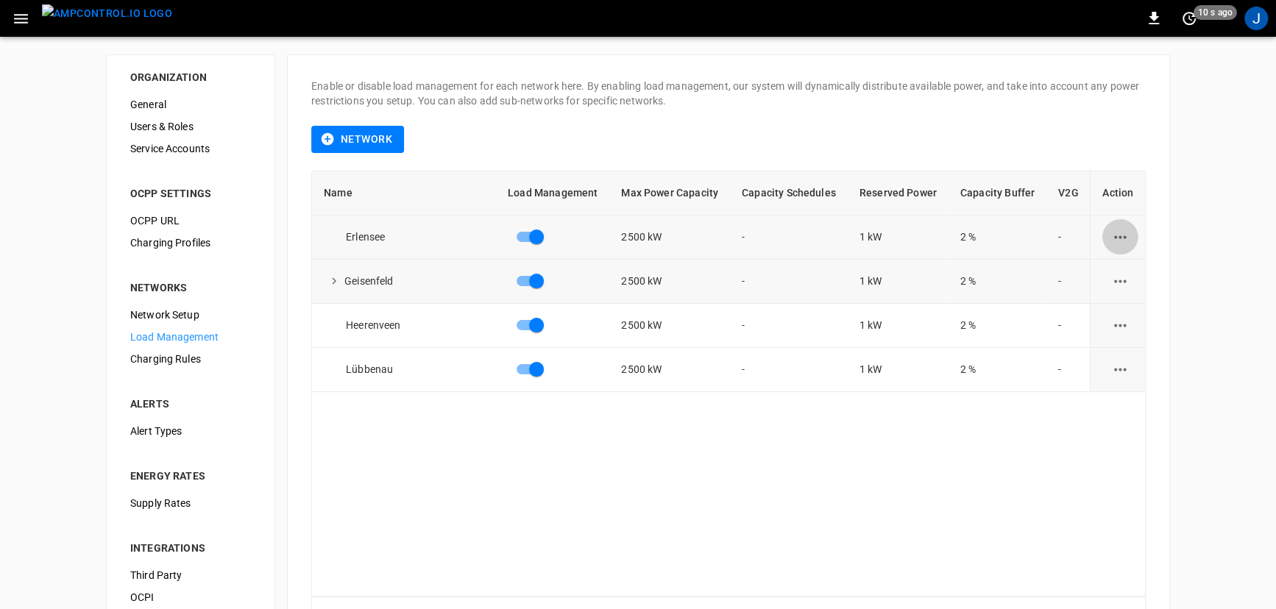
click at [1119, 232] on icon "load management options" at bounding box center [1120, 237] width 18 height 18
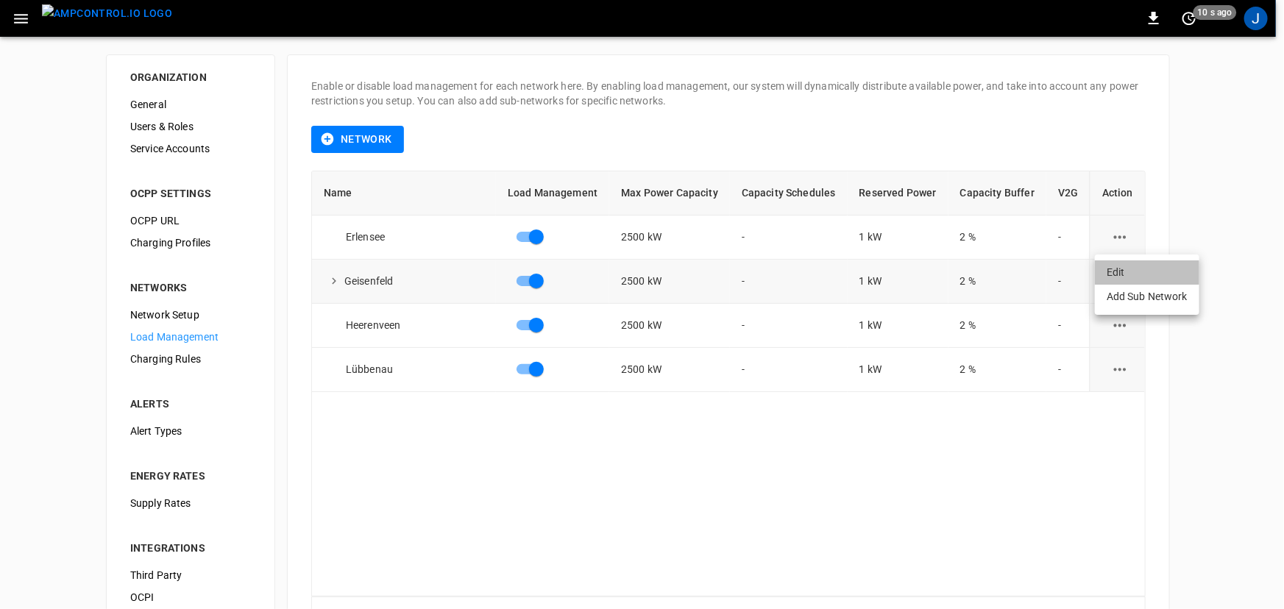
click at [1116, 269] on li "Edit" at bounding box center [1147, 273] width 104 height 24
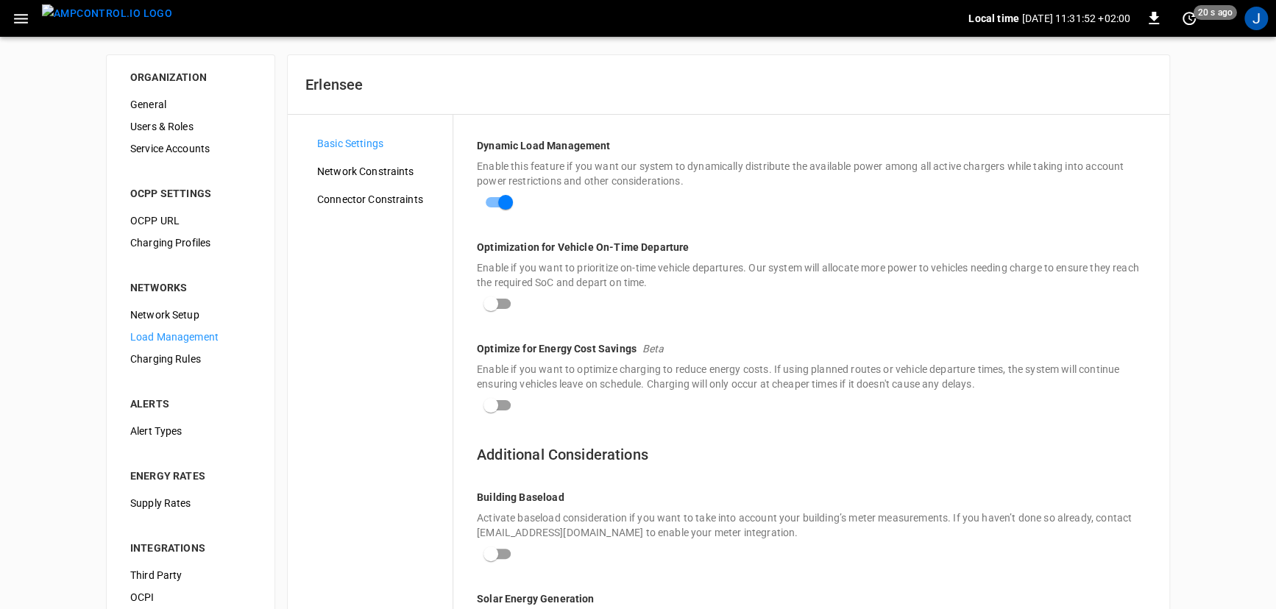
drag, startPoint x: 472, startPoint y: 144, endPoint x: 684, endPoint y: 186, distance: 216.8
click at [684, 186] on div "Dynamic Load Management Enable this feature if you want our system to dynamical…" at bounding box center [811, 503] width 716 height 777
click at [684, 185] on p "Enable this feature if you want our system to dynamically distribute the availa…" at bounding box center [811, 173] width 669 height 29
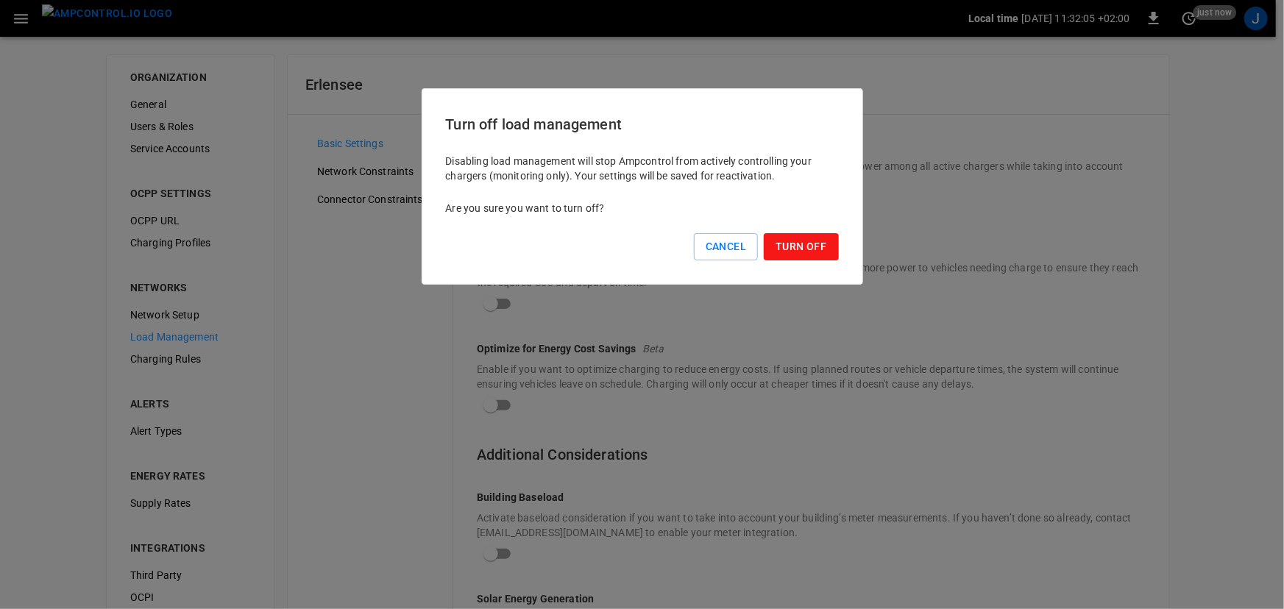
click at [786, 247] on button "Turn Off" at bounding box center [801, 246] width 74 height 27
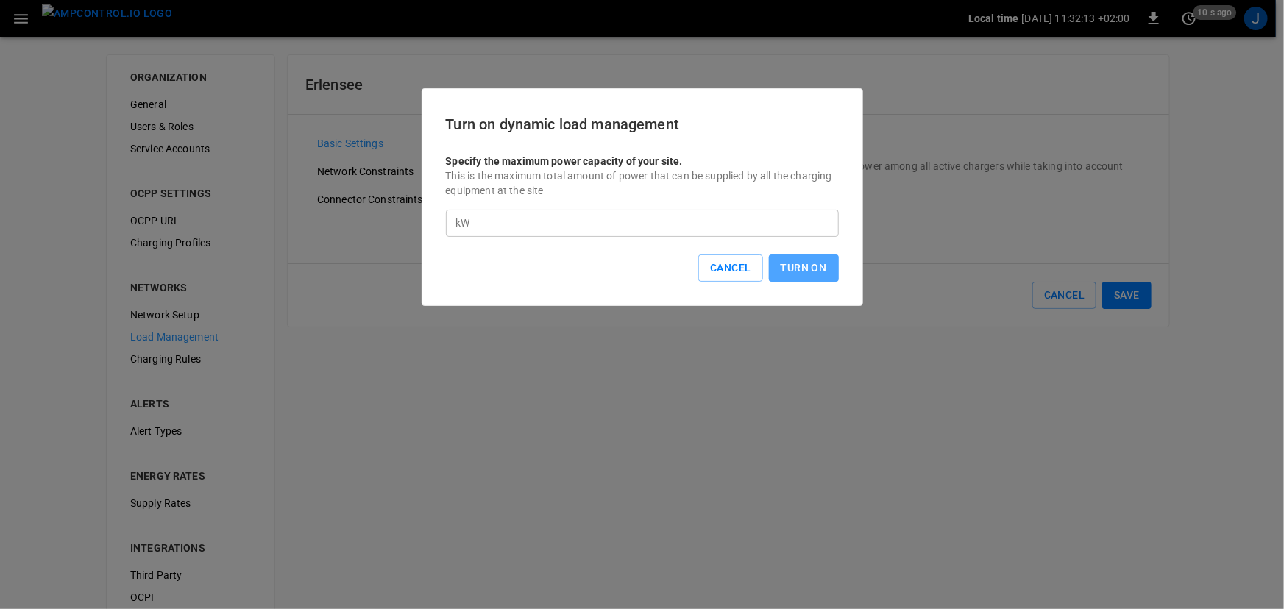
click at [814, 274] on button "Turn On" at bounding box center [804, 268] width 70 height 27
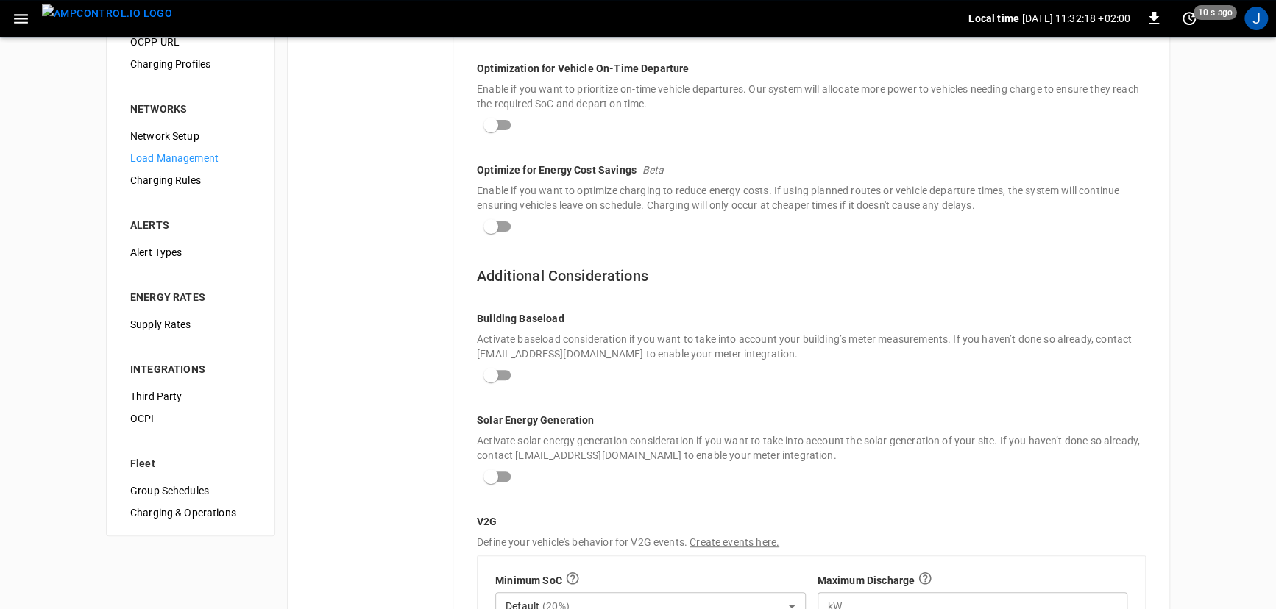
scroll to position [66, 0]
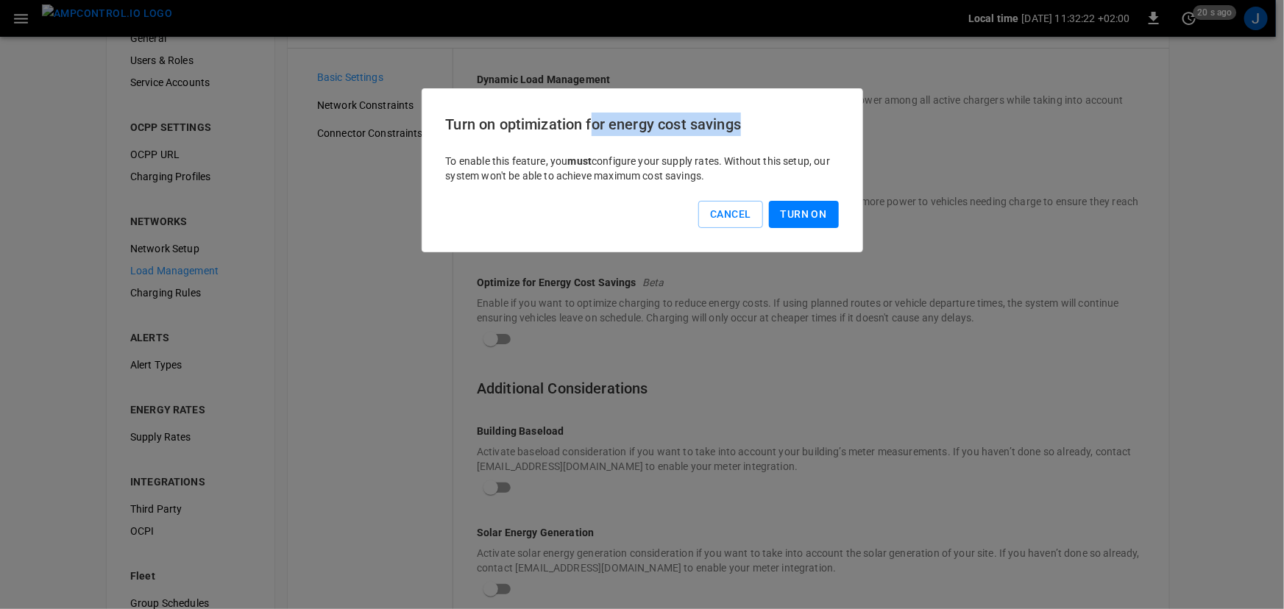
drag, startPoint x: 595, startPoint y: 127, endPoint x: 743, endPoint y: 125, distance: 147.9
click at [743, 124] on h6 "Turn on optimization for energy cost savings" at bounding box center [642, 125] width 393 height 24
click at [743, 212] on button "Cancel" at bounding box center [730, 214] width 64 height 27
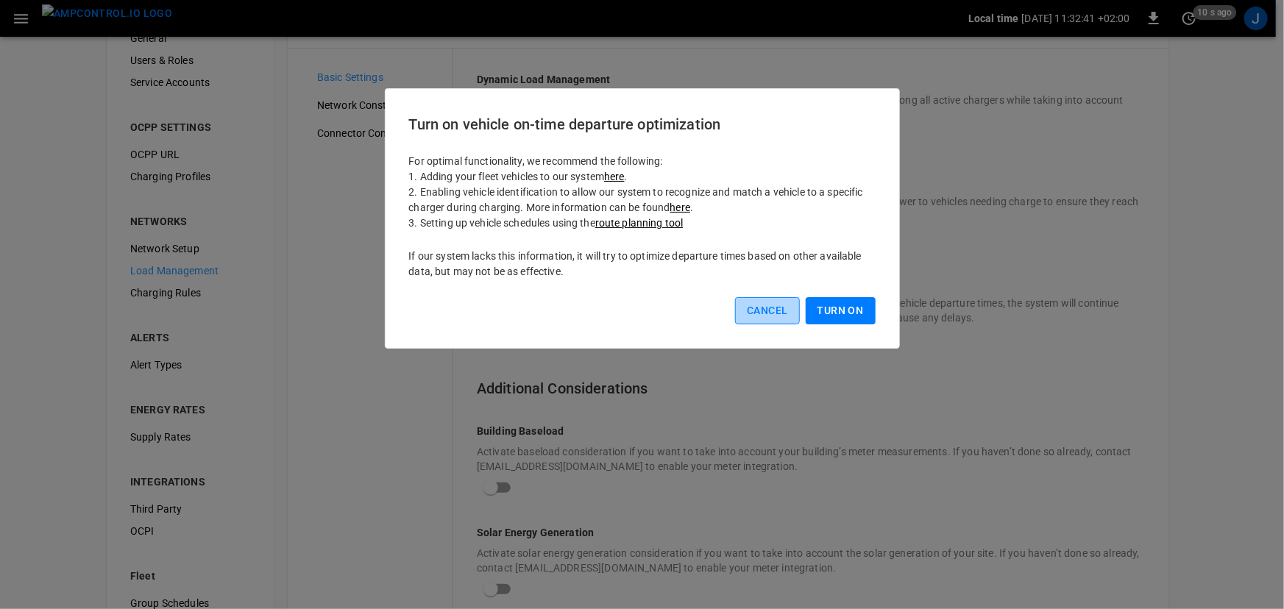
click at [774, 316] on button "Cancel" at bounding box center [767, 310] width 64 height 27
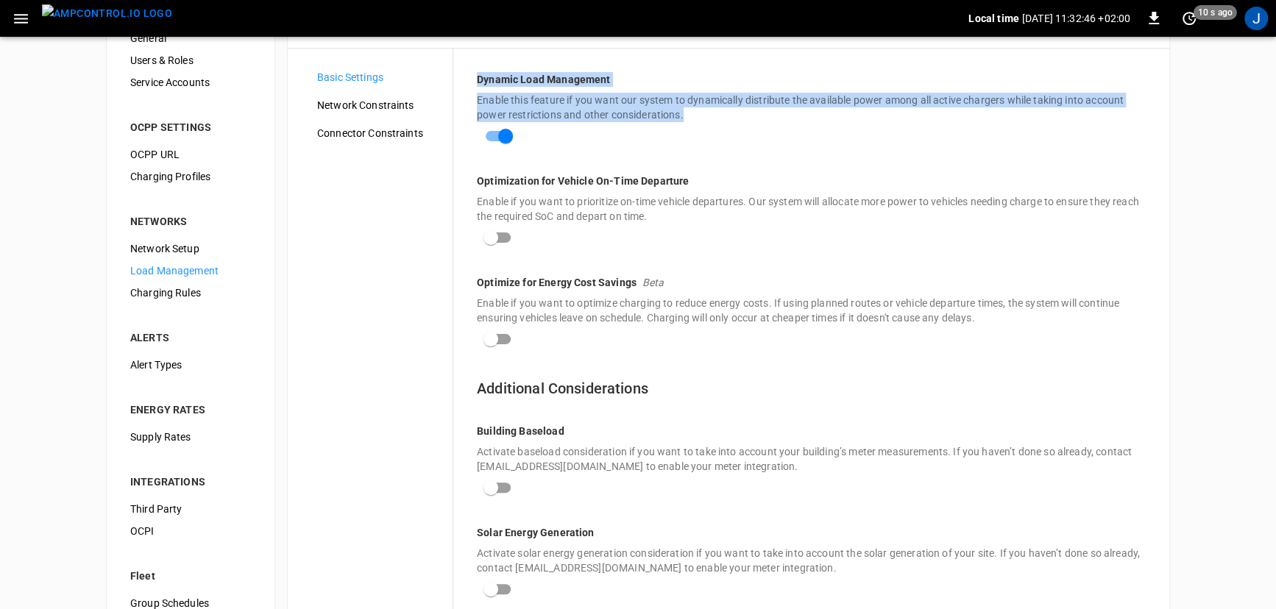
drag, startPoint x: 470, startPoint y: 71, endPoint x: 546, endPoint y: 144, distance: 105.1
click at [546, 144] on div "Dynamic Load Management Enable this feature if you want our system to dynamical…" at bounding box center [811, 437] width 716 height 777
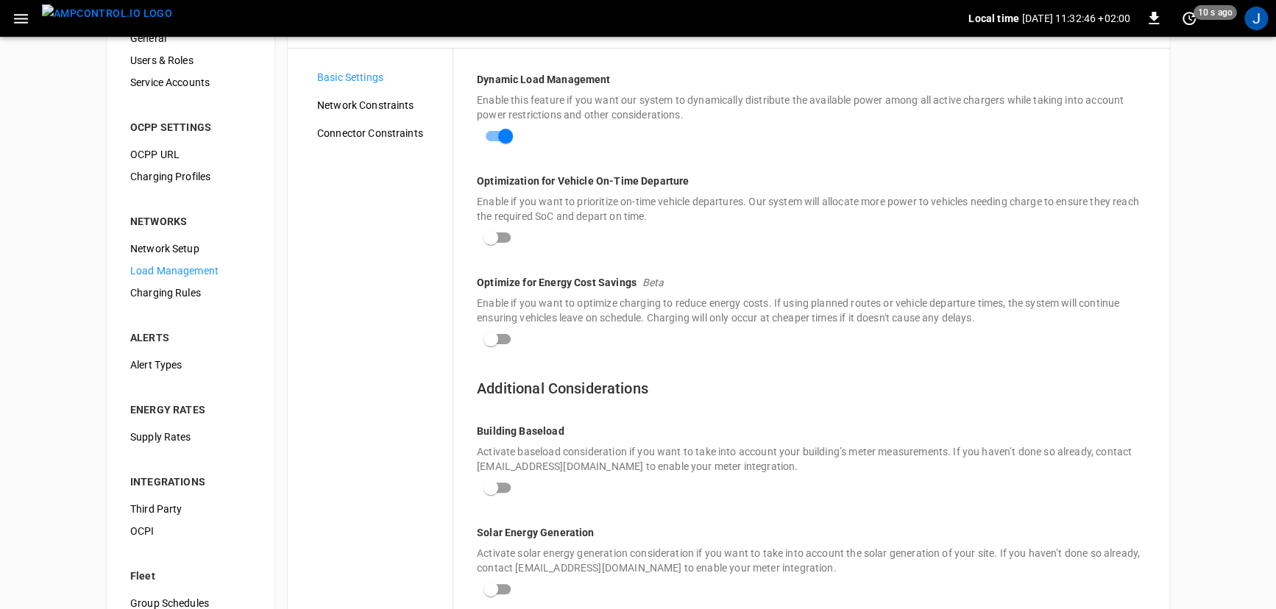
click at [670, 122] on div "Dynamic Load Management Enable this feature if you want our system to dynamical…" at bounding box center [811, 111] width 669 height 78
drag, startPoint x: 689, startPoint y: 110, endPoint x: 469, endPoint y: 75, distance: 222.9
click at [469, 75] on div "Dynamic Load Management Enable this feature if you want our system to dynamical…" at bounding box center [811, 437] width 716 height 777
click at [532, 77] on p "Dynamic Load Management" at bounding box center [811, 79] width 669 height 15
drag, startPoint x: 471, startPoint y: 69, endPoint x: 736, endPoint y: 118, distance: 269.3
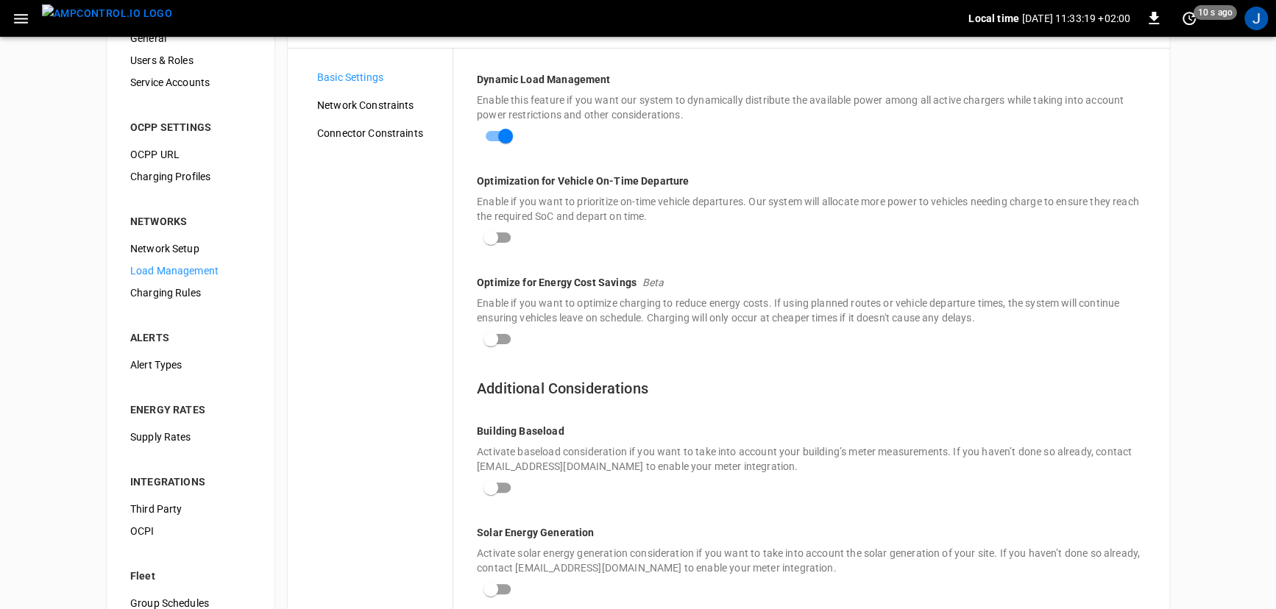
click at [736, 118] on div "Dynamic Load Management Enable this feature if you want our system to dynamical…" at bounding box center [811, 437] width 716 height 777
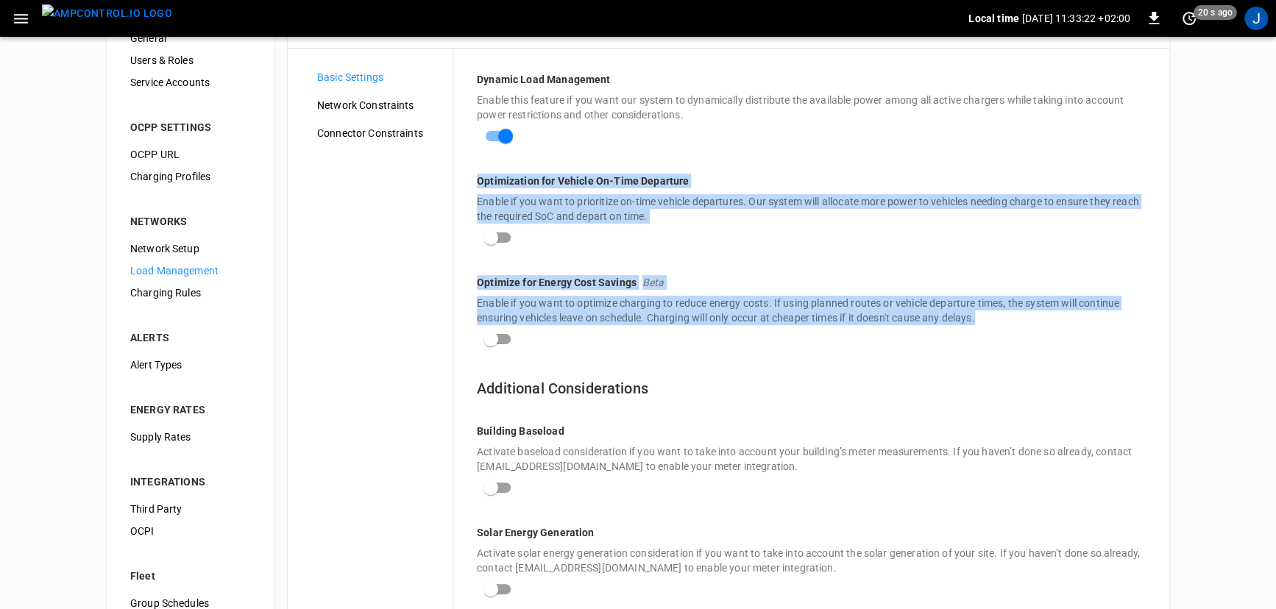
drag, startPoint x: 459, startPoint y: 185, endPoint x: 661, endPoint y: 336, distance: 251.8
click at [661, 336] on div "Dynamic Load Management Enable this feature if you want our system to dynamical…" at bounding box center [811, 437] width 716 height 777
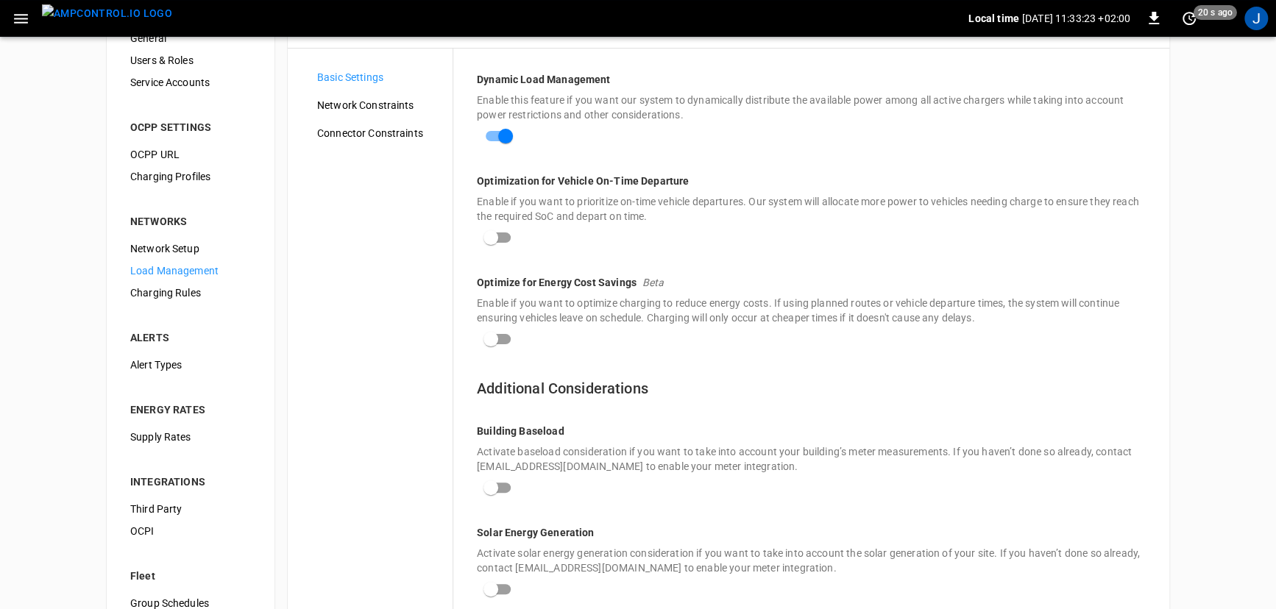
click at [616, 79] on p "Dynamic Load Management" at bounding box center [811, 79] width 669 height 15
drag, startPoint x: 483, startPoint y: 286, endPoint x: 707, endPoint y: 291, distance: 224.5
click at [707, 291] on div "Optimize for Energy Cost Savings Beta" at bounding box center [811, 285] width 669 height 21
drag, startPoint x: 666, startPoint y: 331, endPoint x: 559, endPoint y: 292, distance: 113.6
click at [559, 292] on div "Optimize for Energy Cost Savings Beta" at bounding box center [811, 285] width 669 height 21
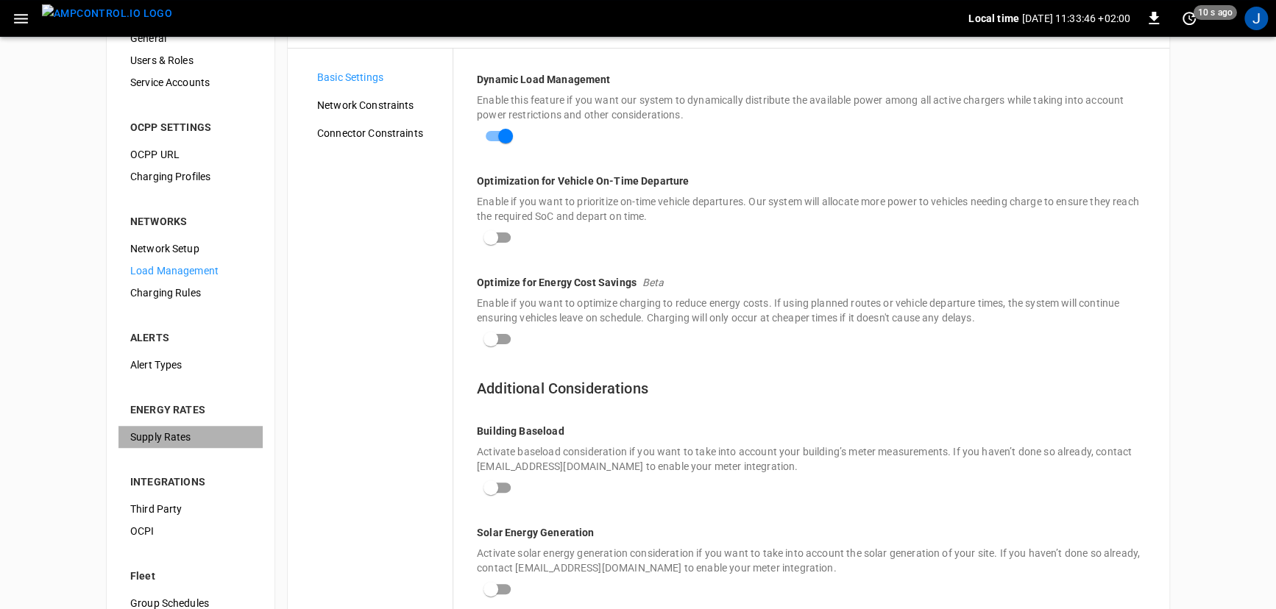
click at [146, 436] on span "Supply Rates" at bounding box center [190, 437] width 121 height 15
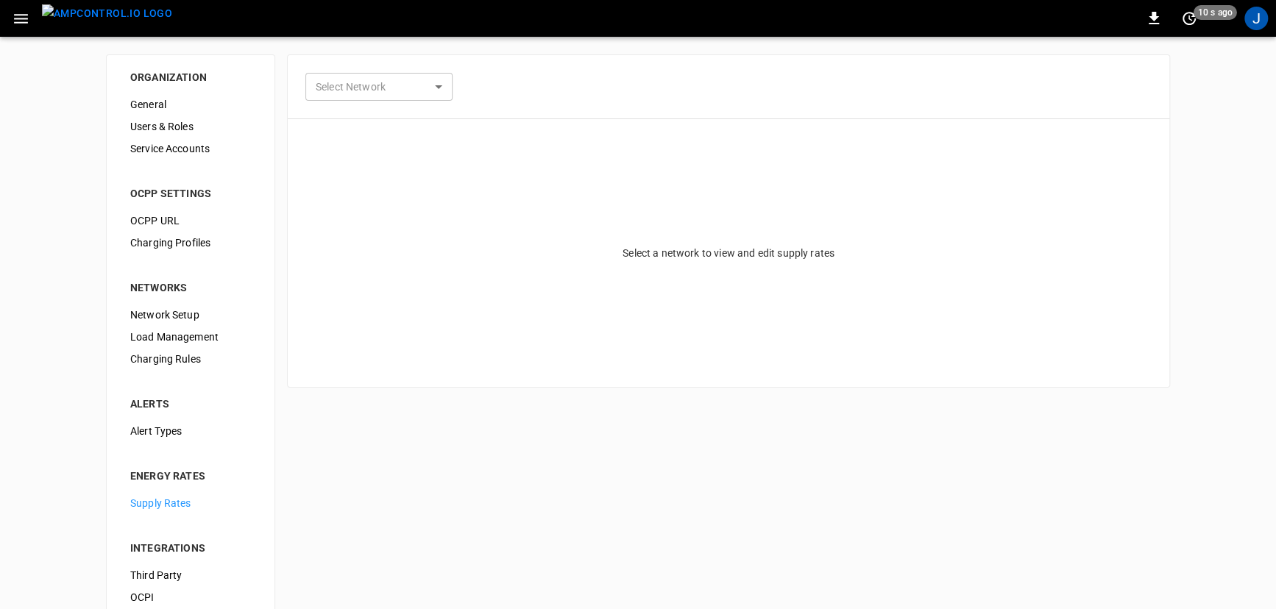
click at [456, 81] on div "Select Network ​ Select Network" at bounding box center [729, 86] width 882 height 63
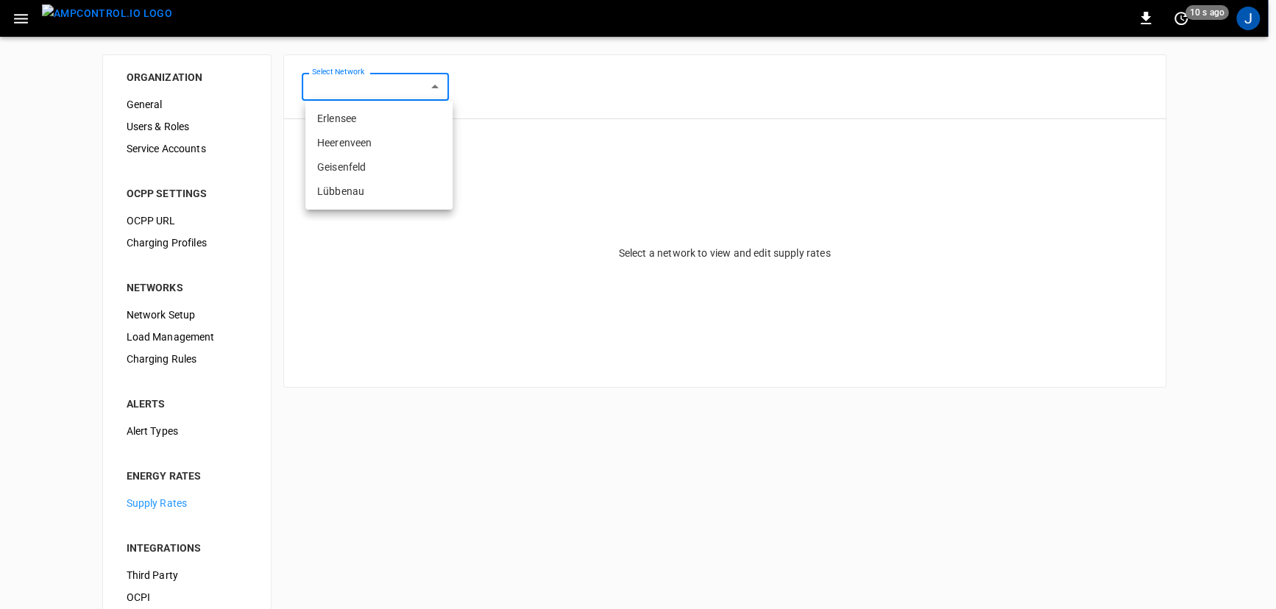
click at [430, 82] on body "0 10 s ago J ORGANIZATION General Users & Roles Service Accounts OCPP SETTINGS …" at bounding box center [638, 366] width 1276 height 733
click at [365, 116] on li "Erlensee" at bounding box center [378, 119] width 147 height 24
type input "**********"
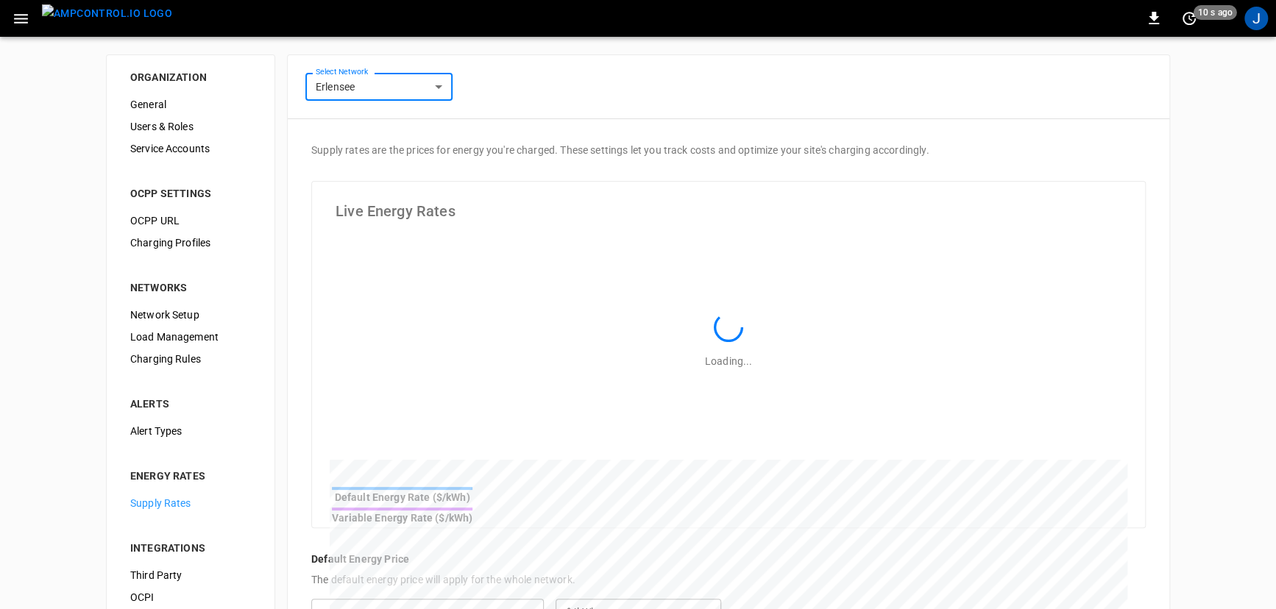
type input "**********"
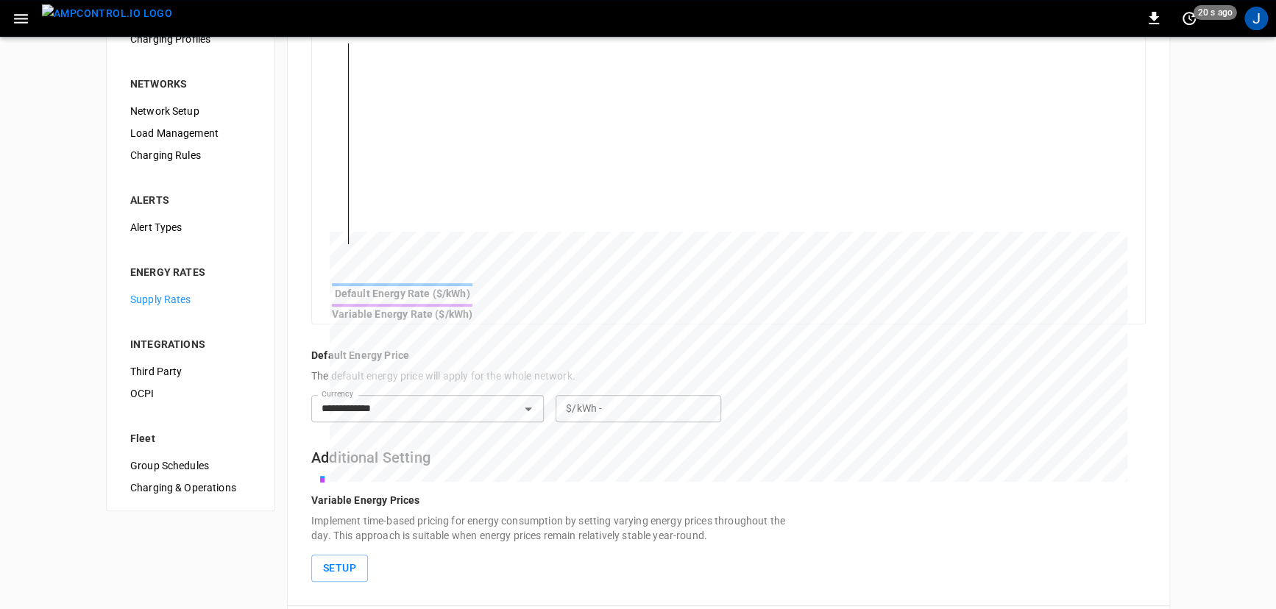
scroll to position [190, 0]
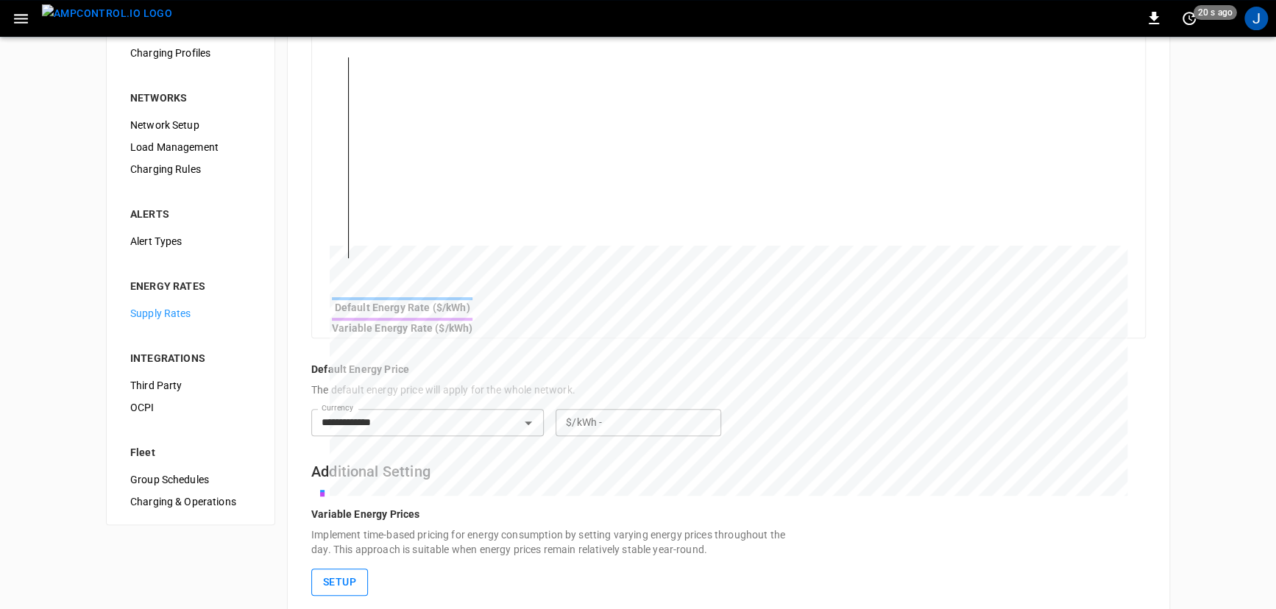
click at [349, 569] on button "Setup" at bounding box center [339, 582] width 57 height 27
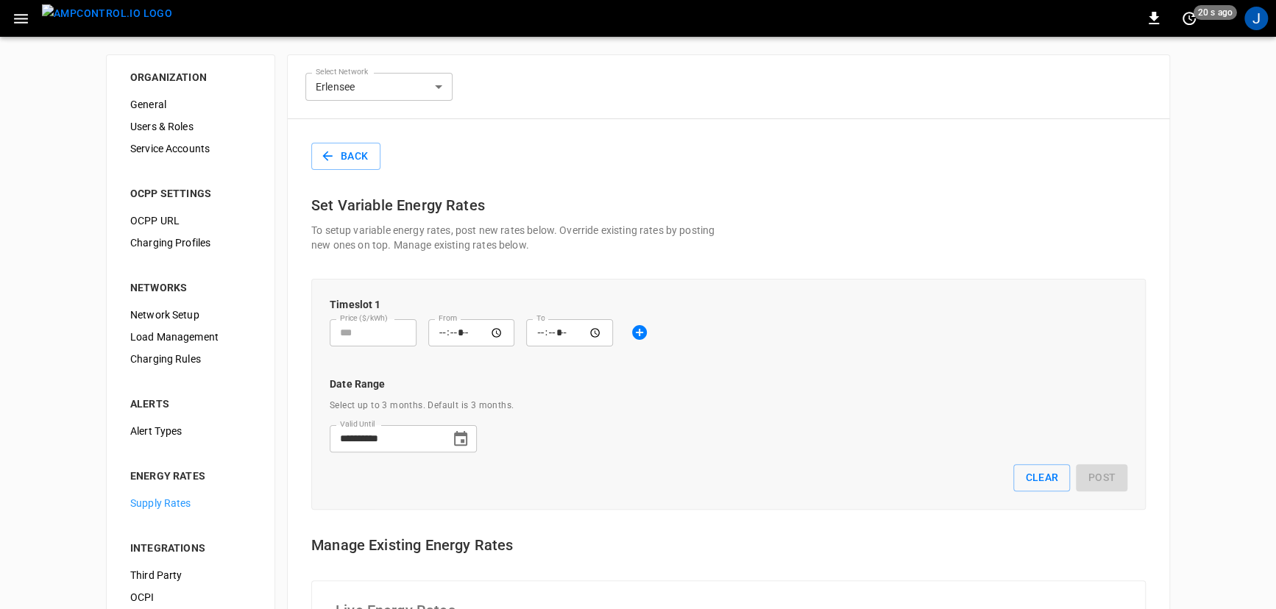
click at [350, 333] on input "Price ($/kWh)" at bounding box center [373, 332] width 87 height 27
type input "*"
click at [431, 332] on input "From" at bounding box center [471, 332] width 87 height 27
drag, startPoint x: 431, startPoint y: 332, endPoint x: 519, endPoint y: 362, distance: 93.3
click at [512, 370] on div "**********" at bounding box center [723, 409] width 810 height 88
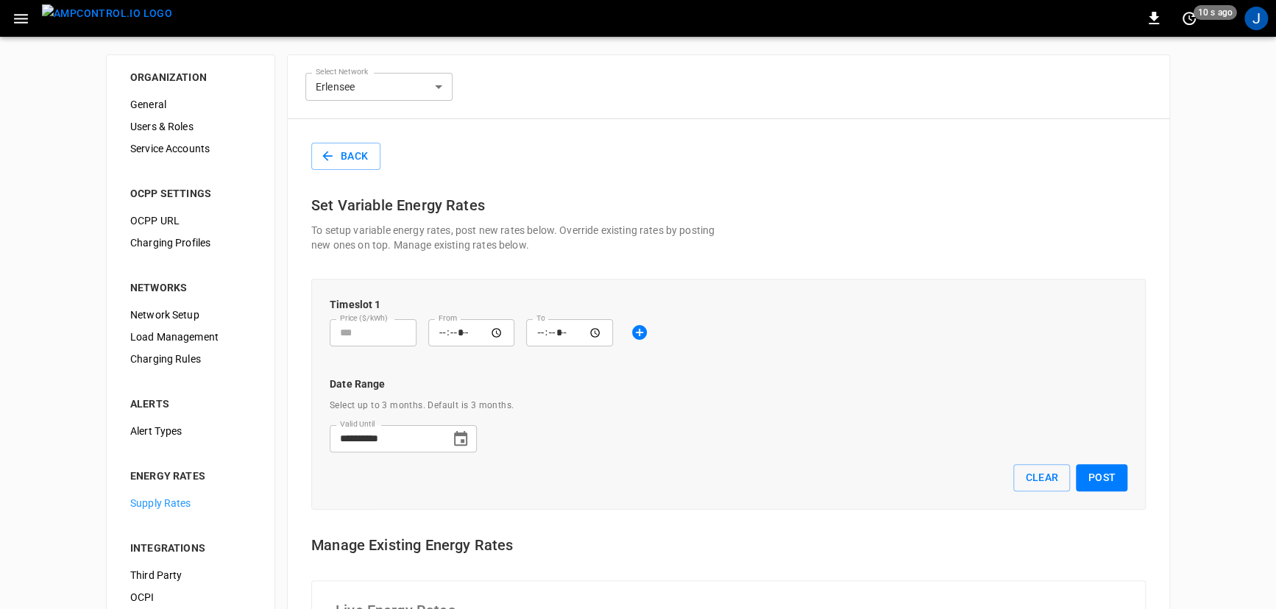
click at [362, 333] on input "*" at bounding box center [373, 332] width 87 height 27
drag, startPoint x: 346, startPoint y: 342, endPoint x: 331, endPoint y: 335, distance: 16.5
click at [327, 335] on div "Price ($/kWh) * Price ($/kWh)" at bounding box center [367, 327] width 99 height 39
click at [457, 337] on input "From" at bounding box center [471, 332] width 87 height 27
click at [500, 330] on input "From" at bounding box center [471, 332] width 87 height 27
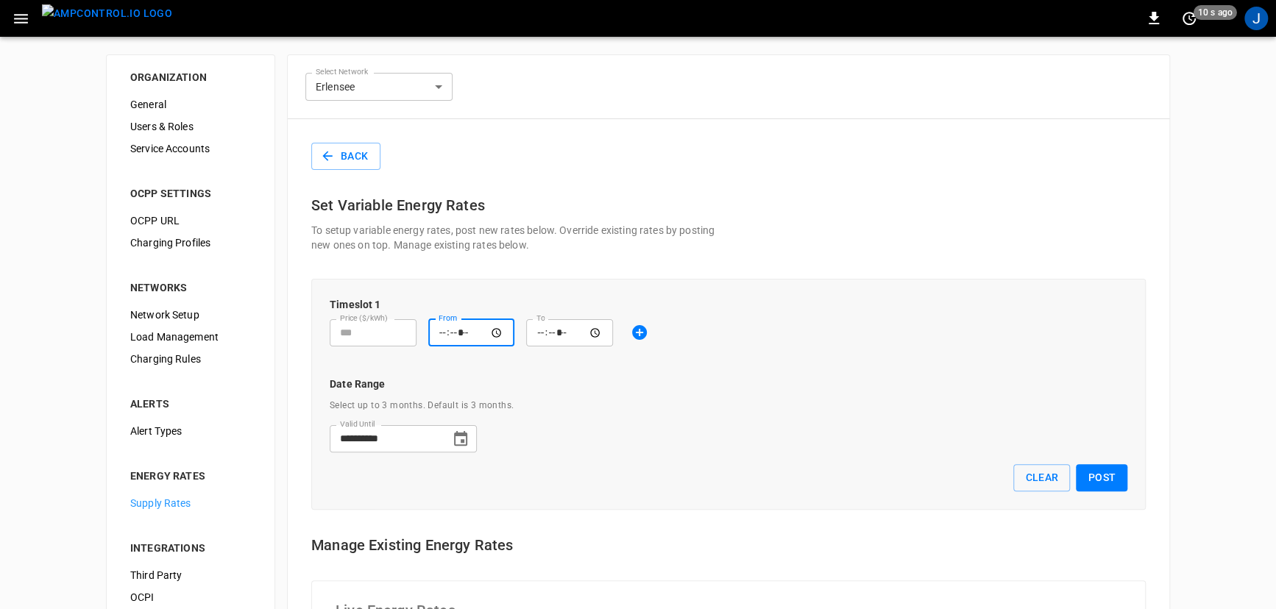
type input "*****"
click at [557, 331] on input "To" at bounding box center [569, 332] width 87 height 27
click at [539, 334] on input "To" at bounding box center [569, 332] width 87 height 27
click at [592, 330] on input "To" at bounding box center [569, 332] width 87 height 27
type input "*****"
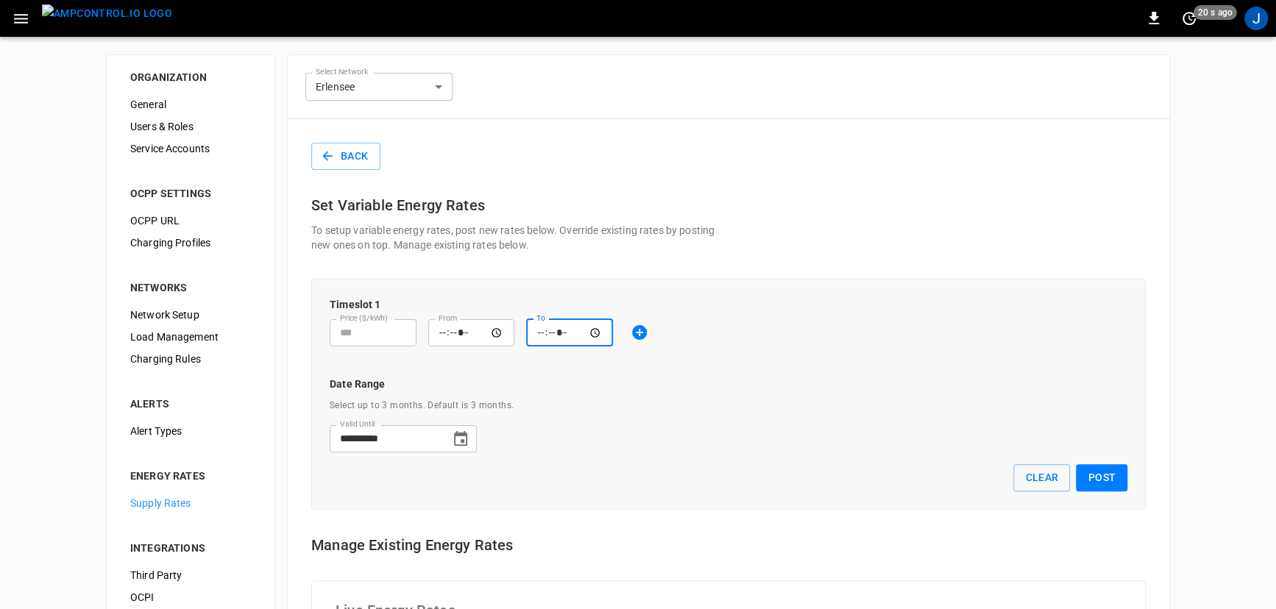
drag, startPoint x: 664, startPoint y: 374, endPoint x: 581, endPoint y: 373, distance: 82.4
click at [659, 373] on div "**********" at bounding box center [723, 409] width 810 height 88
drag, startPoint x: 353, startPoint y: 325, endPoint x: 332, endPoint y: 335, distance: 23.0
click at [332, 335] on input "*" at bounding box center [373, 332] width 87 height 27
type input "*"
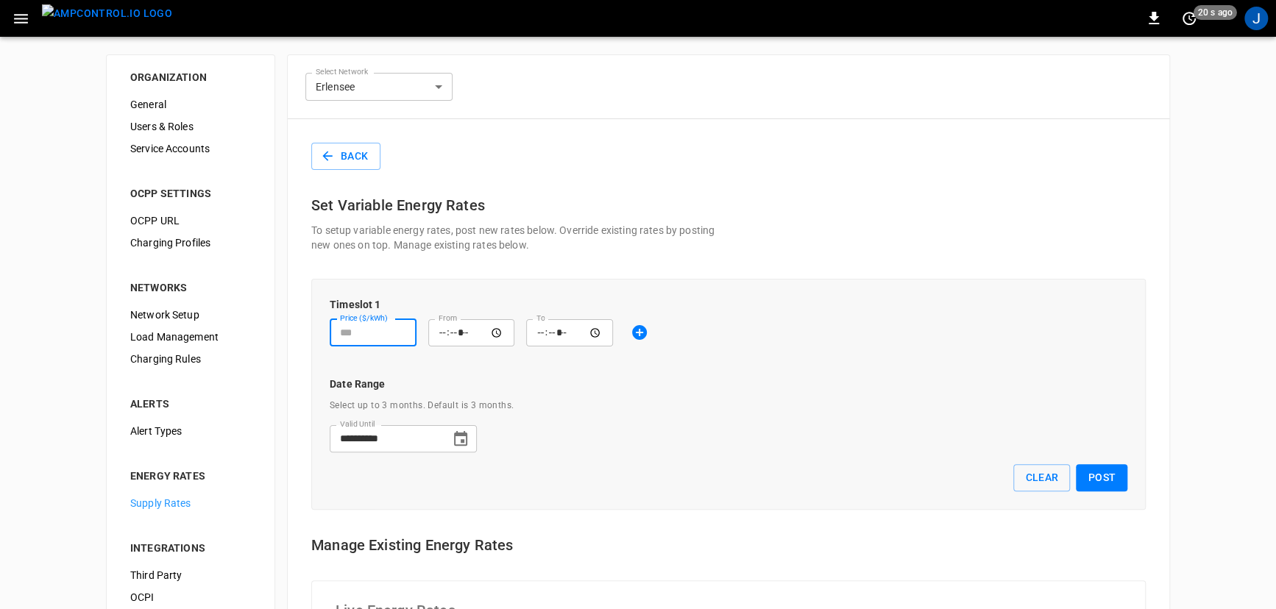
click at [634, 326] on icon "button" at bounding box center [639, 332] width 15 height 15
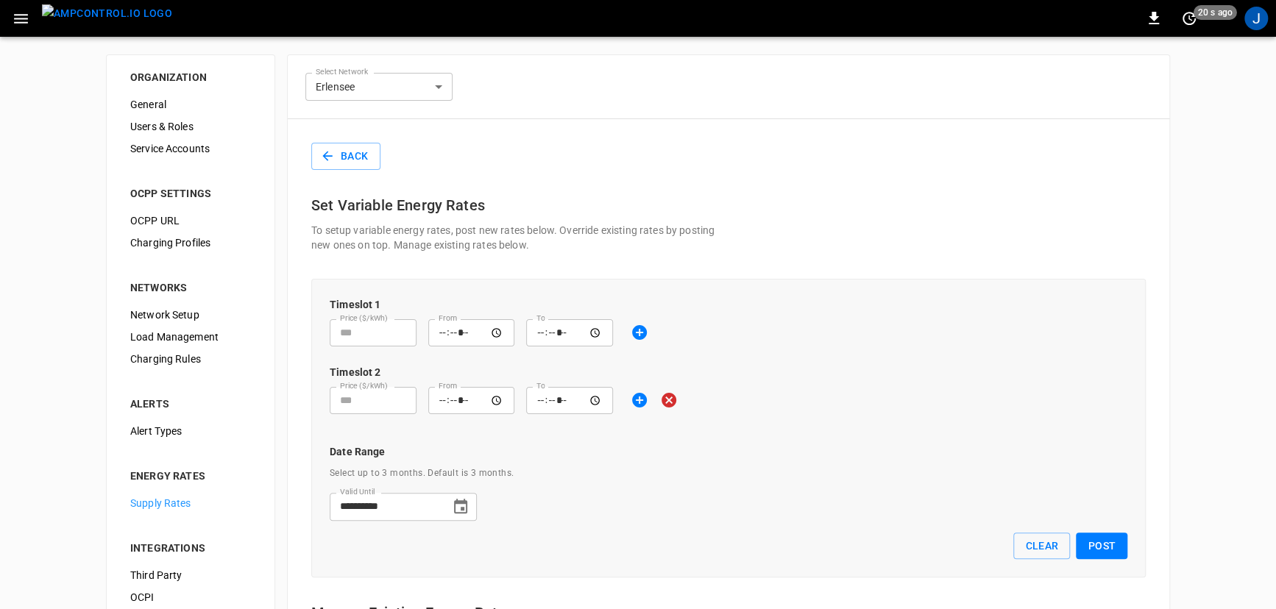
click at [695, 446] on p "Date Range" at bounding box center [729, 451] width 798 height 15
click at [177, 330] on span "Load Management" at bounding box center [190, 337] width 121 height 15
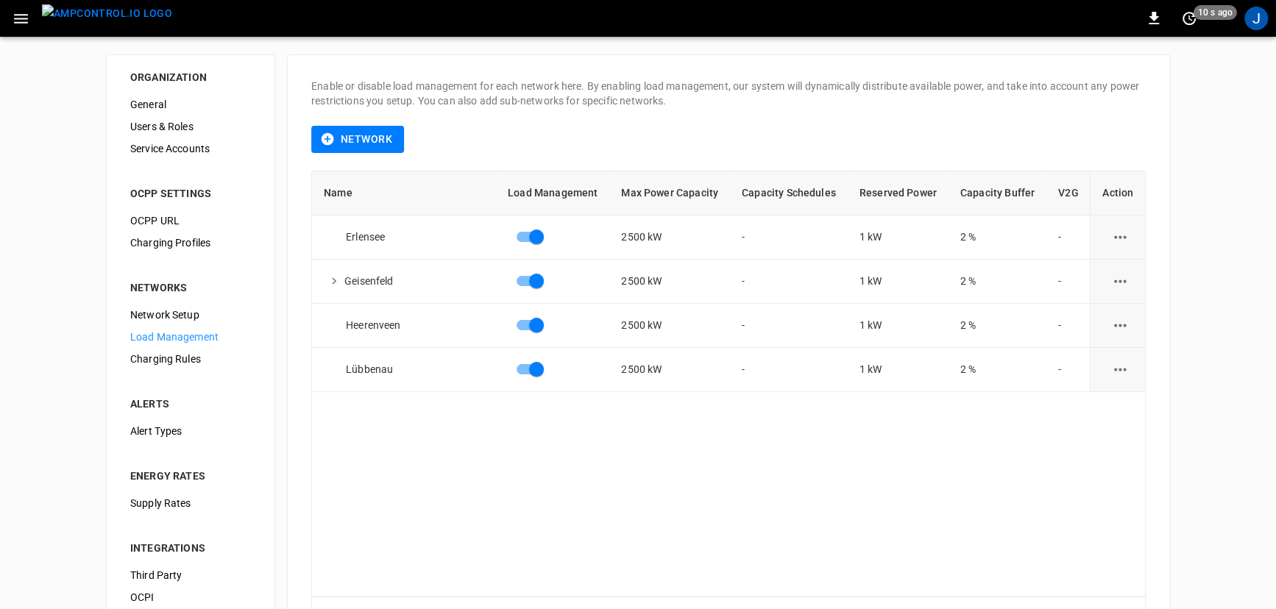
click at [1111, 238] on icon "load management options" at bounding box center [1120, 237] width 18 height 18
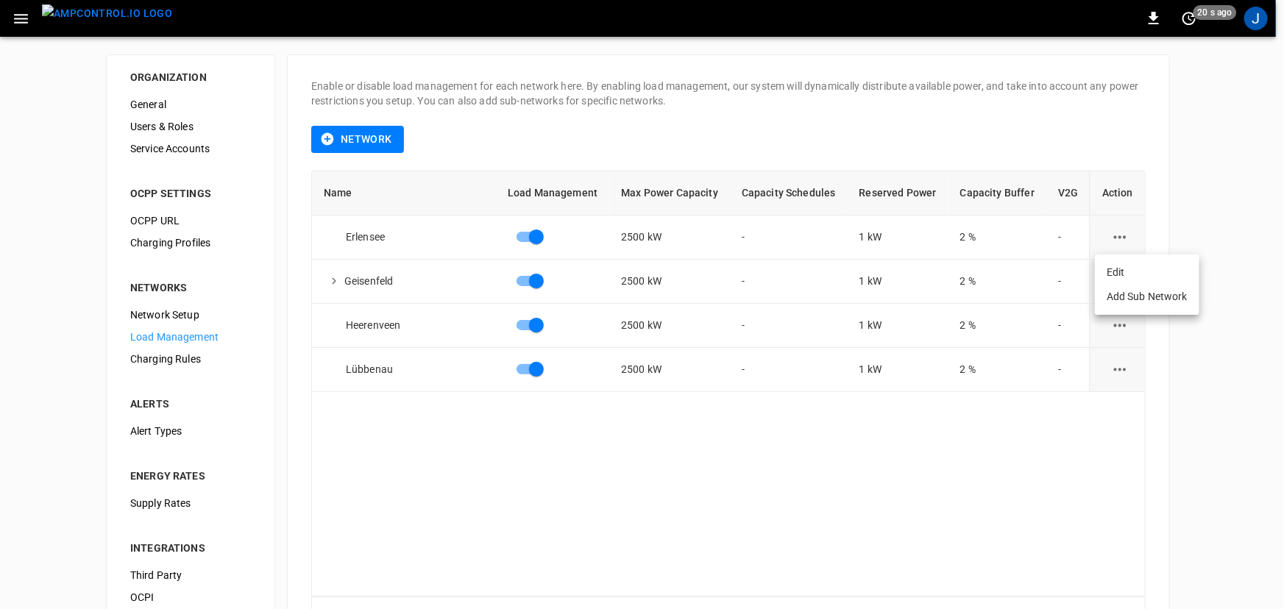
click at [1121, 266] on li "Edit" at bounding box center [1147, 273] width 104 height 24
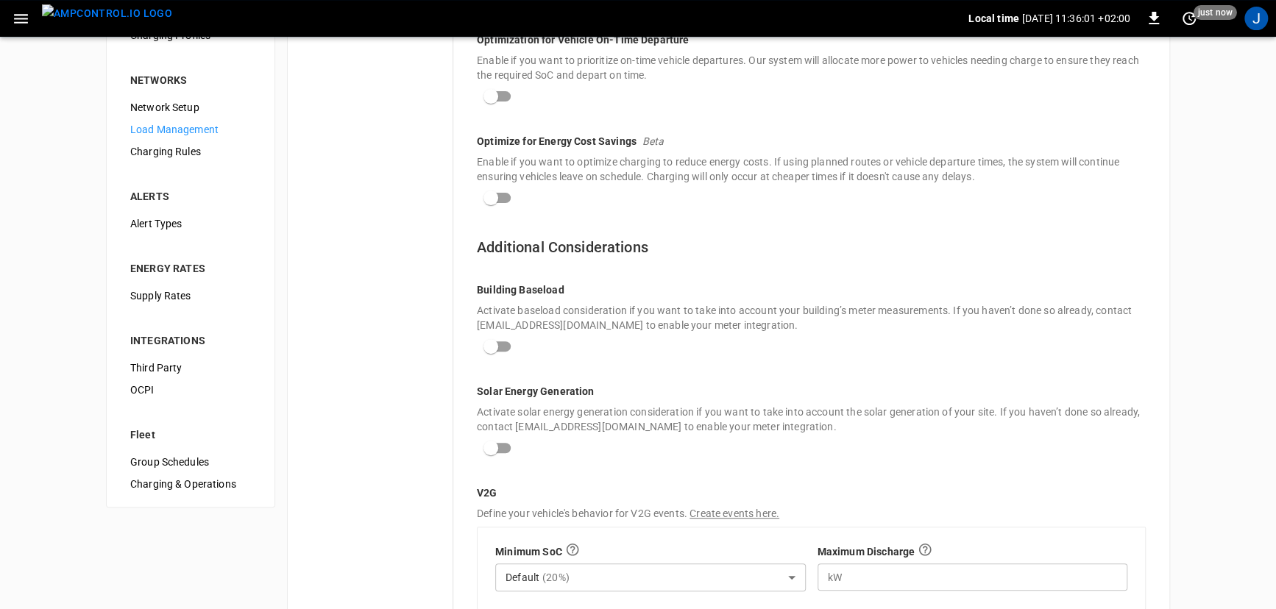
scroll to position [267, 0]
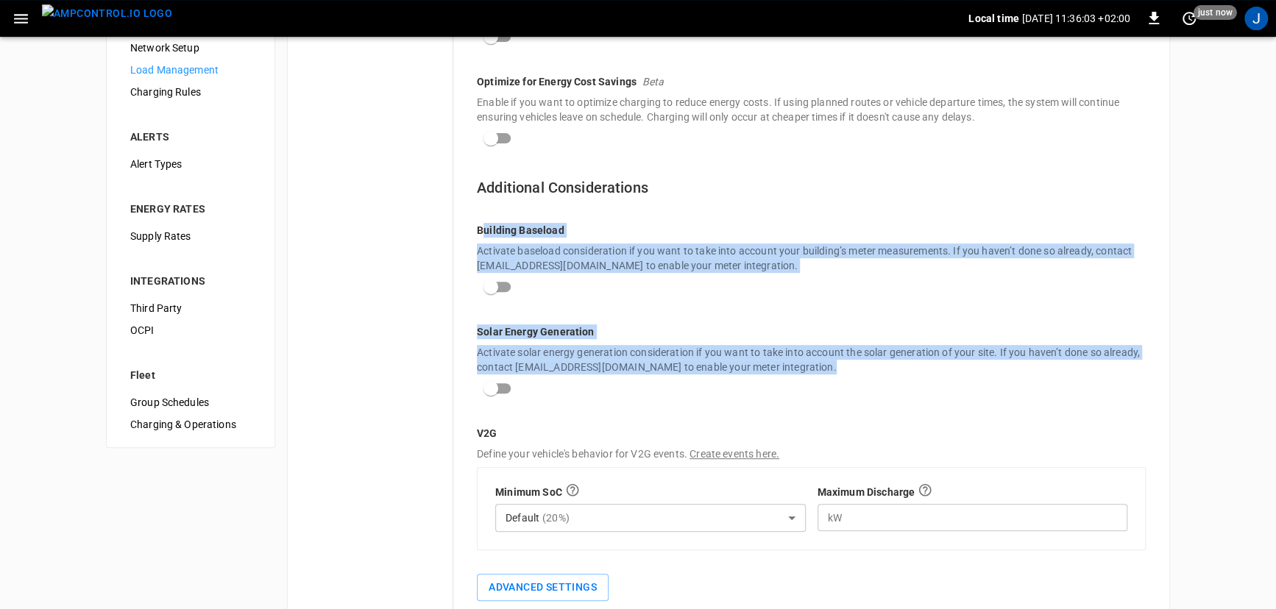
drag, startPoint x: 483, startPoint y: 230, endPoint x: 568, endPoint y: 376, distance: 168.5
click at [568, 376] on div "Additional Considerations Building Baseload Activate baseload consideration if …" at bounding box center [811, 388] width 669 height 425
click at [559, 333] on p "Solar Energy Generation" at bounding box center [811, 332] width 669 height 15
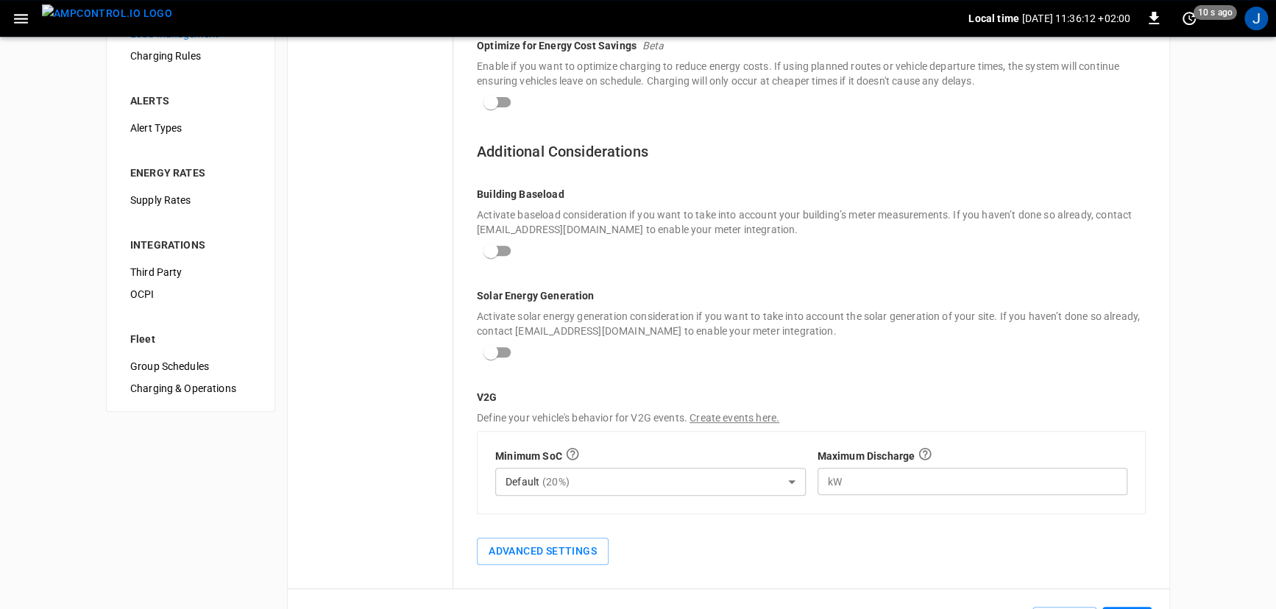
scroll to position [363, 0]
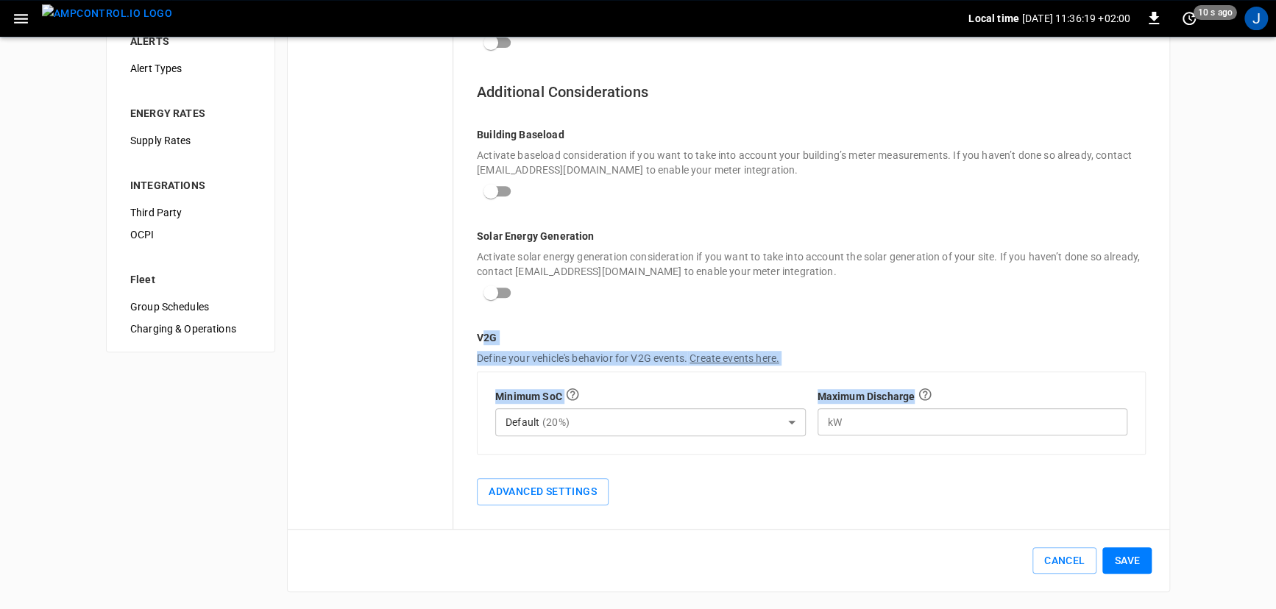
drag, startPoint x: 483, startPoint y: 325, endPoint x: 982, endPoint y: 421, distance: 507.3
click at [982, 421] on div "V2G Define your vehicle's behavior for V2G events. Create events here. Minimum …" at bounding box center [811, 381] width 669 height 148
click at [500, 333] on p "V2G" at bounding box center [811, 337] width 669 height 15
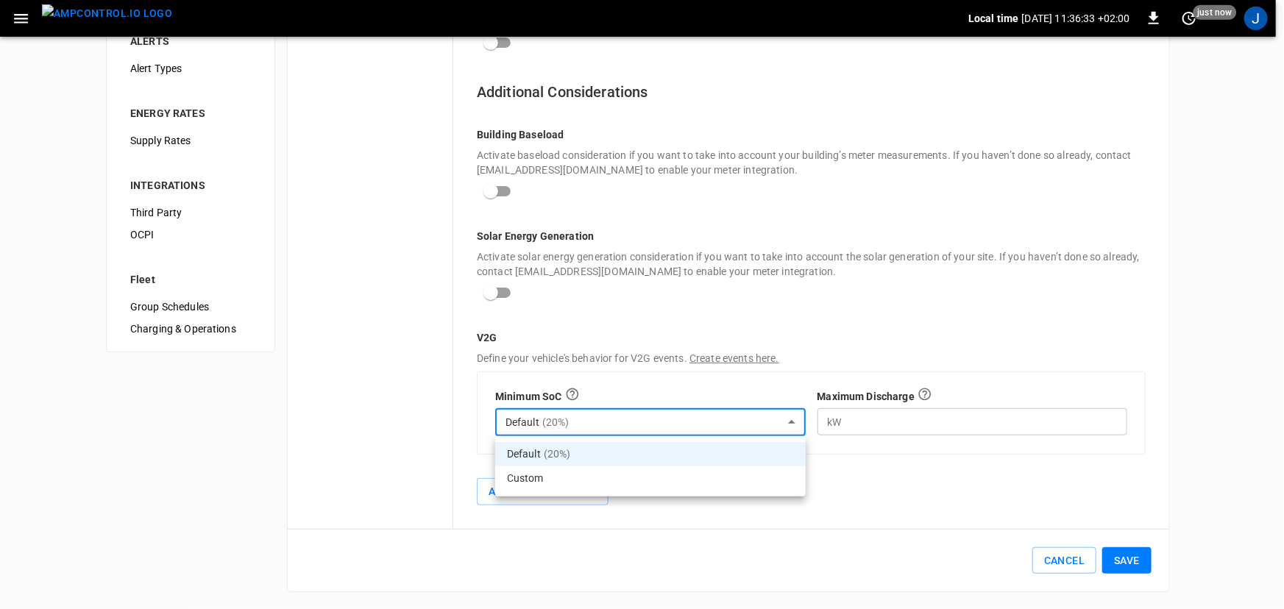
click at [553, 427] on body "Local time [DATE] 11:36:33 +02:00 0 just now J ORGANIZATION General Users & Rol…" at bounding box center [642, 123] width 1284 height 973
click at [961, 461] on div at bounding box center [642, 304] width 1284 height 609
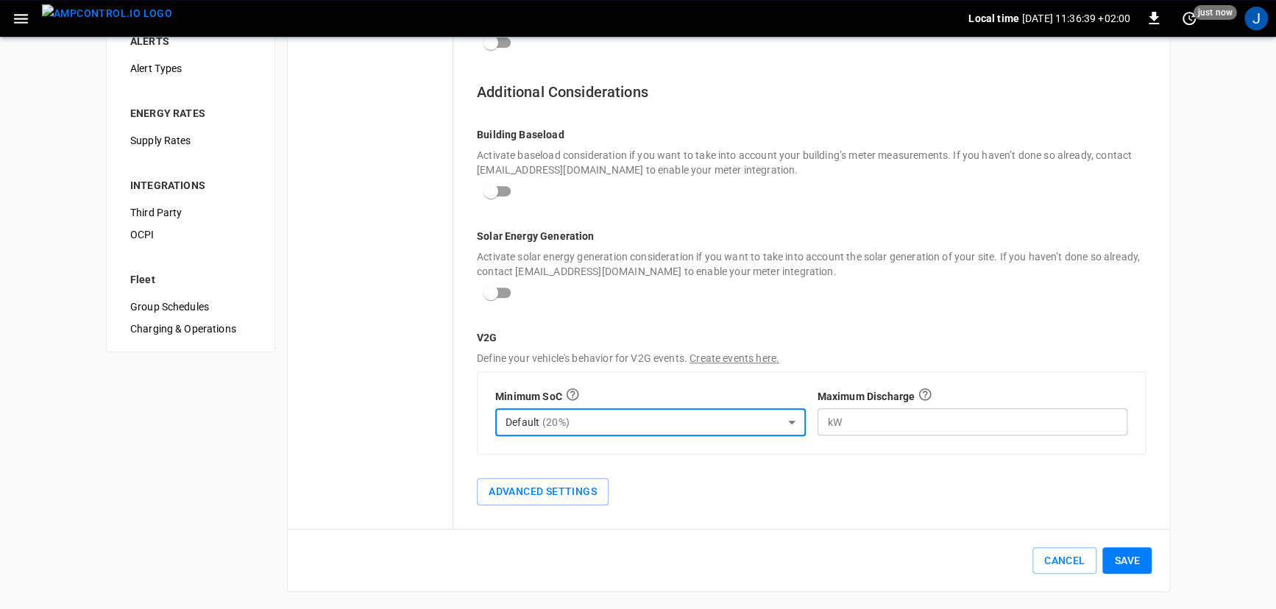
click at [899, 421] on input "number" at bounding box center [987, 421] width 282 height 27
drag, startPoint x: 933, startPoint y: 397, endPoint x: 766, endPoint y: 396, distance: 167.1
click at [766, 396] on div "Minimum SoC Default ( 20 %) ******* ​ Maximum Discharge kW ​" at bounding box center [805, 405] width 644 height 61
click at [748, 482] on div "Advanced Settings" at bounding box center [811, 480] width 669 height 51
click at [558, 489] on button "Advanced Settings" at bounding box center [543, 491] width 132 height 27
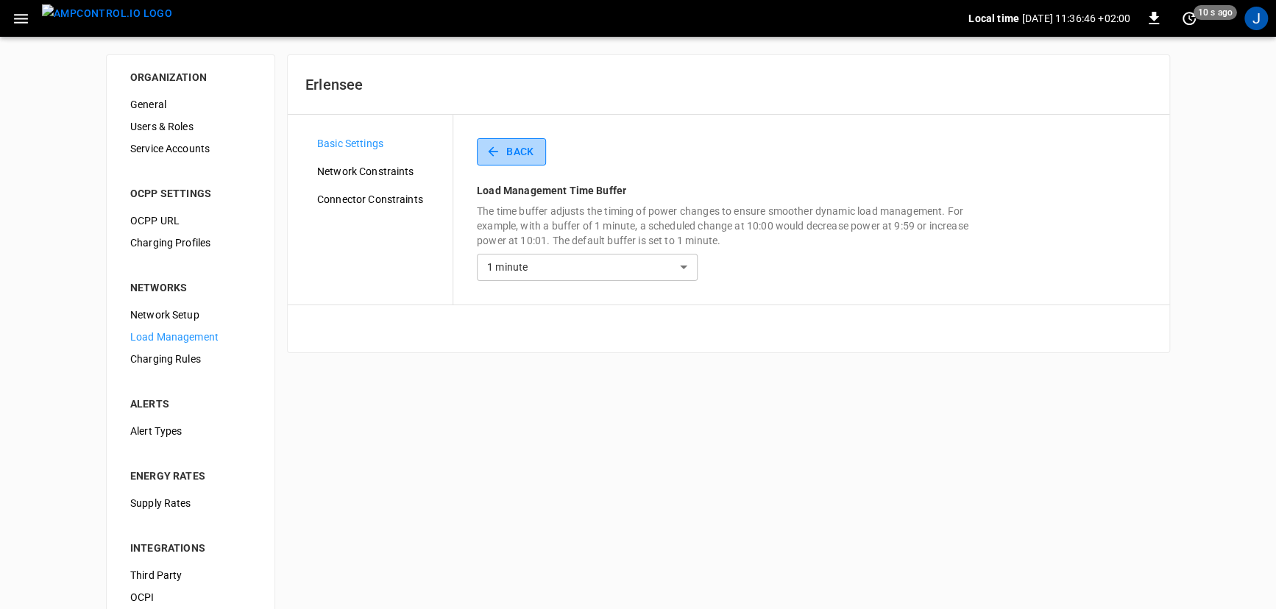
click at [494, 152] on icon "button" at bounding box center [493, 151] width 15 height 15
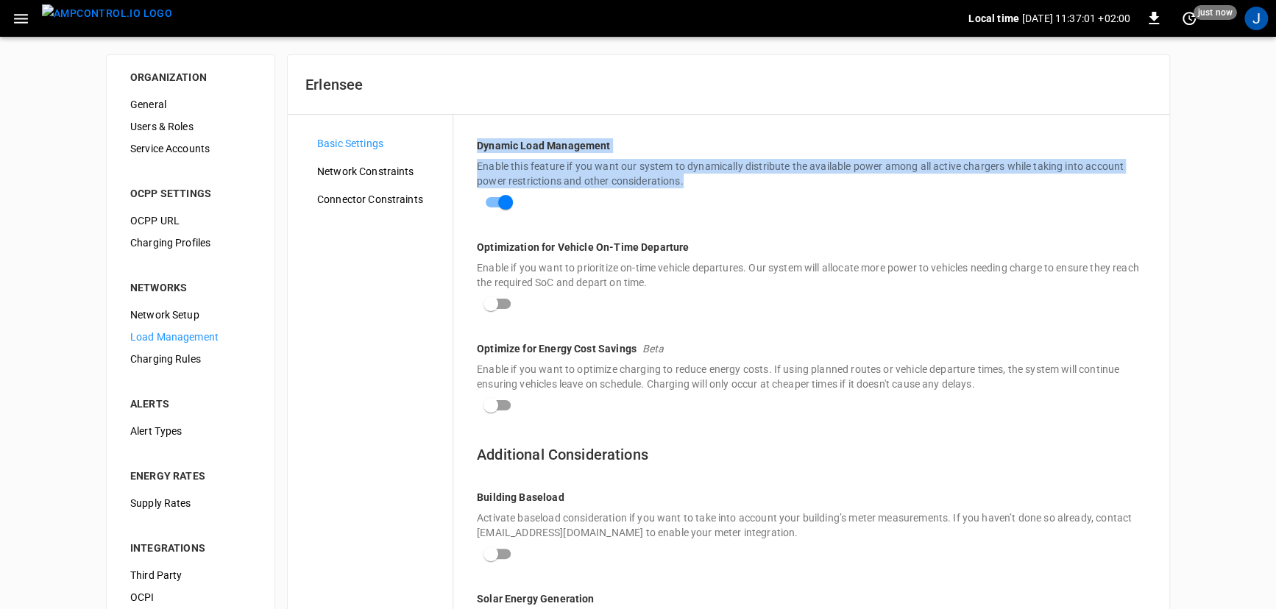
drag, startPoint x: 471, startPoint y: 143, endPoint x: 584, endPoint y: 206, distance: 129.8
click at [584, 206] on div "Dynamic Load Management Enable this feature if you want our system to dynamical…" at bounding box center [811, 503] width 716 height 777
click at [643, 183] on p "Enable this feature if you want our system to dynamically distribute the availa…" at bounding box center [811, 173] width 669 height 29
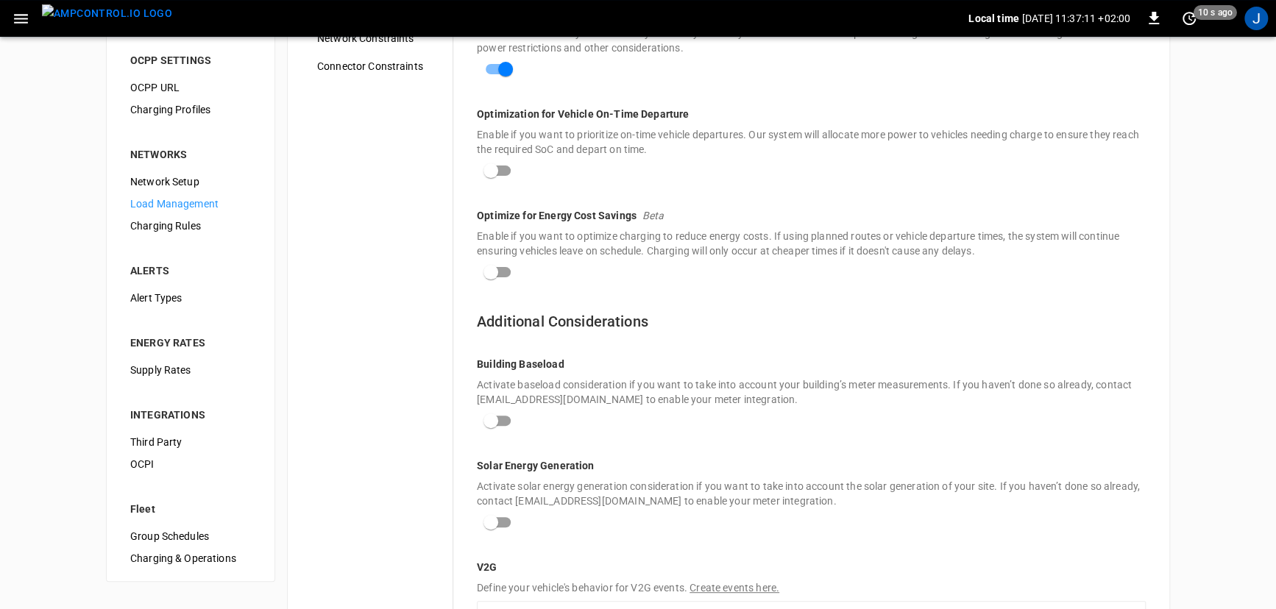
scroll to position [29, 0]
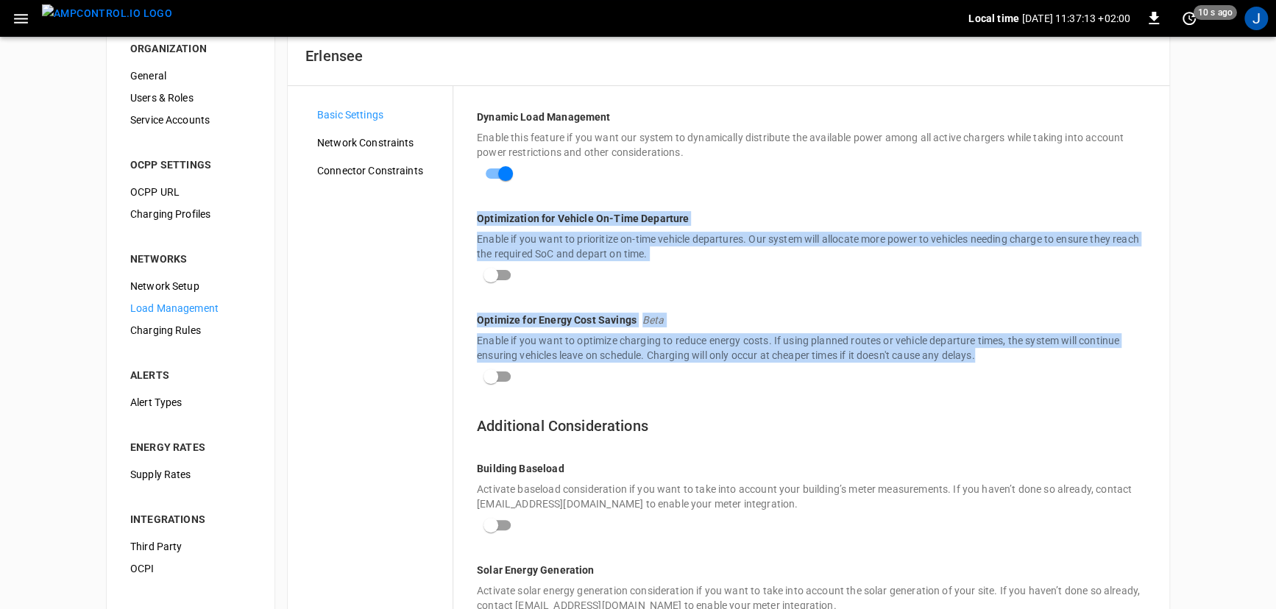
drag, startPoint x: 469, startPoint y: 213, endPoint x: 603, endPoint y: 378, distance: 212.4
click at [603, 378] on div "Dynamic Load Management Enable this feature if you want our system to dynamical…" at bounding box center [811, 474] width 716 height 777
drag, startPoint x: 477, startPoint y: 115, endPoint x: 695, endPoint y: 157, distance: 222.0
click at [695, 157] on div "Dynamic Load Management Enable this feature if you want our system to dynamical…" at bounding box center [811, 149] width 669 height 78
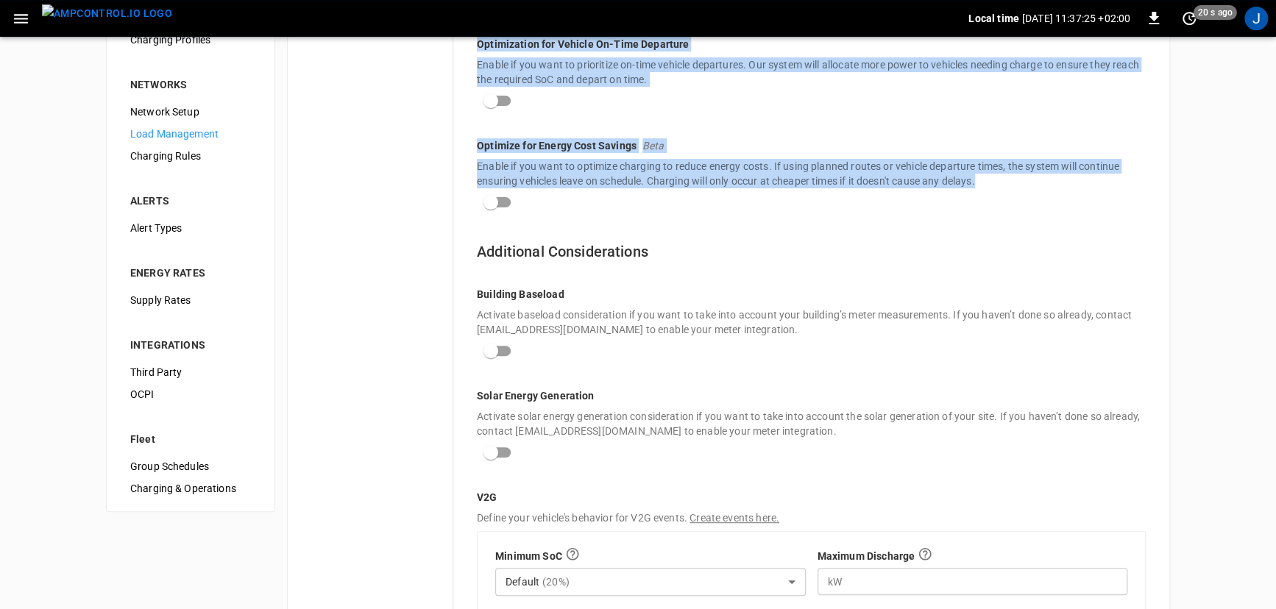
scroll to position [363, 0]
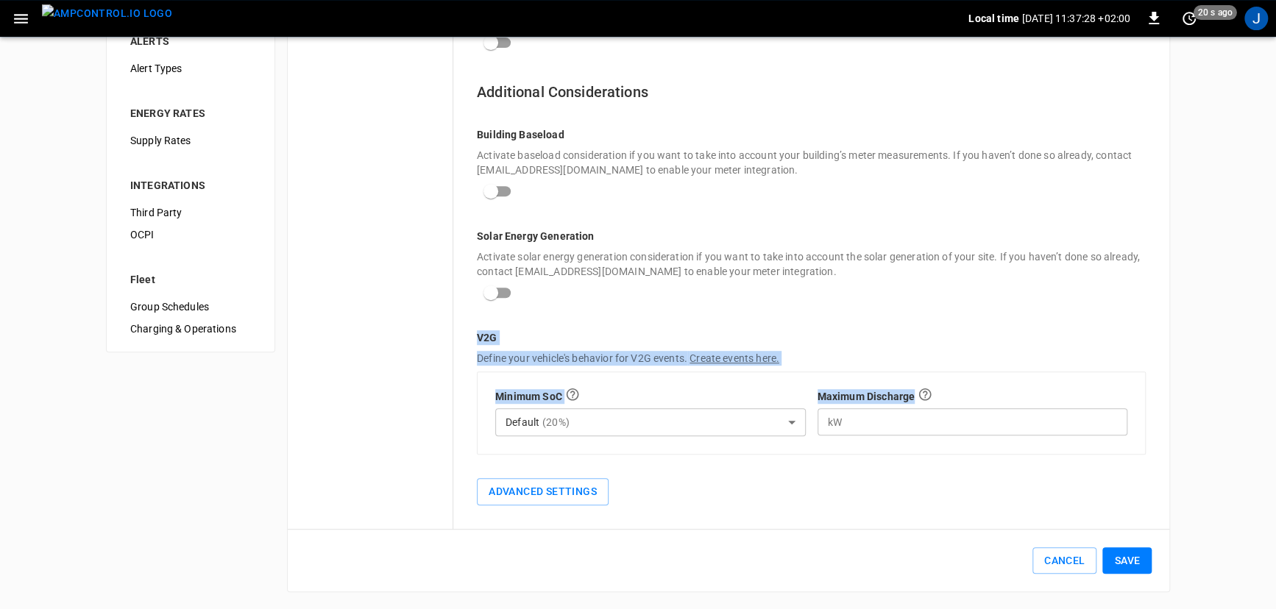
drag, startPoint x: 463, startPoint y: 339, endPoint x: 1089, endPoint y: 411, distance: 630.4
click at [1089, 411] on div "Dynamic Load Management Enable this feature if you want our system to dynamical…" at bounding box center [811, 140] width 716 height 777
click at [556, 495] on button "Advanced Settings" at bounding box center [543, 491] width 132 height 27
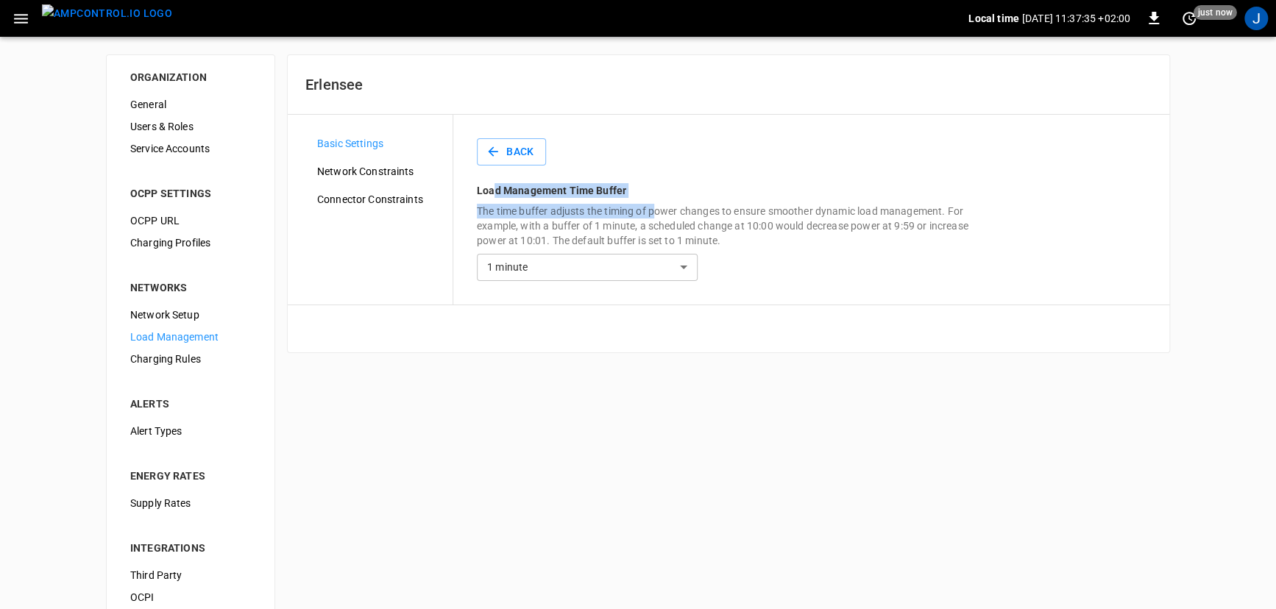
drag, startPoint x: 620, startPoint y: 205, endPoint x: 653, endPoint y: 213, distance: 34.1
click at [655, 210] on div "Back Load Management Time Buffer The time buffer adjusts the timing of power ch…" at bounding box center [811, 210] width 716 height 190
click at [652, 218] on p "The time buffer adjusts the timing of power changes to ensure smoother dynamic …" at bounding box center [728, 226] width 502 height 44
click at [552, 262] on body "Local time [DATE] 11:37:48 +02:00 0 10 s ago J ORGANIZATION General Users & Rol…" at bounding box center [638, 366] width 1276 height 733
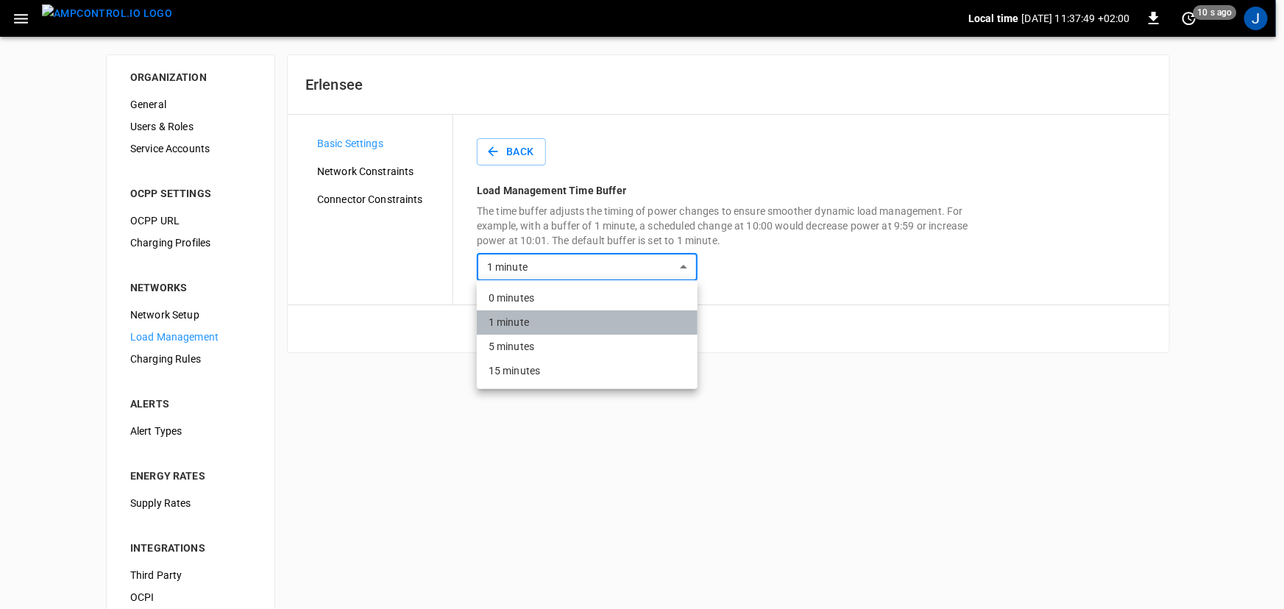
click at [573, 316] on li "1 minute" at bounding box center [587, 323] width 221 height 24
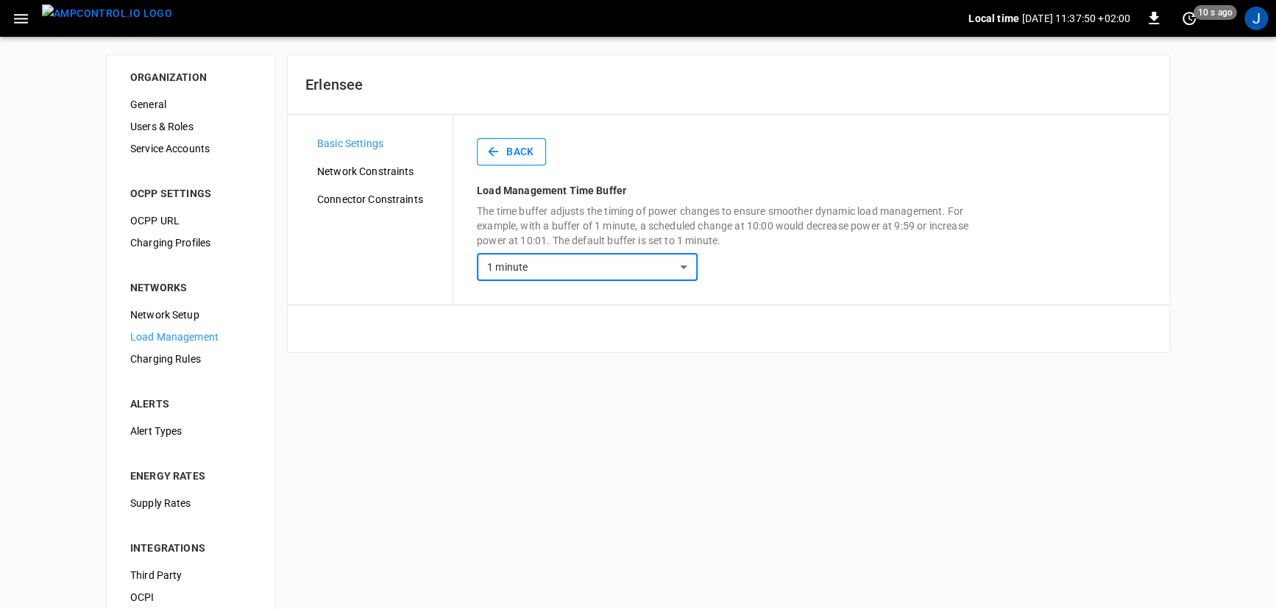
click at [528, 149] on button "Back" at bounding box center [511, 151] width 69 height 27
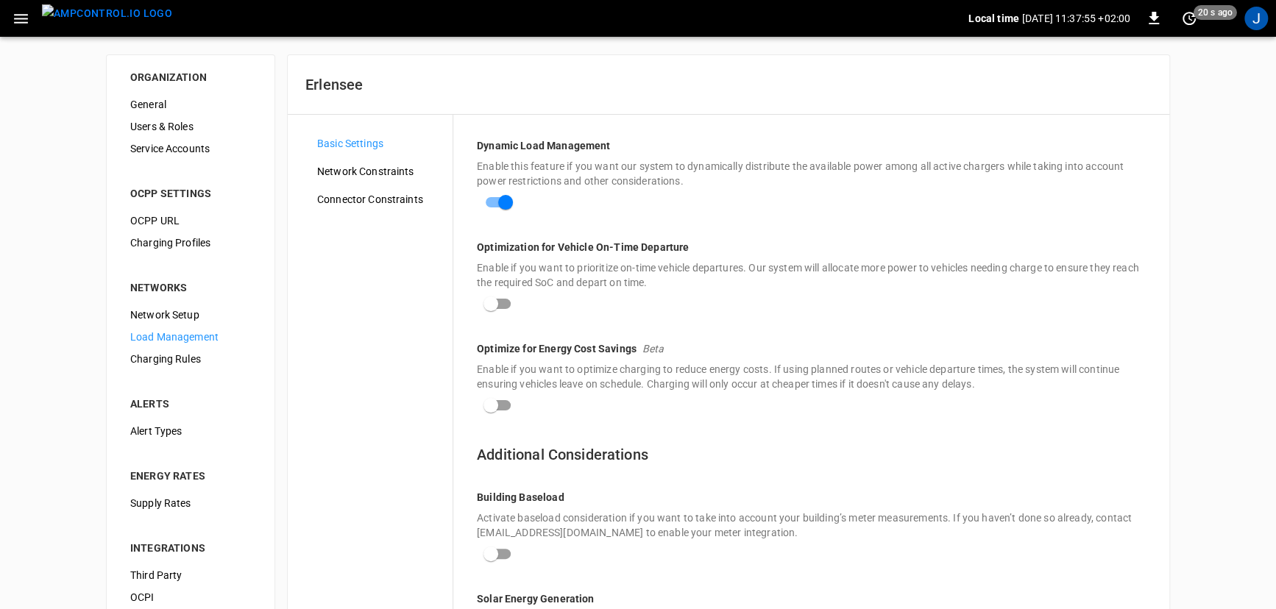
click at [350, 177] on span "Network Constraints" at bounding box center [379, 171] width 124 height 15
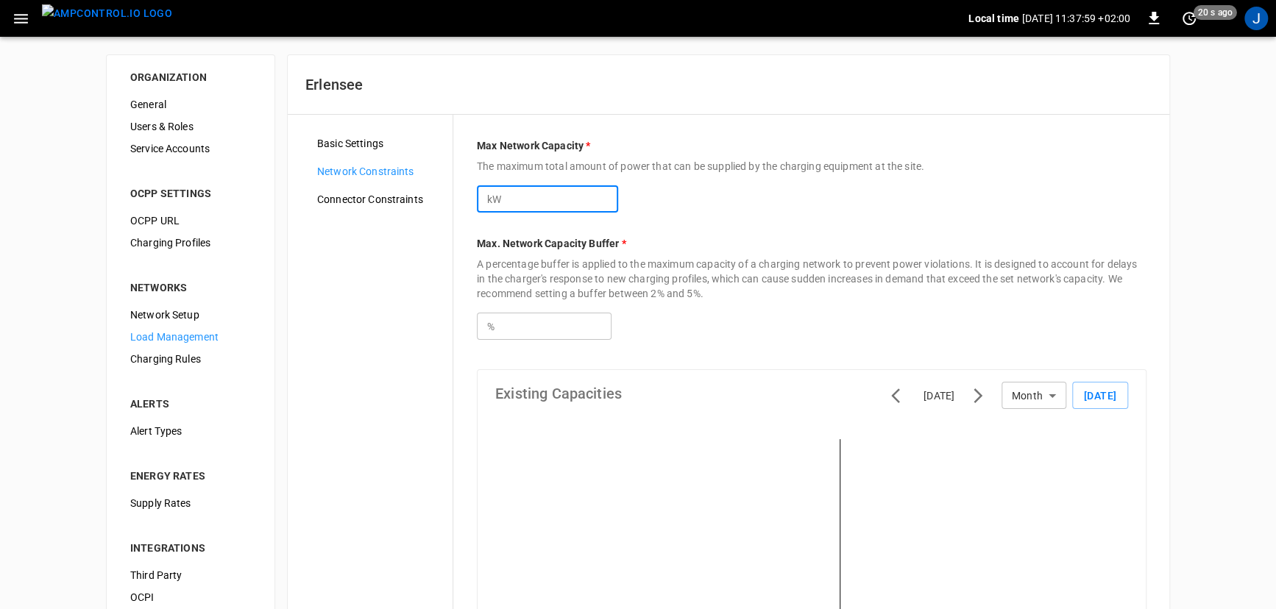
drag, startPoint x: 571, startPoint y: 205, endPoint x: 491, endPoint y: 221, distance: 81.7
click at [478, 204] on div "kW **** ​" at bounding box center [547, 198] width 141 height 27
drag, startPoint x: 520, startPoint y: 317, endPoint x: 482, endPoint y: 322, distance: 37.9
click at [481, 319] on div "% *** ​" at bounding box center [544, 326] width 135 height 27
click at [720, 326] on div "% *** ​" at bounding box center [812, 320] width 670 height 39
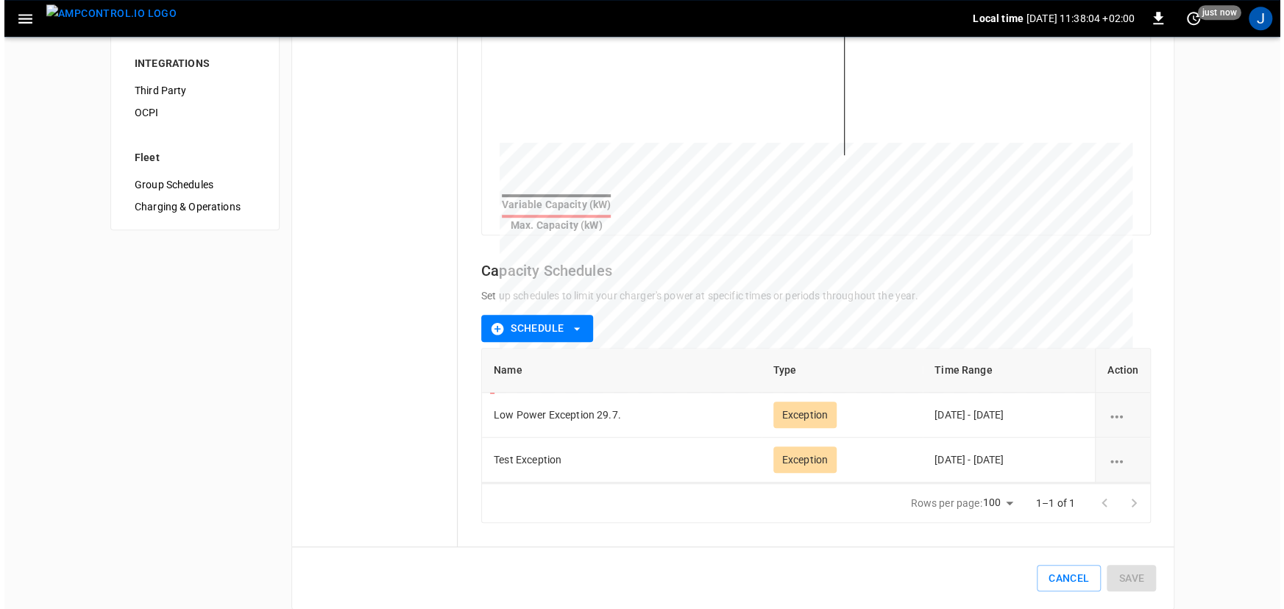
scroll to position [493, 0]
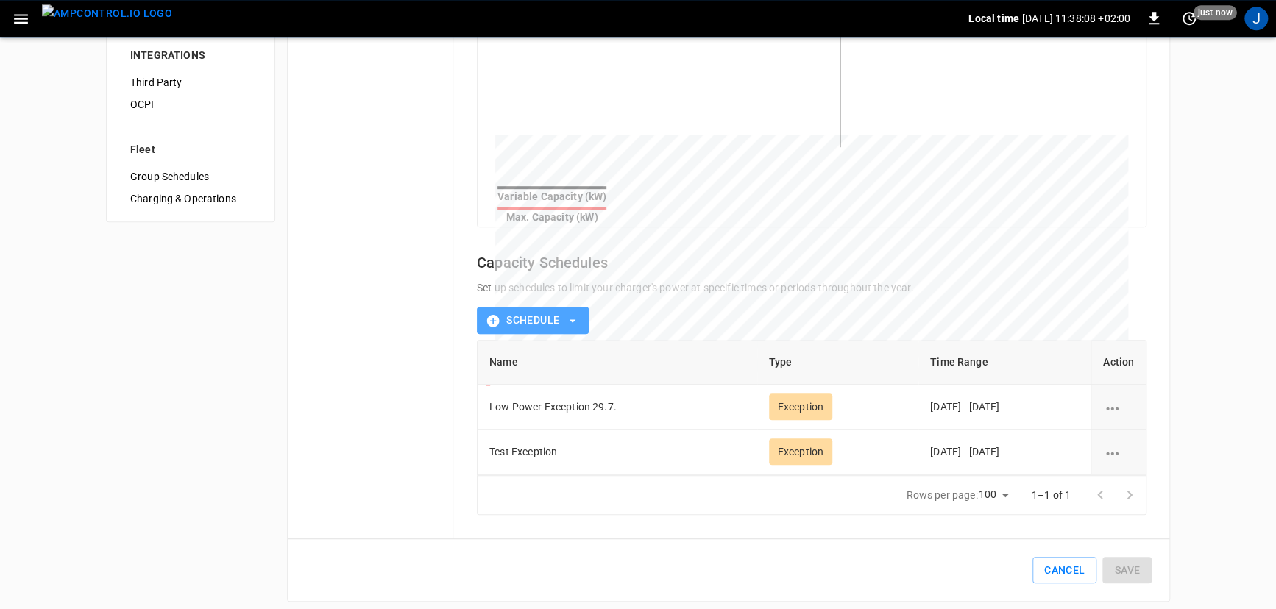
click at [578, 313] on icon "button" at bounding box center [572, 320] width 15 height 15
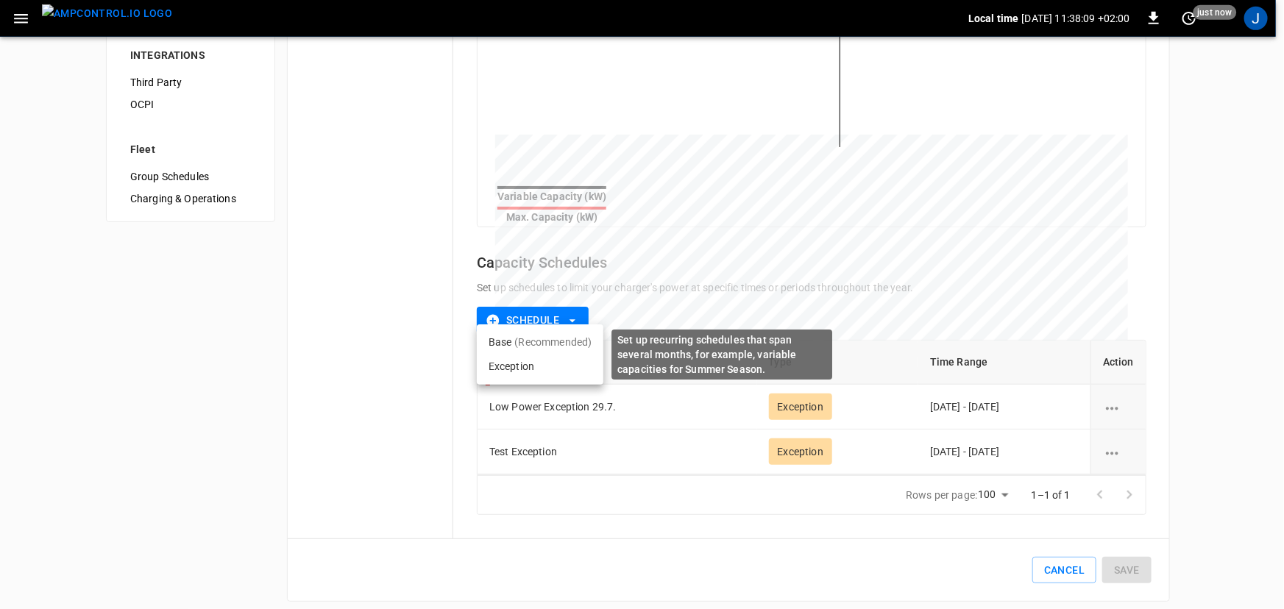
click at [575, 334] on li "Base (Recommended)" at bounding box center [540, 342] width 127 height 24
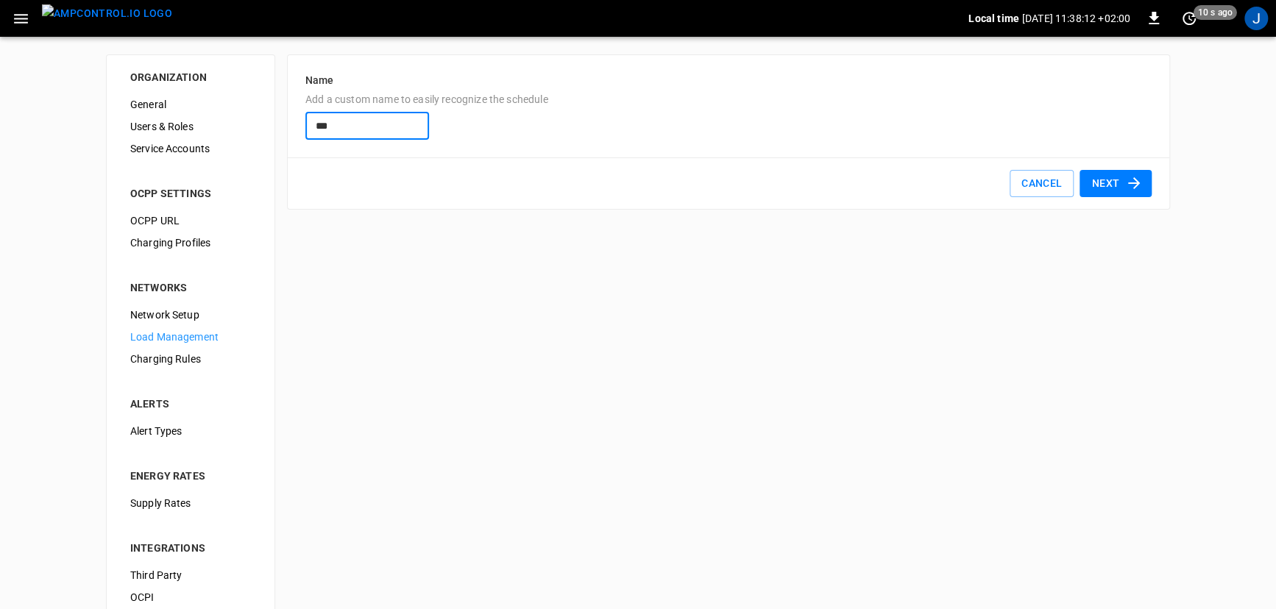
type input "****"
click at [1103, 177] on button "Next" at bounding box center [1116, 183] width 72 height 27
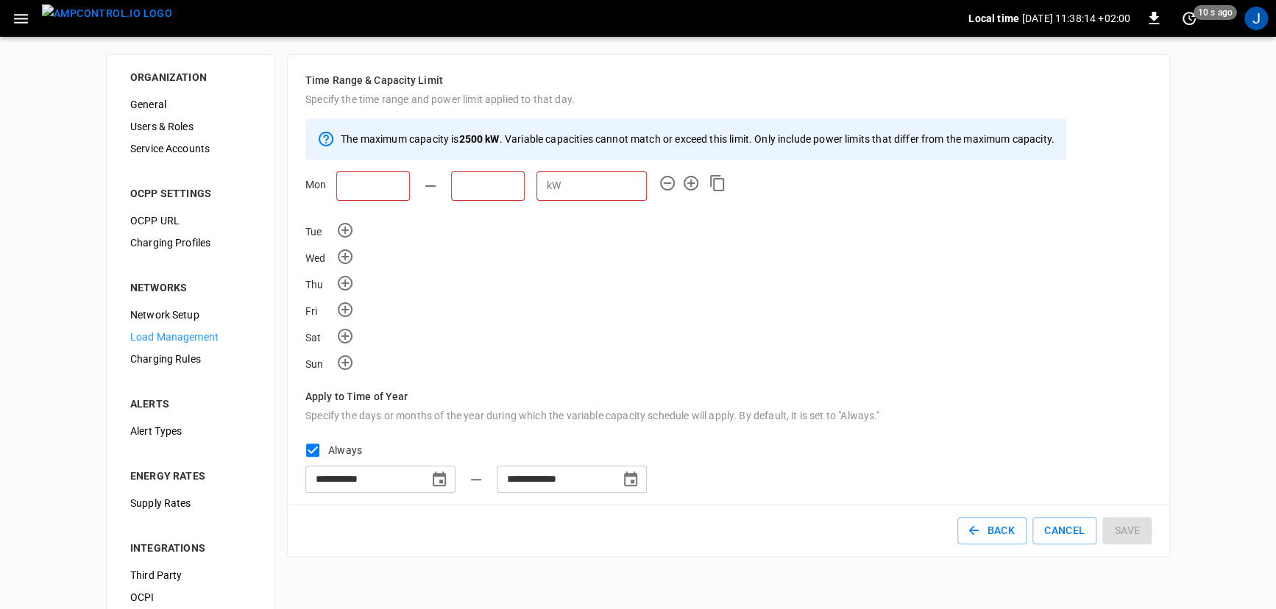
click at [390, 183] on input "text" at bounding box center [373, 185] width 74 height 29
type input "*****"
click at [544, 189] on input "text" at bounding box center [581, 185] width 74 height 29
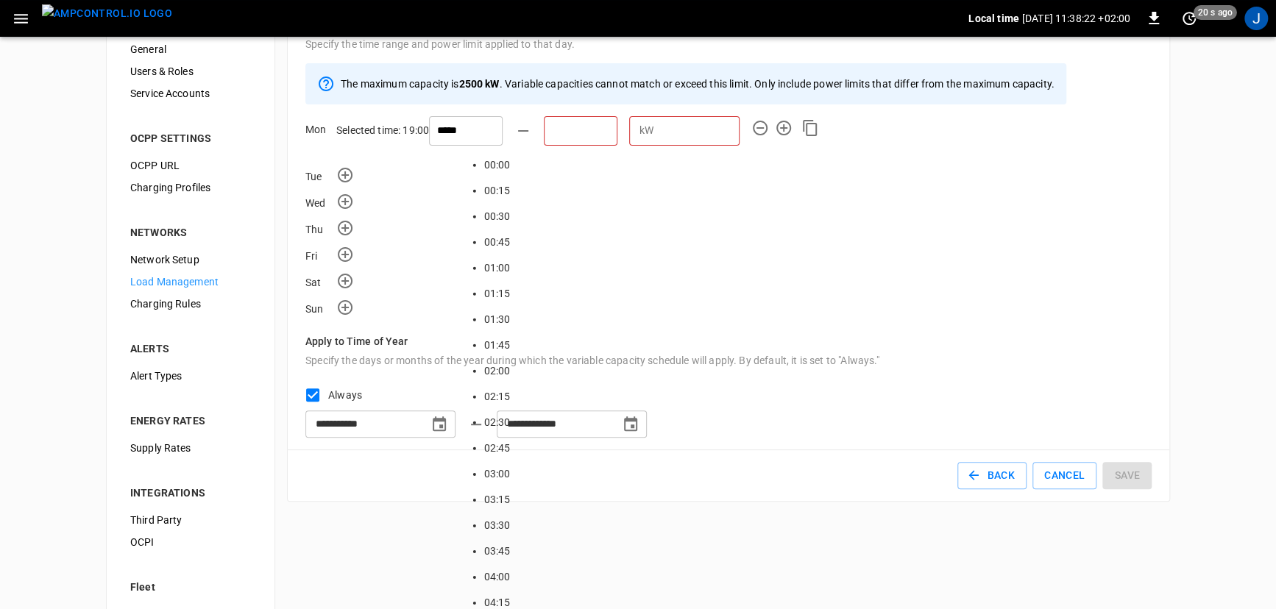
scroll to position [123, 0]
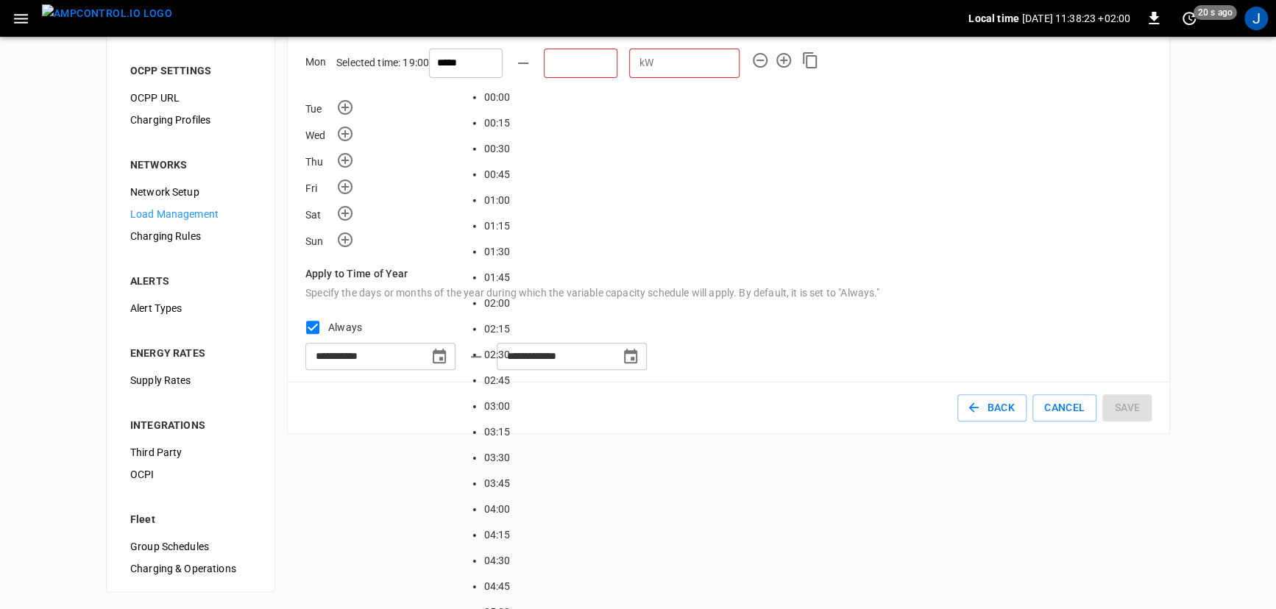
type input "*****"
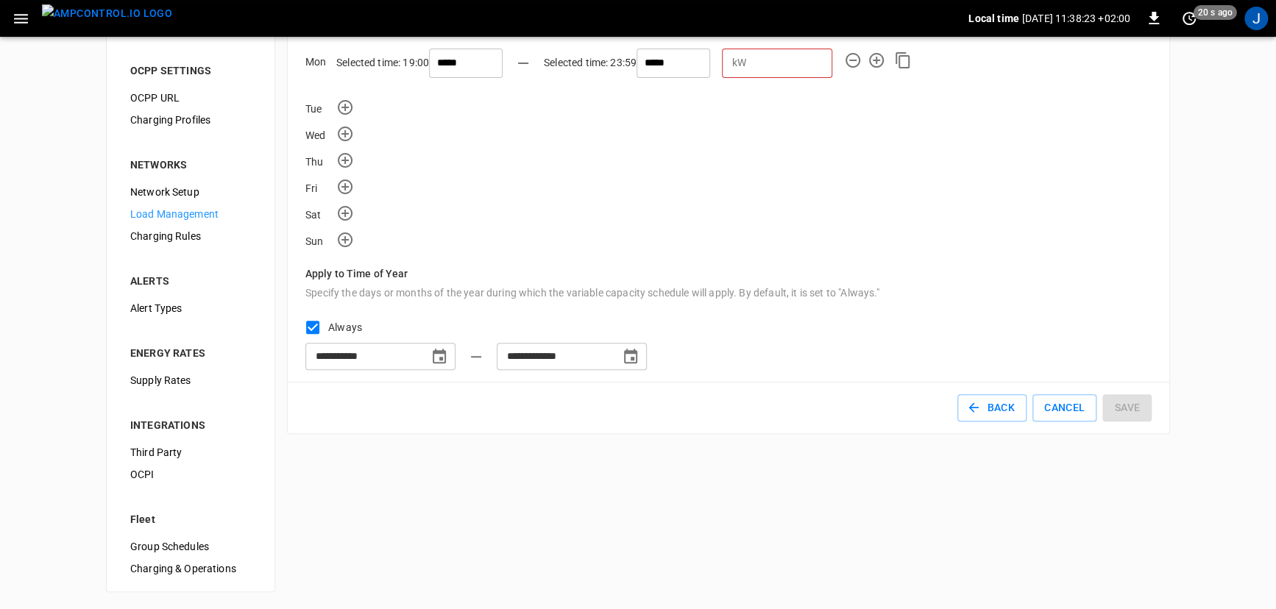
click at [741, 175] on div "Fri" at bounding box center [728, 185] width 846 height 21
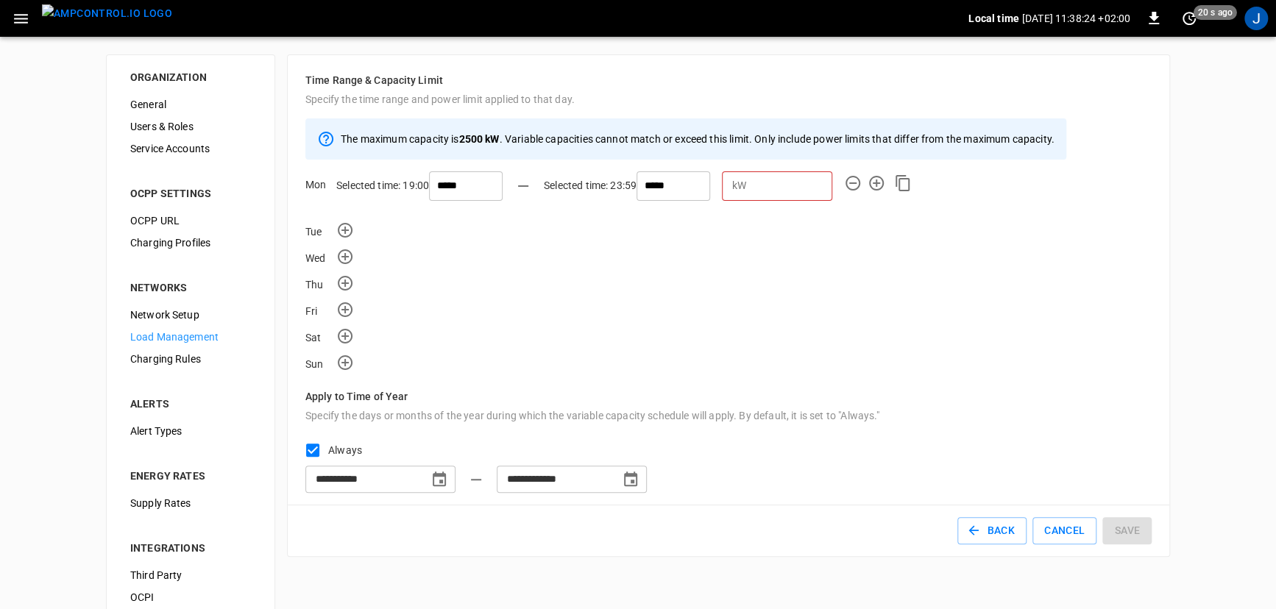
click at [710, 172] on div "kW ​" at bounding box center [771, 180] width 122 height 41
click at [752, 197] on input "number" at bounding box center [792, 185] width 80 height 27
type input "****"
drag, startPoint x: 598, startPoint y: 238, endPoint x: 822, endPoint y: 124, distance: 250.8
click at [603, 234] on div "Tue" at bounding box center [728, 229] width 846 height 21
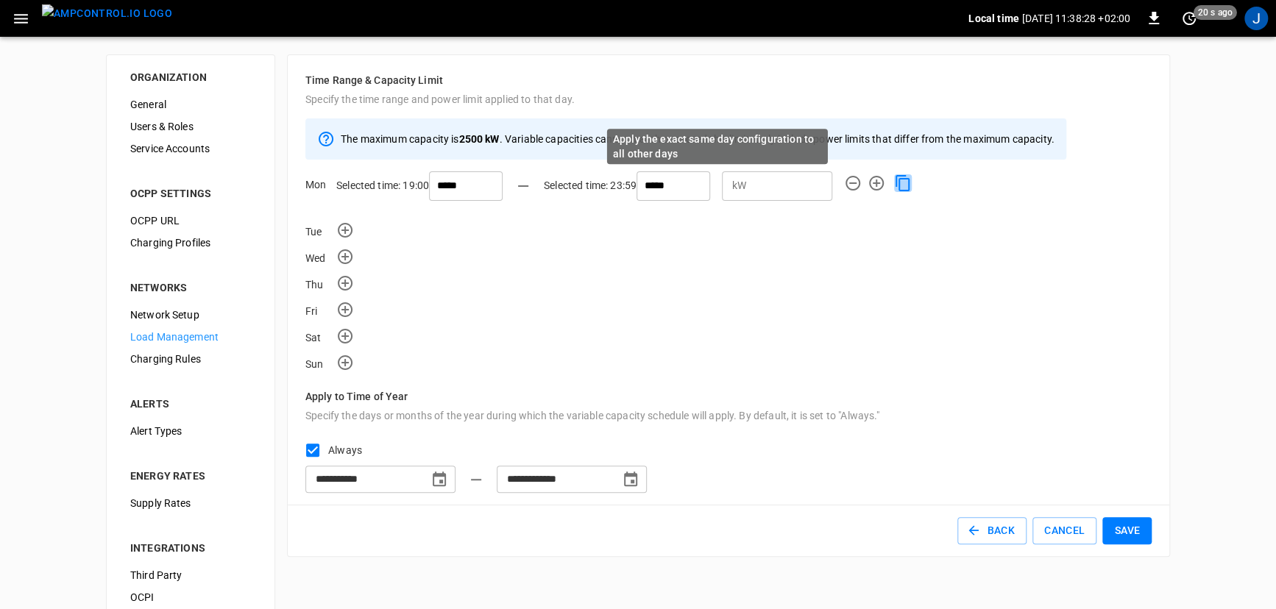
click at [894, 182] on icon "Apply the exact same day configuration to all other days" at bounding box center [903, 183] width 18 height 18
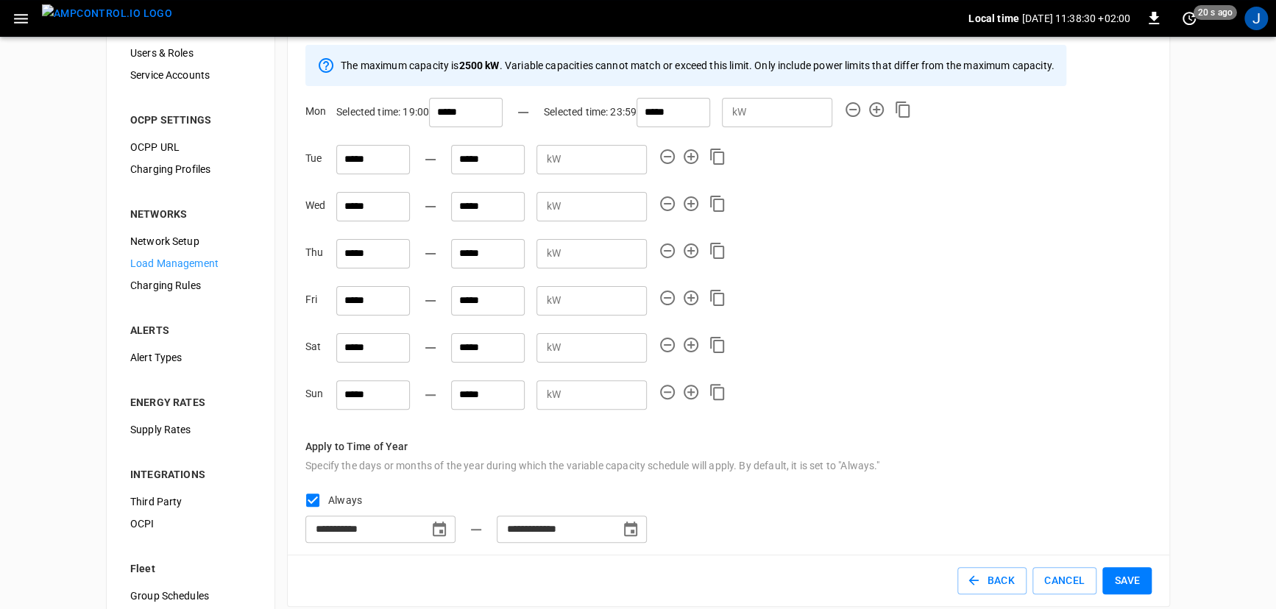
scroll to position [123, 0]
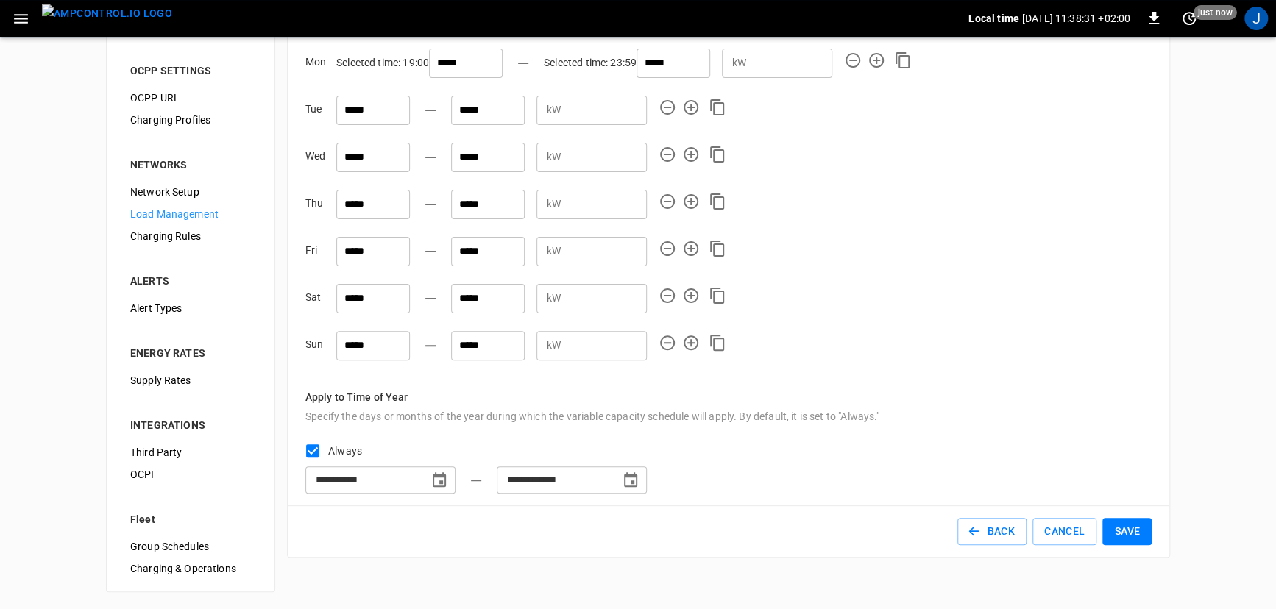
click at [402, 473] on input "**********" at bounding box center [361, 480] width 113 height 27
click at [572, 486] on input "**********" at bounding box center [553, 480] width 113 height 27
click at [354, 477] on input "**********" at bounding box center [361, 480] width 113 height 27
click at [545, 488] on input "**********" at bounding box center [553, 480] width 113 height 27
click at [1133, 530] on button "Save" at bounding box center [1126, 531] width 49 height 27
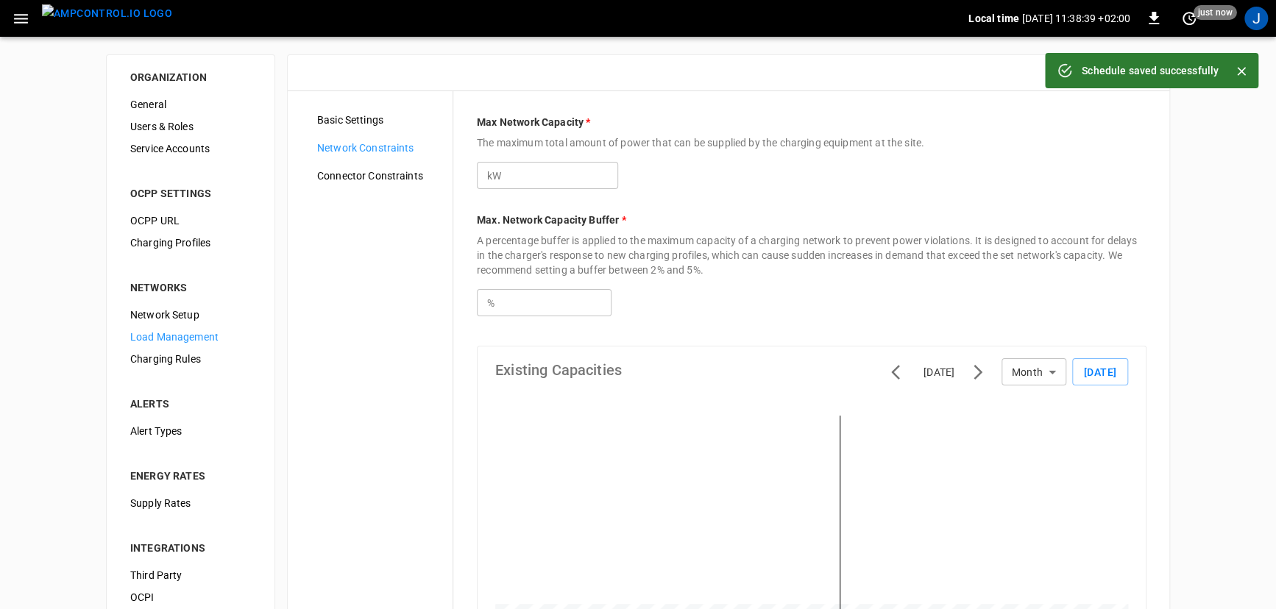
type input "****"
type input "***"
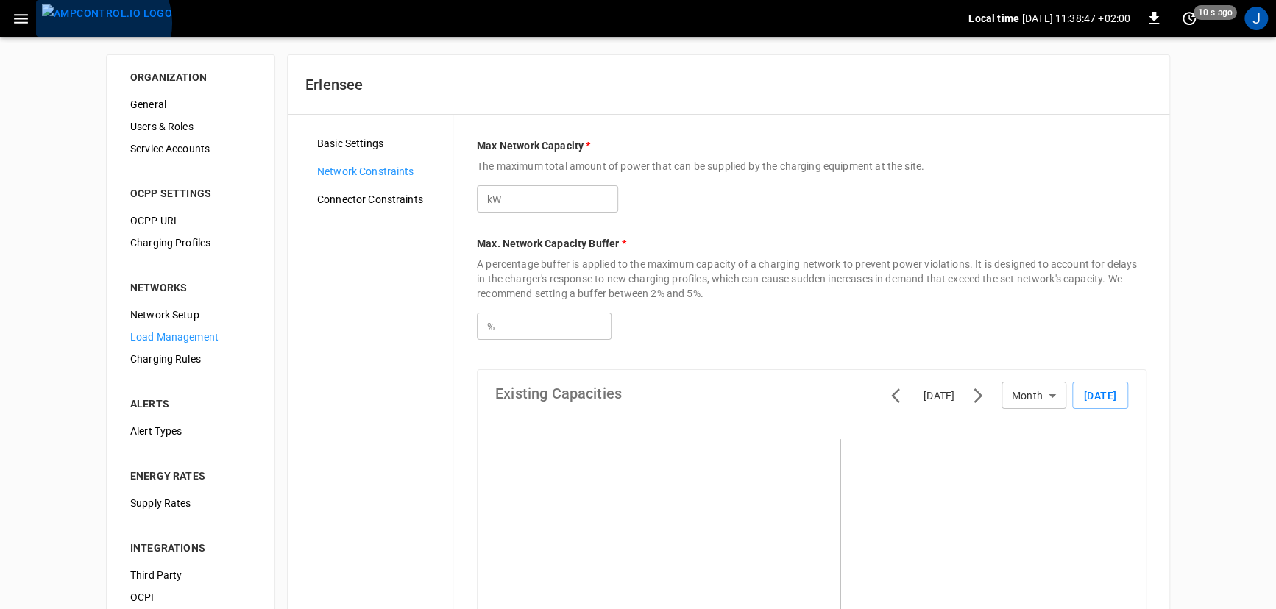
click at [102, 23] on img "menu" at bounding box center [107, 13] width 130 height 18
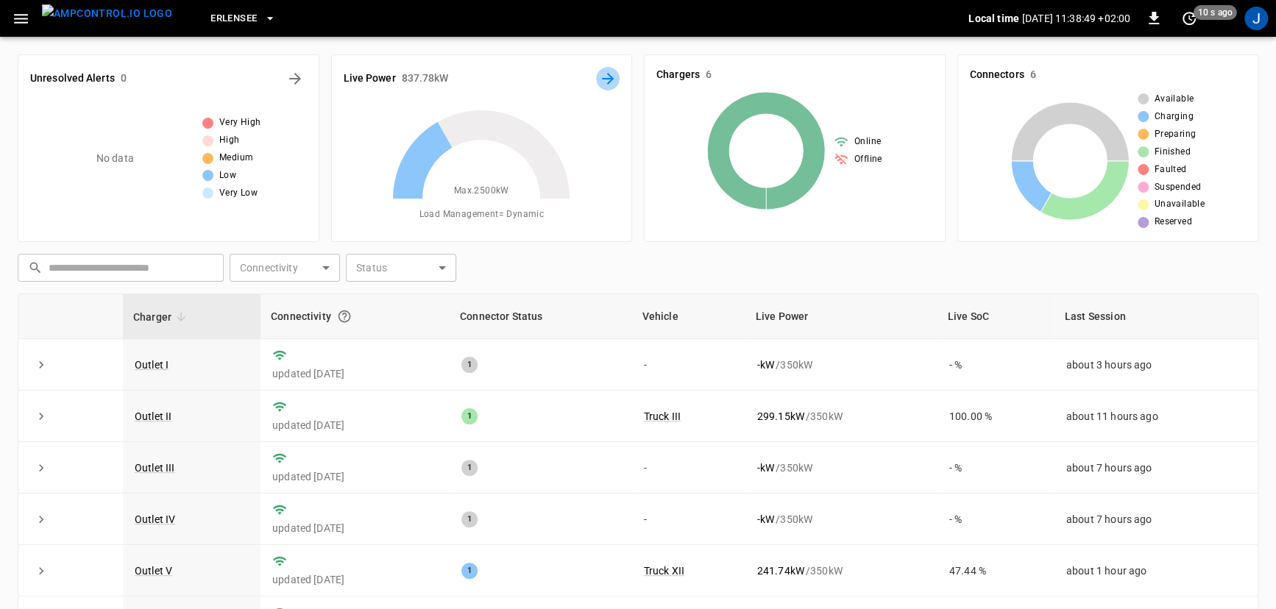
click at [614, 77] on icon "Energy Overview" at bounding box center [608, 79] width 18 height 18
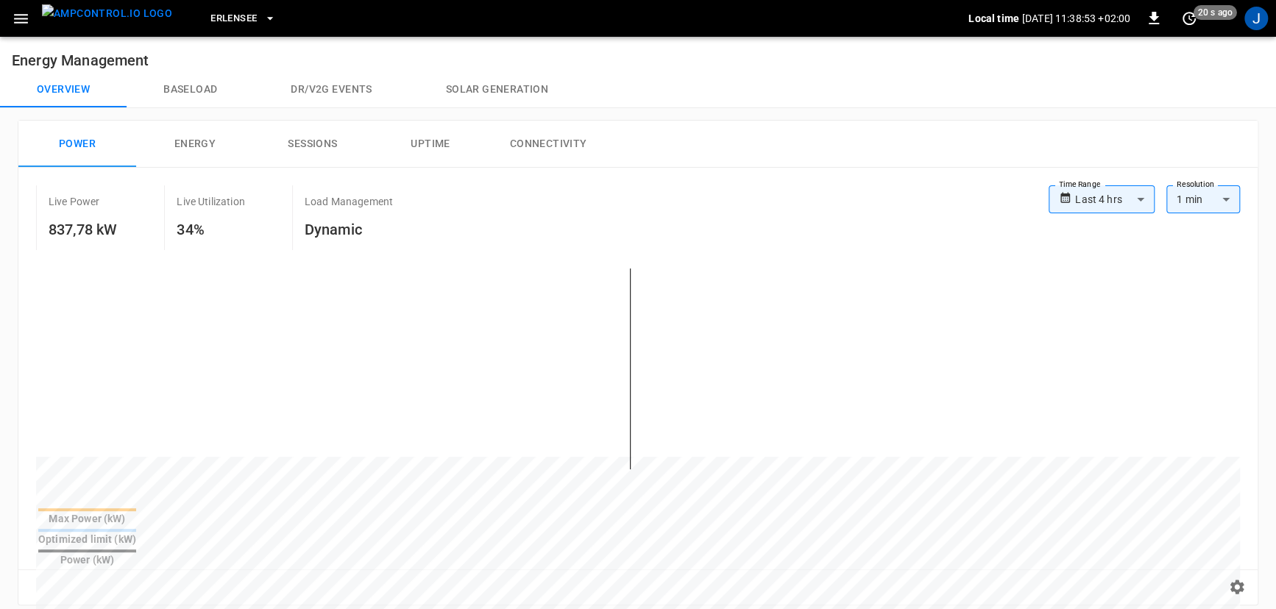
click at [21, 13] on icon "button" at bounding box center [21, 19] width 18 height 18
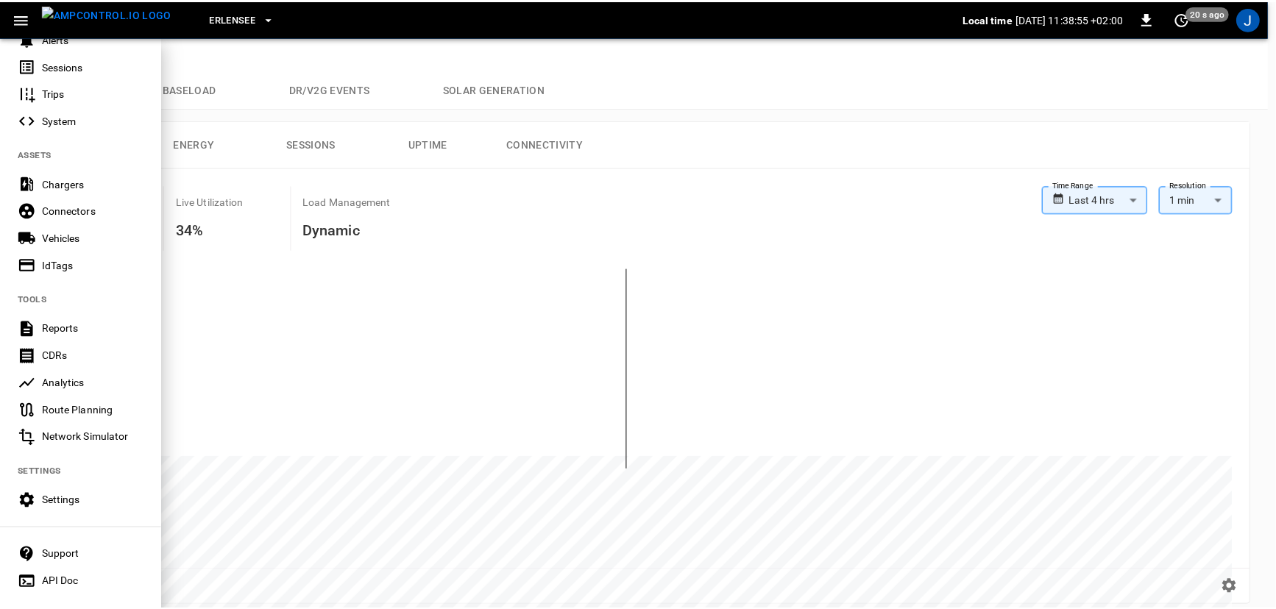
scroll to position [266, 0]
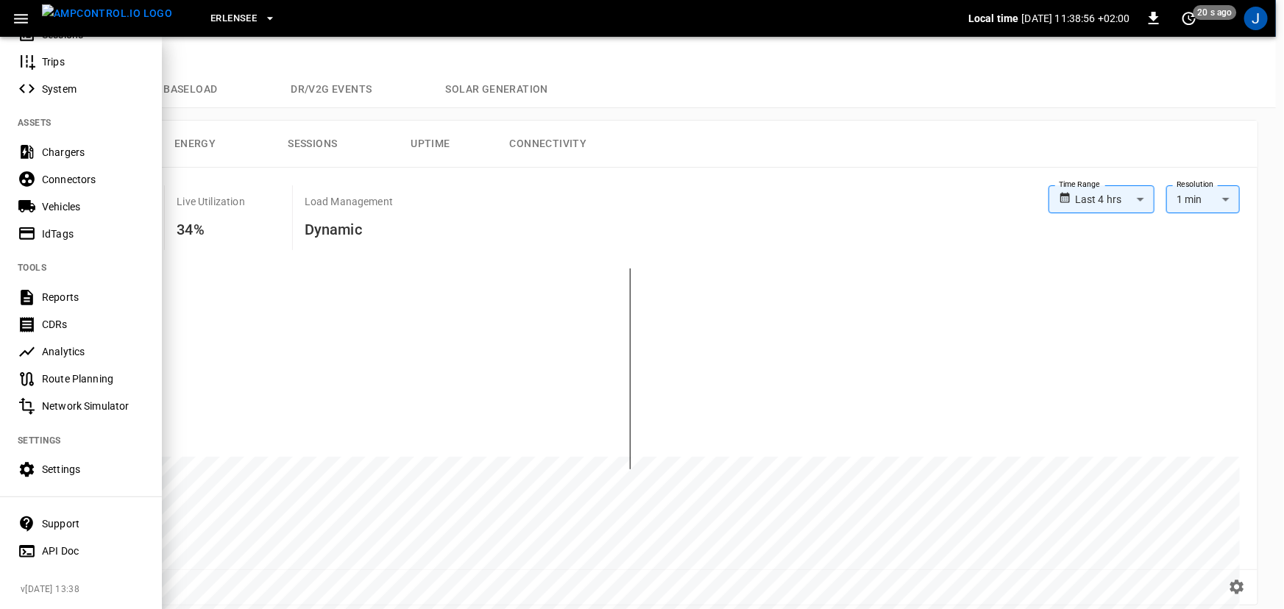
click at [91, 462] on div "Settings" at bounding box center [93, 469] width 102 height 15
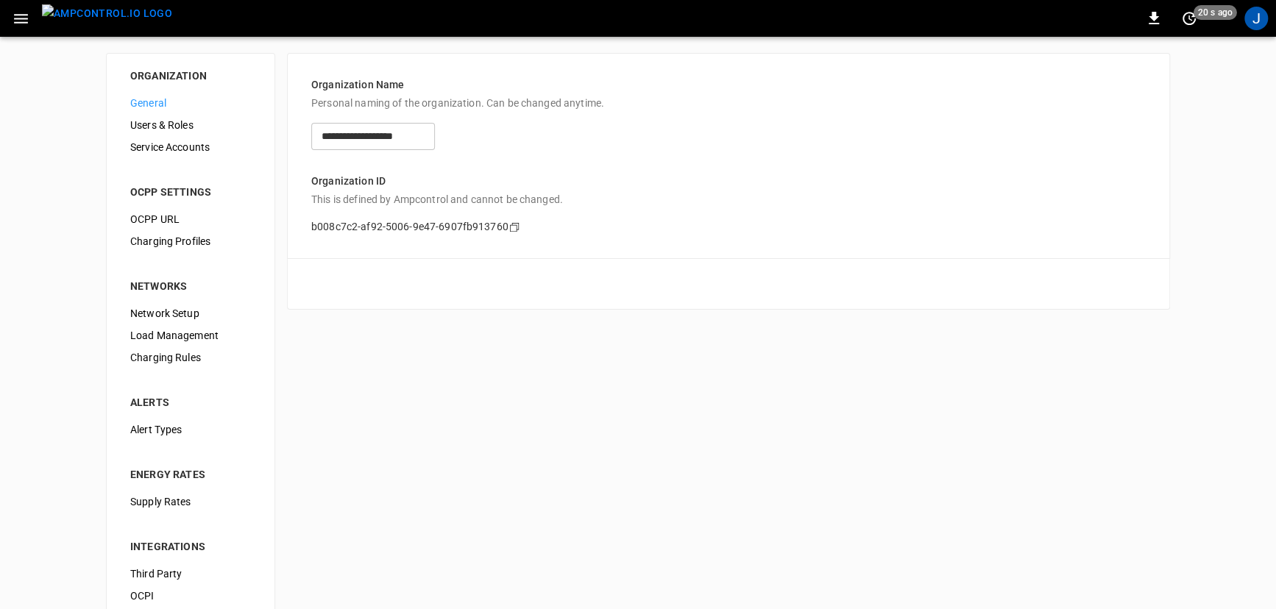
scroll to position [123, 0]
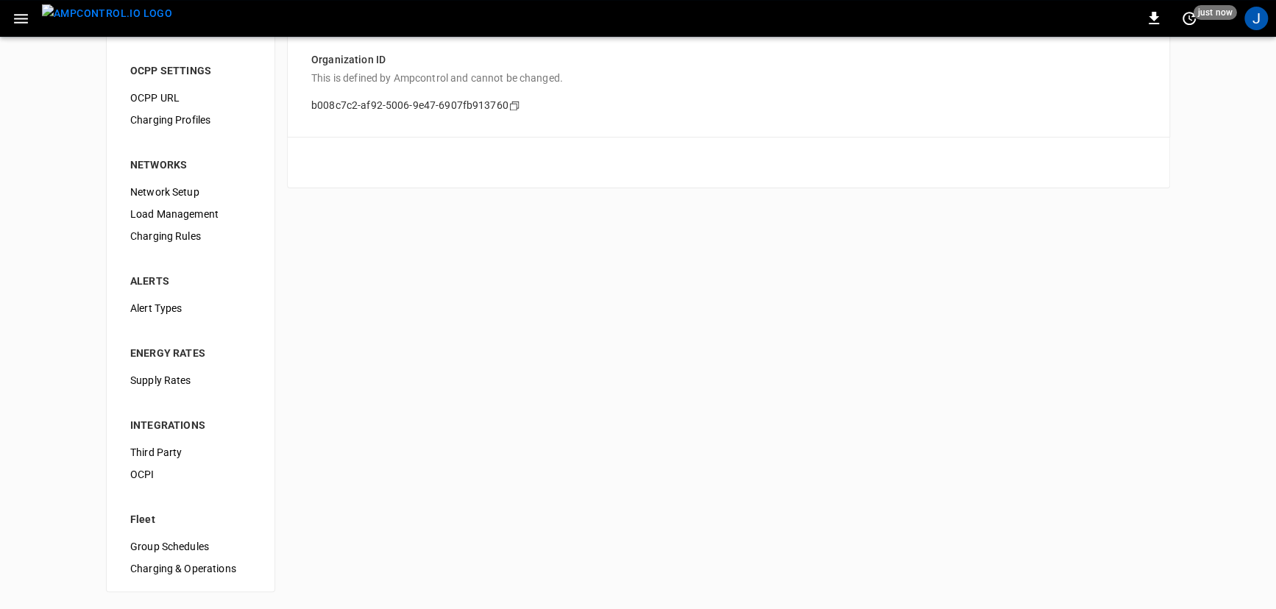
click at [188, 208] on span "Load Management" at bounding box center [190, 214] width 121 height 15
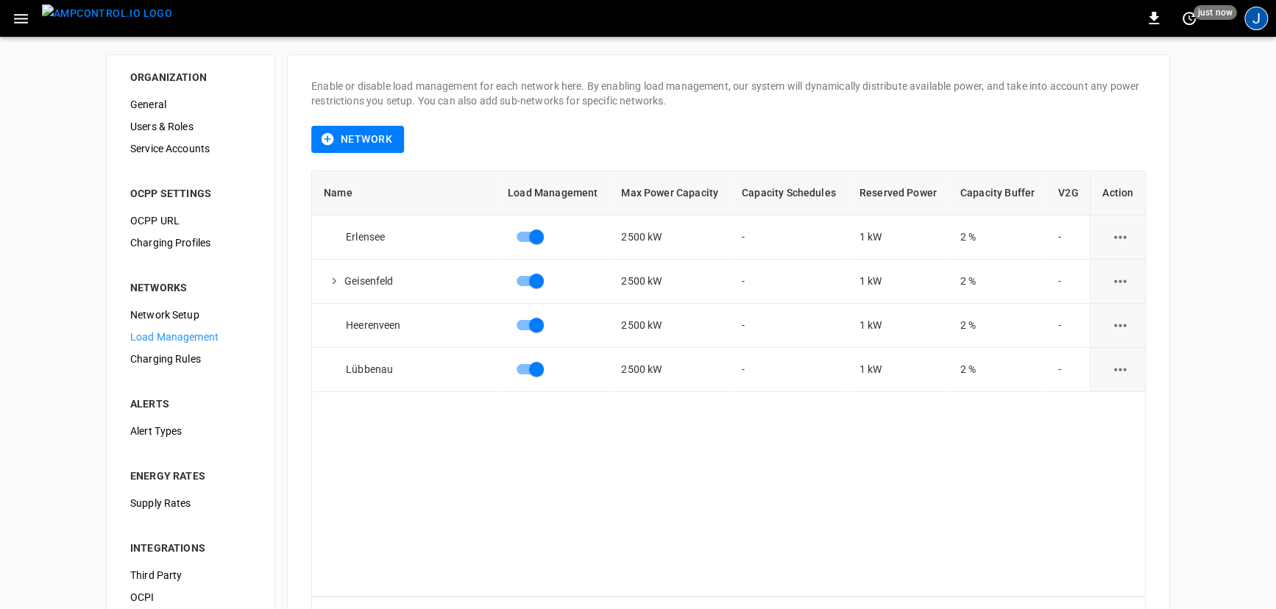
click at [1251, 9] on div "J" at bounding box center [1256, 19] width 24 height 24
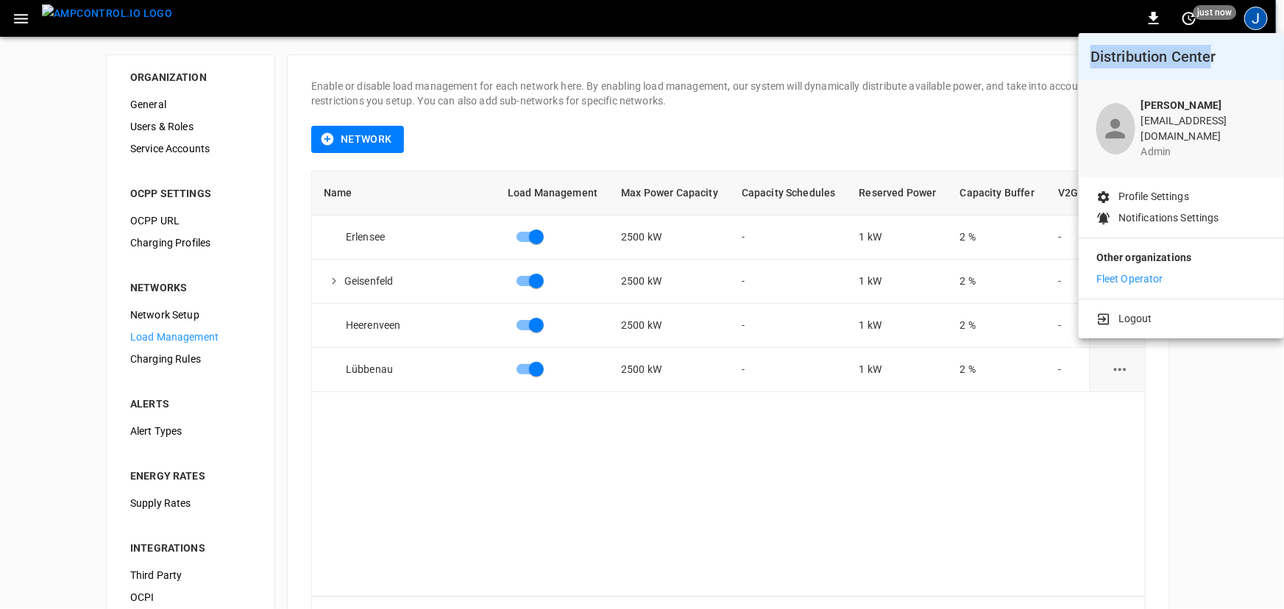
drag, startPoint x: 1214, startPoint y: 53, endPoint x: 1046, endPoint y: 51, distance: 167.1
click at [1046, 51] on div "Distribution Center [PERSON_NAME] [EMAIL_ADDRESS][DOMAIN_NAME] admin Profile Se…" at bounding box center [642, 306] width 1284 height 606
click at [879, 88] on div at bounding box center [642, 304] width 1284 height 609
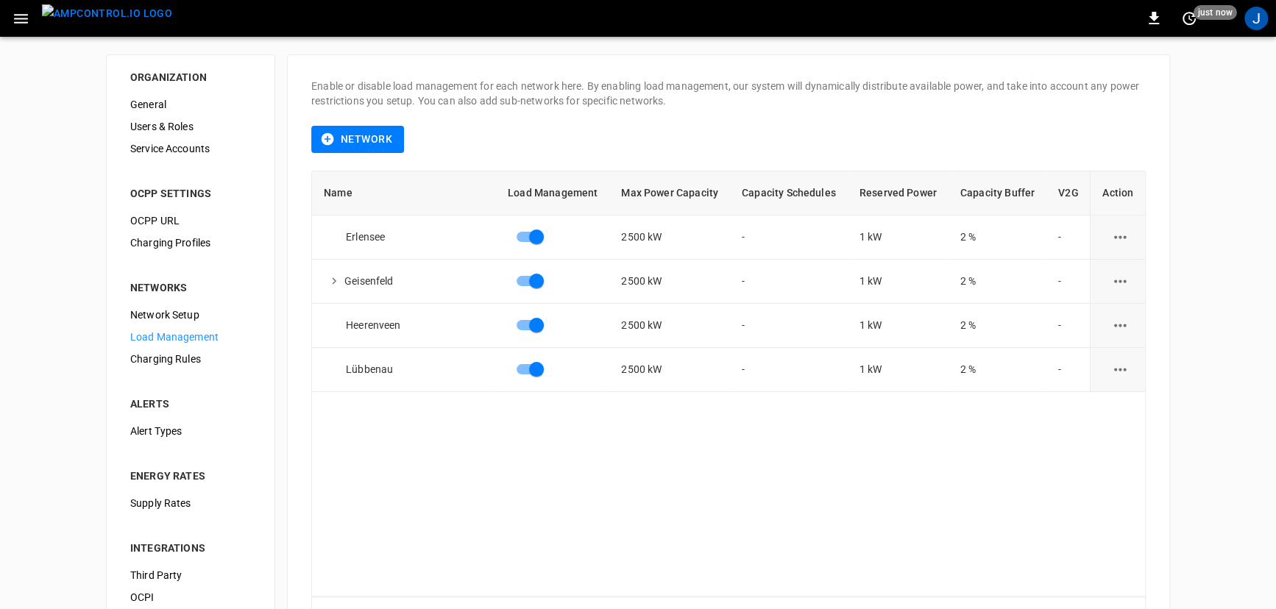
click at [1111, 235] on icon "load management options" at bounding box center [1120, 237] width 18 height 18
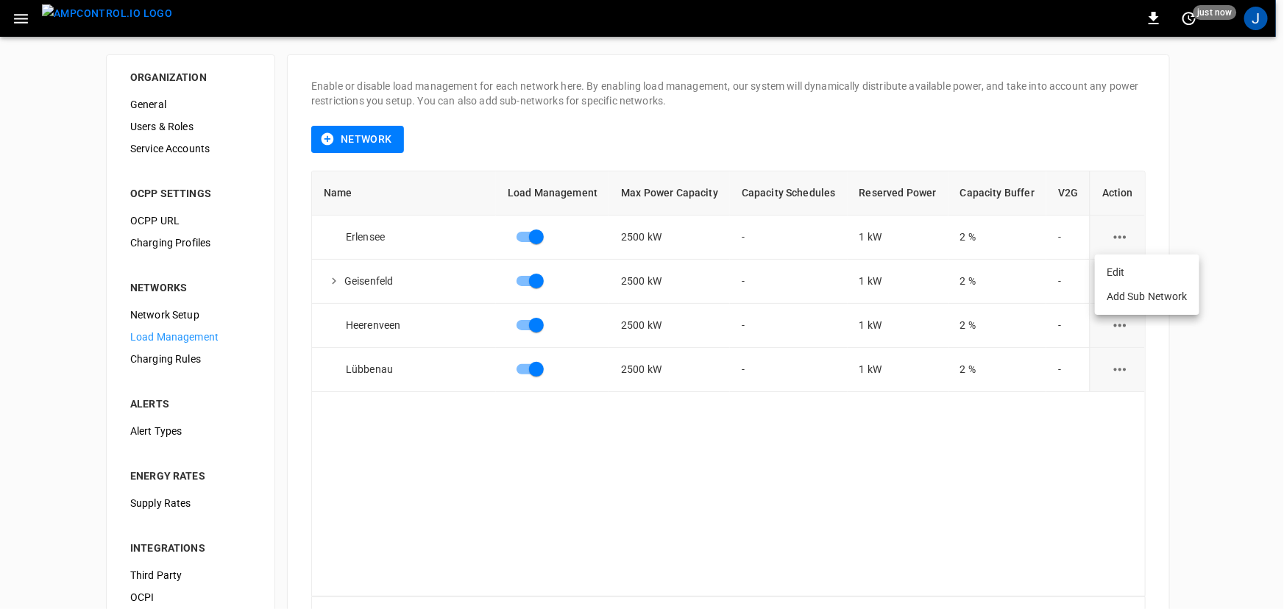
click at [1104, 275] on li "Edit" at bounding box center [1147, 273] width 104 height 24
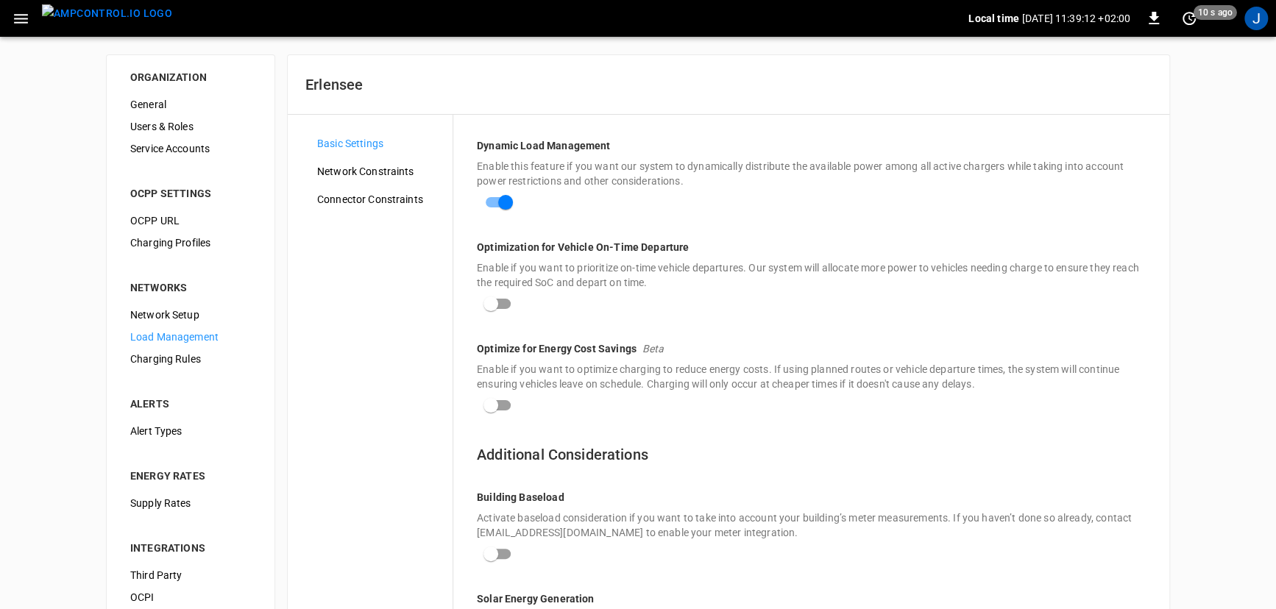
click at [382, 174] on span "Network Constraints" at bounding box center [379, 171] width 124 height 15
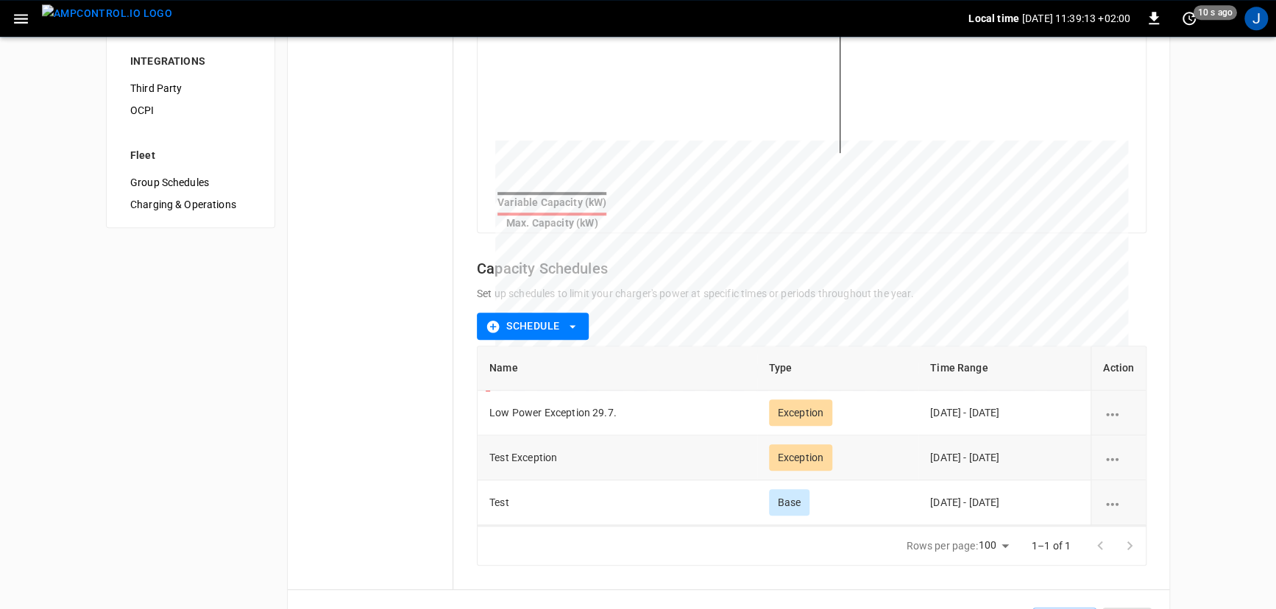
scroll to position [538, 0]
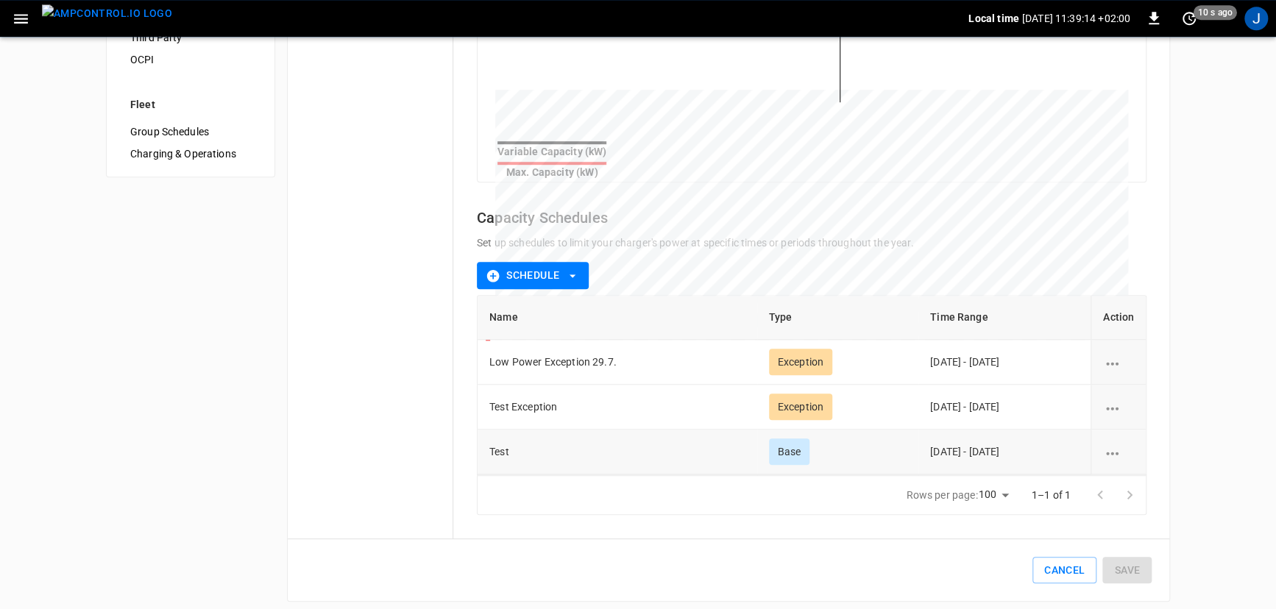
click at [1021, 435] on td "[DATE] - [DATE]" at bounding box center [1004, 452] width 172 height 45
click at [1113, 444] on icon "schedule options" at bounding box center [1112, 453] width 18 height 18
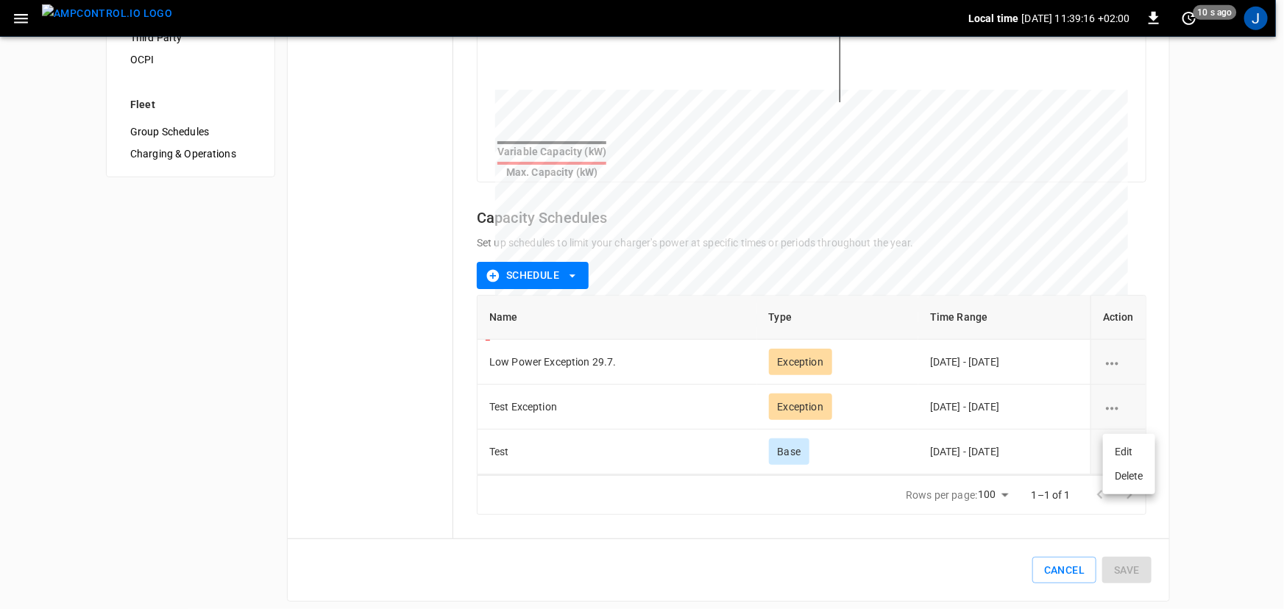
click at [1129, 476] on li "Delete" at bounding box center [1129, 476] width 52 height 24
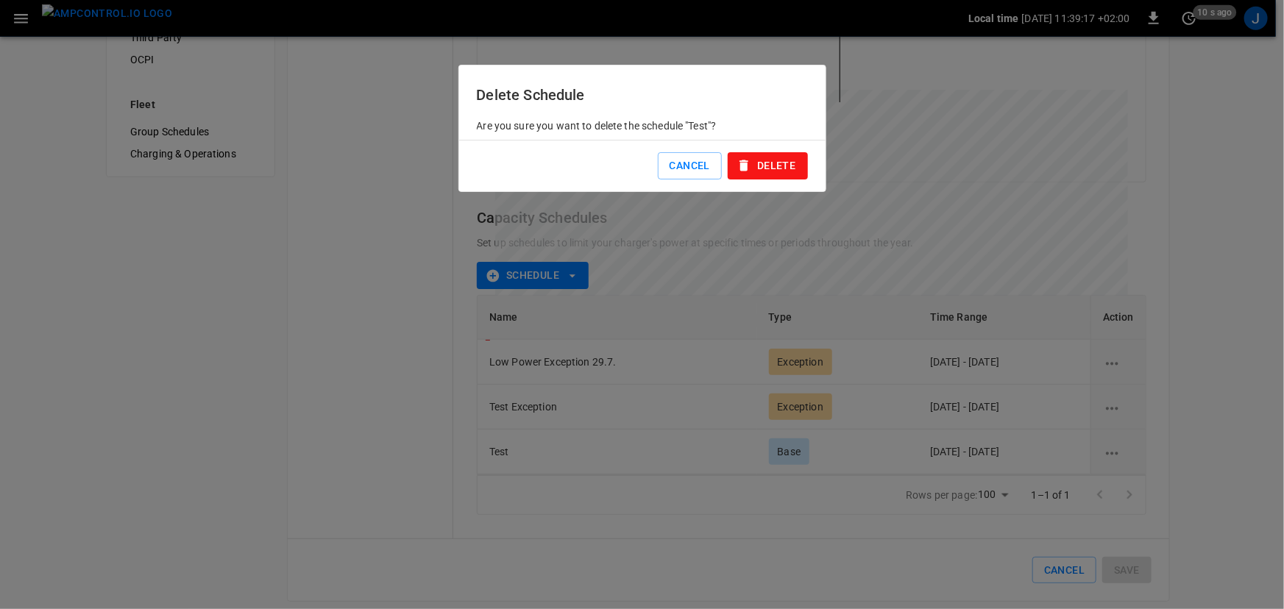
click at [784, 164] on button "Delete" at bounding box center [767, 165] width 79 height 27
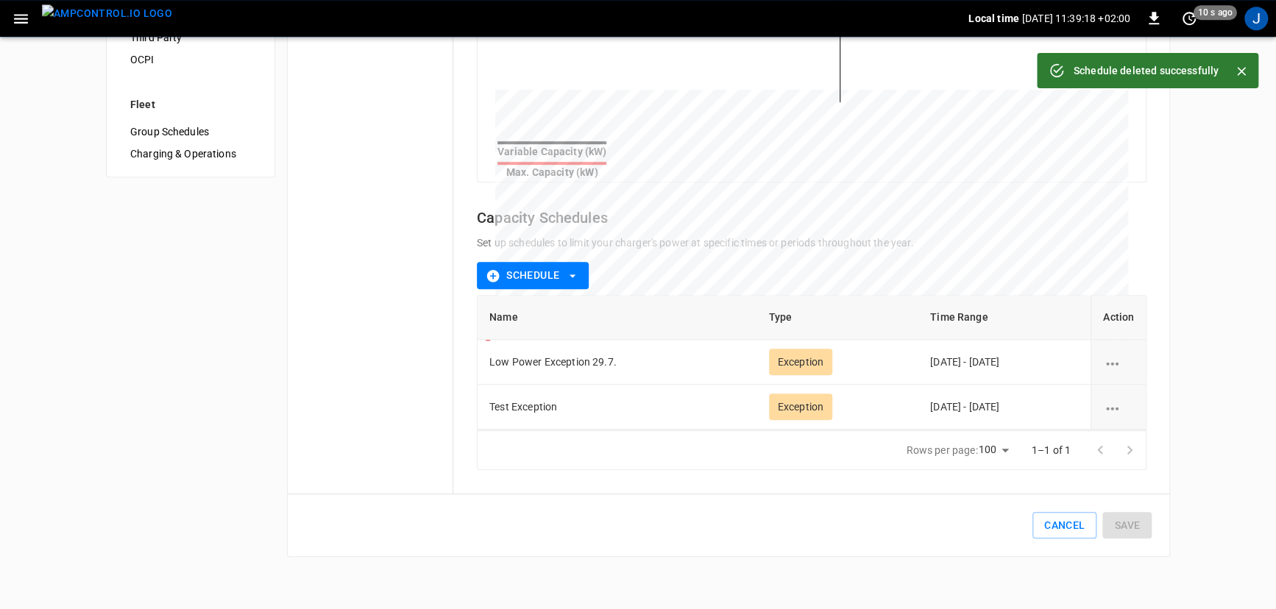
scroll to position [70, 0]
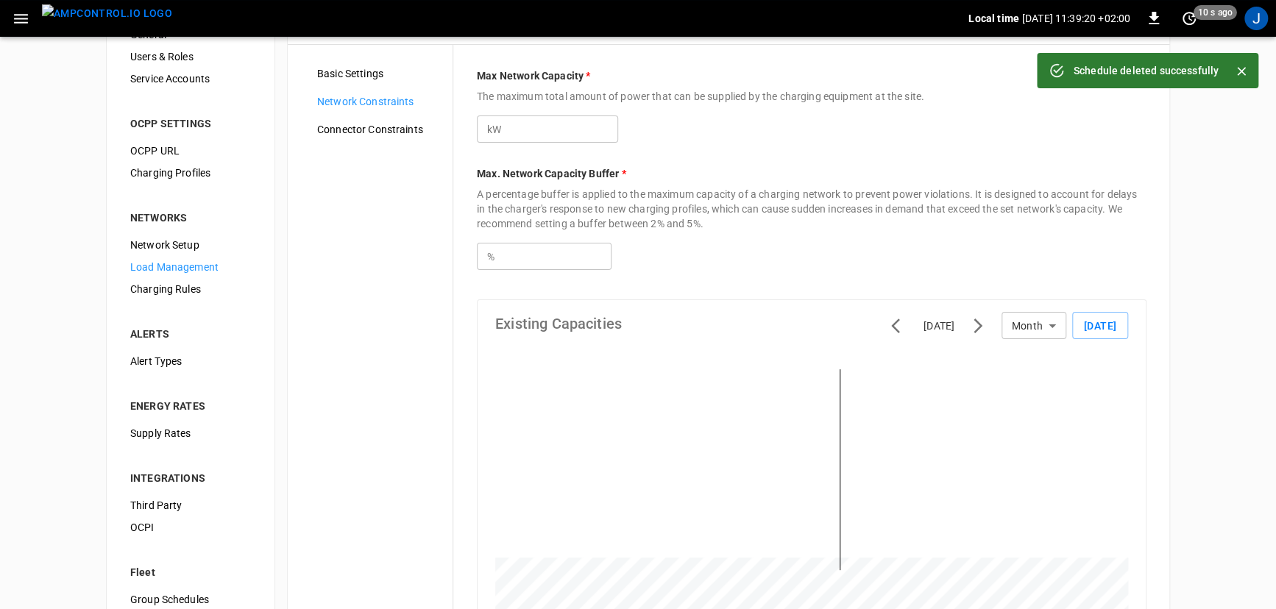
click at [400, 132] on span "Connector Constraints" at bounding box center [379, 129] width 124 height 15
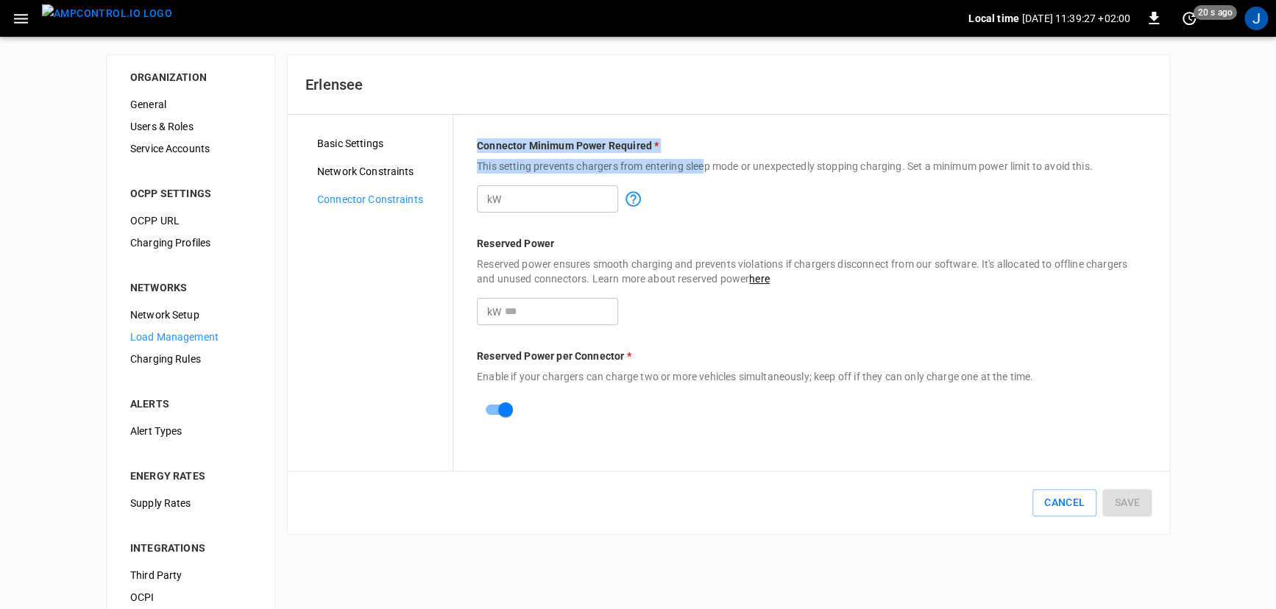
drag, startPoint x: 471, startPoint y: 141, endPoint x: 707, endPoint y: 154, distance: 236.6
click at [707, 154] on div "Connector Minimum Power Required * This setting prevents chargers from entering…" at bounding box center [811, 293] width 716 height 356
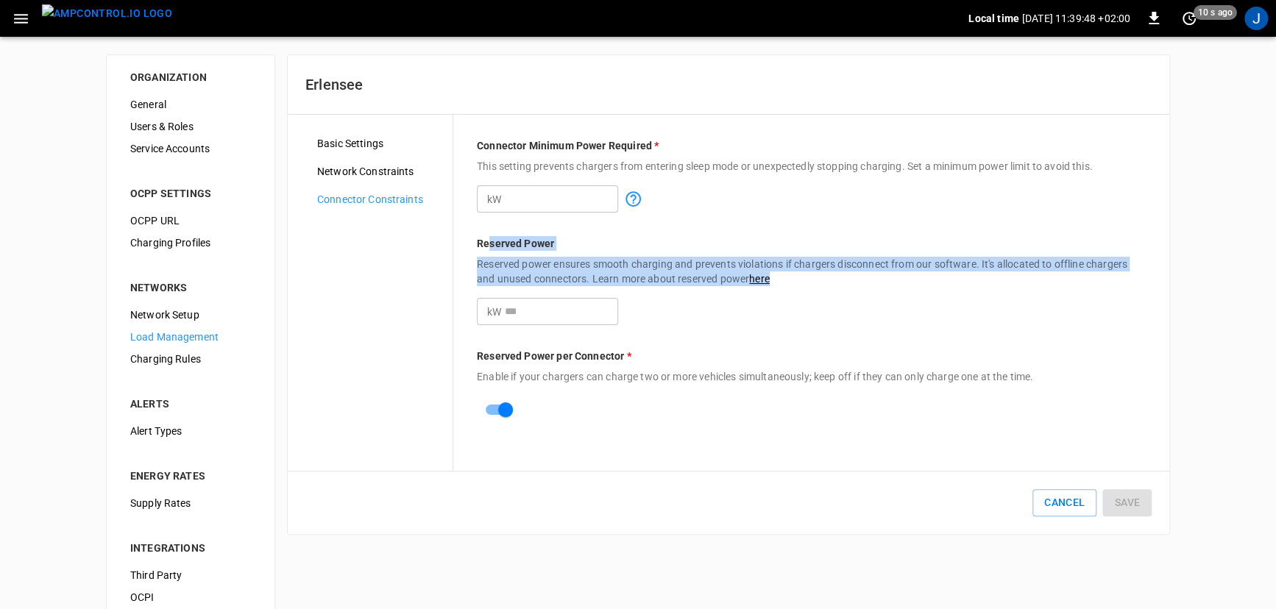
drag, startPoint x: 519, startPoint y: 265, endPoint x: 633, endPoint y: 308, distance: 121.8
click at [633, 308] on div "Reserved Power Reserved power ensures smooth charging and prevents violations i…" at bounding box center [811, 280] width 669 height 89
click at [651, 270] on p "Reserved power ensures smooth charging and prevents violations if chargers disc…" at bounding box center [811, 271] width 669 height 29
drag, startPoint x: 509, startPoint y: 246, endPoint x: 595, endPoint y: 272, distance: 90.8
click at [595, 272] on div "Reserved Power Reserved power ensures smooth charging and prevents violations i…" at bounding box center [811, 280] width 669 height 89
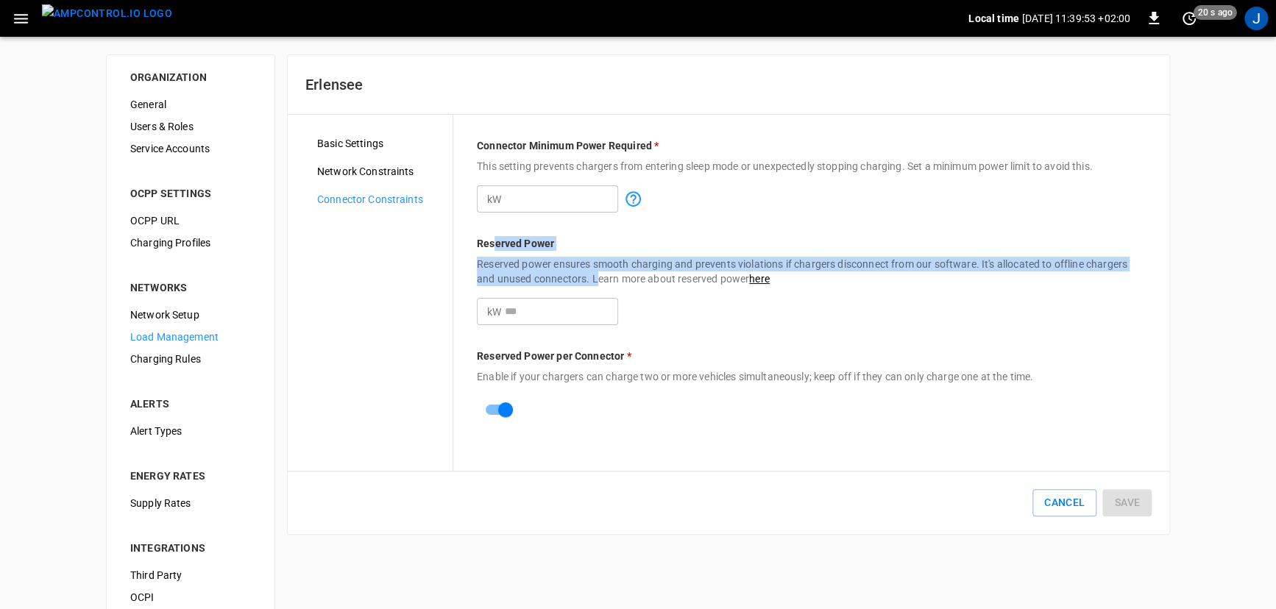
click at [535, 267] on p "Reserved power ensures smooth charging and prevents violations if chargers disc…" at bounding box center [811, 271] width 669 height 29
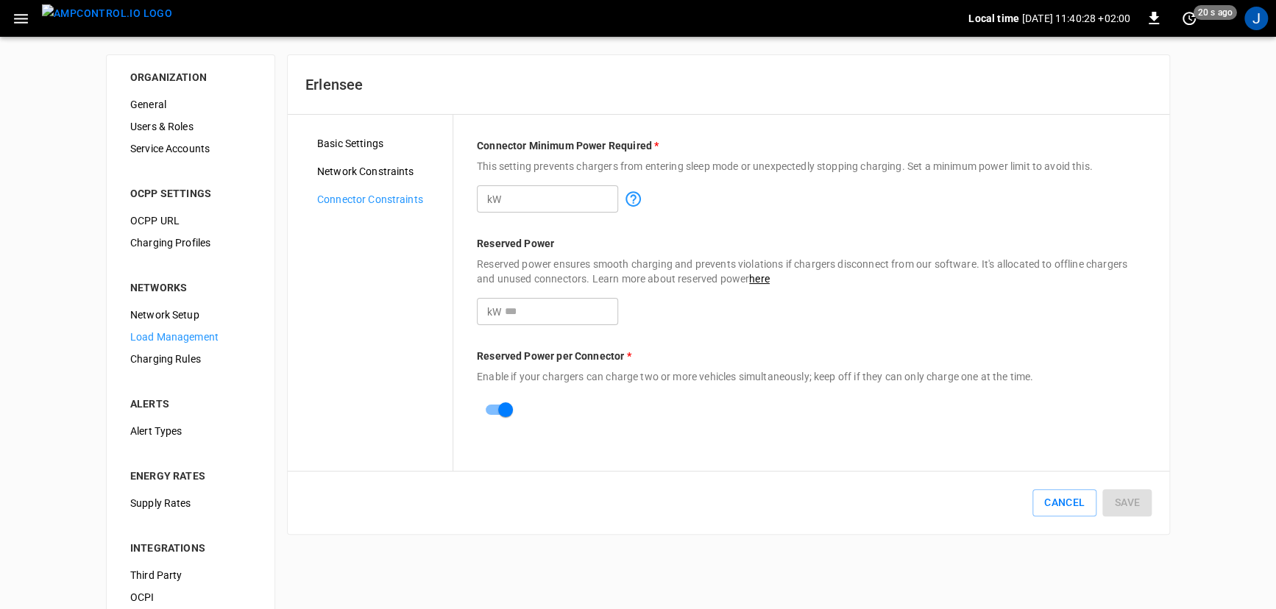
click at [364, 171] on span "Network Constraints" at bounding box center [379, 171] width 124 height 15
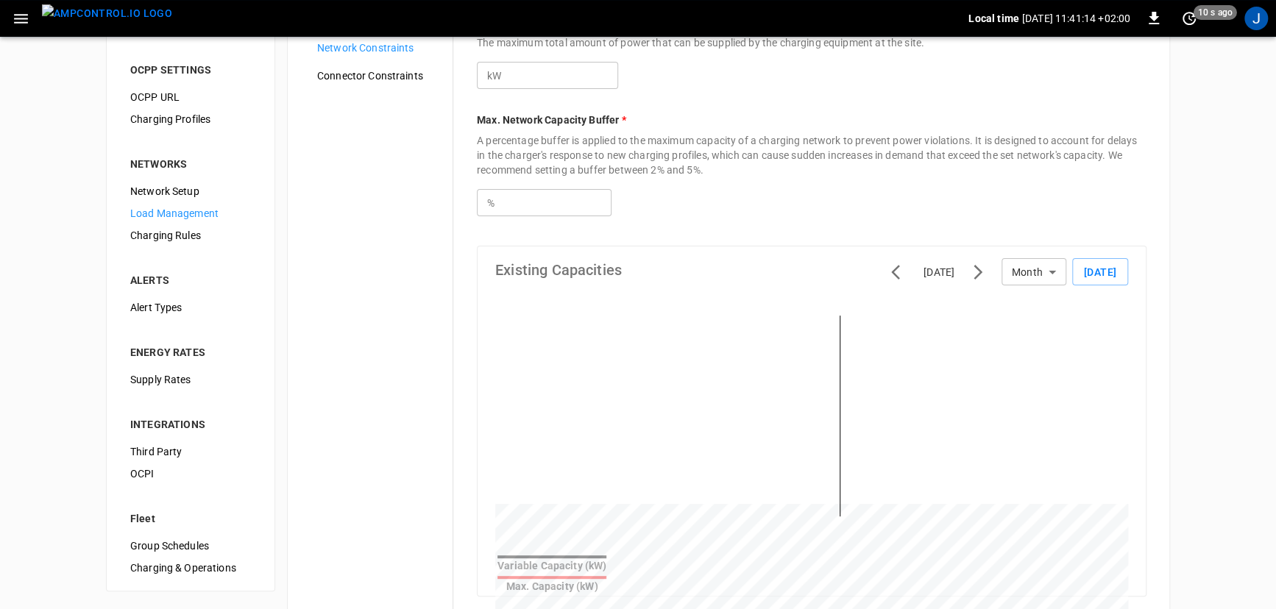
scroll to position [133, 0]
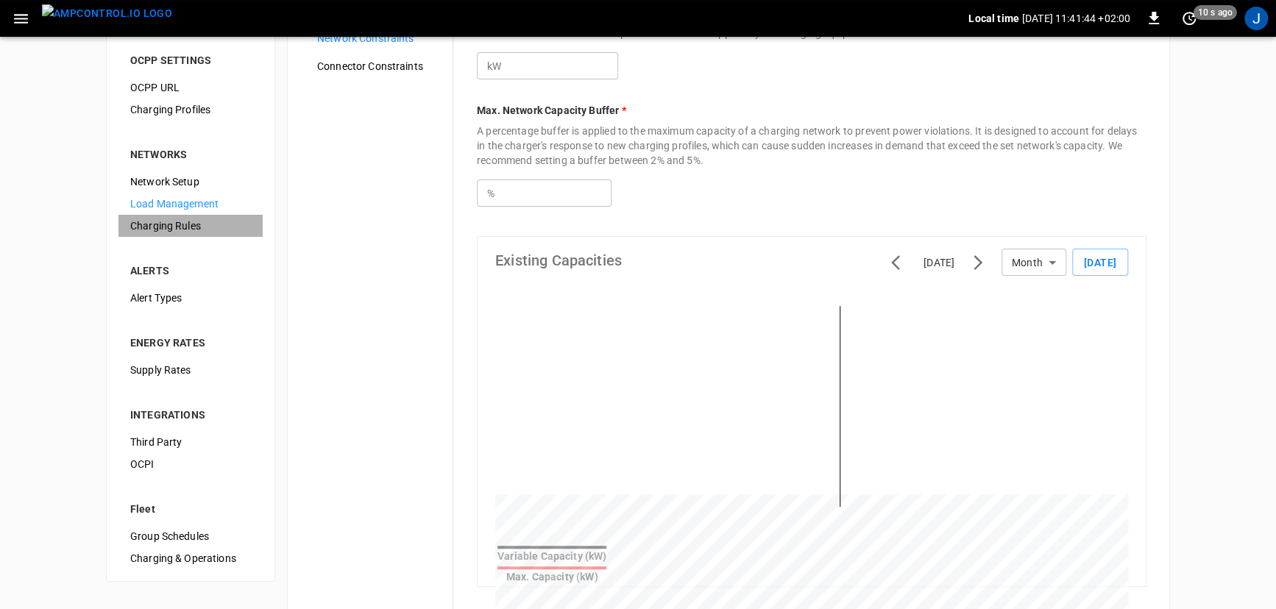
click at [183, 226] on span "Charging Rules" at bounding box center [190, 226] width 121 height 15
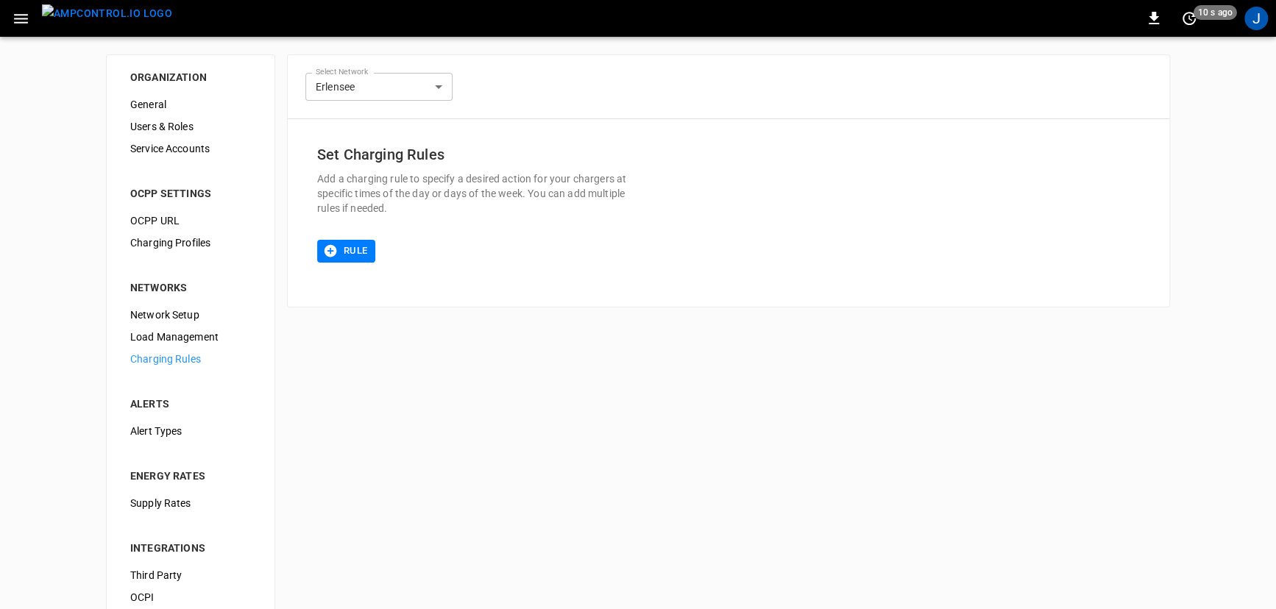
click at [400, 157] on h6 "Set Charging Rules" at bounding box center [481, 155] width 329 height 24
click at [400, 161] on h6 "Set Charging Rules" at bounding box center [481, 155] width 329 height 24
click at [356, 245] on button "Rule" at bounding box center [346, 251] width 58 height 23
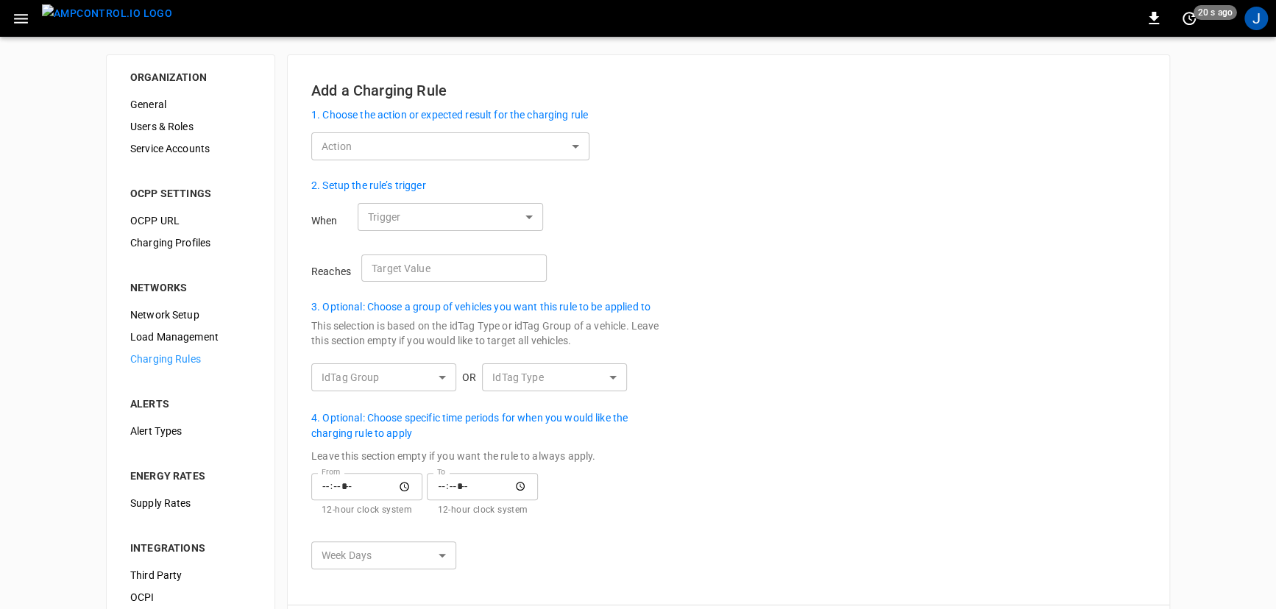
drag, startPoint x: 386, startPoint y: 202, endPoint x: 410, endPoint y: 204, distance: 23.7
click at [408, 194] on p "2. Setup the rule’s trigger" at bounding box center [368, 185] width 115 height 15
click at [386, 123] on p "1. Choose the action or expected result for the charging rule" at bounding box center [449, 114] width 277 height 15
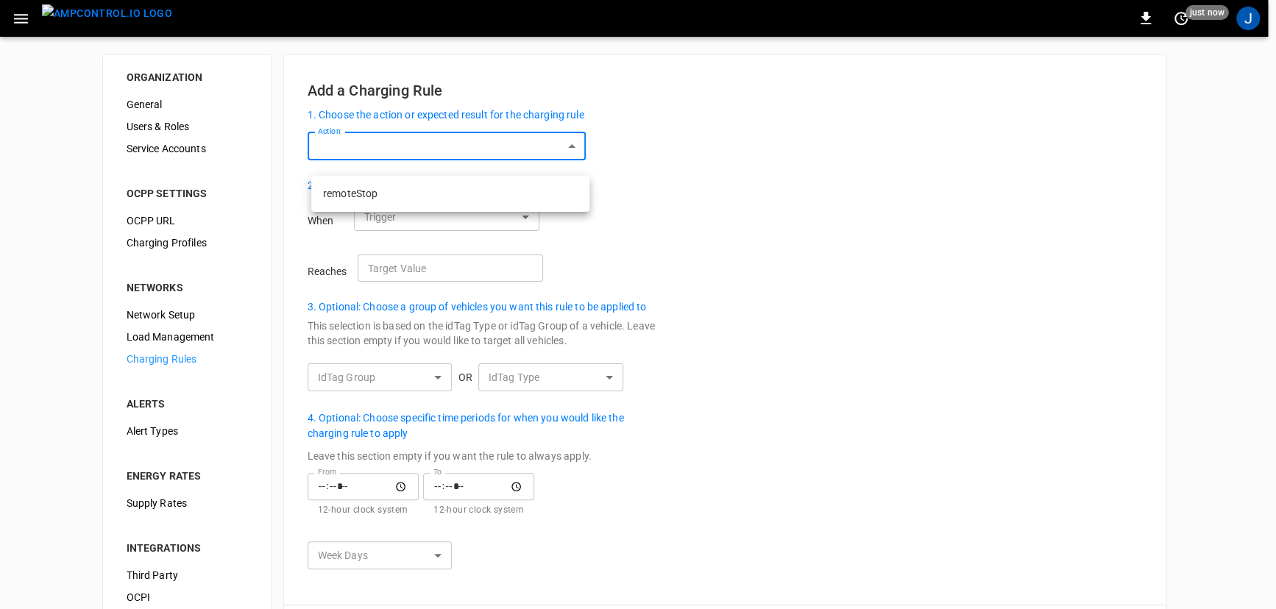
click at [386, 155] on body "0 just now J ORGANIZATION General Users & Roles Service Accounts OCPP SETTINGS …" at bounding box center [638, 366] width 1276 height 733
click at [416, 132] on div at bounding box center [642, 304] width 1284 height 609
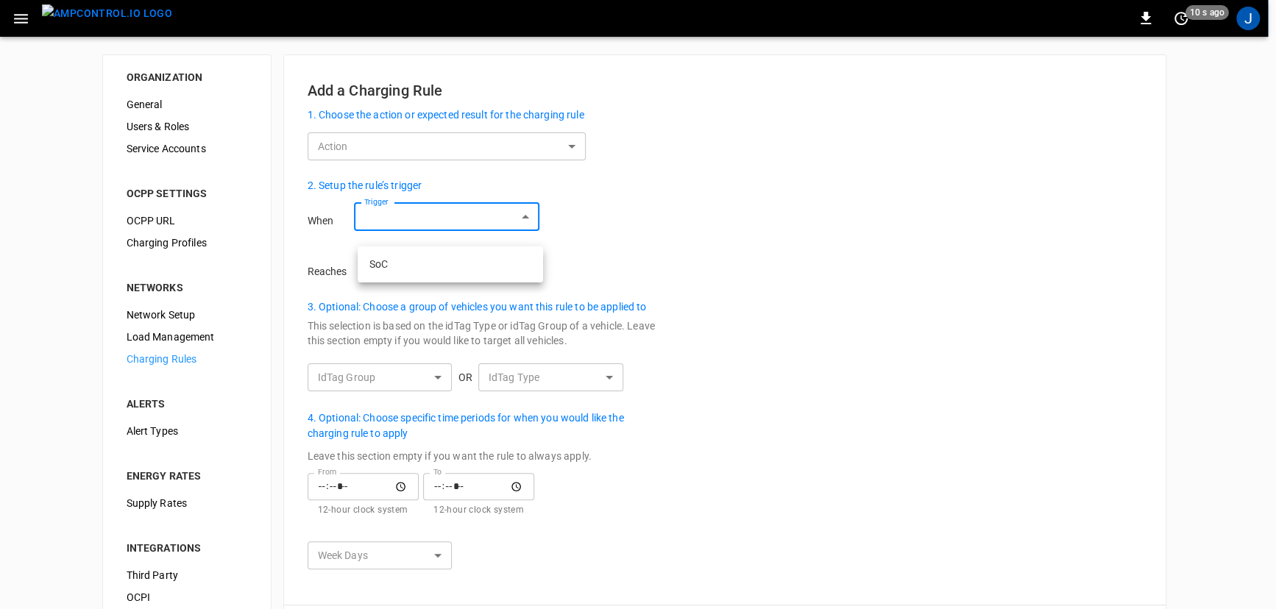
click at [400, 227] on body "0 10 s ago J ORGANIZATION General Users & Roles Service Accounts OCPP SETTINGS …" at bounding box center [638, 366] width 1276 height 733
click at [330, 261] on div at bounding box center [642, 304] width 1284 height 609
click at [416, 282] on input "Target Value" at bounding box center [453, 268] width 185 height 27
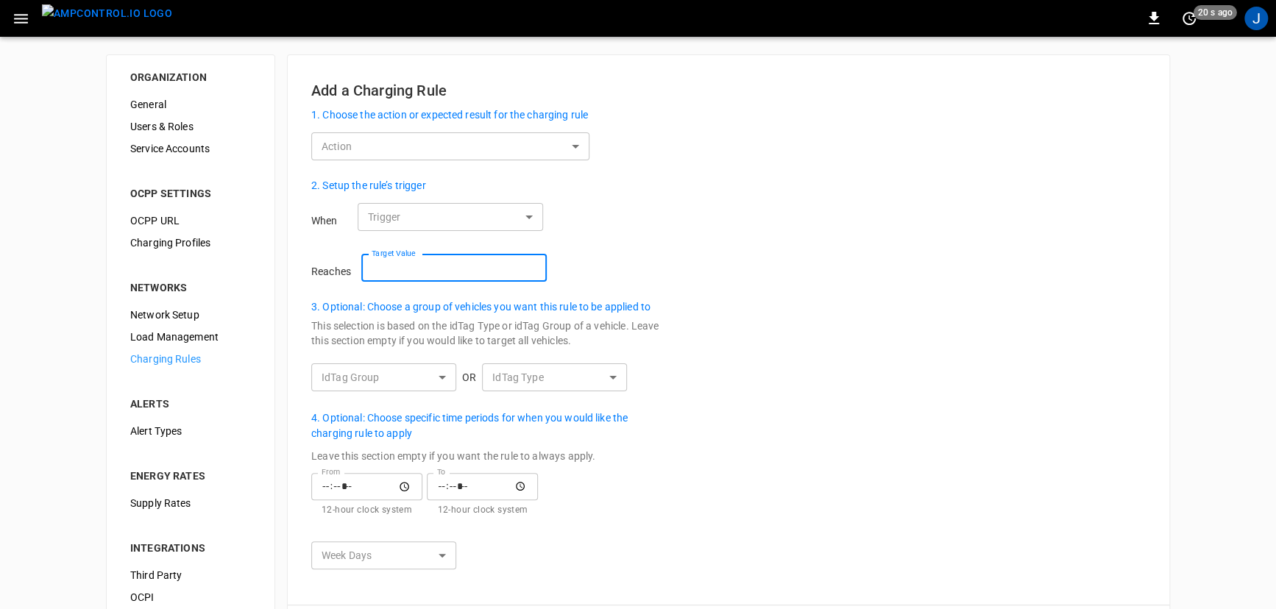
click at [445, 161] on body "0 20 s ago J ORGANIZATION General Users & Roles Service Accounts OCPP SETTINGS …" at bounding box center [638, 366] width 1276 height 733
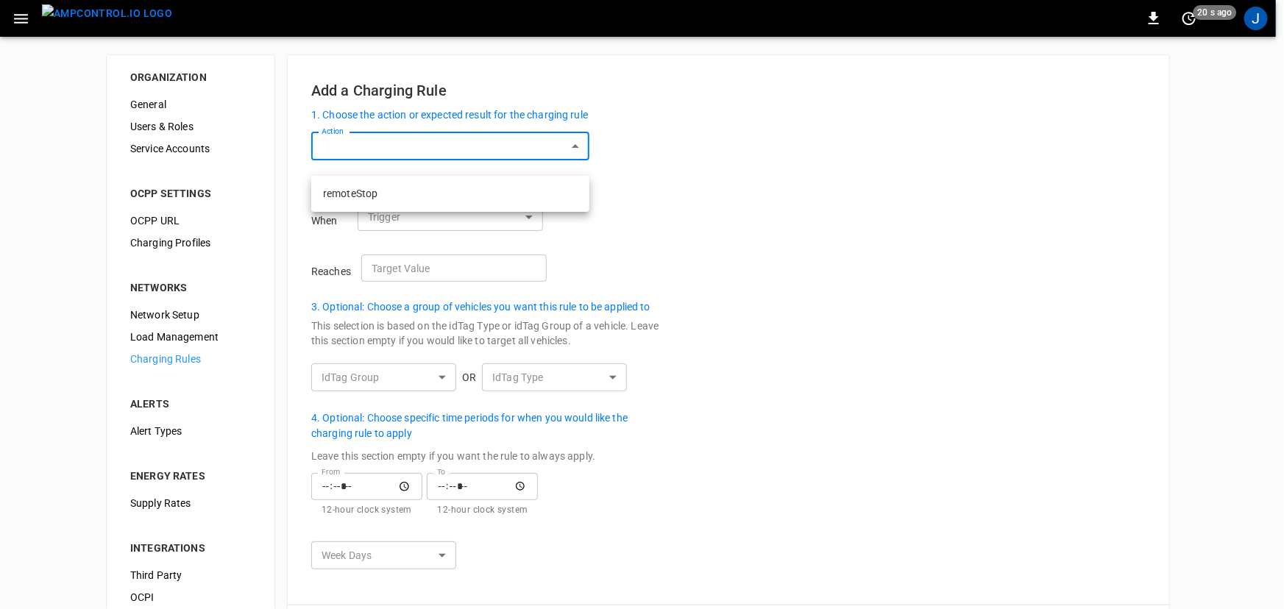
click at [163, 433] on div at bounding box center [642, 304] width 1284 height 609
click at [186, 433] on span "Alert Types" at bounding box center [190, 431] width 121 height 15
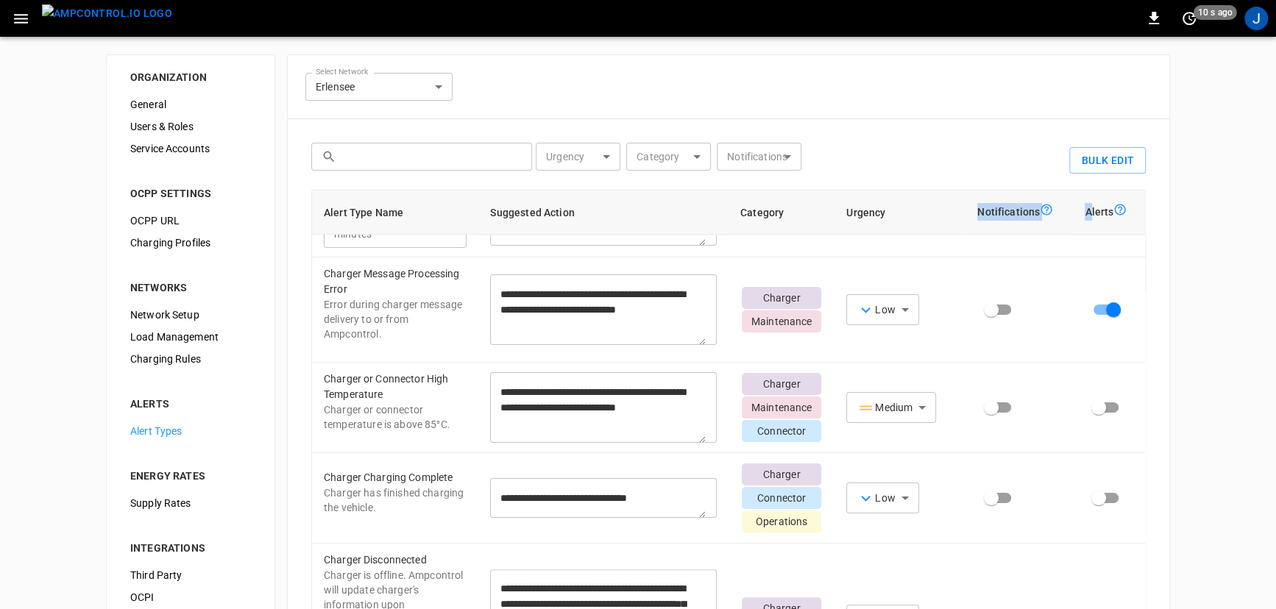
scroll to position [24, 0]
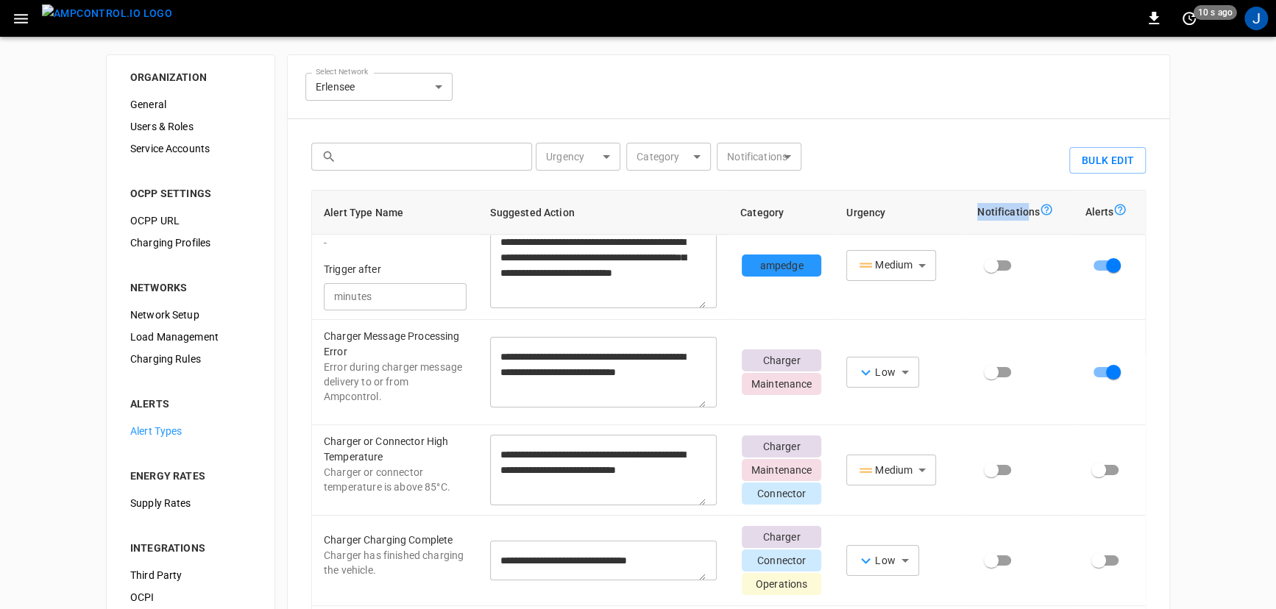
drag, startPoint x: 969, startPoint y: 212, endPoint x: 1017, endPoint y: 216, distance: 48.0
click at [1017, 216] on th "Notifications" at bounding box center [1019, 213] width 107 height 44
click at [1018, 208] on div "Notifications" at bounding box center [1019, 212] width 84 height 18
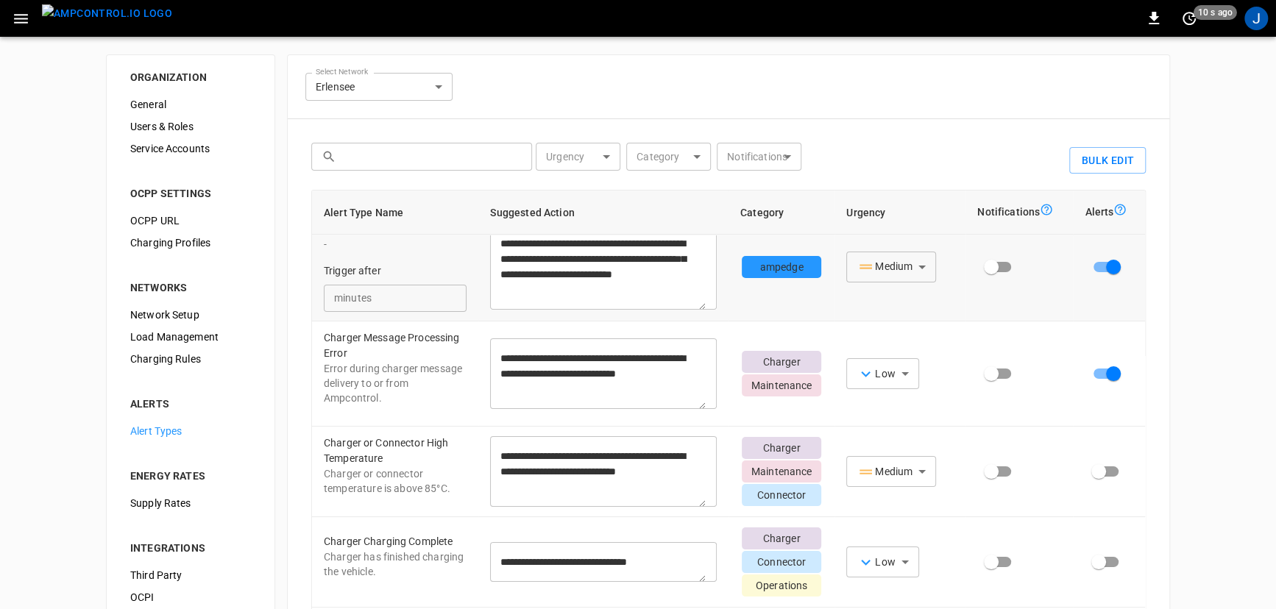
scroll to position [0, 0]
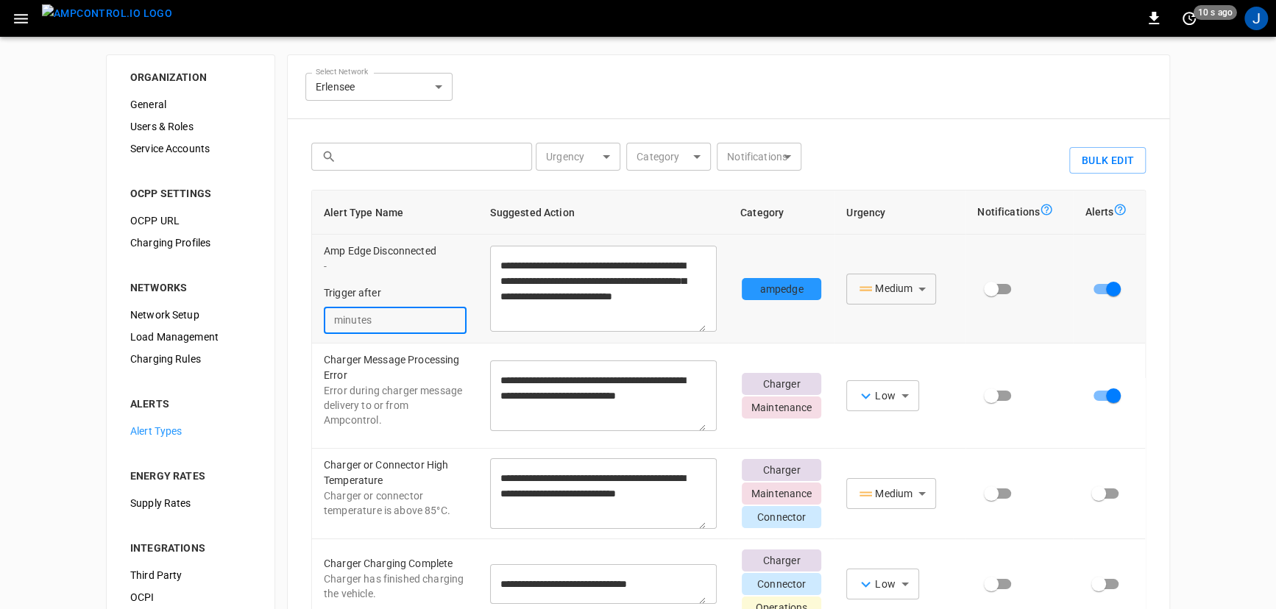
drag, startPoint x: 400, startPoint y: 321, endPoint x: 348, endPoint y: 321, distance: 52.2
click at [349, 321] on div "minutes ** ​" at bounding box center [395, 320] width 143 height 27
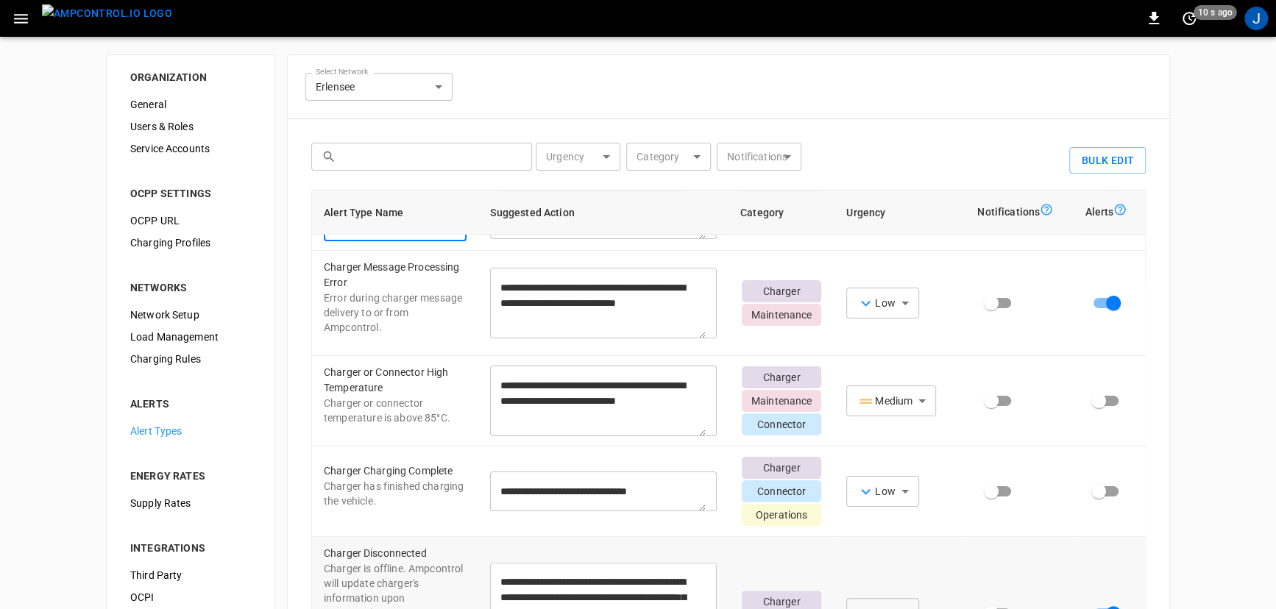
scroll to position [267, 0]
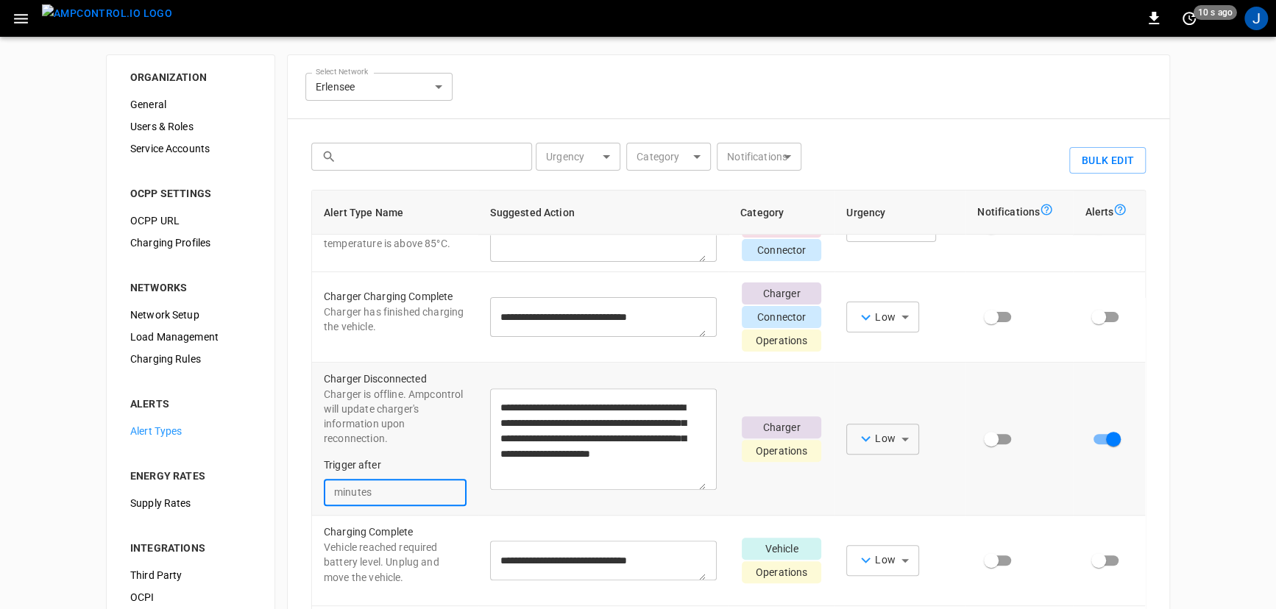
drag, startPoint x: 386, startPoint y: 498, endPoint x: 370, endPoint y: 495, distance: 16.6
click at [371, 495] on div "minutes ** ​" at bounding box center [395, 492] width 143 height 27
drag, startPoint x: 323, startPoint y: 390, endPoint x: 445, endPoint y: 399, distance: 122.5
click at [445, 399] on div "Charger Disconnected Charger is offline. Ampcontrol will update charger's infor…" at bounding box center [395, 439] width 143 height 135
click at [432, 380] on td "Charger Disconnected Charger is offline. Ampcontrol will update charger's infor…" at bounding box center [395, 439] width 166 height 153
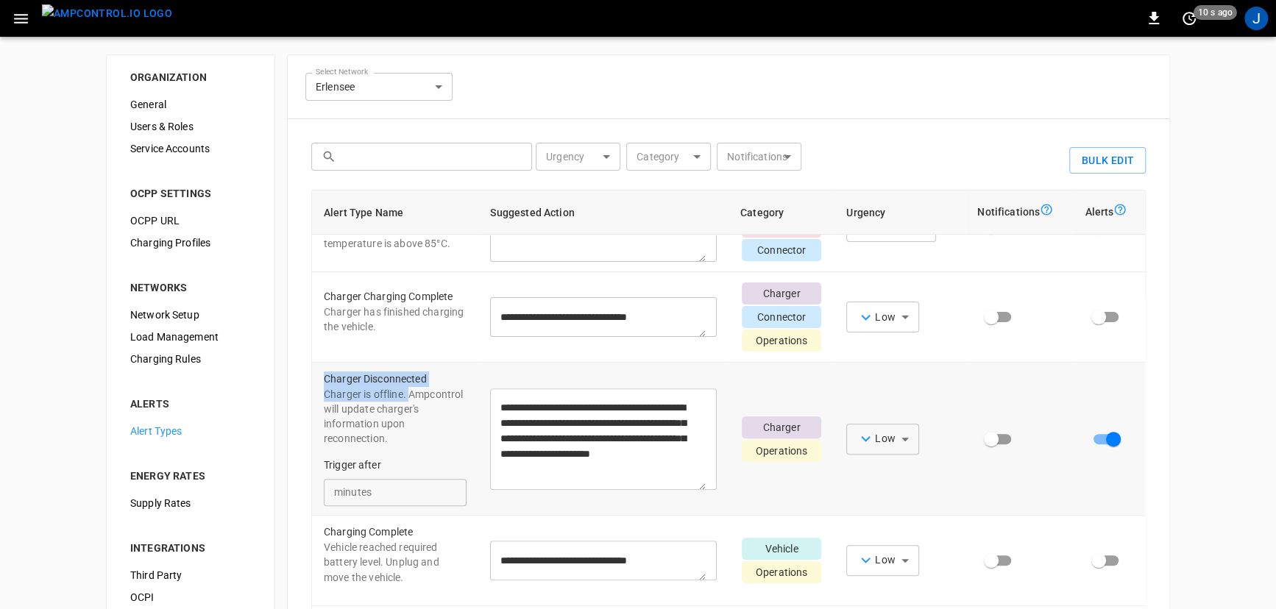
click at [423, 387] on p "Charger Disconnected" at bounding box center [395, 379] width 143 height 15
drag, startPoint x: 387, startPoint y: 506, endPoint x: 360, endPoint y: 500, distance: 27.9
click at [360, 500] on div "minutes ** ​" at bounding box center [395, 492] width 143 height 27
type input "*"
click at [422, 467] on p "Trigger after" at bounding box center [395, 465] width 143 height 15
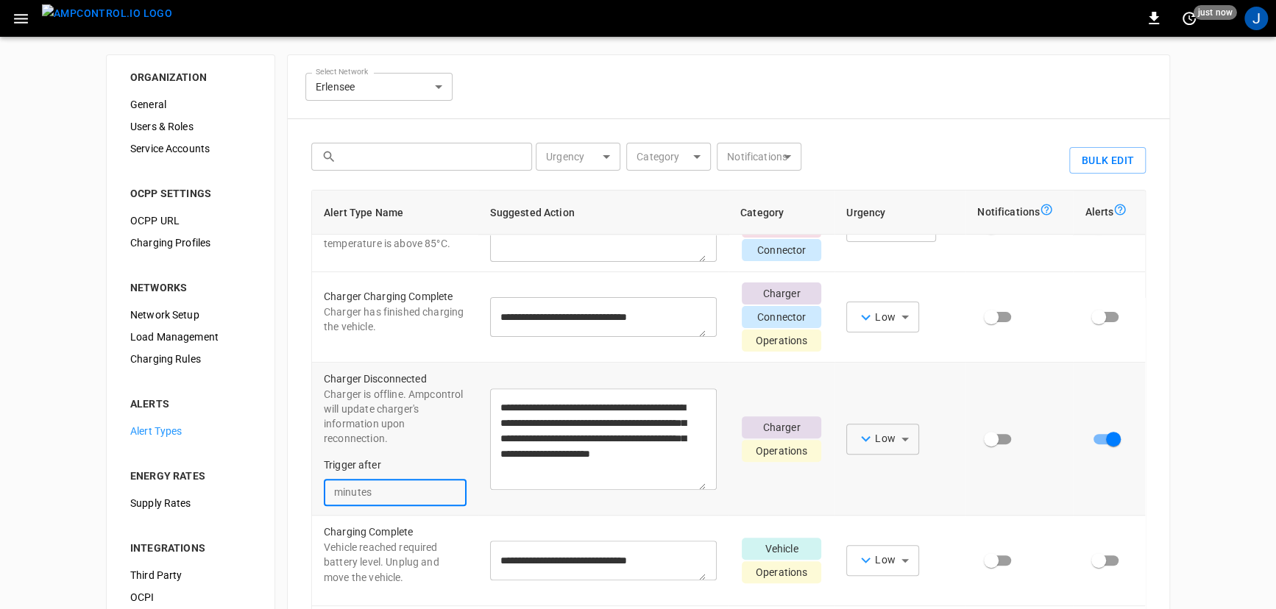
click at [388, 506] on input "number" at bounding box center [420, 492] width 91 height 27
type input "**"
click at [403, 446] on p "Charger is offline. Ampcontrol will update charger's information upon reconnect…" at bounding box center [395, 416] width 143 height 59
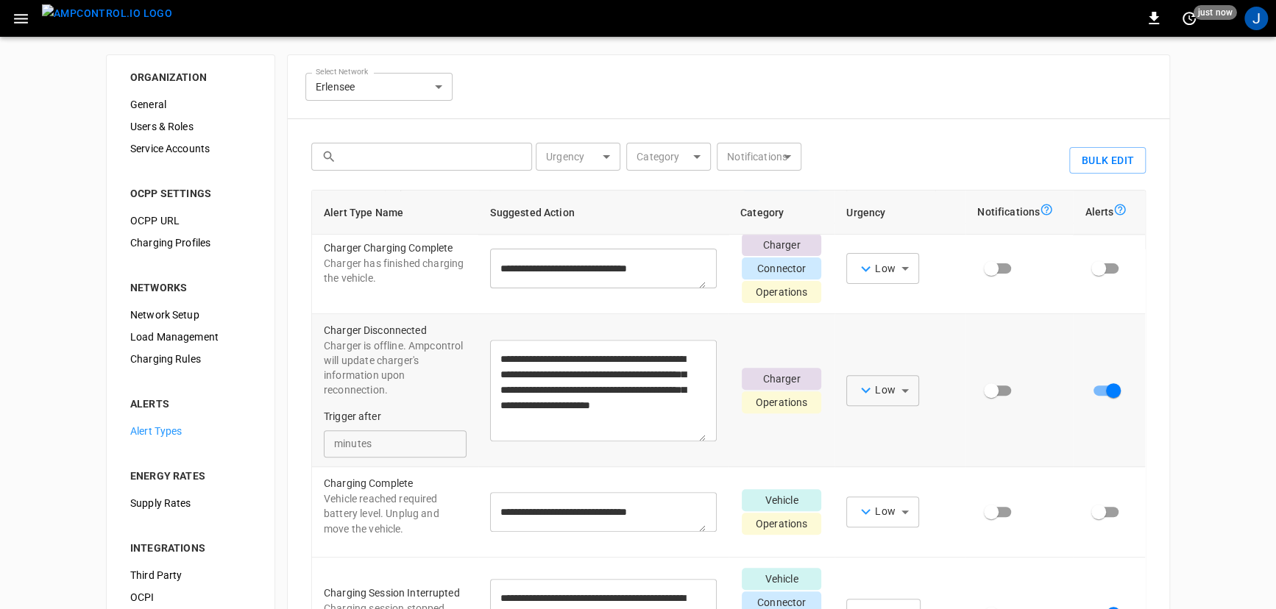
scroll to position [334, 0]
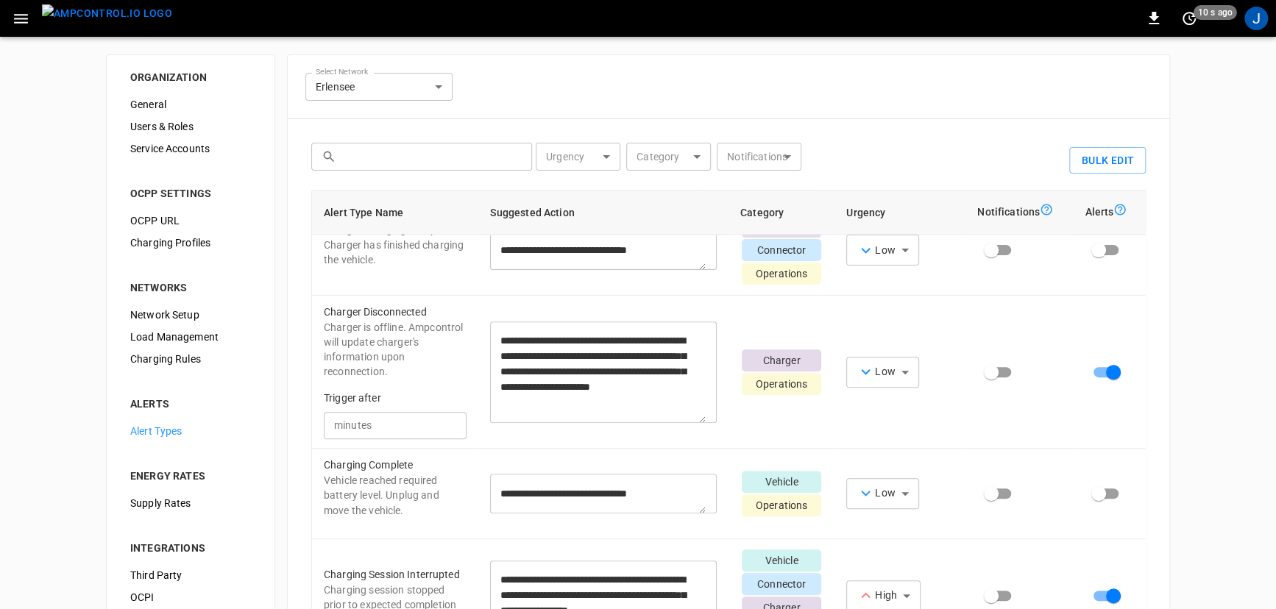
click at [353, 157] on input "text" at bounding box center [432, 156] width 180 height 27
type input "**"
type textarea "**********"
type input "***"
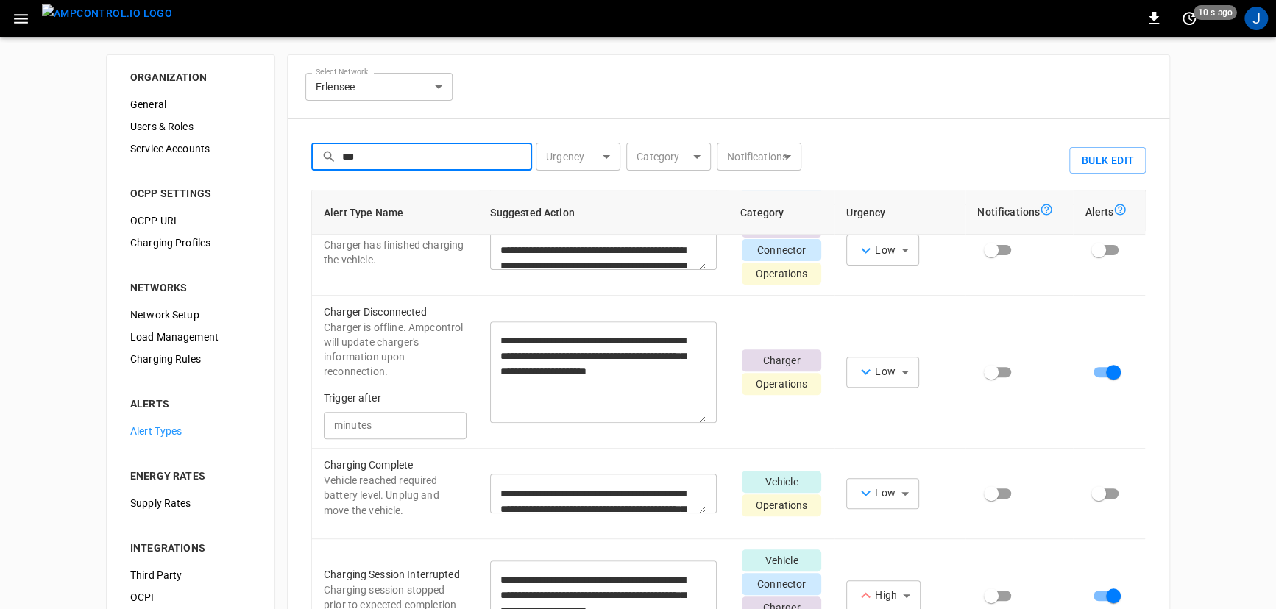
type input "****"
type textarea "**********"
type input "*********"
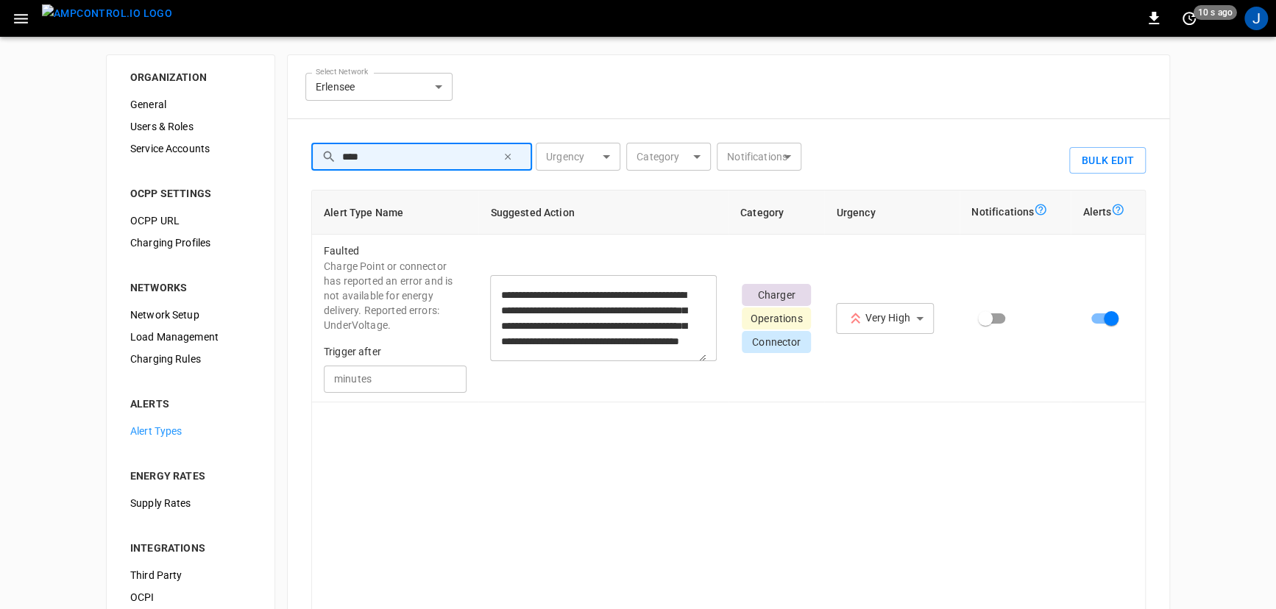
scroll to position [0, 0]
type input "*****"
click at [367, 272] on p "Charge Point or connector has reported an error and is not available for energy…" at bounding box center [395, 296] width 143 height 74
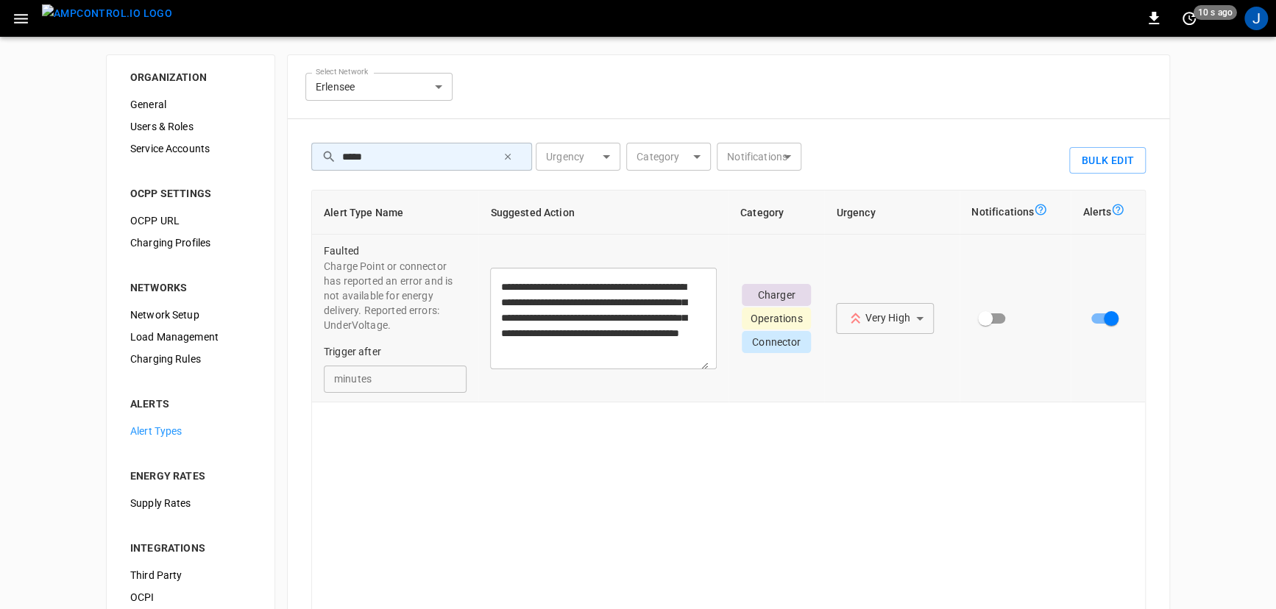
click at [405, 383] on input "number" at bounding box center [420, 379] width 91 height 27
type input "*"
click at [468, 420] on div "**********" at bounding box center [728, 403] width 835 height 427
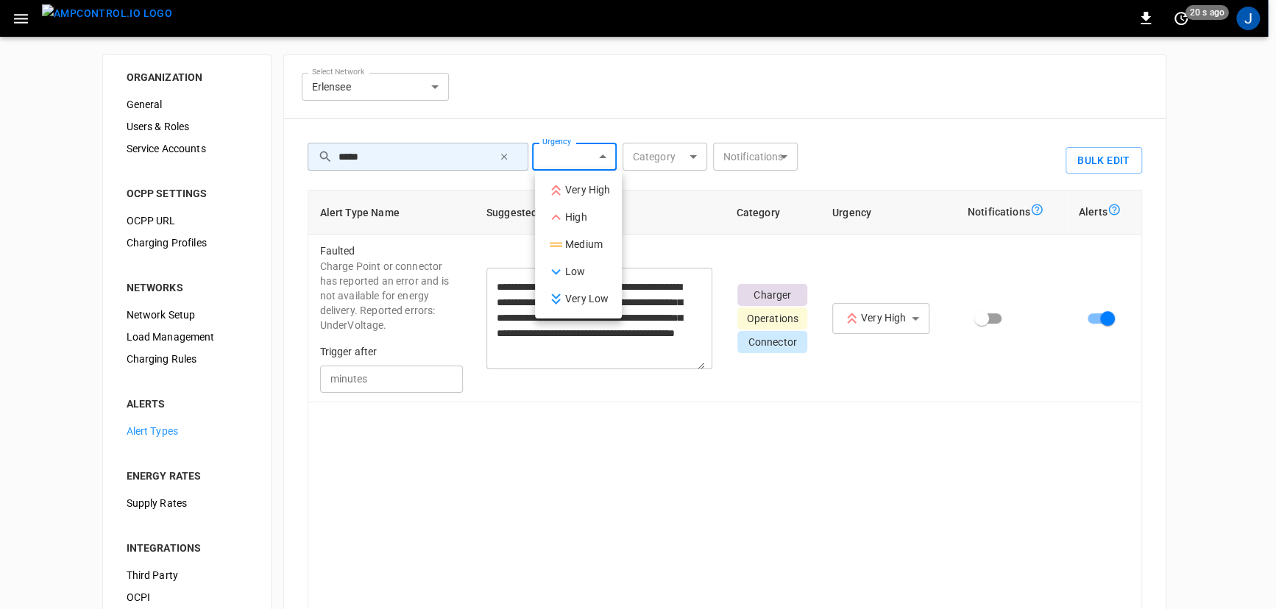
click at [548, 160] on body "**********" at bounding box center [638, 371] width 1276 height 743
click at [556, 191] on icon at bounding box center [556, 193] width 10 height 6
type input "*********"
click at [511, 155] on div at bounding box center [642, 304] width 1284 height 609
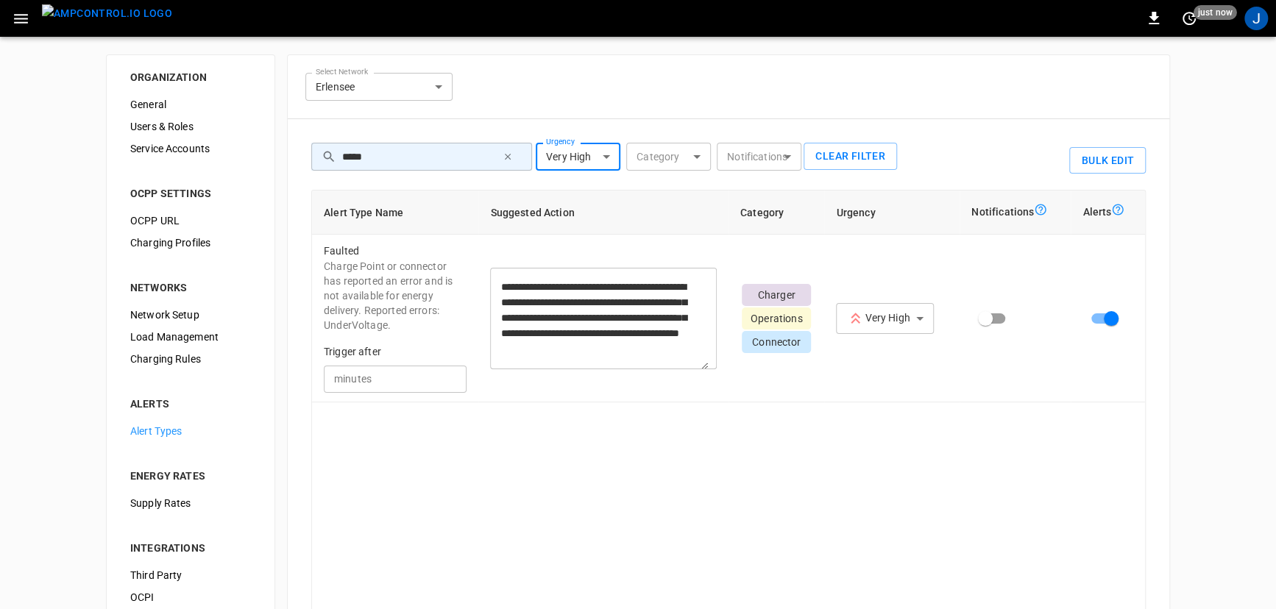
click at [511, 155] on icon "button" at bounding box center [508, 157] width 10 height 10
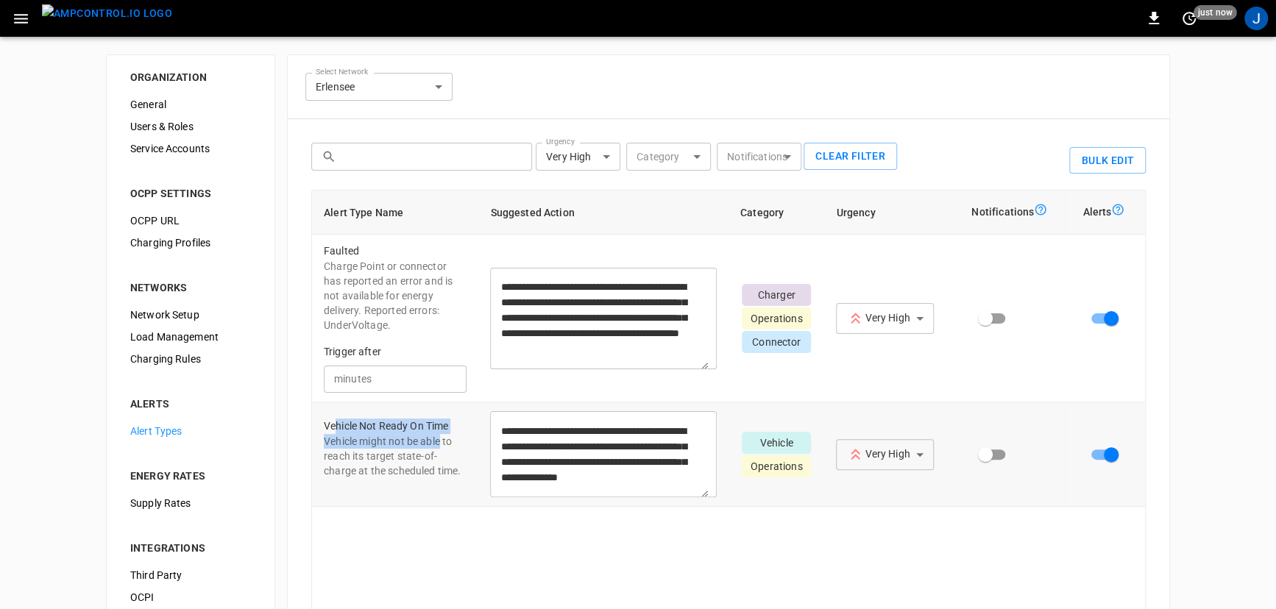
drag, startPoint x: 333, startPoint y: 432, endPoint x: 437, endPoint y: 444, distance: 104.5
click at [442, 442] on div "Vehicle Not Ready On Time Vehicle might not be able to reach its target state-o…" at bounding box center [395, 454] width 143 height 71
click at [405, 452] on p "Vehicle might not be able to reach its target state-of-charge at the scheduled …" at bounding box center [395, 456] width 143 height 44
click at [600, 155] on body "**********" at bounding box center [638, 371] width 1276 height 743
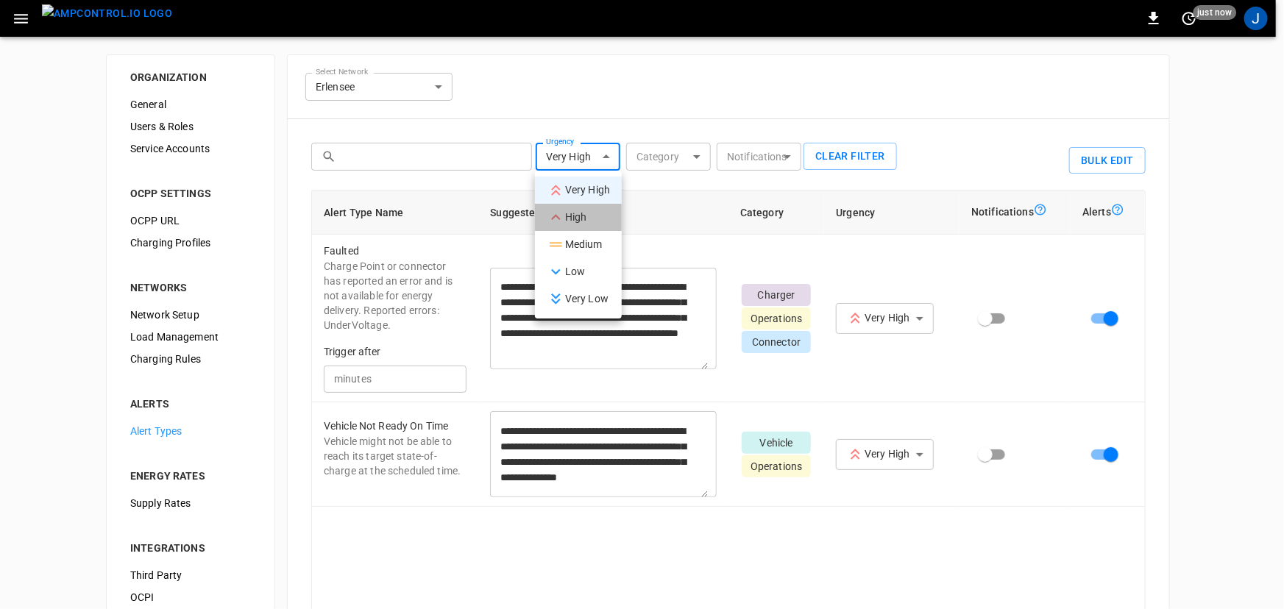
click at [582, 217] on li "High" at bounding box center [578, 217] width 87 height 27
type input "**********"
type textarea "**********"
type input "****"
type textarea "**********"
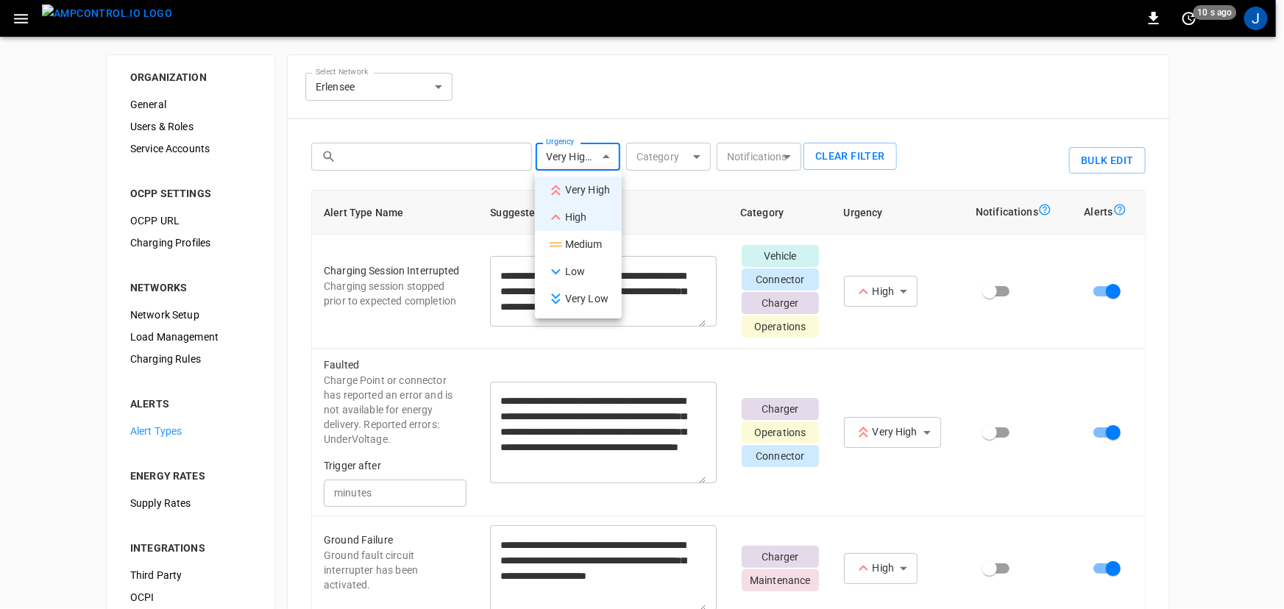
click at [723, 99] on div at bounding box center [642, 304] width 1284 height 609
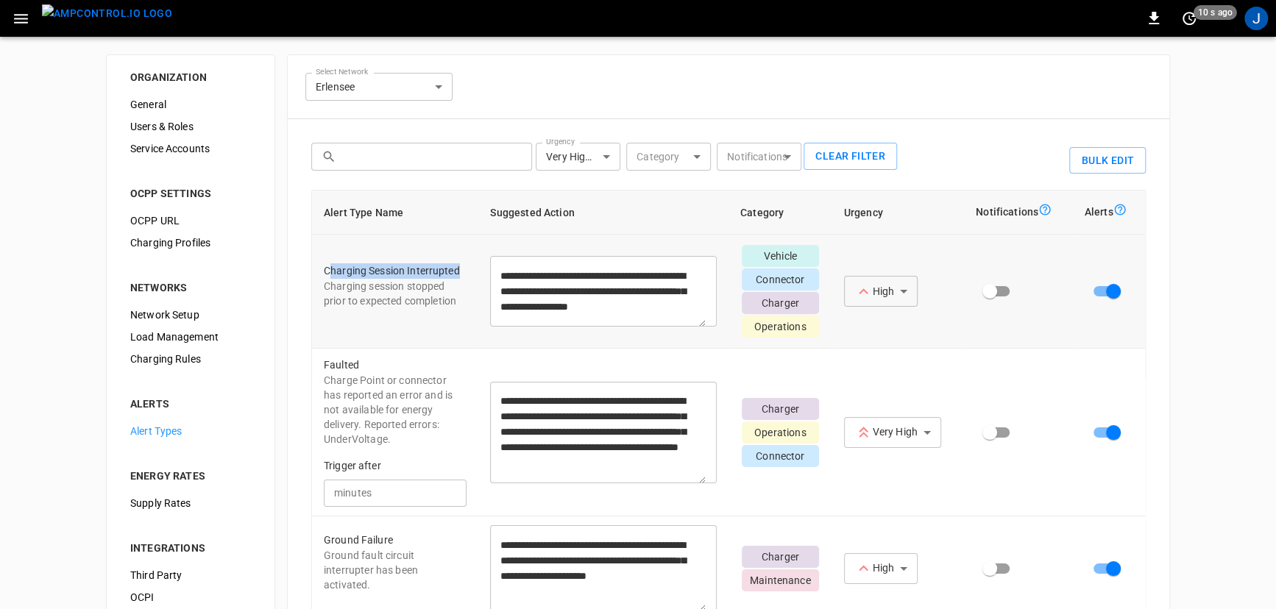
drag, startPoint x: 329, startPoint y: 270, endPoint x: 456, endPoint y: 266, distance: 127.4
click at [456, 266] on p "Charging Session Interrupted" at bounding box center [395, 270] width 143 height 15
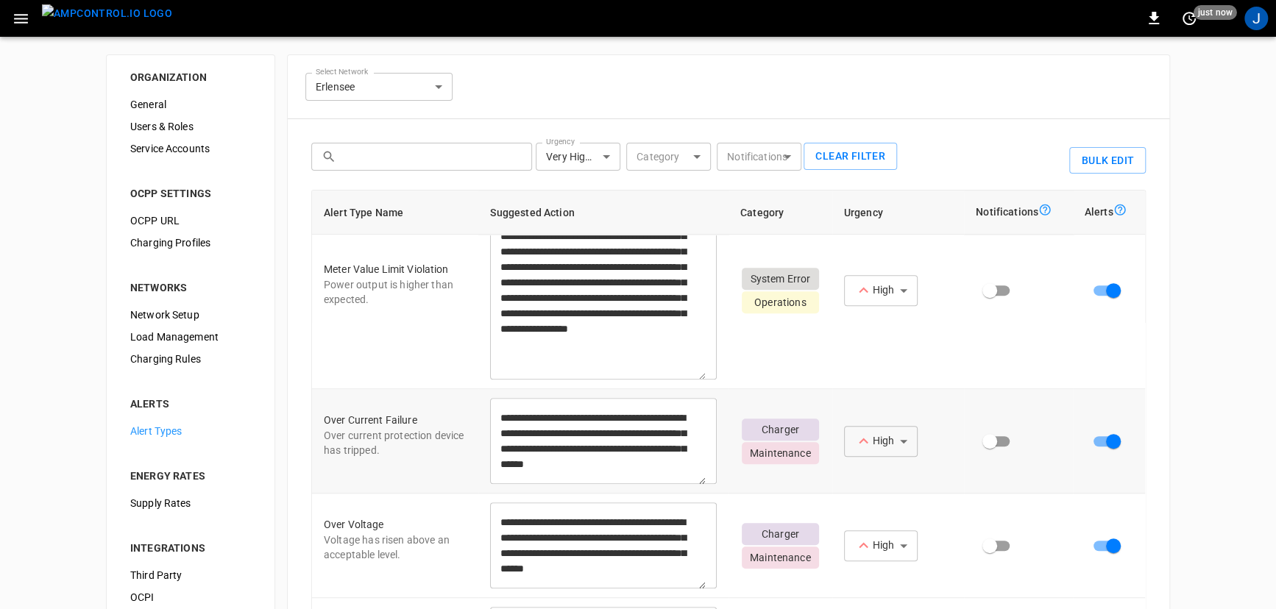
scroll to position [471, 0]
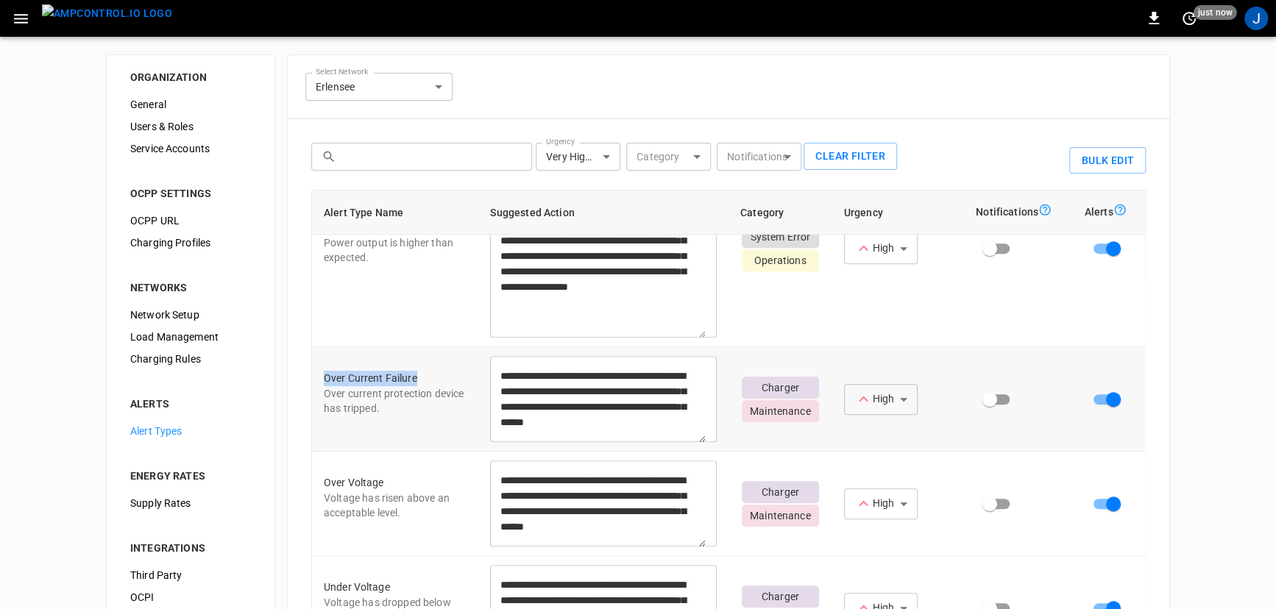
drag, startPoint x: 322, startPoint y: 397, endPoint x: 434, endPoint y: 404, distance: 112.1
click at [434, 404] on td "Over Current Failure Over current protection device has tripped." at bounding box center [395, 399] width 166 height 104
drag, startPoint x: 340, startPoint y: 497, endPoint x: 422, endPoint y: 512, distance: 83.1
click at [422, 513] on td "Over Voltage Voltage has risen above an acceptable level." at bounding box center [395, 504] width 166 height 104
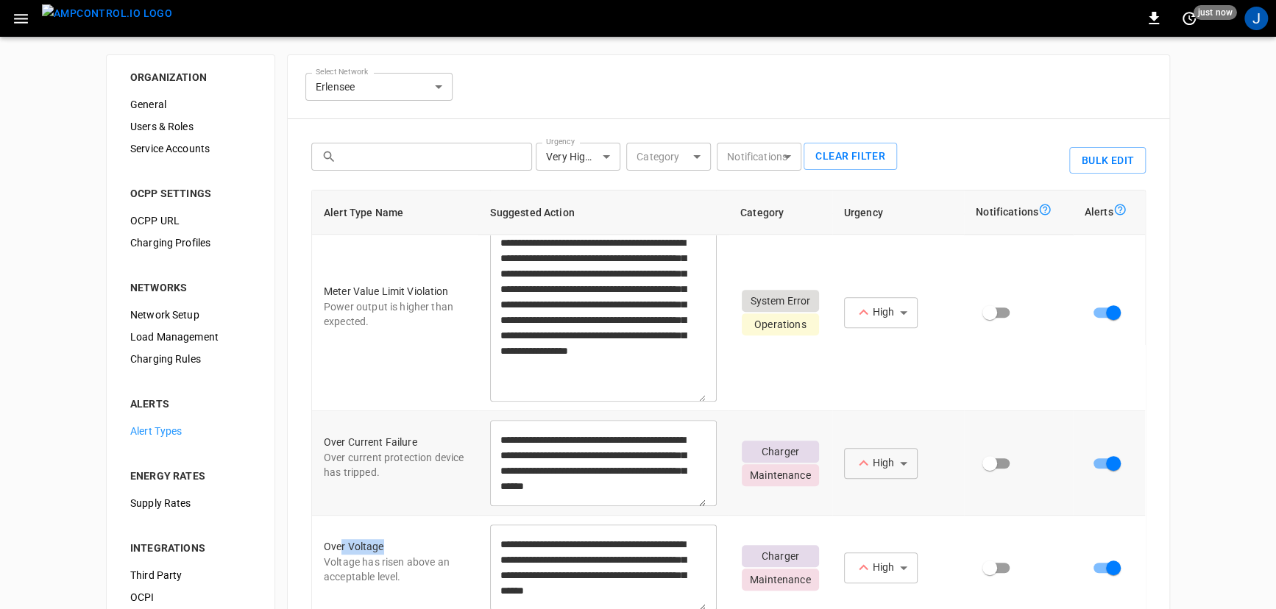
scroll to position [270, 0]
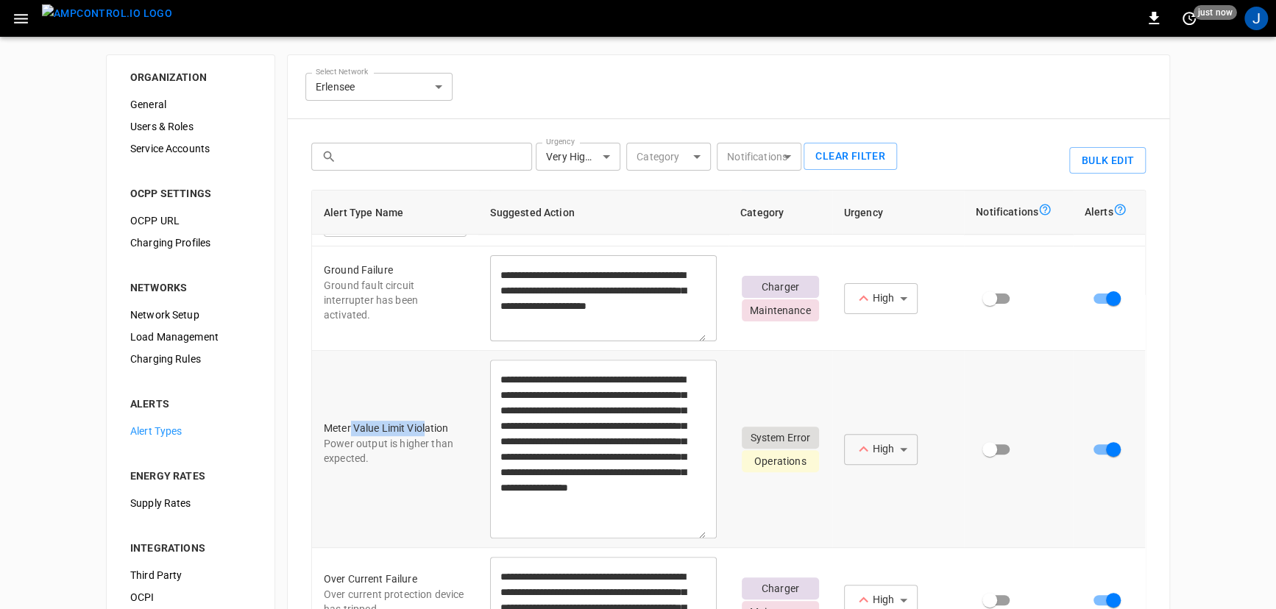
drag, startPoint x: 410, startPoint y: 439, endPoint x: 434, endPoint y: 441, distance: 24.4
click at [433, 436] on p "Meter Value Limit Violation" at bounding box center [395, 428] width 143 height 15
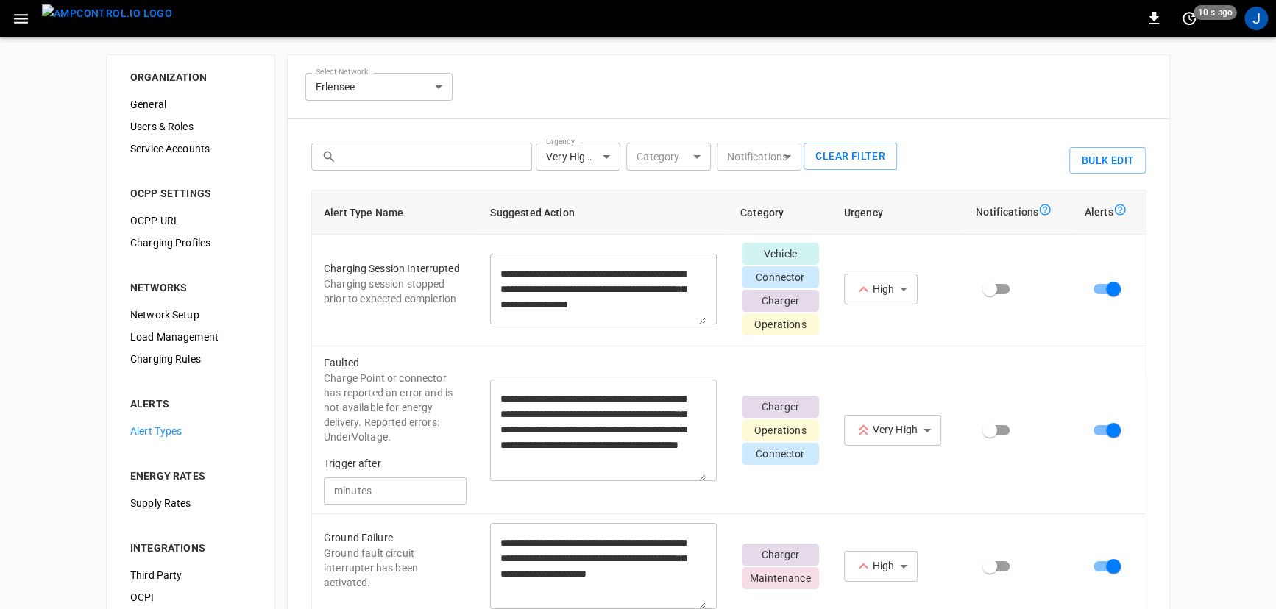
scroll to position [0, 0]
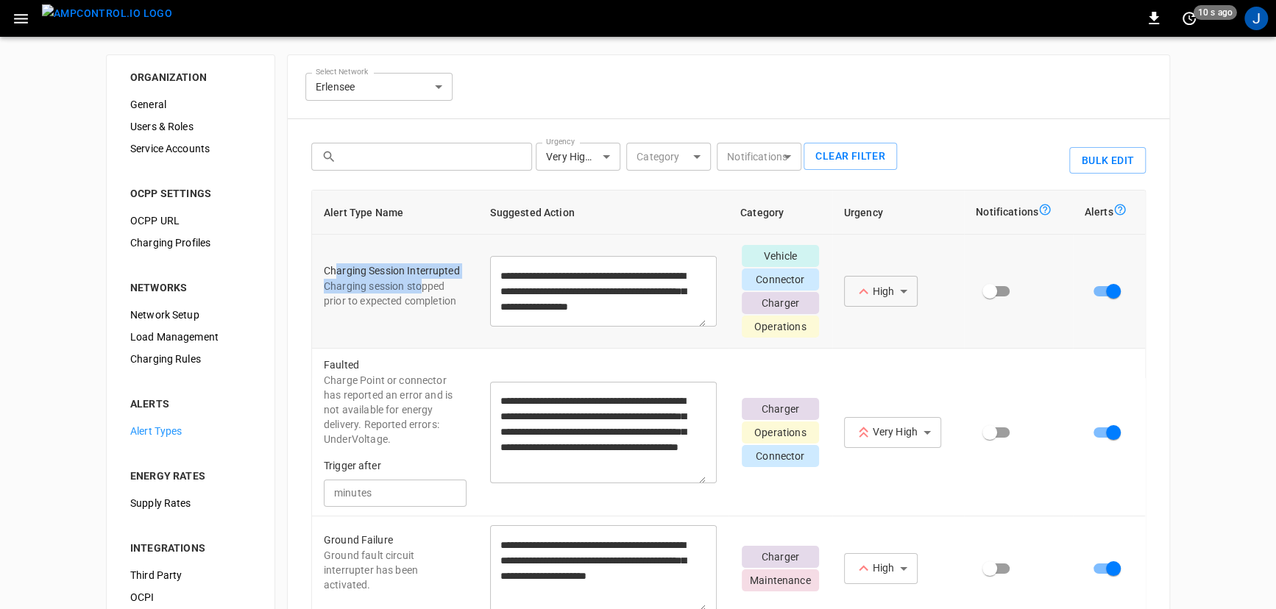
drag, startPoint x: 341, startPoint y: 266, endPoint x: 410, endPoint y: 293, distance: 73.7
click at [421, 287] on div "Charging Session Interrupted Charging session stopped prior to expected complet…" at bounding box center [395, 291] width 143 height 57
click at [414, 290] on p "Charging session stopped prior to expected completion" at bounding box center [395, 293] width 143 height 29
drag, startPoint x: 450, startPoint y: 302, endPoint x: 314, endPoint y: 261, distance: 141.5
click at [314, 261] on td "Charging Session Interrupted Charging session stopped prior to expected complet…" at bounding box center [395, 292] width 166 height 114
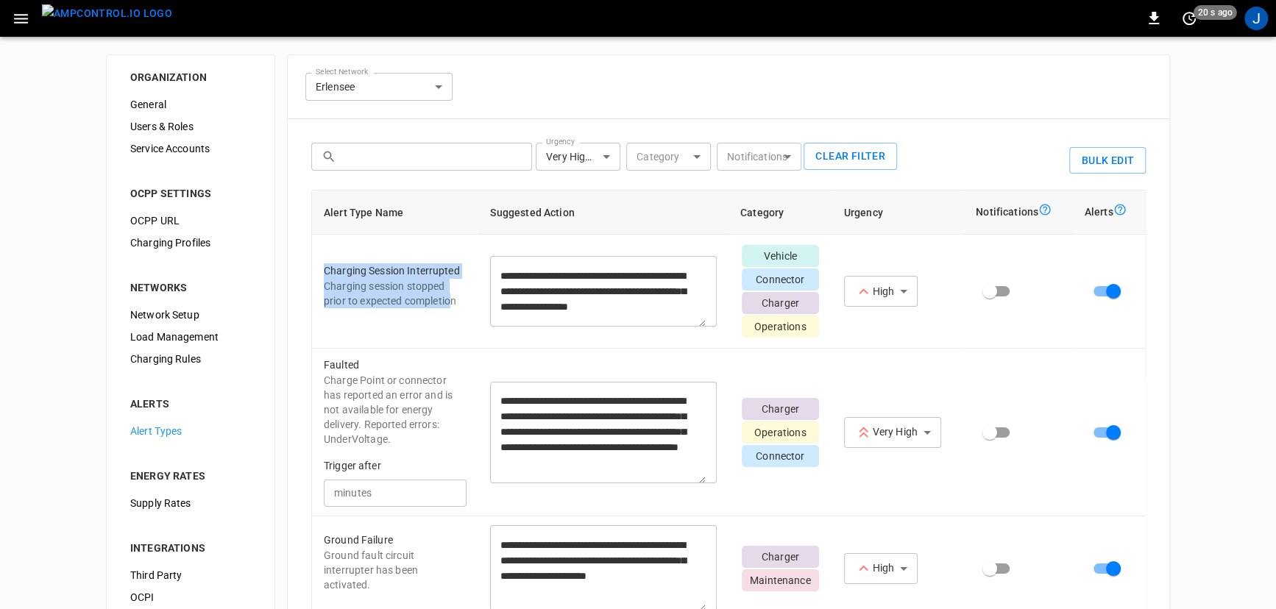
click at [596, 173] on div "**********" at bounding box center [571, 157] width 91 height 41
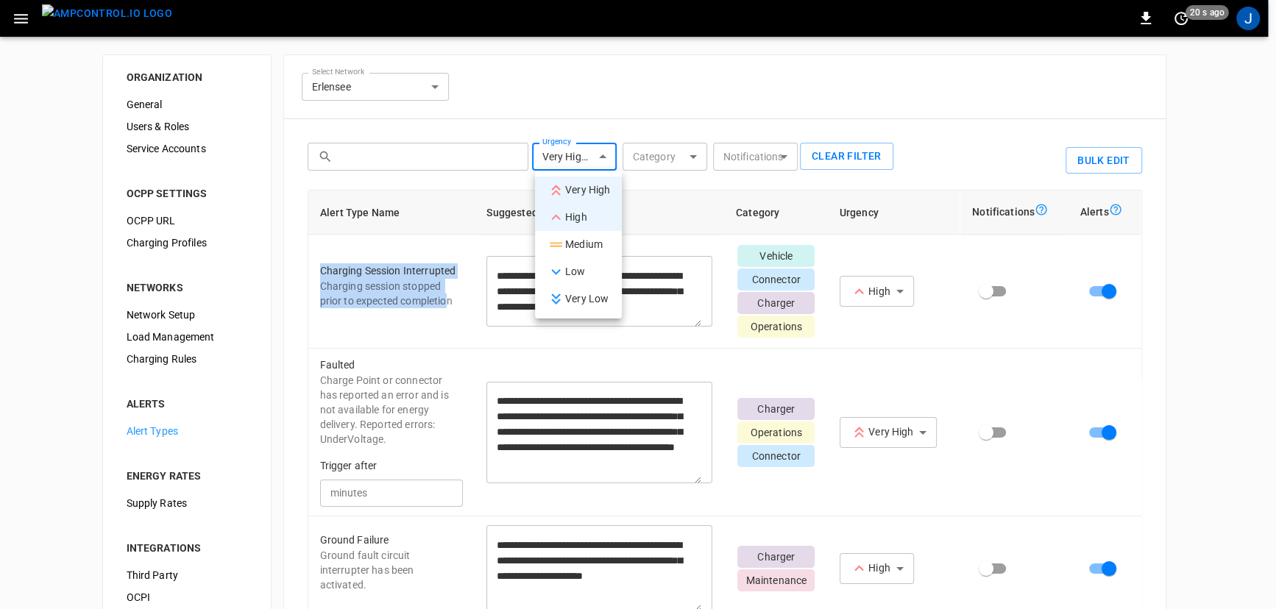
click at [582, 156] on body "**********" at bounding box center [638, 371] width 1276 height 743
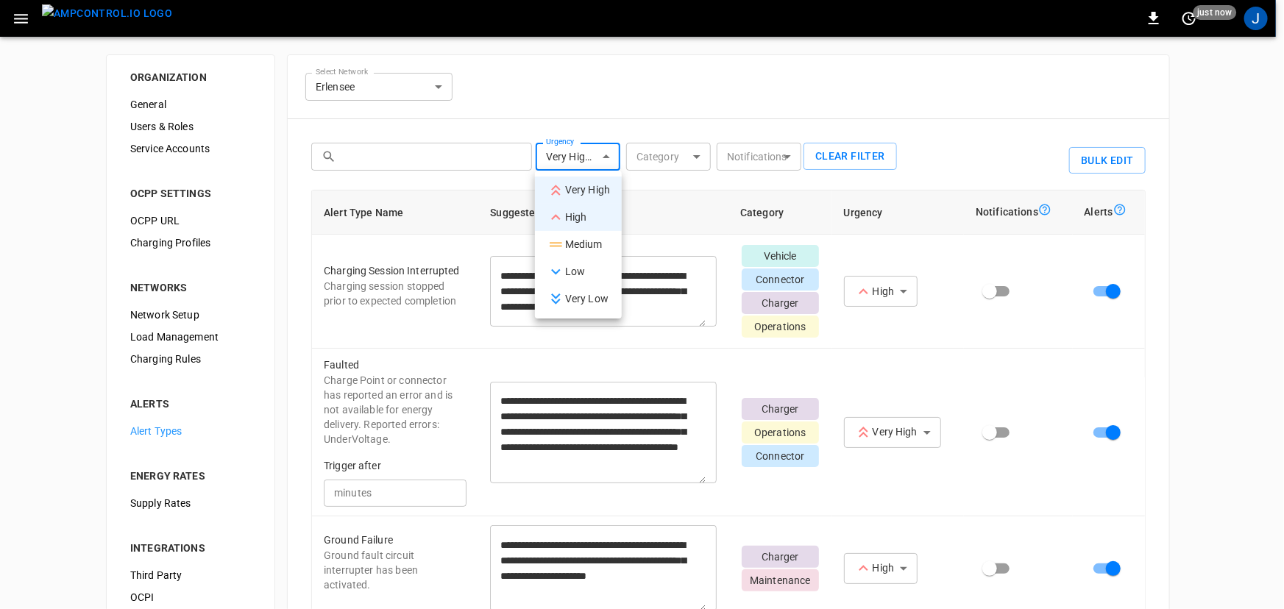
click at [587, 245] on li "Medium" at bounding box center [578, 244] width 87 height 27
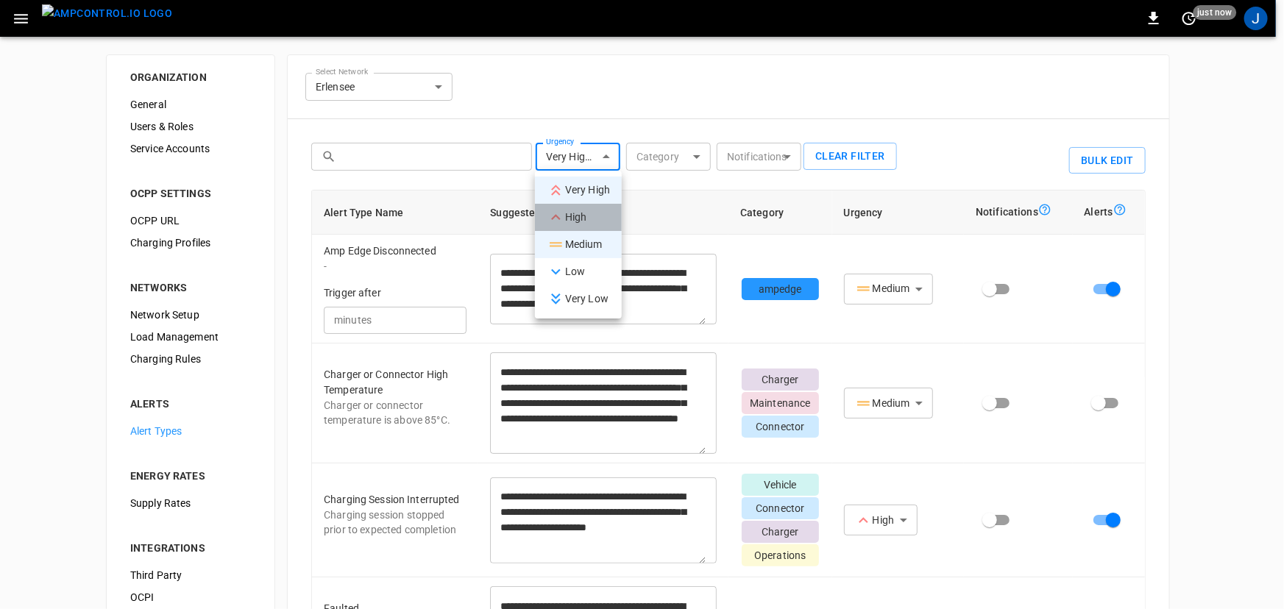
type input "**********"
type textarea "**********"
type input "******"
type textarea "**********"
type input "******"
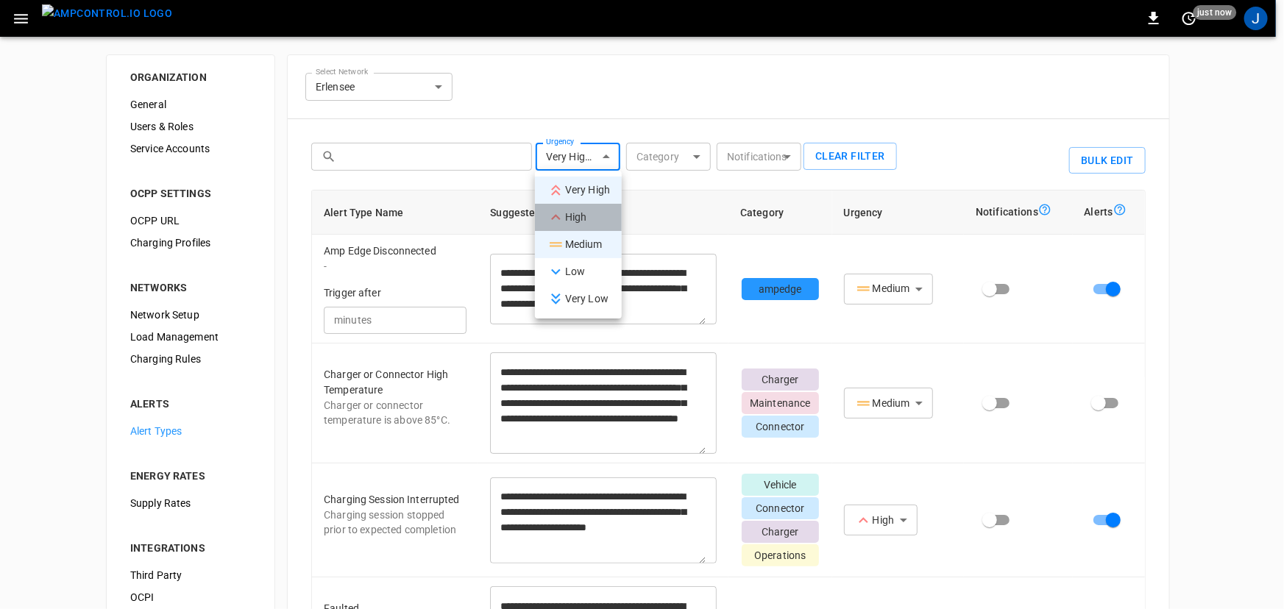
type textarea "**********"
type input "*********"
type textarea "**********"
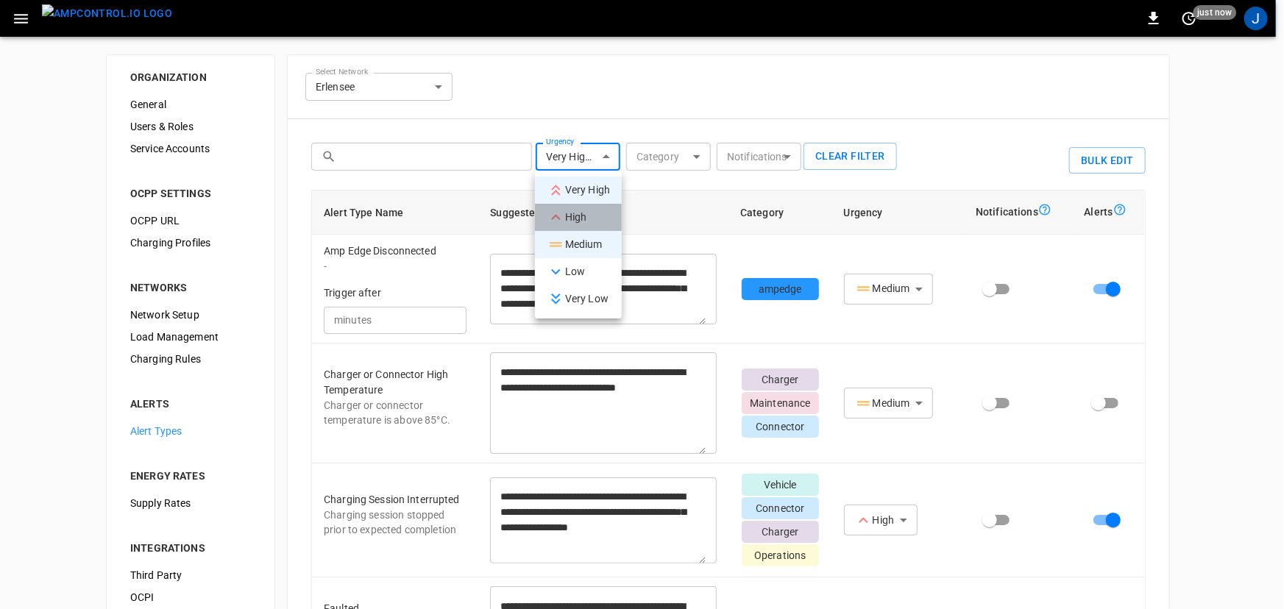
type input "******"
type textarea "**********"
type input "******"
type textarea "**********"
type input "******"
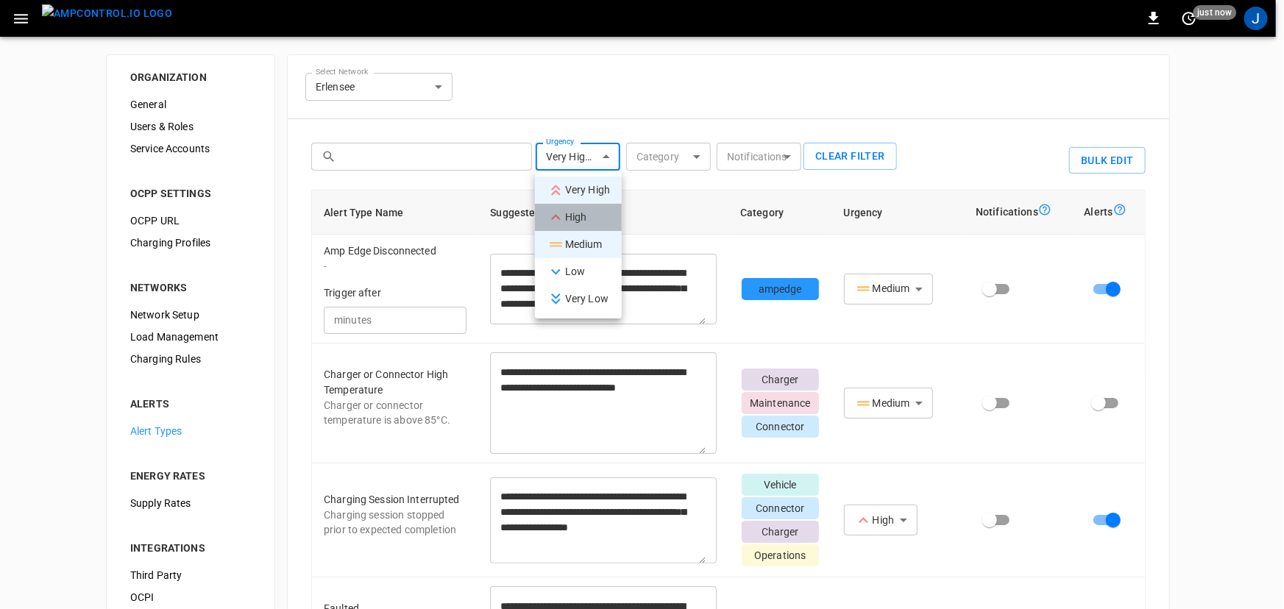
click at [586, 215] on li "High" at bounding box center [578, 217] width 87 height 27
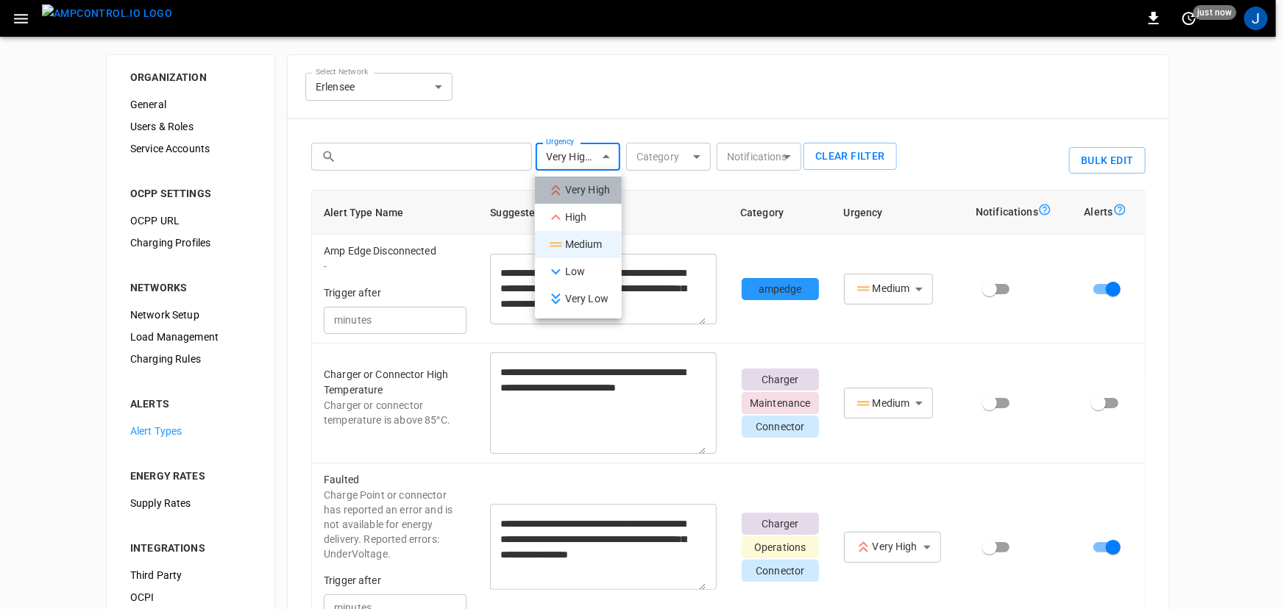
type input "**********"
type textarea "**********"
type input "*********"
type textarea "**********"
type input "******"
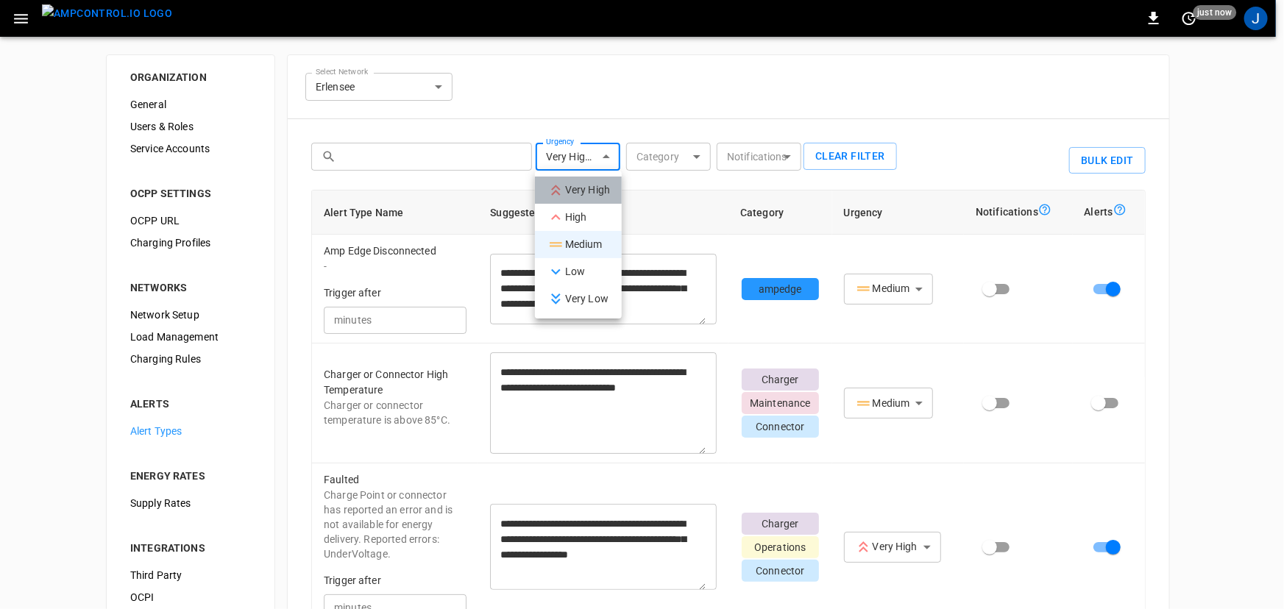
type textarea "**********"
type input "******"
type textarea "**********"
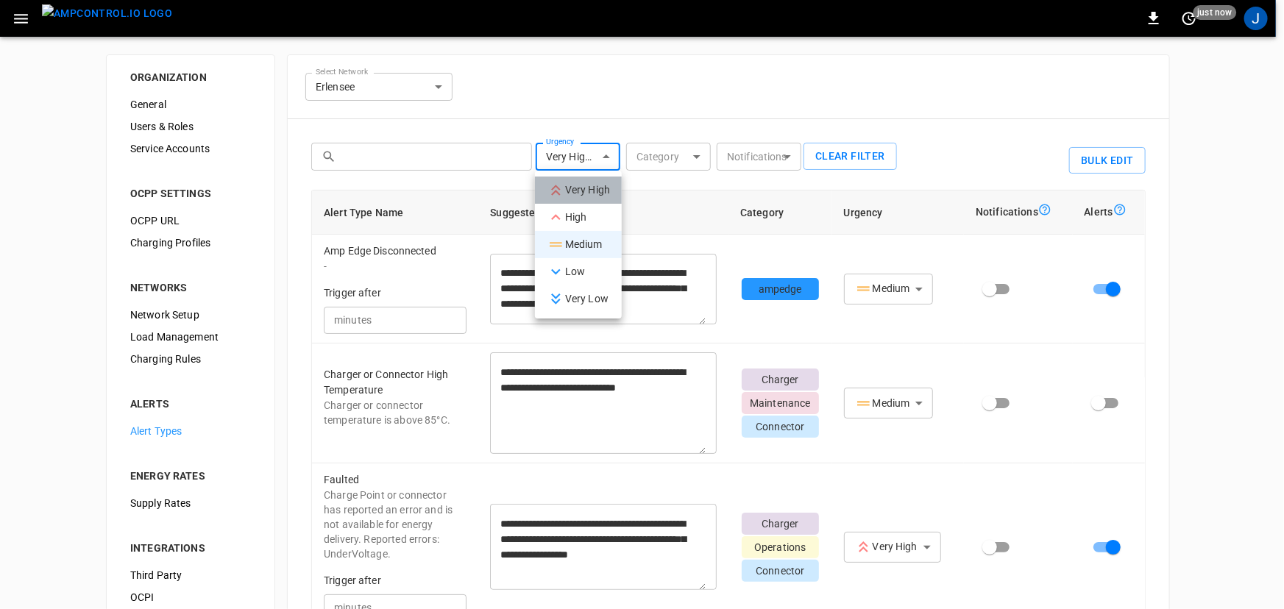
type textarea "**********"
type input "******"
type textarea "**********"
type input "******"
type textarea "**********"
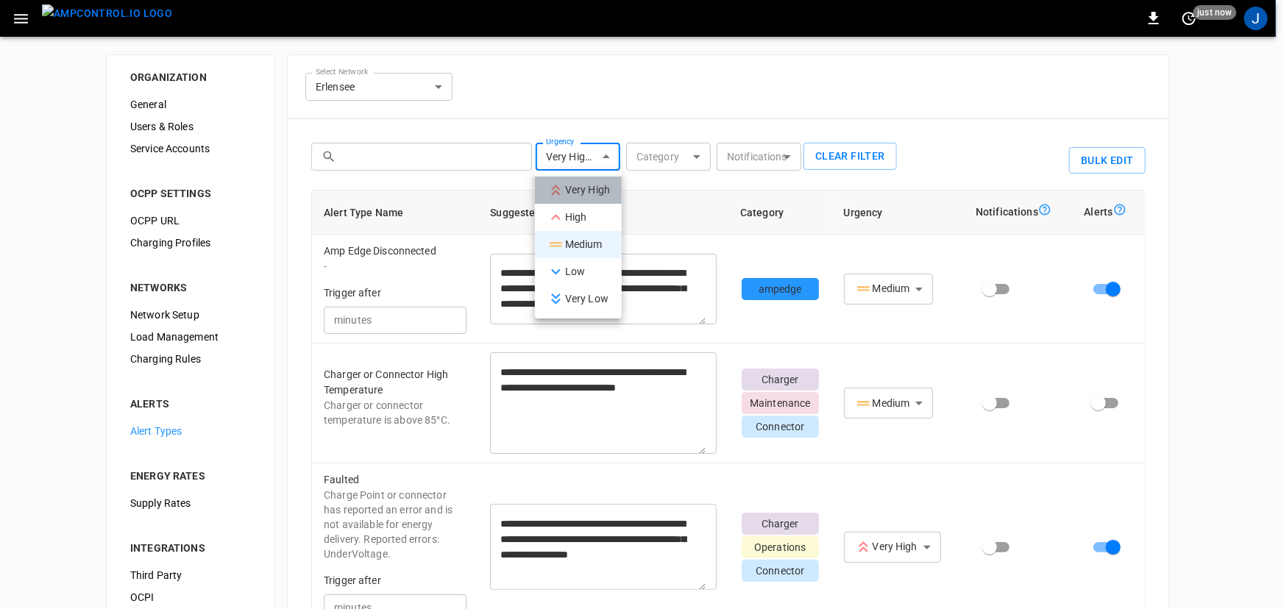
type input "*********"
click at [586, 189] on li "Very High" at bounding box center [578, 190] width 87 height 27
type input "******"
type textarea "**********"
type input "******"
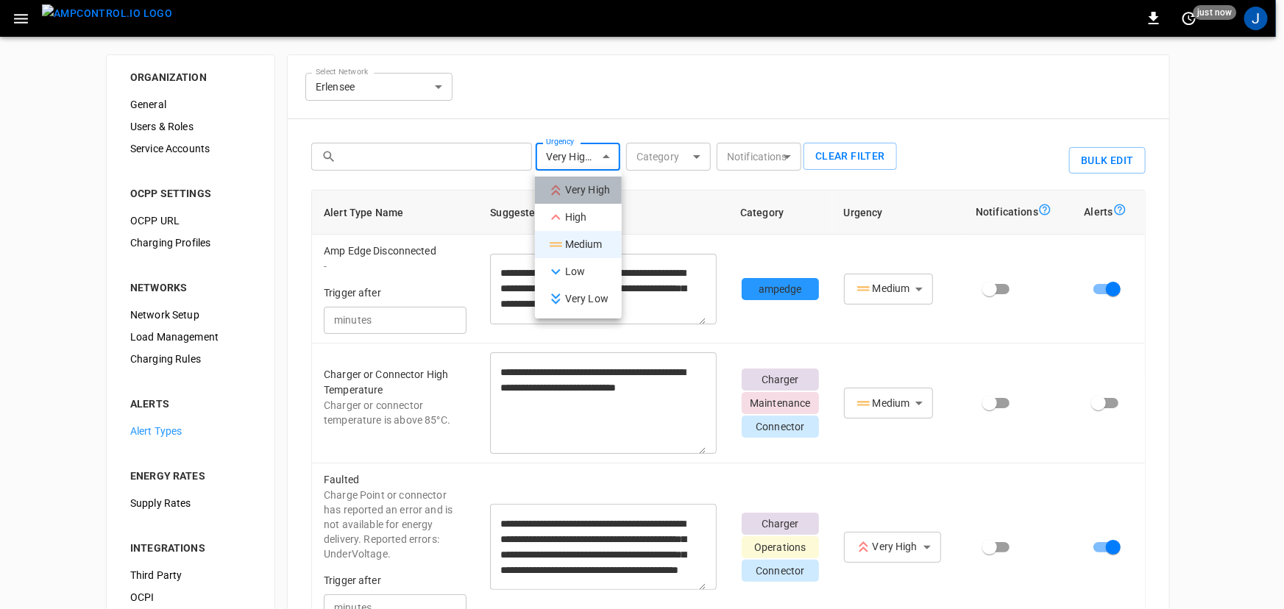
type textarea "**********"
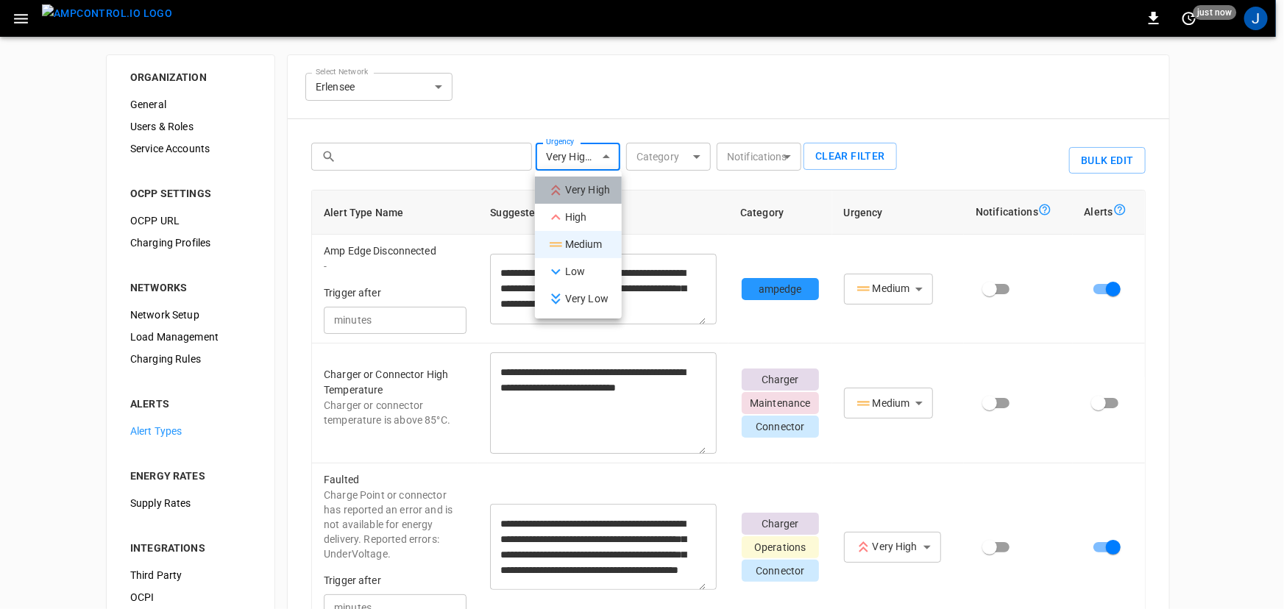
type textarea "**********"
type input "******"
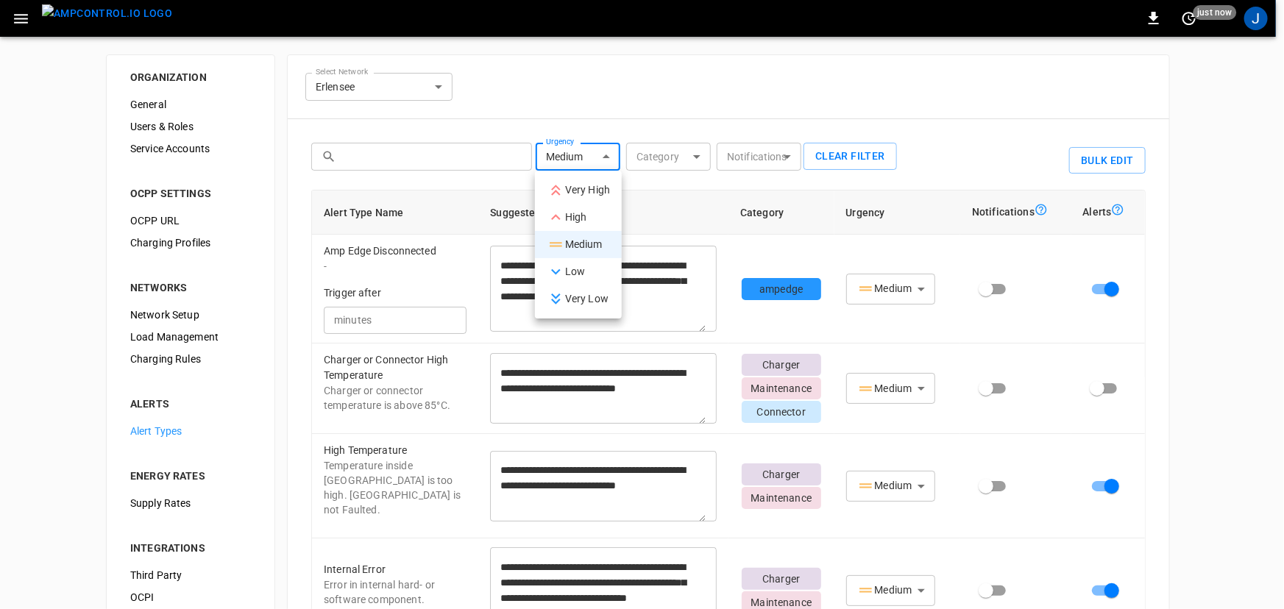
click at [759, 96] on div at bounding box center [642, 304] width 1284 height 609
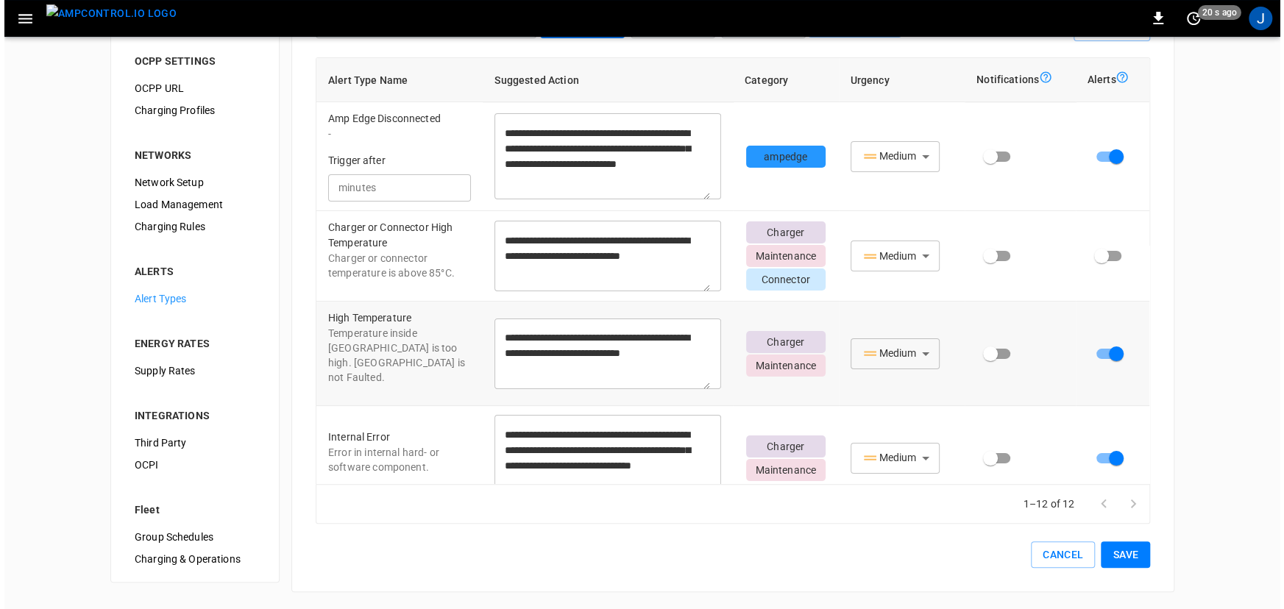
scroll to position [468, 0]
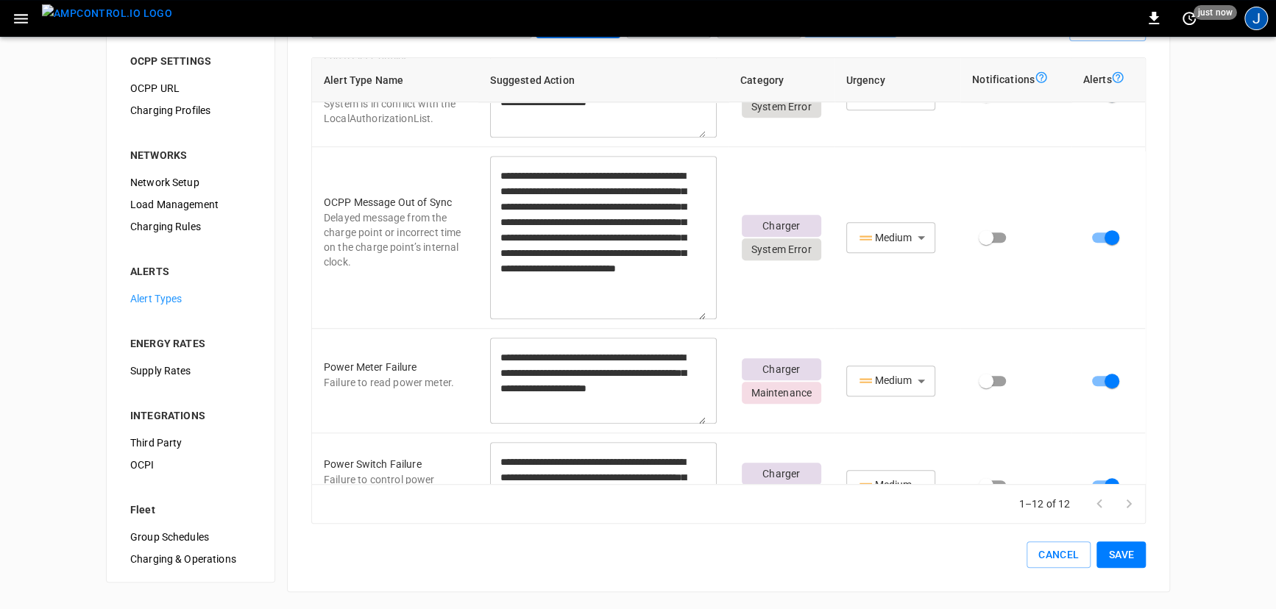
click at [1258, 18] on div "J" at bounding box center [1256, 19] width 24 height 24
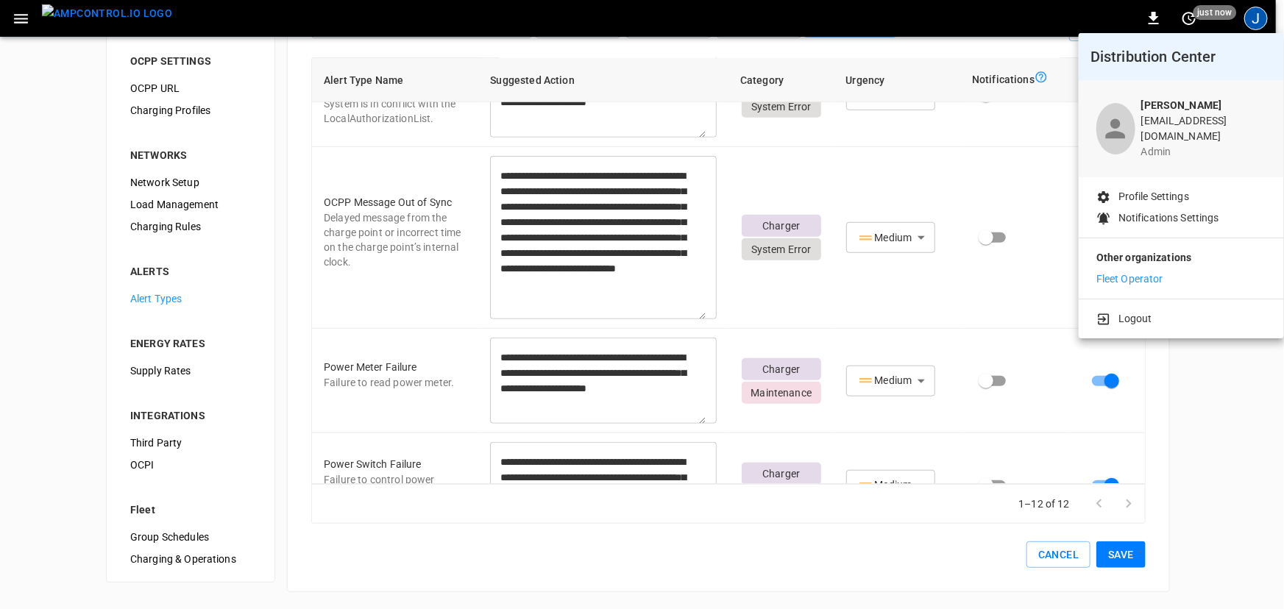
click at [1170, 311] on li "Logout" at bounding box center [1182, 318] width 170 height 15
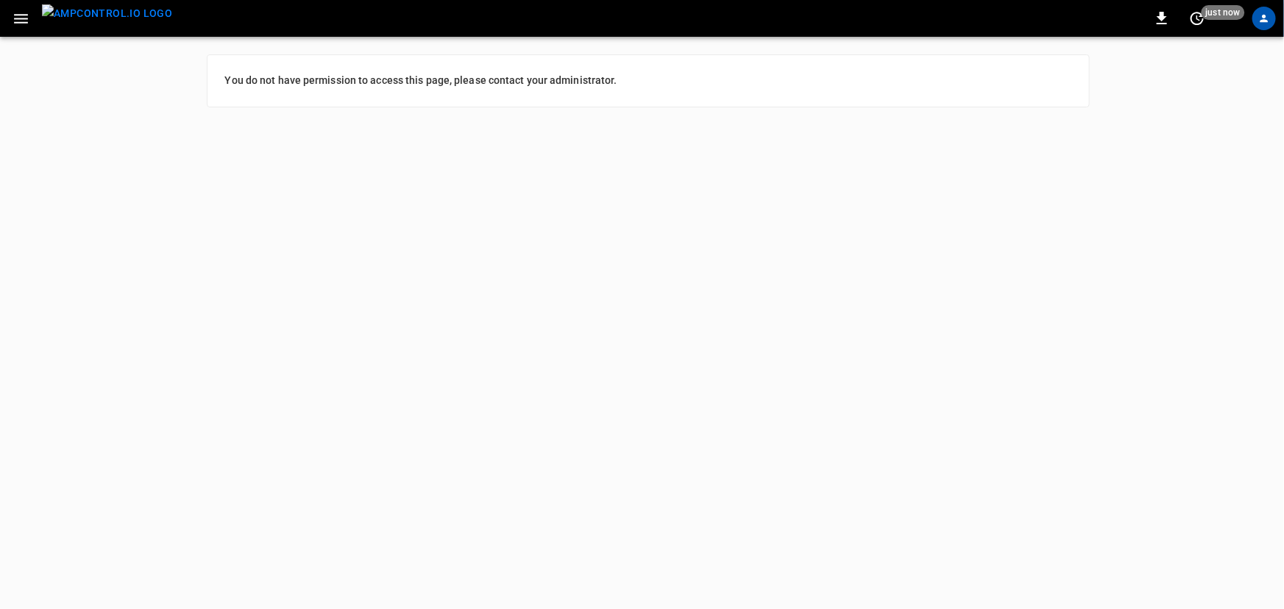
scroll to position [0, 0]
